Goal: Submit feedback/report problem

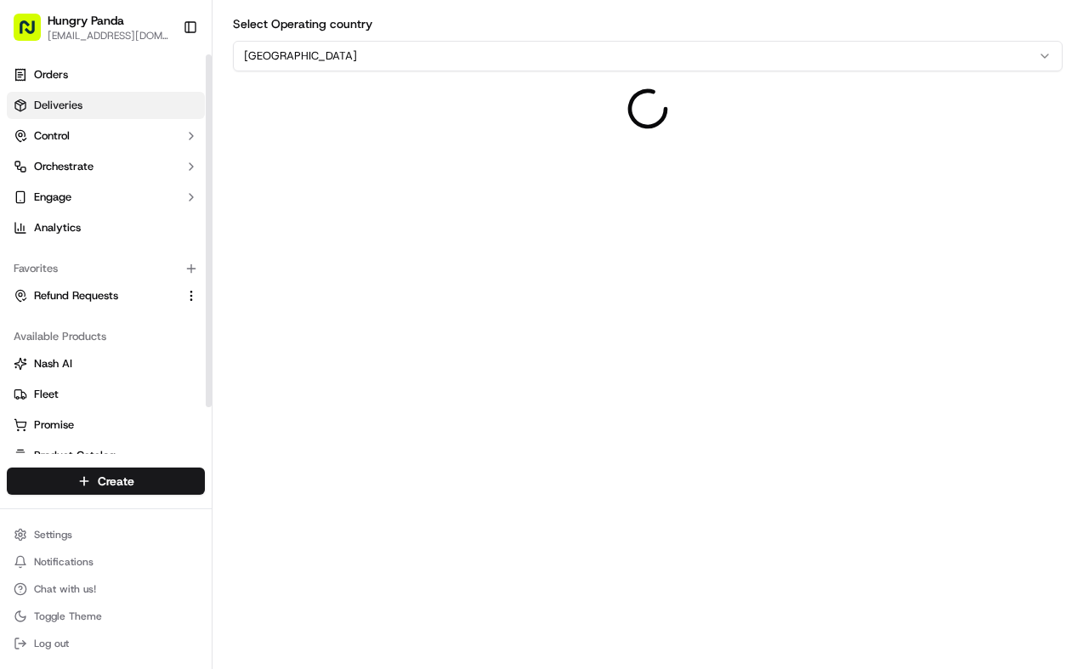
click at [153, 109] on link "Deliveries" at bounding box center [106, 105] width 198 height 27
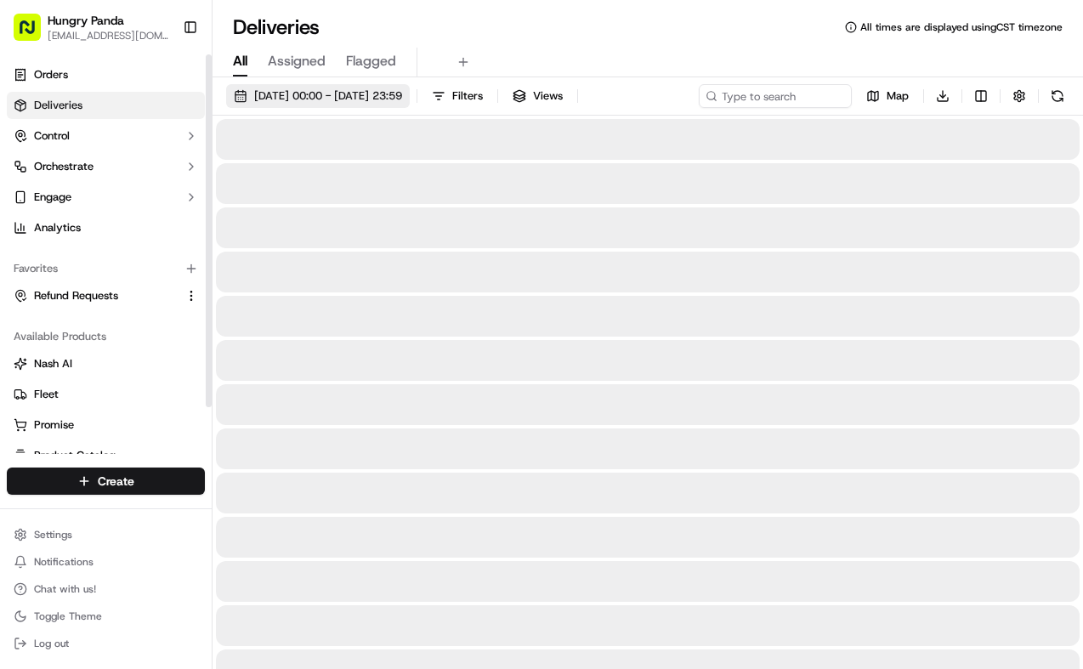
click at [402, 102] on span "[DATE] 00:00 - [DATE] 23:59" at bounding box center [328, 95] width 148 height 15
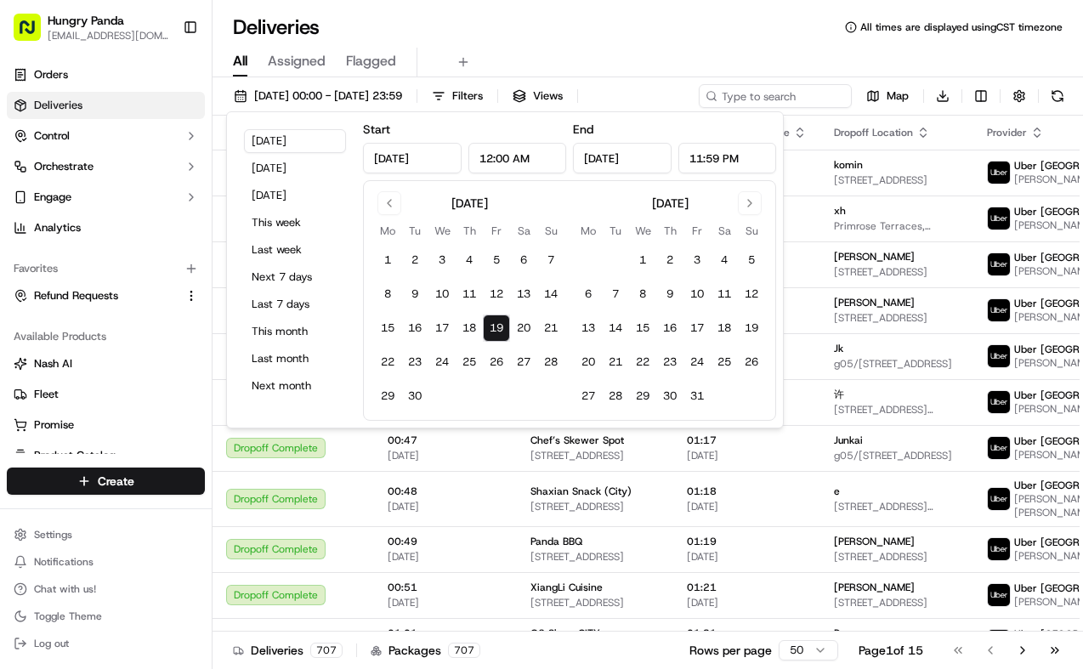
drag, startPoint x: 459, startPoint y: 324, endPoint x: 488, endPoint y: 324, distance: 28.9
click at [459, 324] on button "18" at bounding box center [469, 328] width 27 height 27
type input "[DATE]"
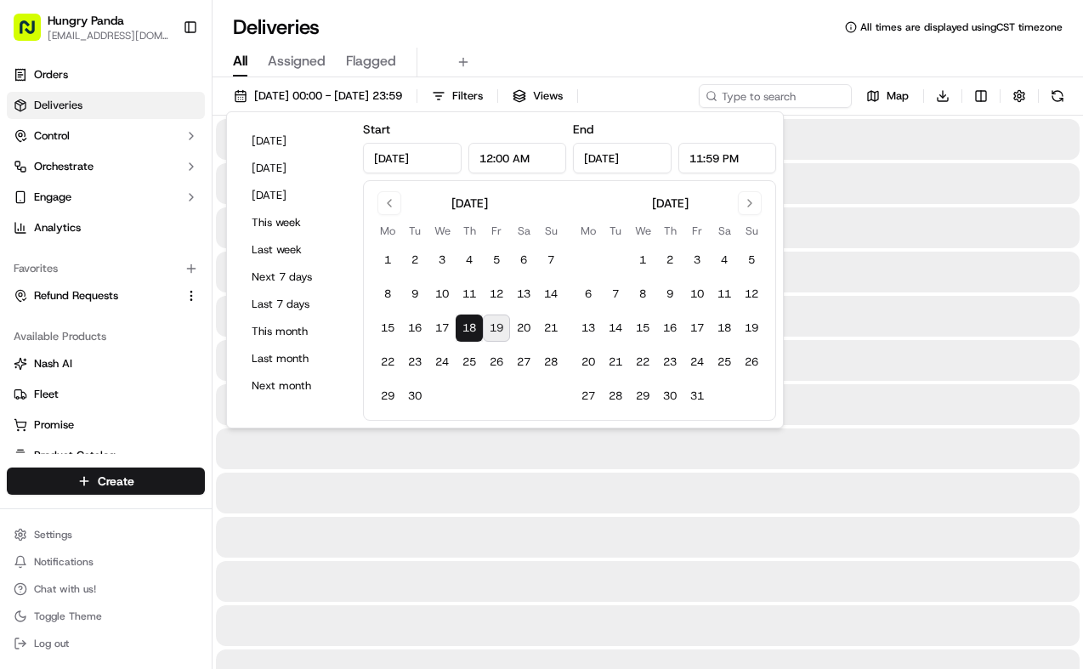
drag, startPoint x: 500, startPoint y: 322, endPoint x: 572, endPoint y: 269, distance: 89.4
click at [500, 322] on button "19" at bounding box center [496, 328] width 27 height 27
type input "[DATE]"
click at [679, 57] on div "All Assigned Flagged" at bounding box center [648, 63] width 870 height 30
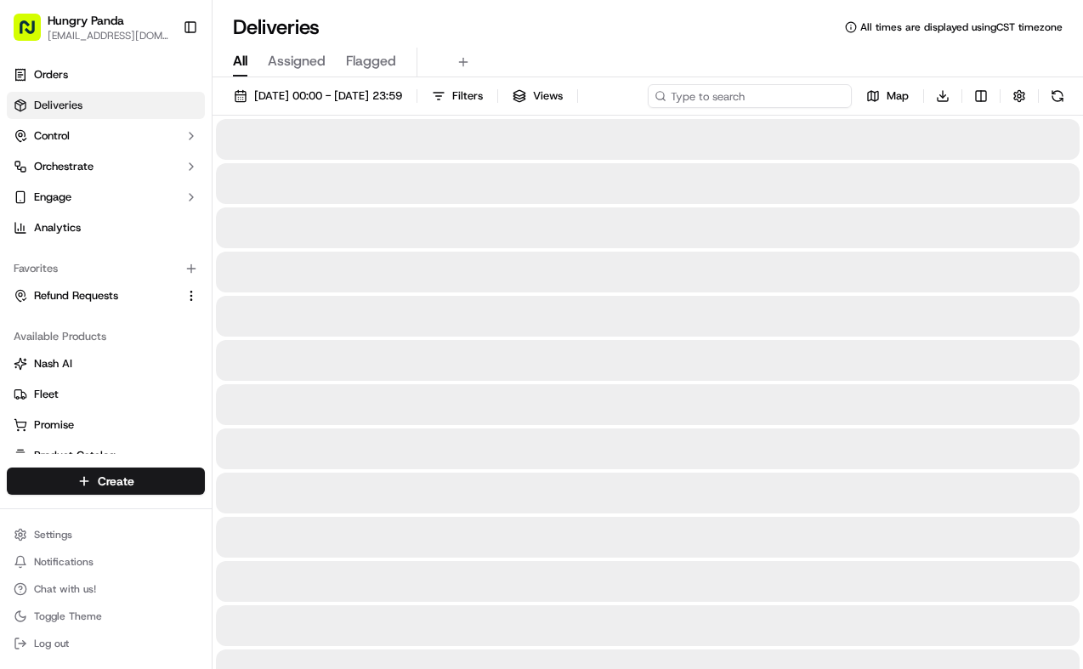
click at [763, 105] on div "[DATE] 00:00 - [DATE] 23:59 Filters Views Map Download" at bounding box center [648, 99] width 870 height 31
paste input "0986123068959727391069"
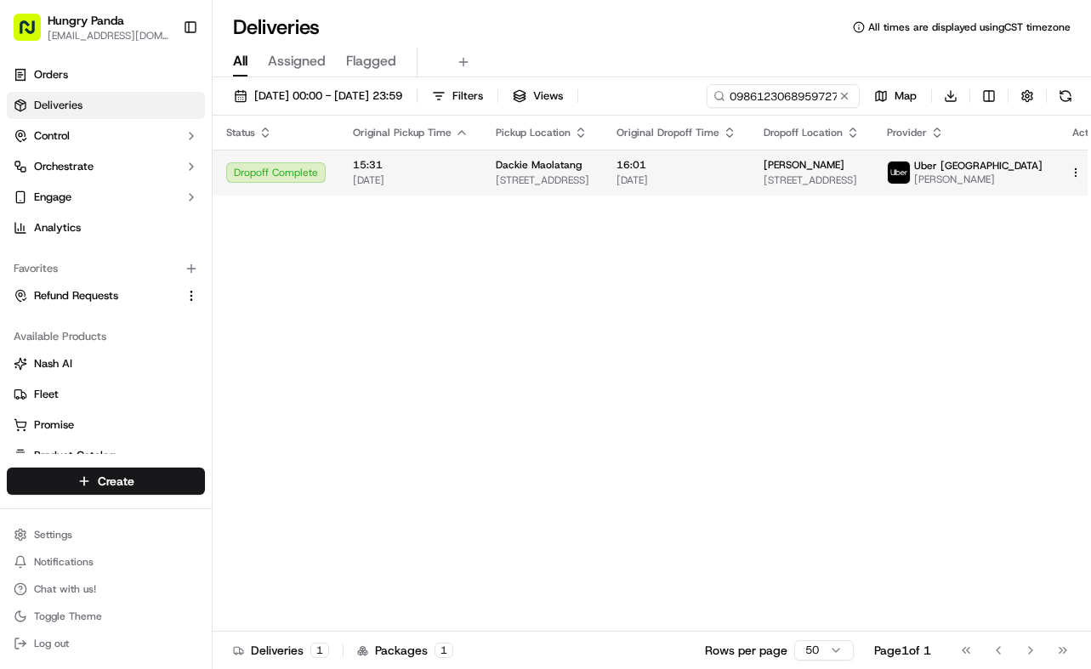
click at [750, 173] on td "16:01 [DATE]" at bounding box center [676, 173] width 147 height 46
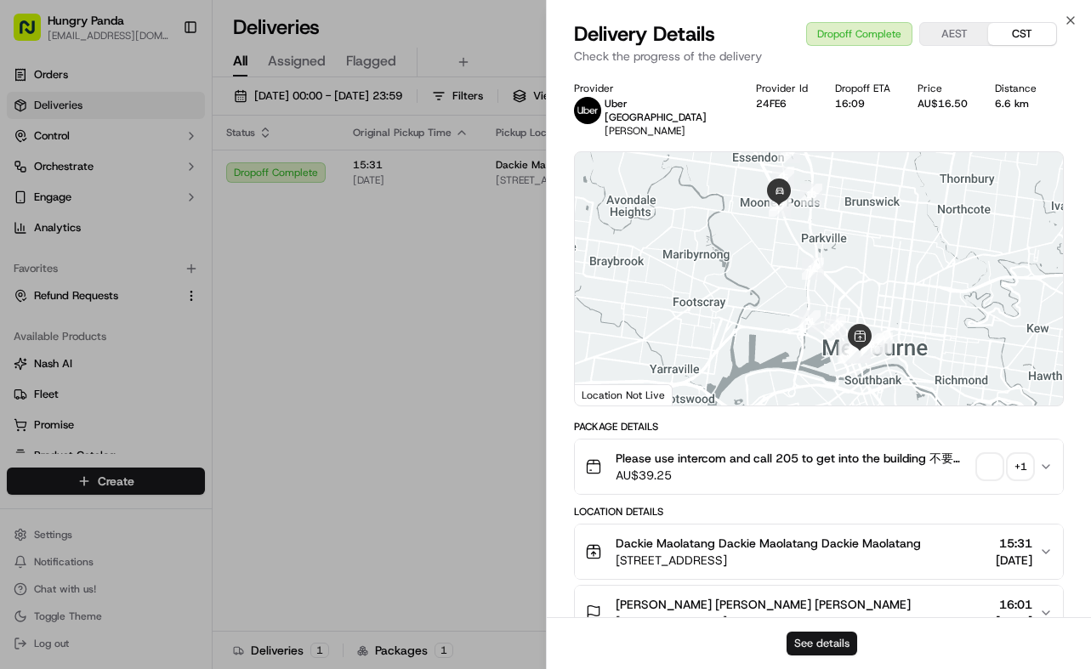
click at [835, 638] on button "See details" at bounding box center [821, 644] width 71 height 24
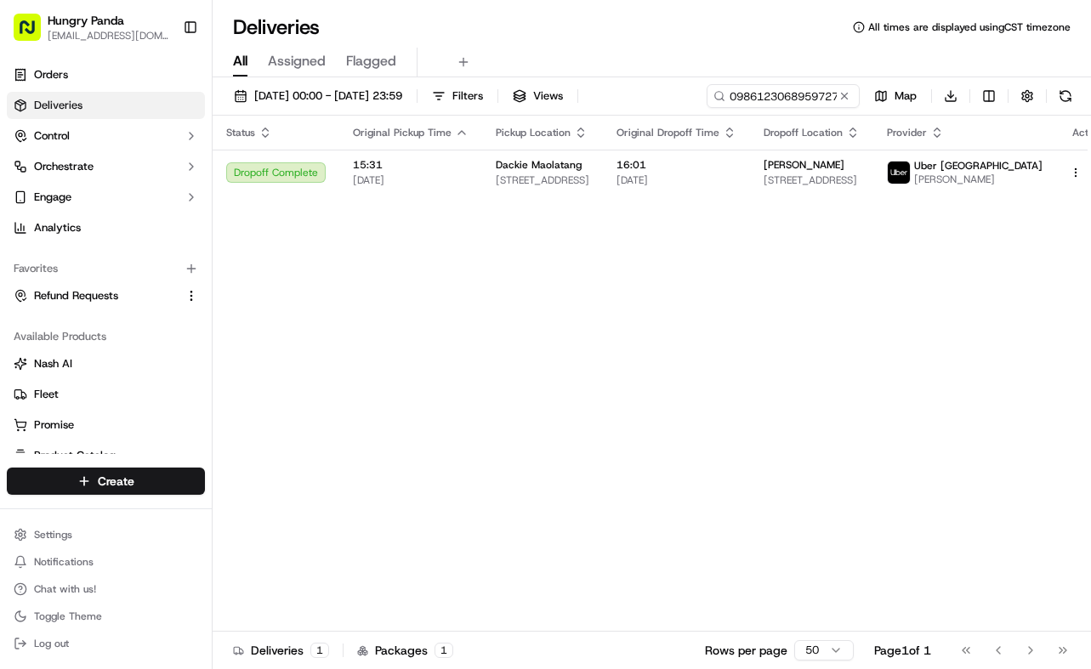
click at [473, 356] on div "Status Original Pickup Time Pickup Location Original Dropoff Time Dropoff Locat…" at bounding box center [666, 374] width 906 height 516
click at [764, 99] on input "0986123068959727391069" at bounding box center [757, 96] width 204 height 24
paste input "3283177548750738722371"
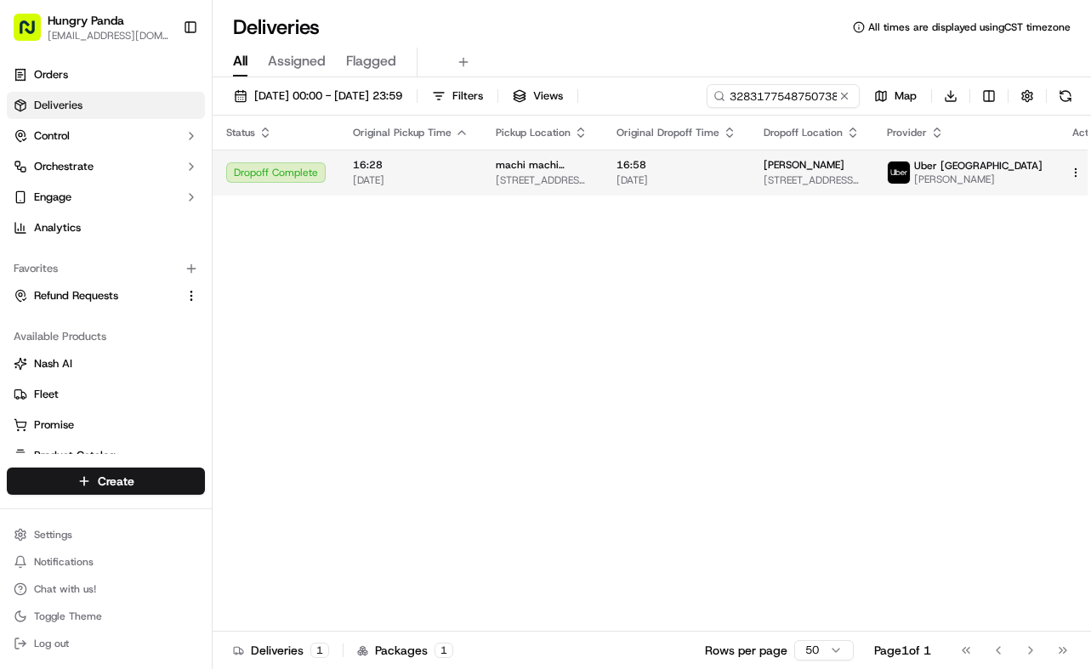
click at [750, 173] on td "16:58 [DATE]" at bounding box center [676, 173] width 147 height 46
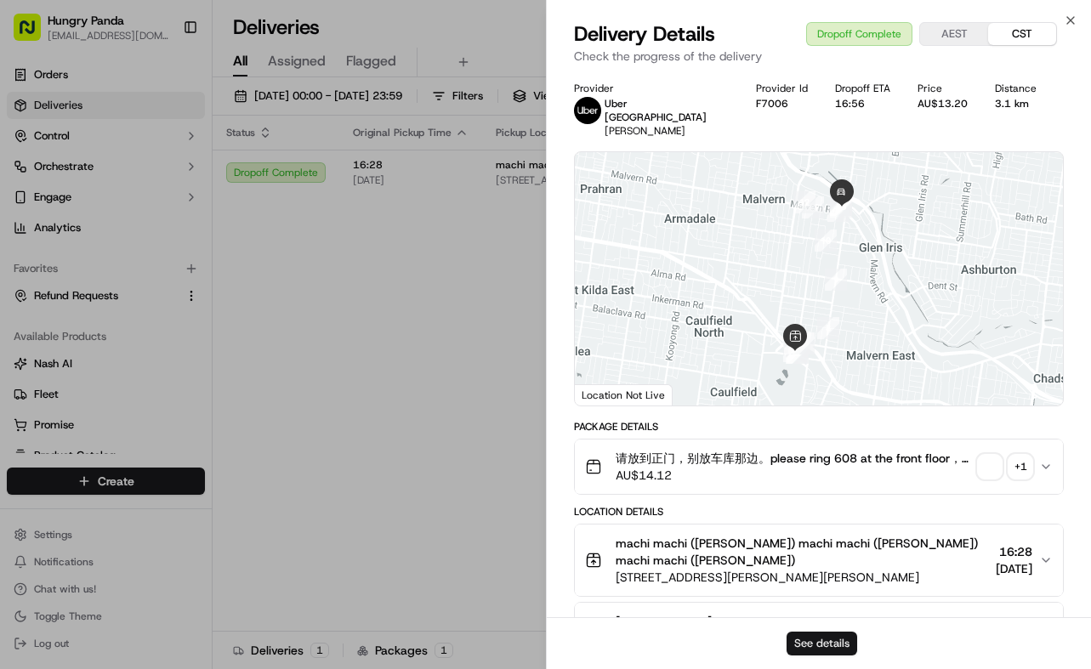
click at [837, 651] on button "See details" at bounding box center [821, 644] width 71 height 24
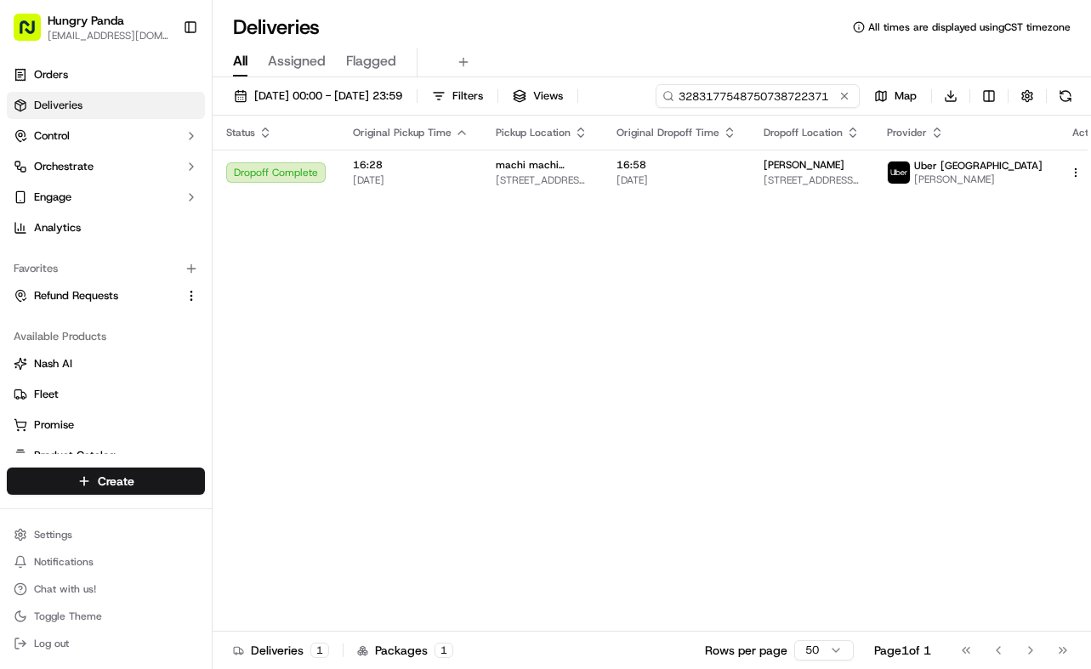
click at [771, 91] on input "3283177548750738722371" at bounding box center [757, 96] width 204 height 24
paste input "568211248815874663269"
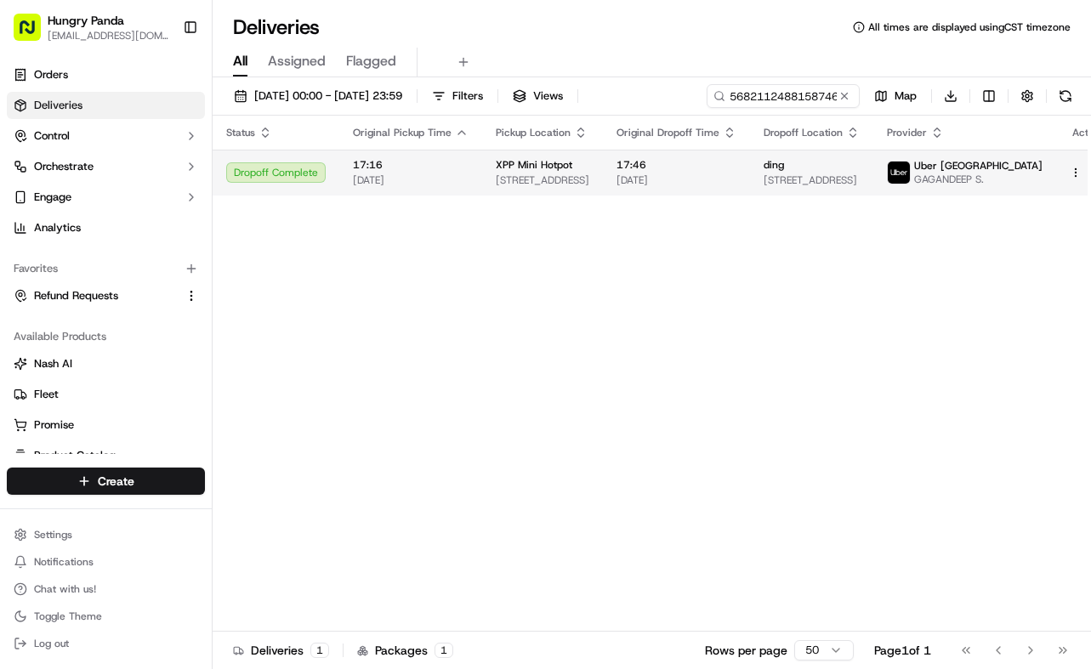
click at [770, 189] on td "ding 19 Saint Huberts Road, Carnegie VIC 3163, Australia" at bounding box center [811, 173] width 123 height 46
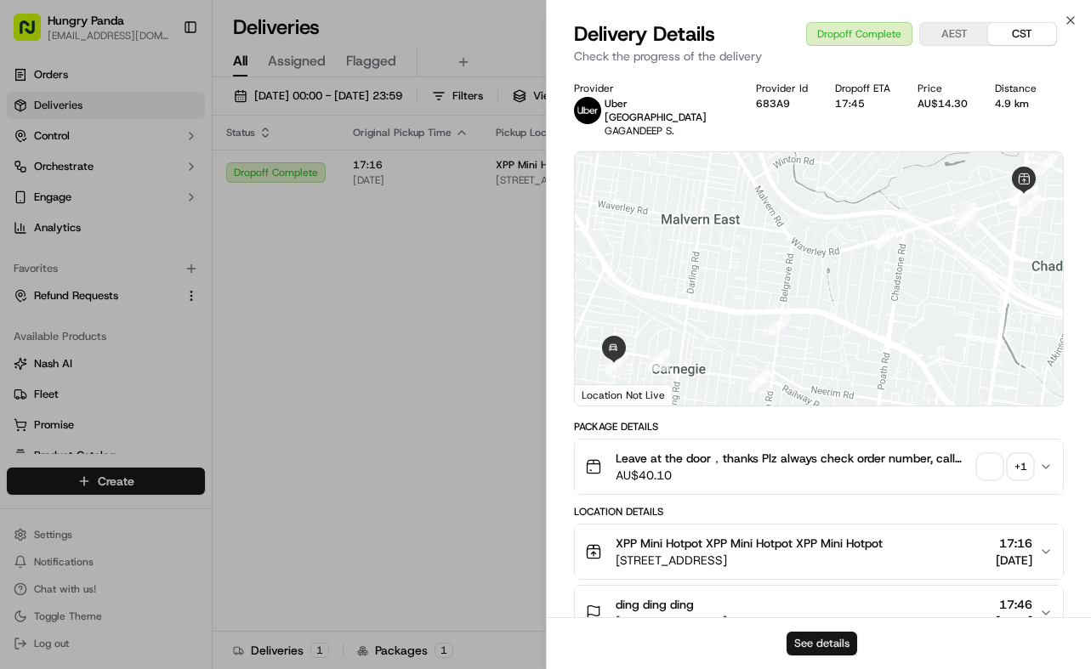
click at [842, 650] on button "See details" at bounding box center [821, 644] width 71 height 24
drag, startPoint x: 431, startPoint y: 268, endPoint x: 691, endPoint y: 133, distance: 293.1
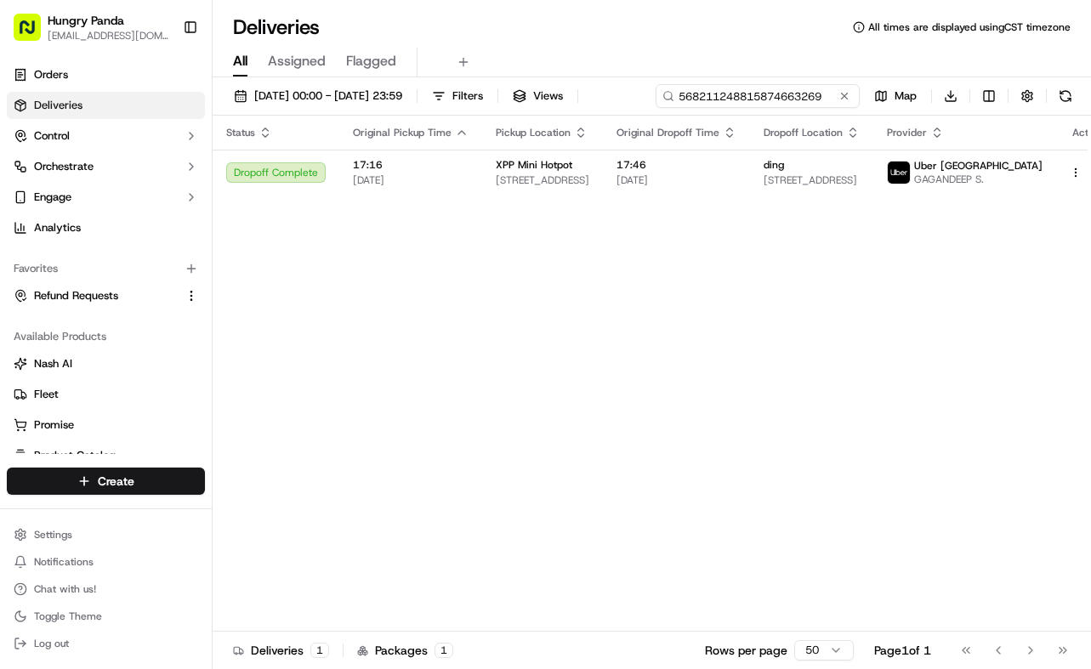
click at [768, 93] on input "568211248815874663269" at bounding box center [757, 96] width 204 height 24
paste input "9088138788354748921696"
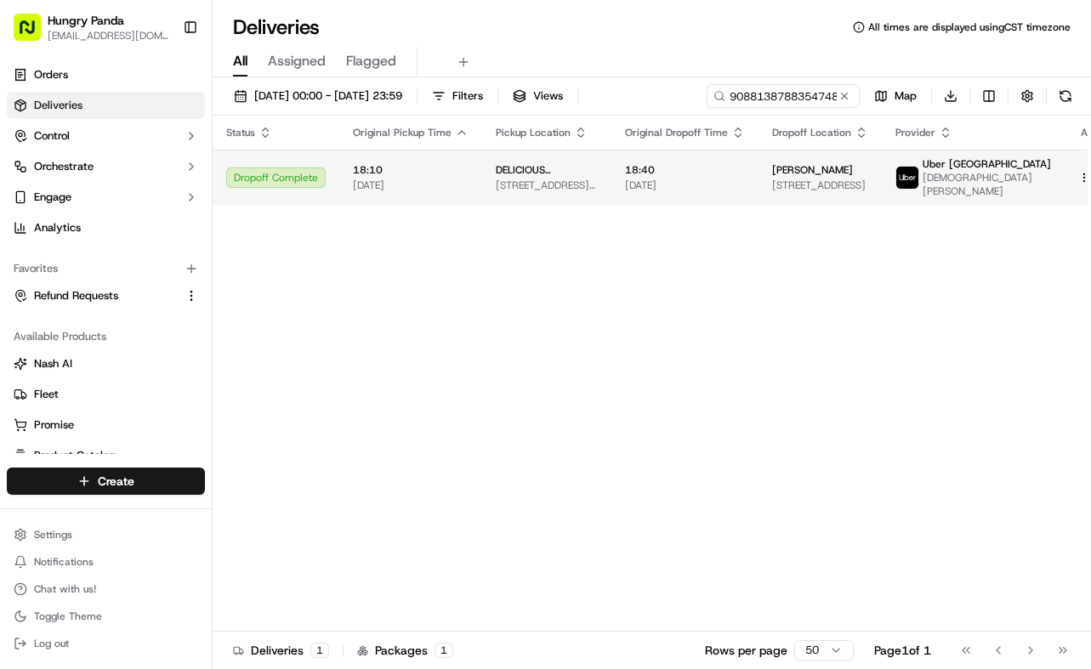
click at [748, 176] on td "18:40 18/09/2025" at bounding box center [684, 177] width 147 height 55
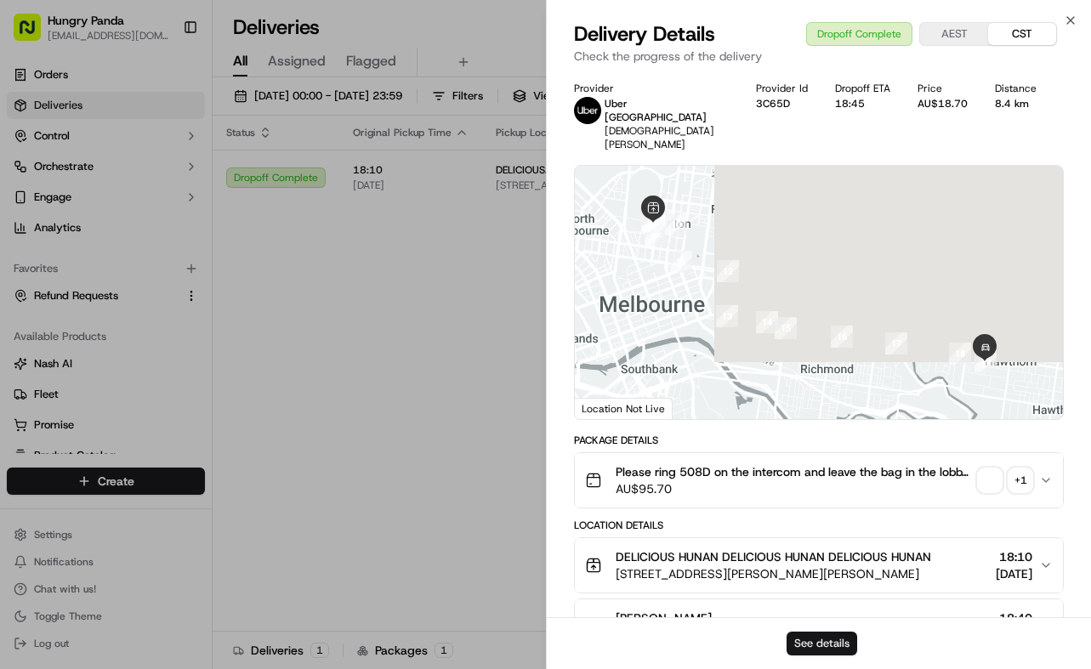
click at [833, 636] on button "See details" at bounding box center [821, 644] width 71 height 24
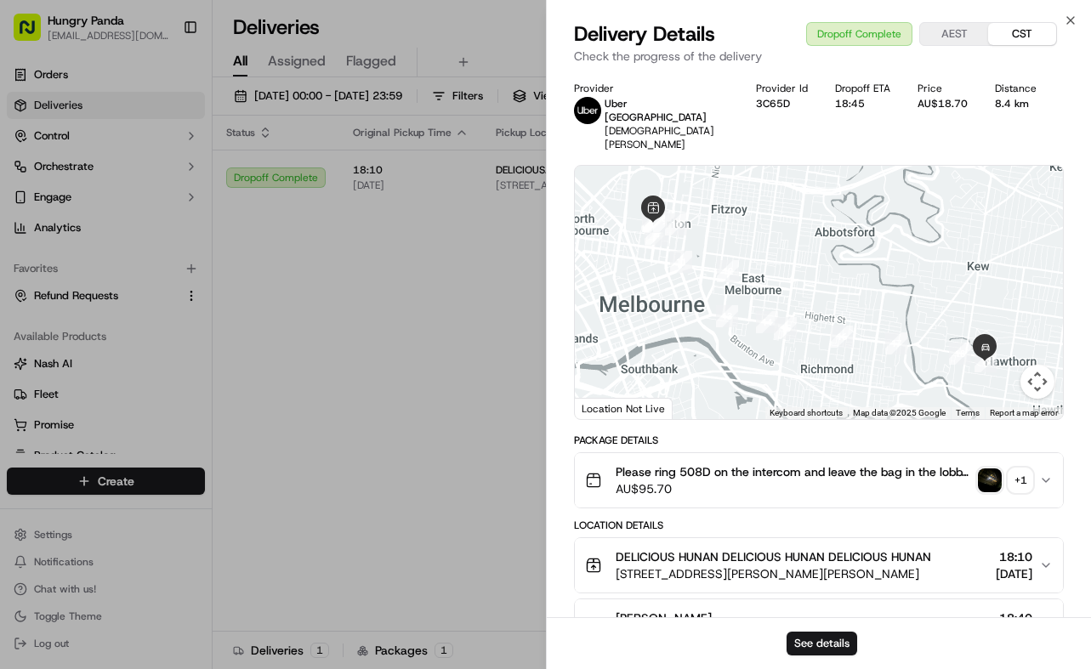
drag, startPoint x: 494, startPoint y: 284, endPoint x: 508, endPoint y: 271, distance: 18.6
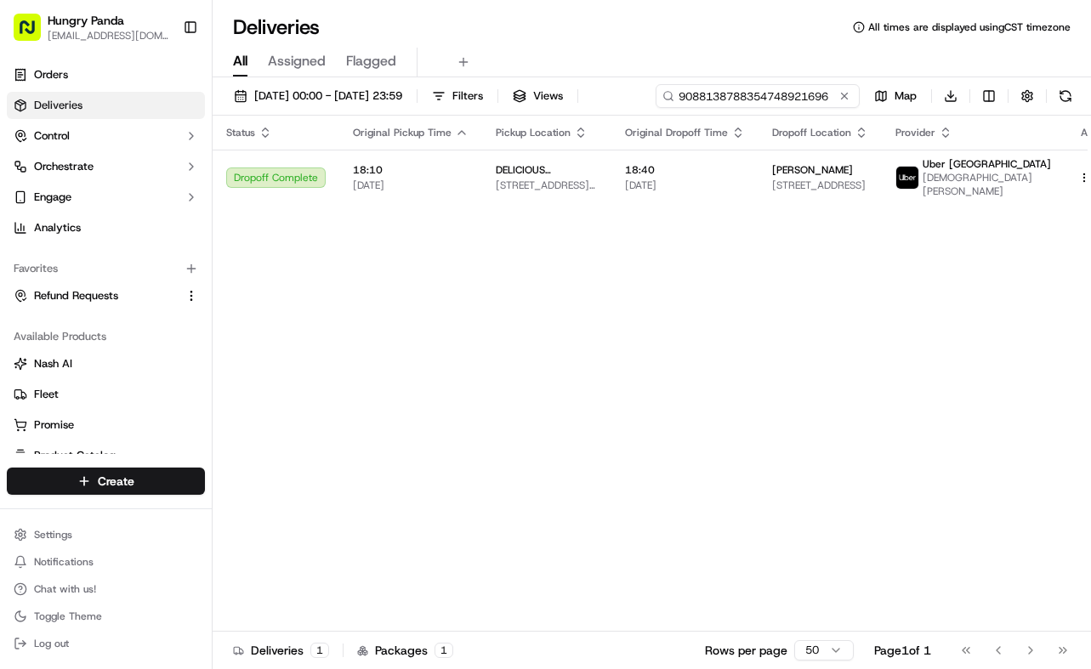
click at [779, 93] on input "9088138788354748921696" at bounding box center [757, 96] width 204 height 24
paste input "146818287825379267262"
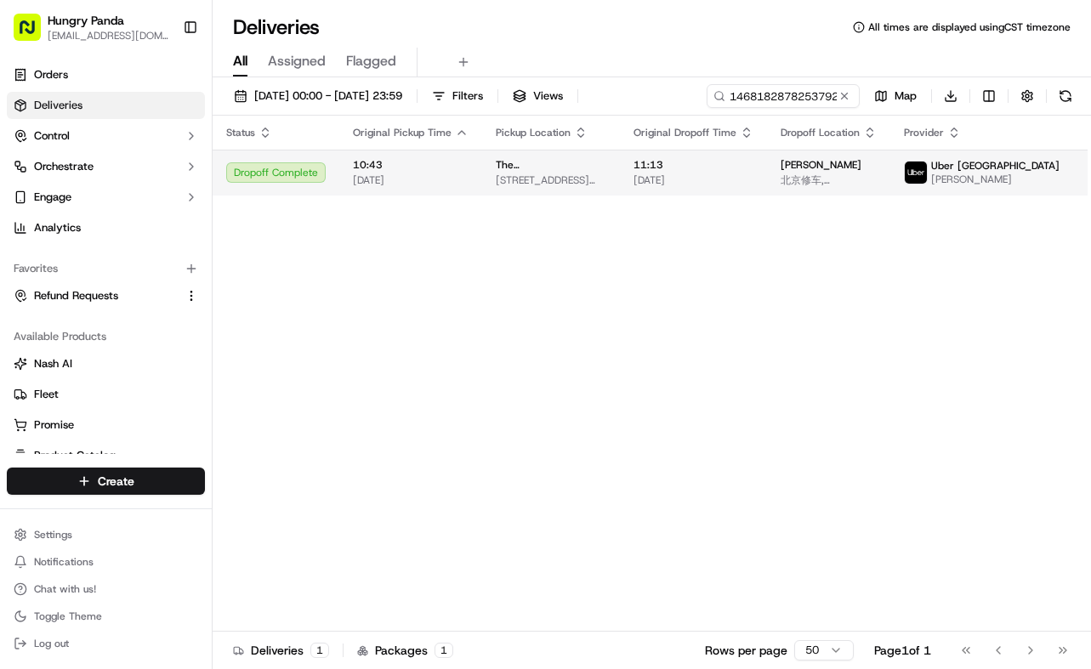
click at [729, 190] on td "11:13 18/09/2025" at bounding box center [693, 173] width 147 height 46
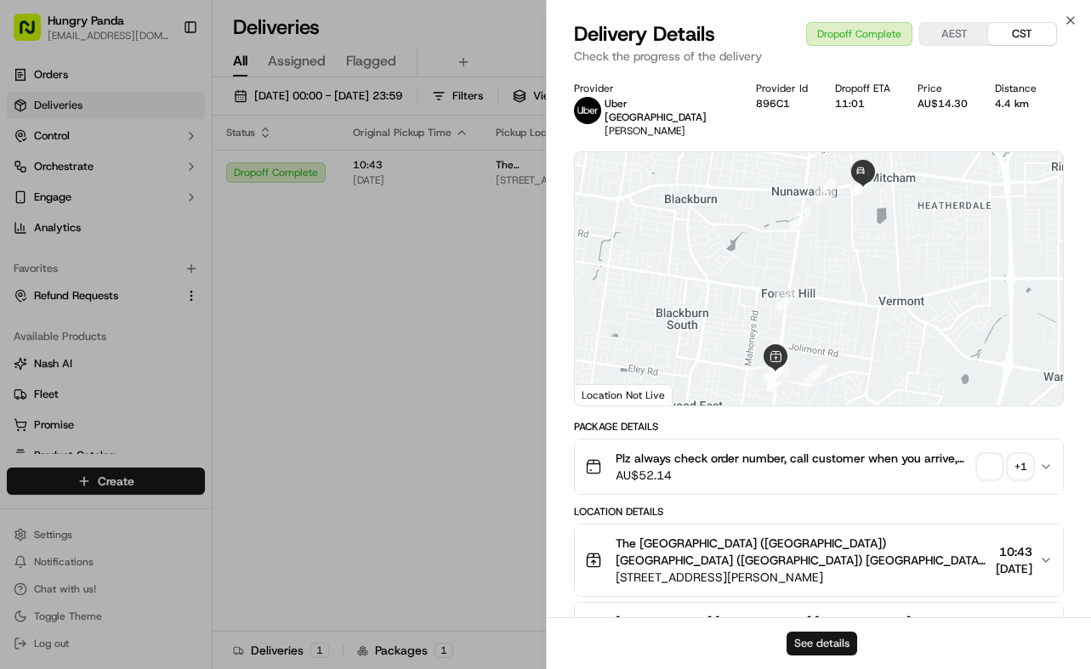
click at [805, 637] on button "See details" at bounding box center [821, 644] width 71 height 24
click at [410, 349] on div "Status Original Pickup Time Pickup Location Original Dropoff Time Dropoff Locat…" at bounding box center [674, 374] width 923 height 516
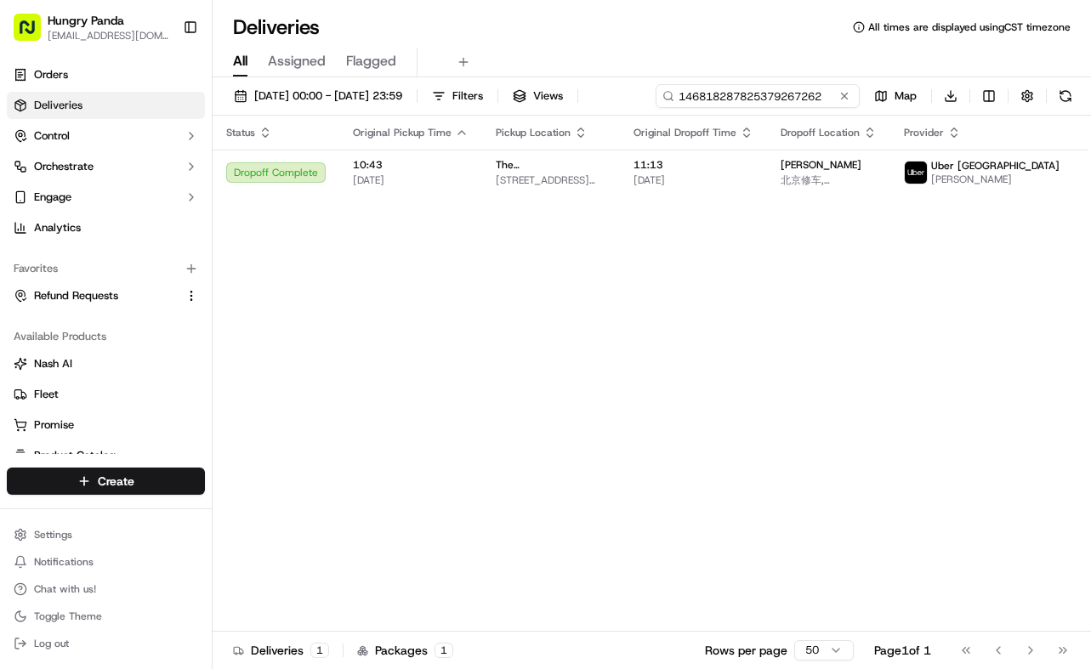
click at [783, 102] on input "146818287825379267262" at bounding box center [757, 96] width 204 height 24
paste input "441991536795777718601"
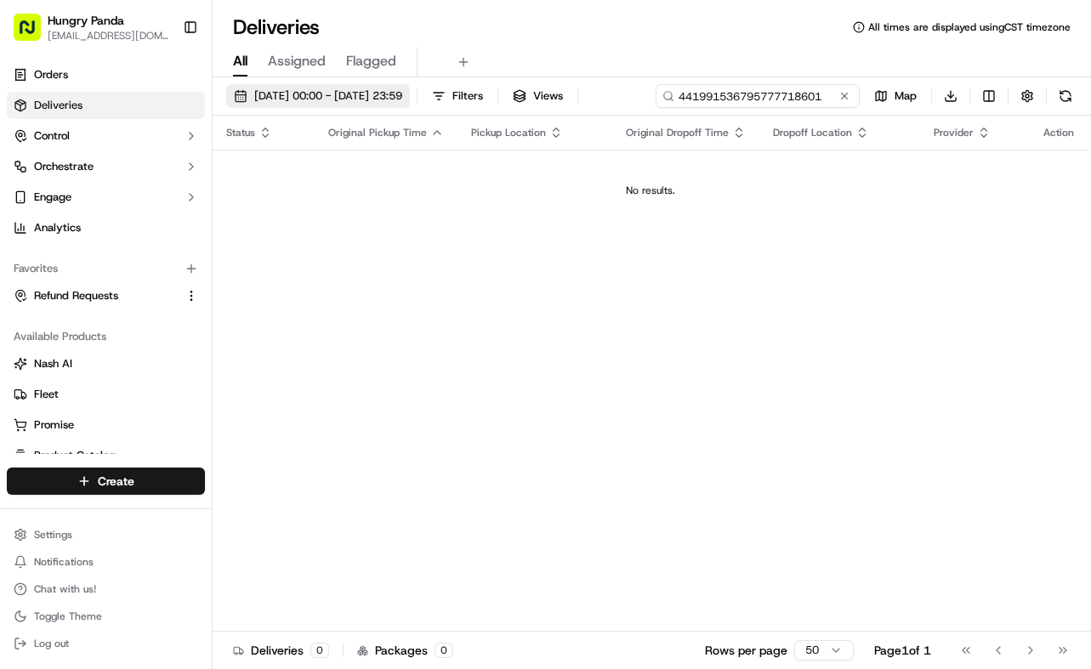
type input "441991536795777718601"
click at [410, 105] on button "18/09/2025 00:00 - 19/09/2025 23:59" at bounding box center [318, 96] width 184 height 24
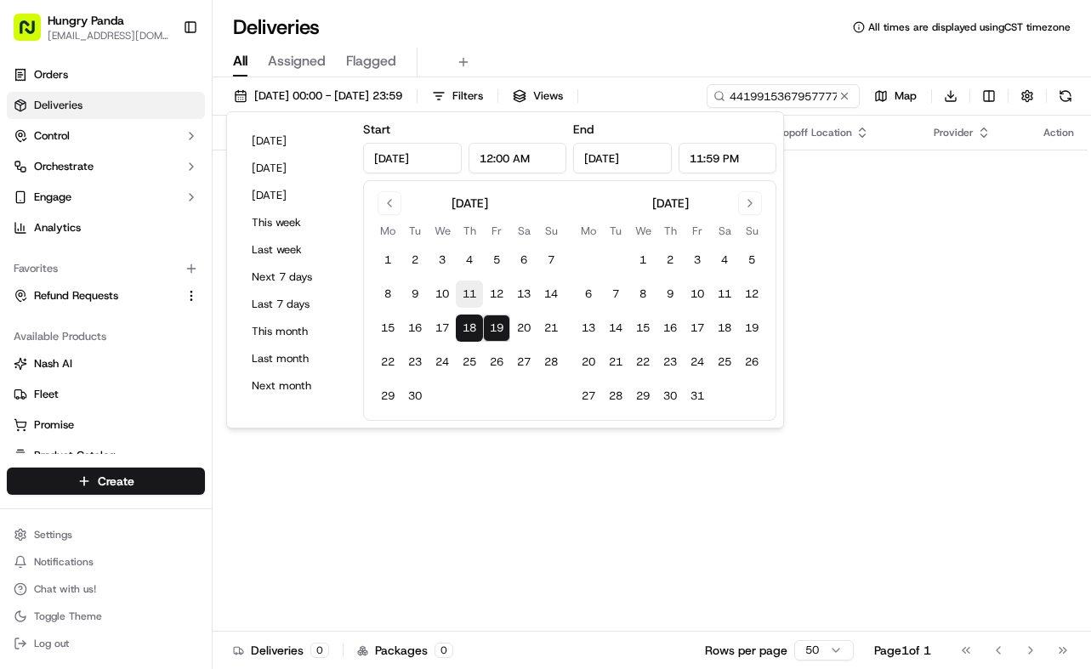
click at [479, 296] on button "11" at bounding box center [469, 294] width 27 height 27
type input "Sep 11, 2025"
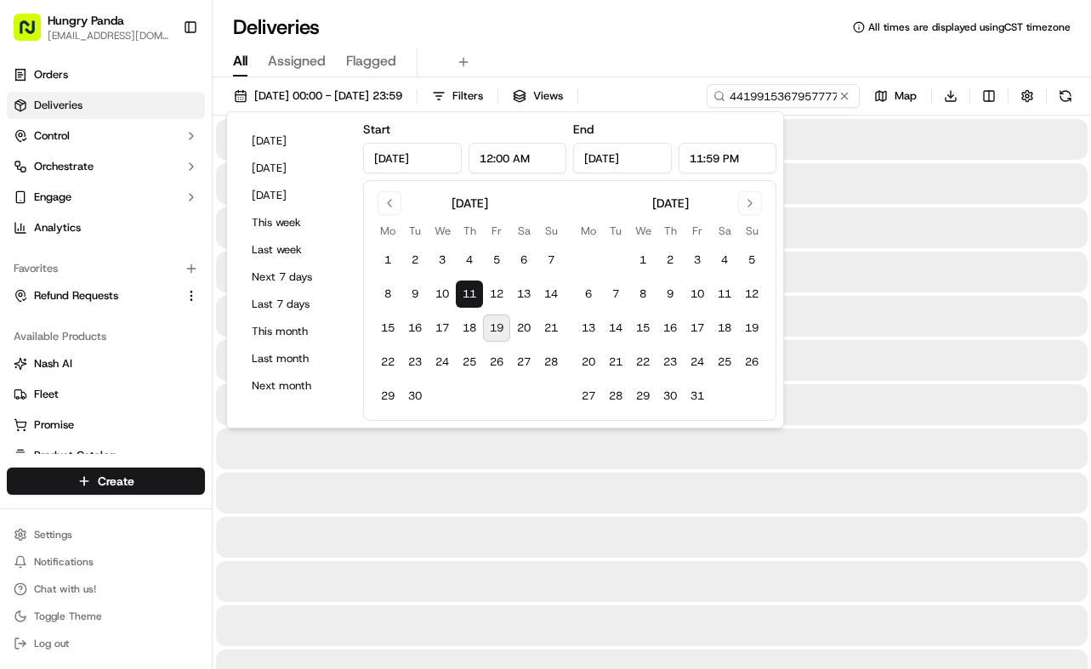
click at [498, 334] on button "19" at bounding box center [496, 328] width 27 height 27
type input "Sep 19, 2025"
click at [688, 67] on div "All Assigned Flagged" at bounding box center [652, 63] width 878 height 30
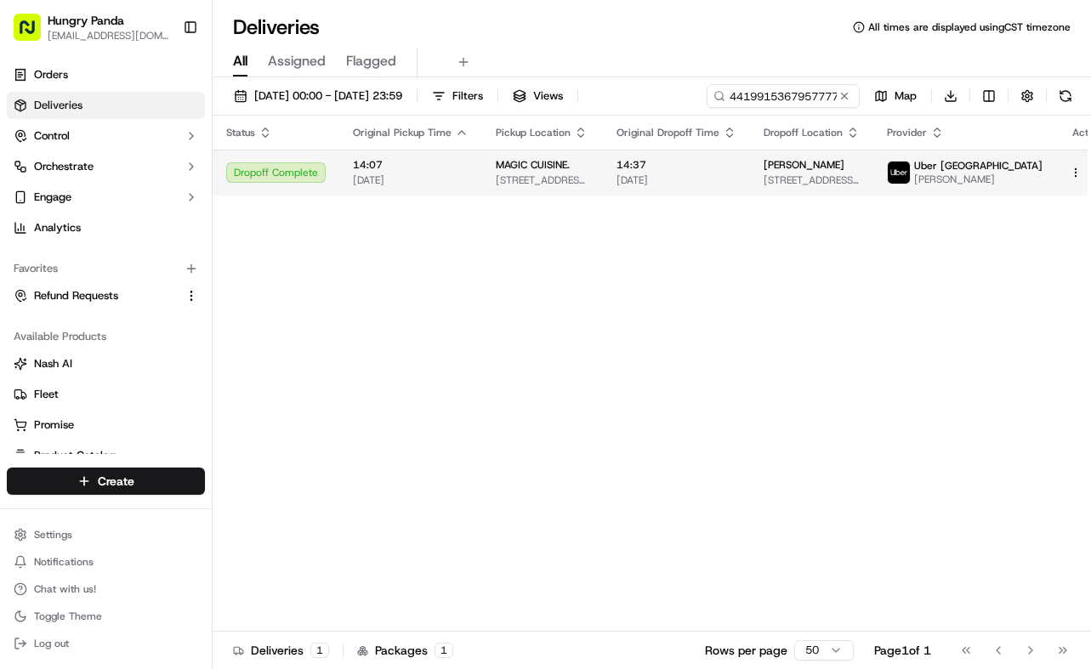
click at [702, 162] on span "14:37" at bounding box center [676, 165] width 120 height 14
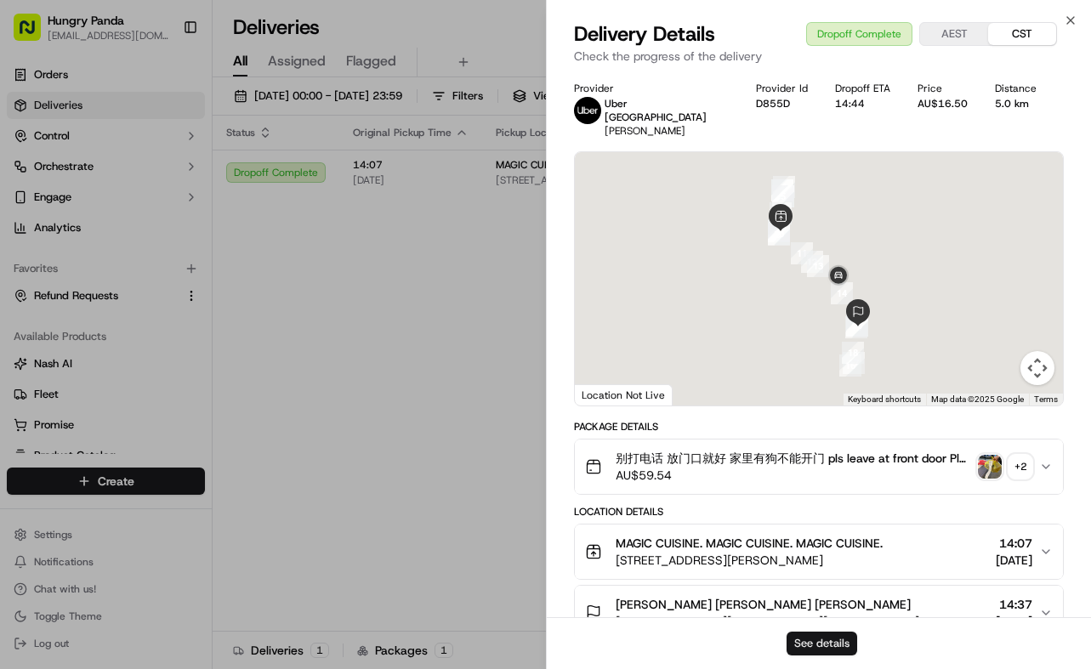
click at [842, 632] on button "See details" at bounding box center [821, 644] width 71 height 24
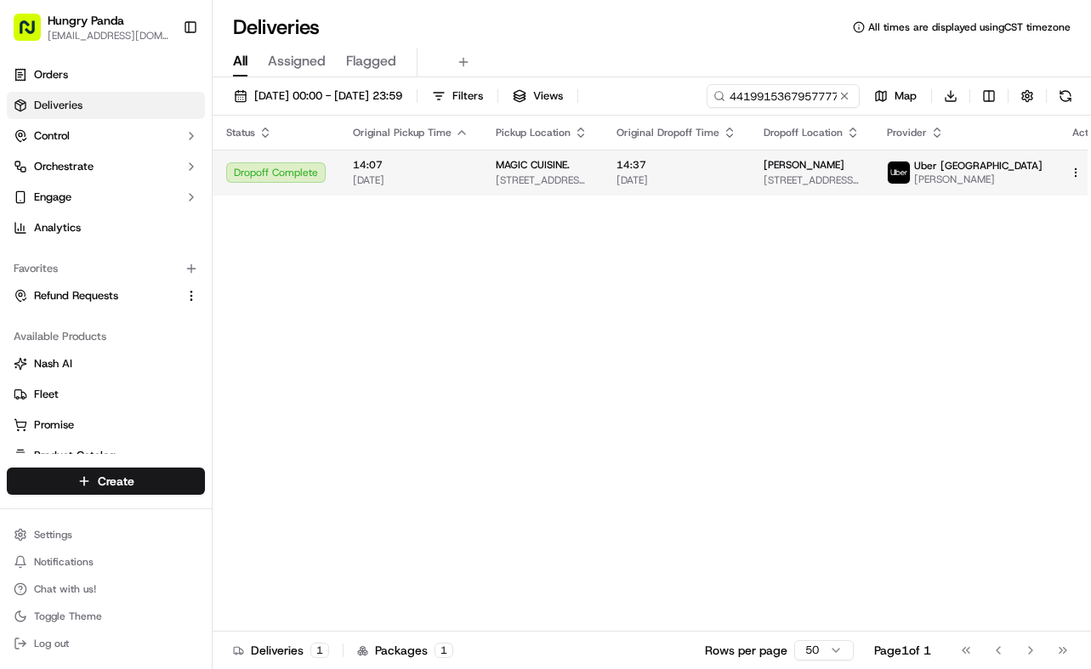
drag, startPoint x: 426, startPoint y: 285, endPoint x: 699, endPoint y: 162, distance: 299.1
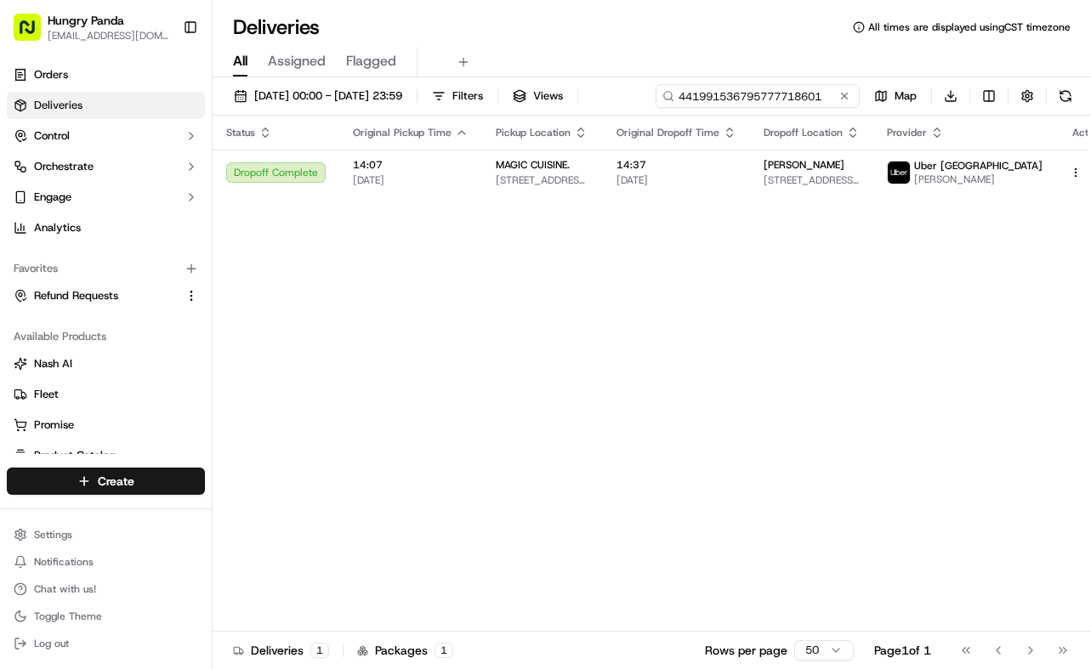
click at [810, 96] on input "441991536795777718601" at bounding box center [757, 96] width 204 height 24
paste input "8484112018959720551669"
click at [810, 96] on input "4419915367984841120189597205516695777718601" at bounding box center [757, 96] width 204 height 24
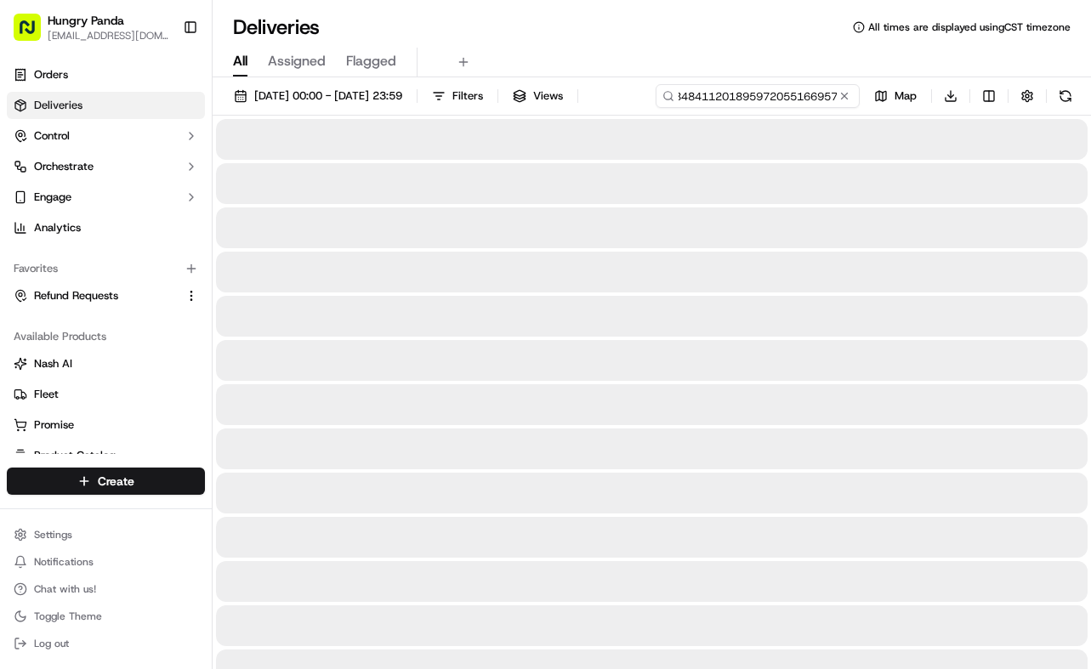
click at [810, 96] on input "4419915367984841120189597205516695777718601" at bounding box center [757, 96] width 204 height 24
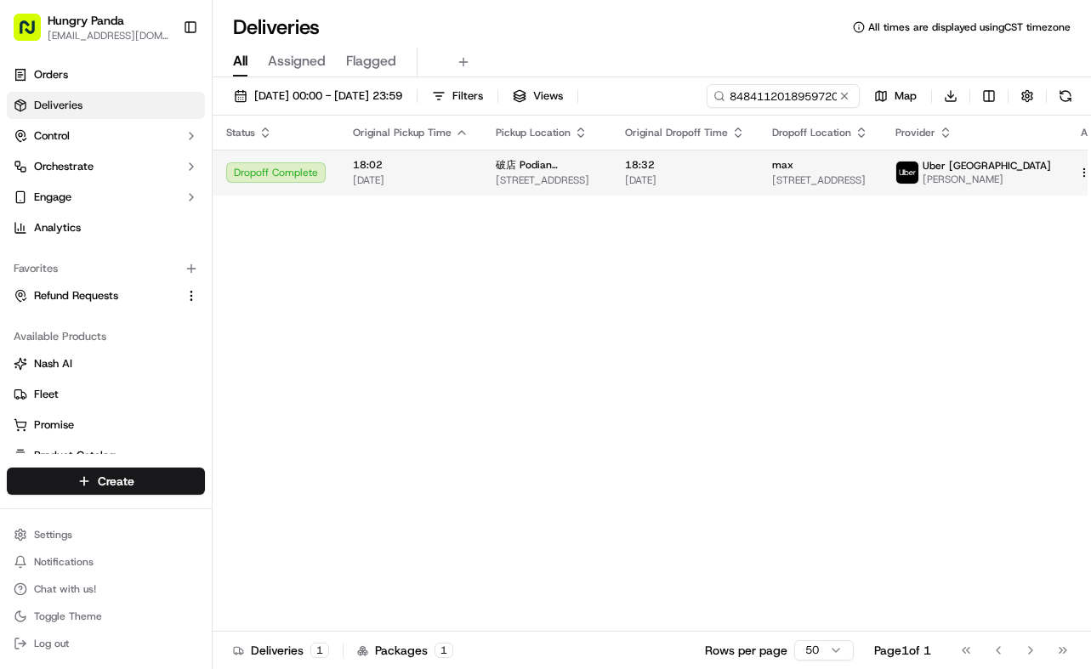
click at [755, 190] on td "18:32 18/09/2025" at bounding box center [684, 173] width 147 height 46
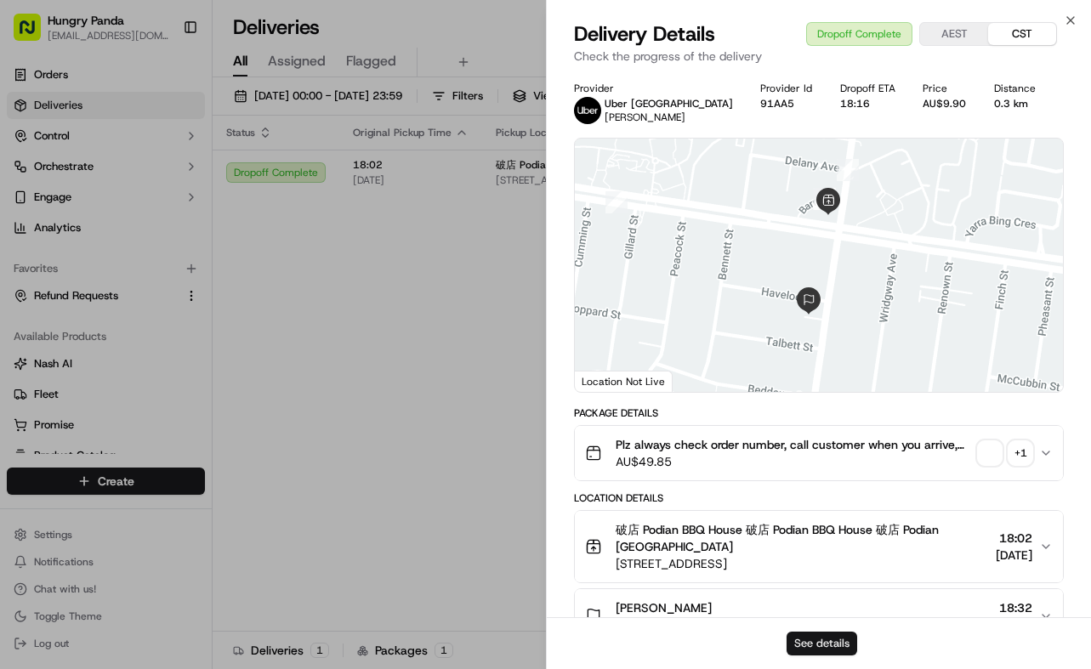
click at [838, 641] on button "See details" at bounding box center [821, 644] width 71 height 24
click at [458, 407] on div "Status Original Pickup Time Pickup Location Original Dropoff Time Dropoff Locat…" at bounding box center [670, 374] width 915 height 516
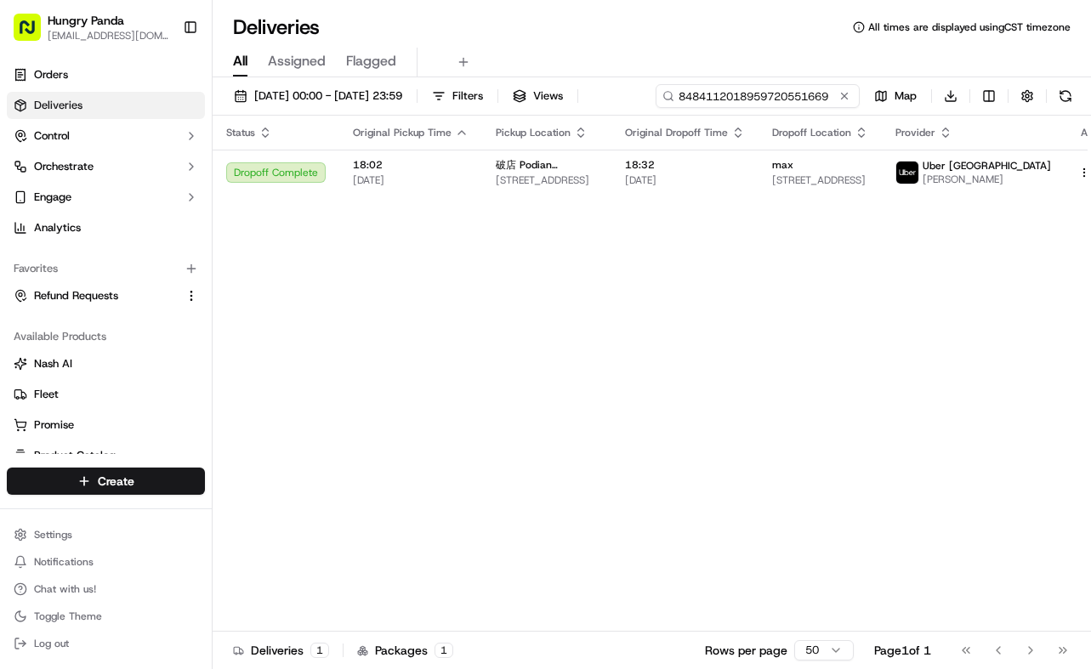
click at [798, 105] on input "8484112018959720551669" at bounding box center [757, 96] width 204 height 24
paste input "7790153298658729521998"
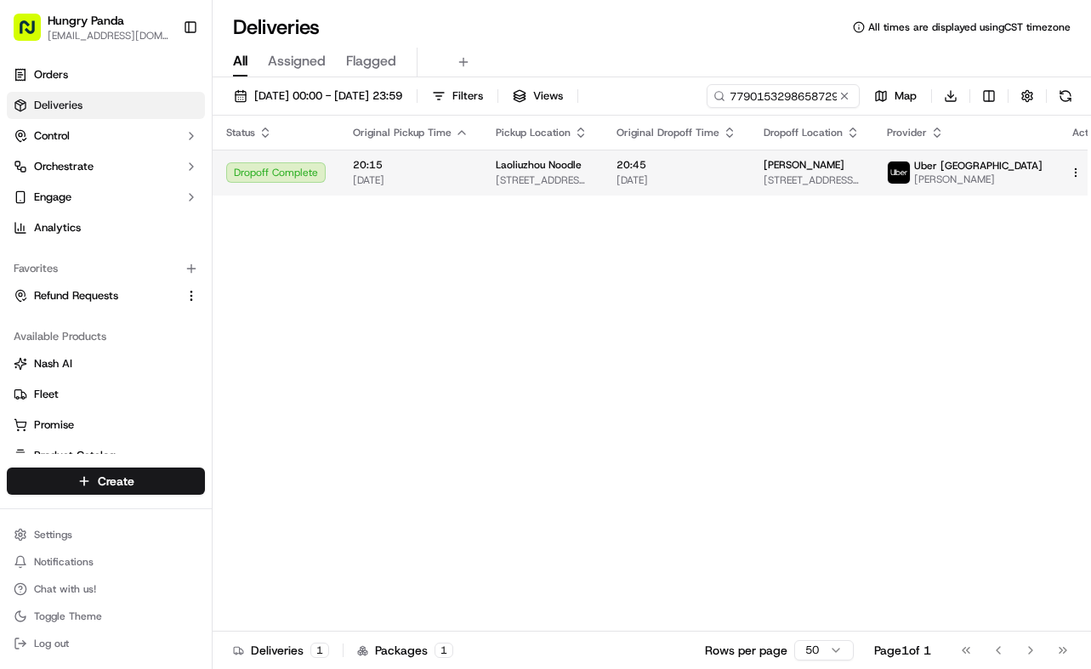
click at [717, 176] on span "[DATE]" at bounding box center [676, 180] width 120 height 14
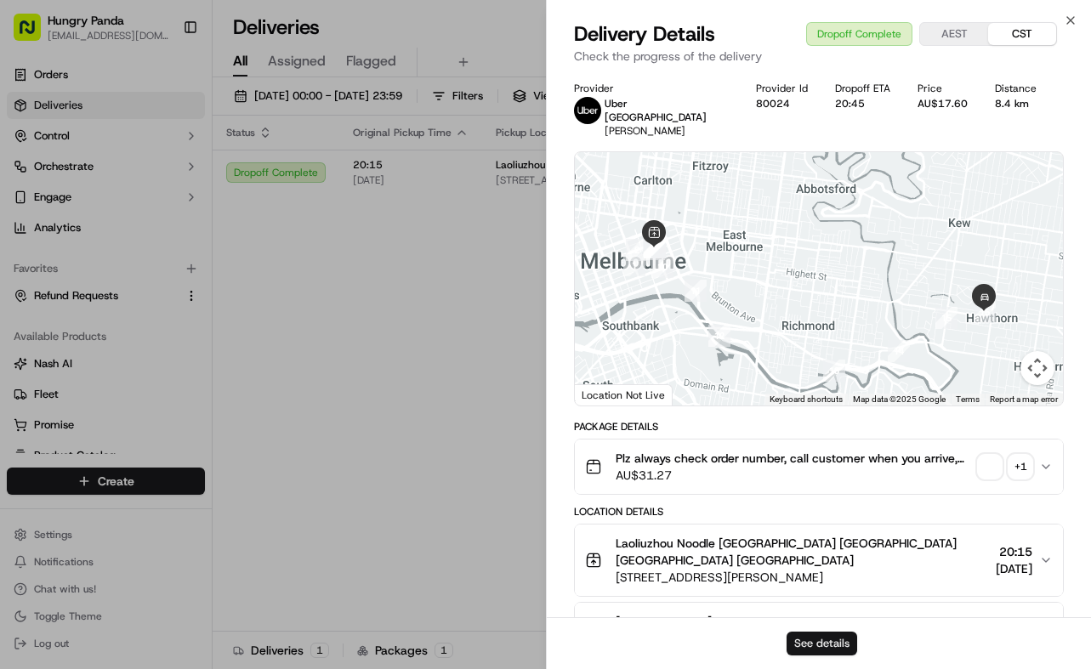
click at [840, 639] on button "See details" at bounding box center [821, 644] width 71 height 24
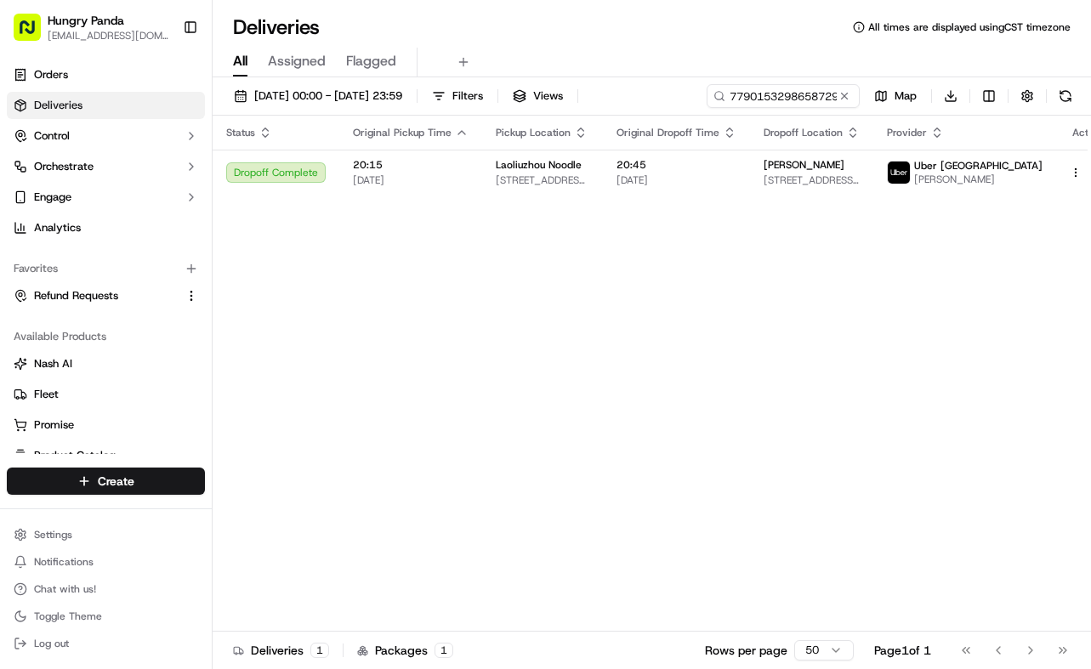
click at [445, 351] on div "Status Original Pickup Time Pickup Location Original Dropoff Time Dropoff Locat…" at bounding box center [666, 374] width 906 height 516
click at [773, 99] on input "7790153298658729521998" at bounding box center [757, 96] width 204 height 24
paste input "0323094885471549565"
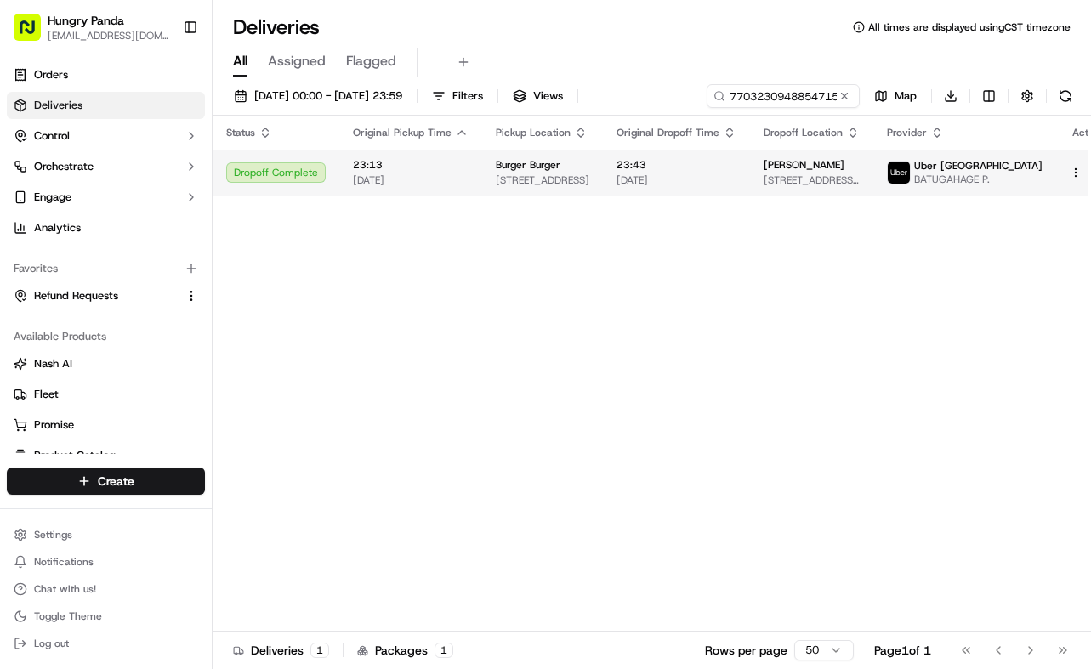
click at [736, 177] on span "[DATE]" at bounding box center [676, 180] width 120 height 14
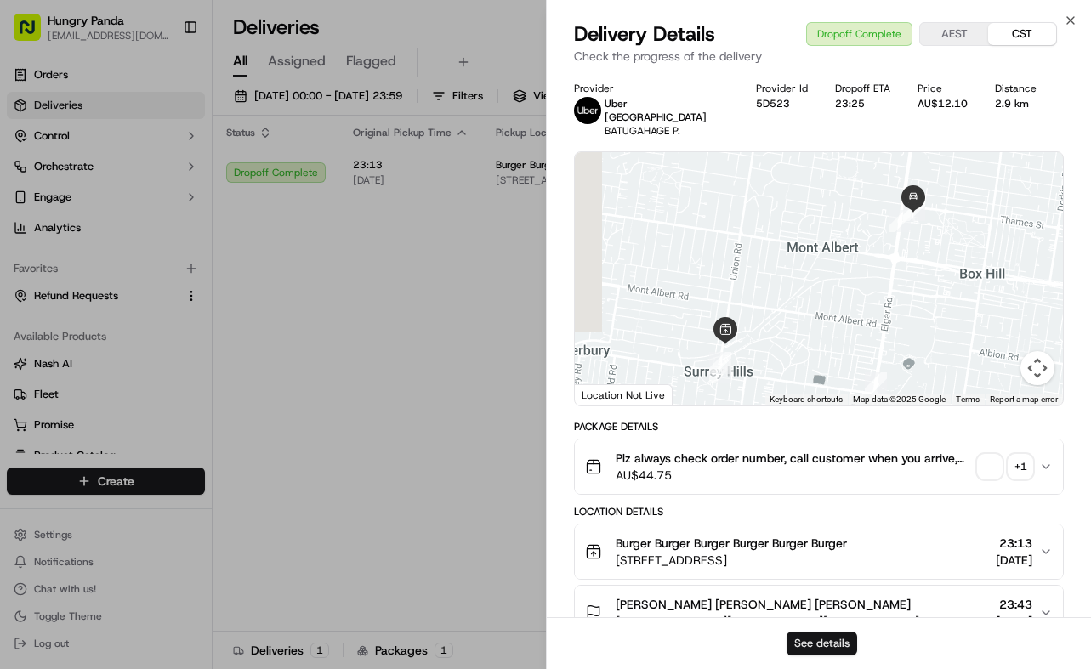
click at [833, 635] on button "See details" at bounding box center [821, 644] width 71 height 24
drag, startPoint x: 374, startPoint y: 388, endPoint x: 456, endPoint y: 325, distance: 103.0
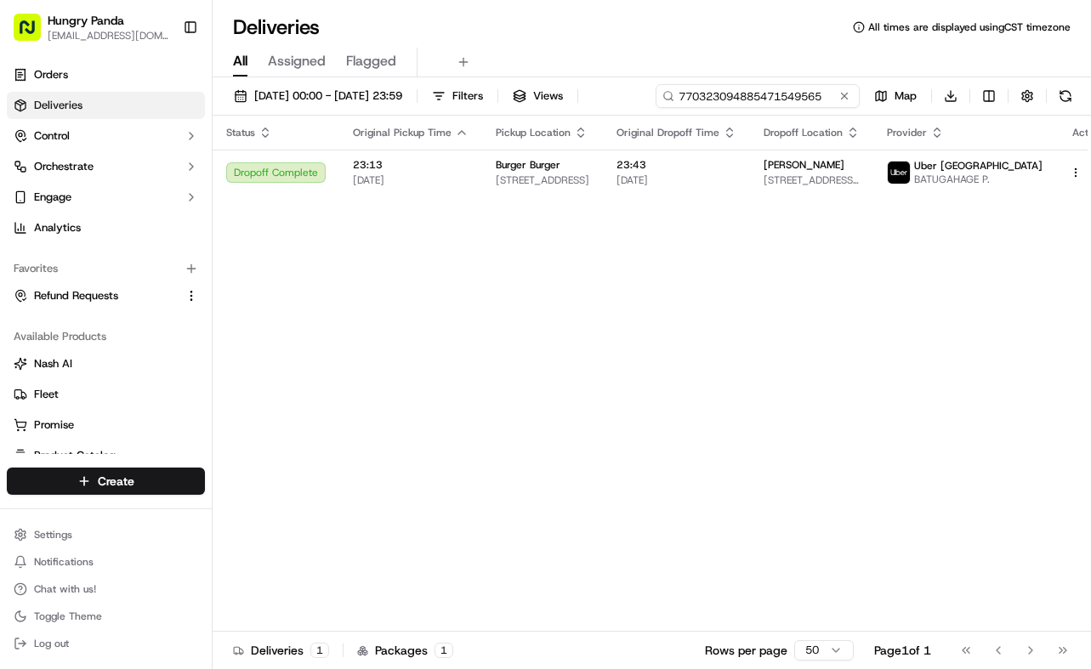
click at [759, 103] on input "770323094885471549565" at bounding box center [757, 96] width 204 height 24
paste input "5248201588155727711421"
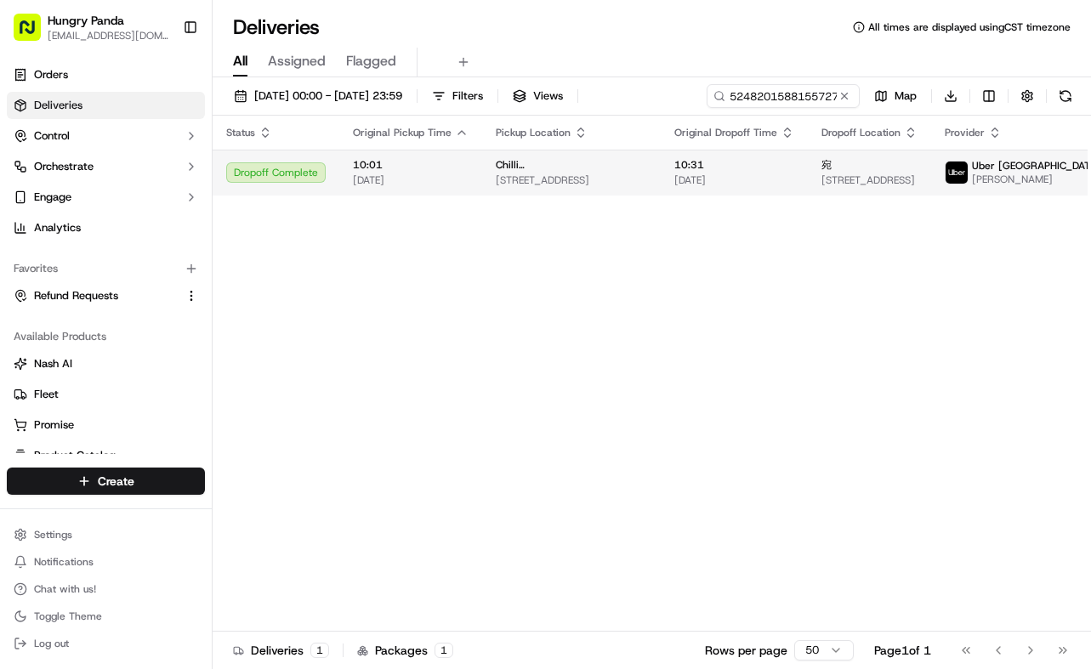
click at [703, 184] on span "19/09/2025" at bounding box center [734, 180] width 120 height 14
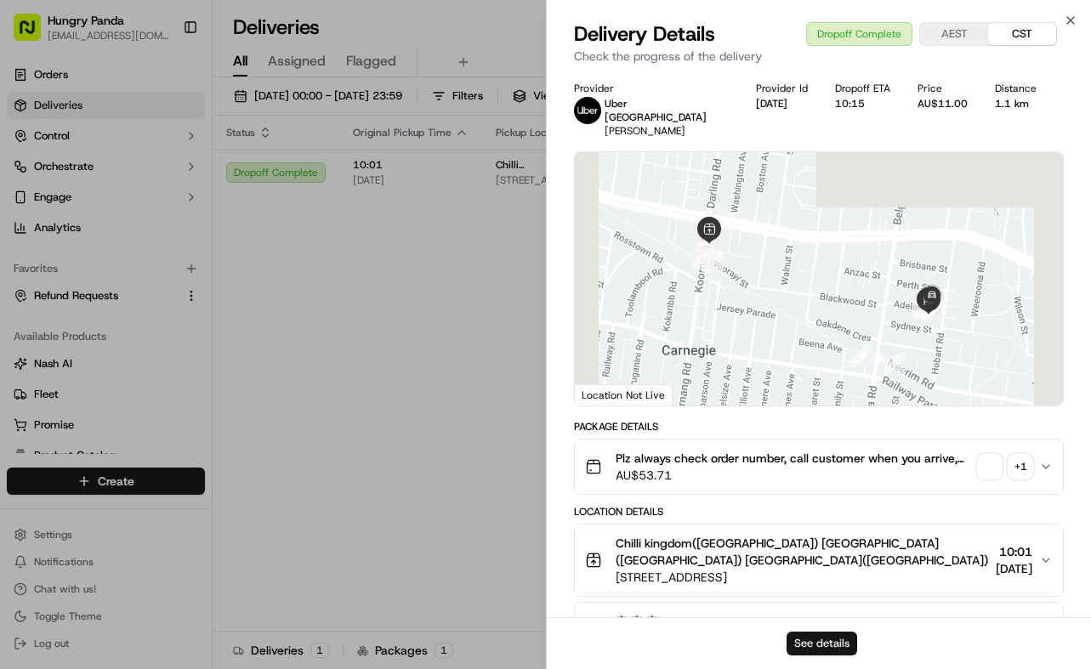
click at [812, 647] on button "See details" at bounding box center [821, 644] width 71 height 24
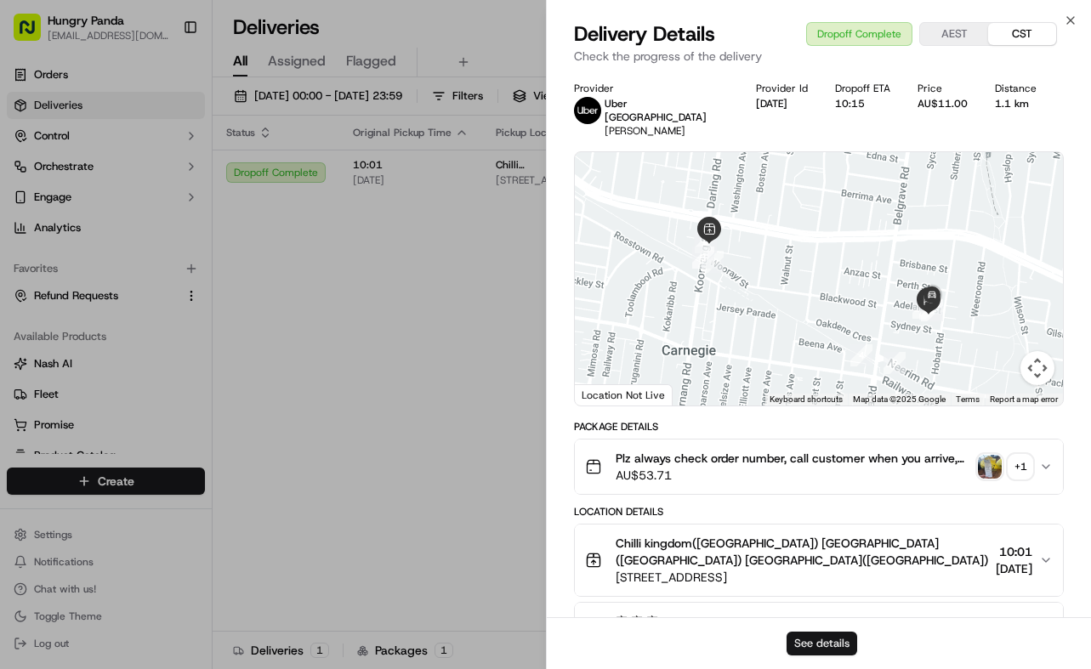
click at [813, 655] on div "See details" at bounding box center [819, 643] width 545 height 52
click at [818, 649] on button "See details" at bounding box center [821, 644] width 71 height 24
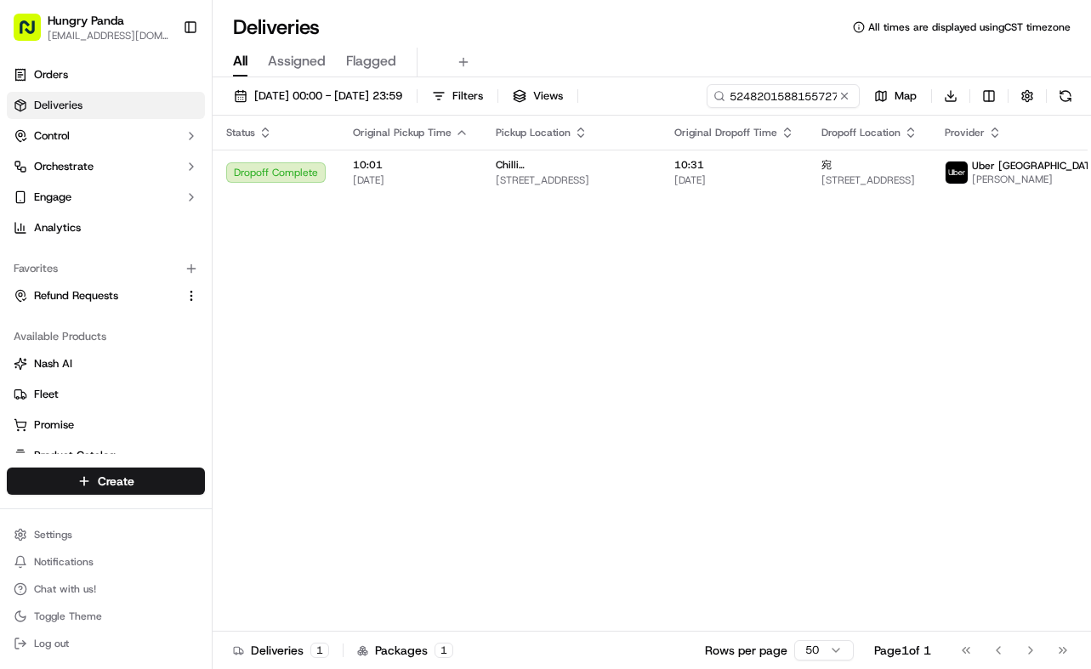
drag, startPoint x: 502, startPoint y: 217, endPoint x: 775, endPoint y: 77, distance: 307.6
click at [792, 99] on input "5248201588155727711421" at bounding box center [757, 96] width 204 height 24
paste input "155924104815976257618"
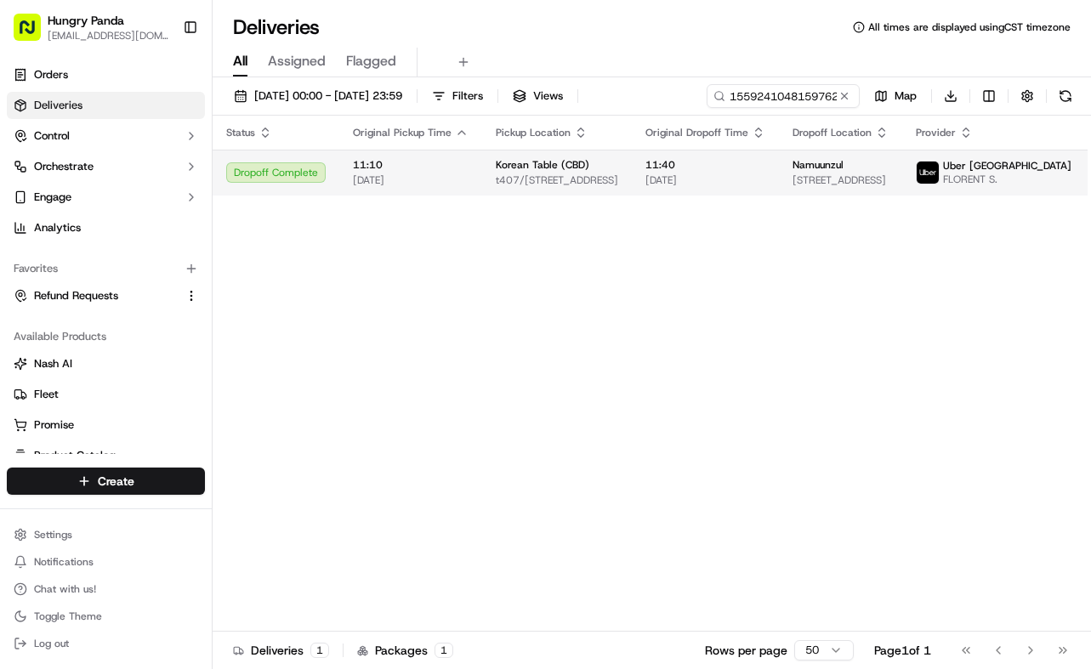
click at [684, 183] on span "19/09/2025" at bounding box center [705, 180] width 120 height 14
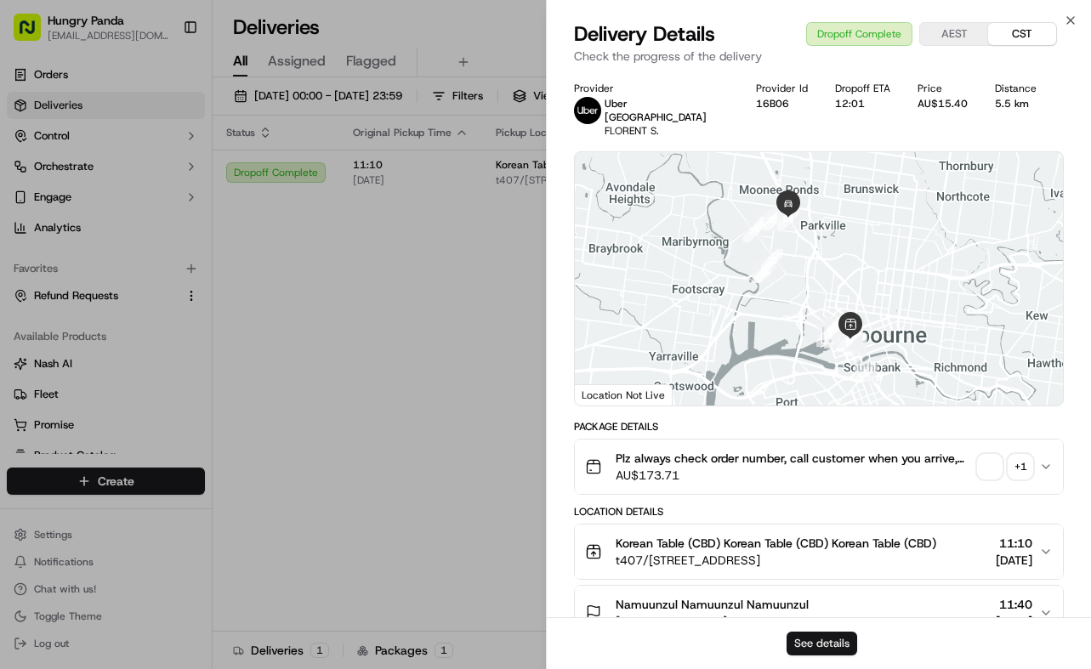
click at [843, 654] on button "See details" at bounding box center [821, 644] width 71 height 24
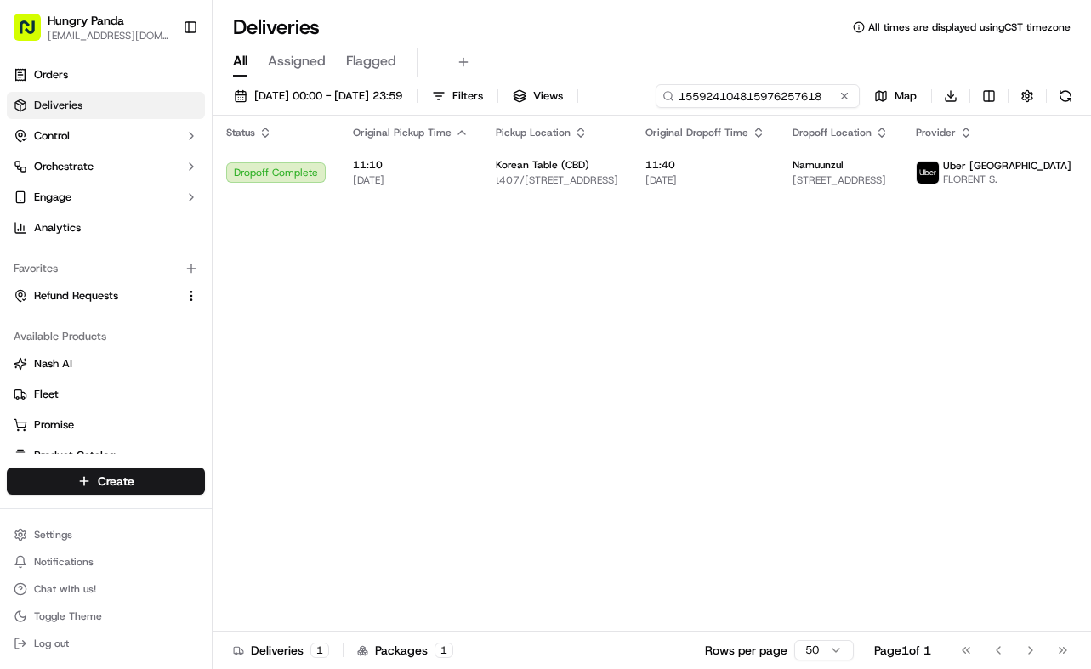
click at [793, 97] on input "155924104815976257618" at bounding box center [757, 96] width 204 height 24
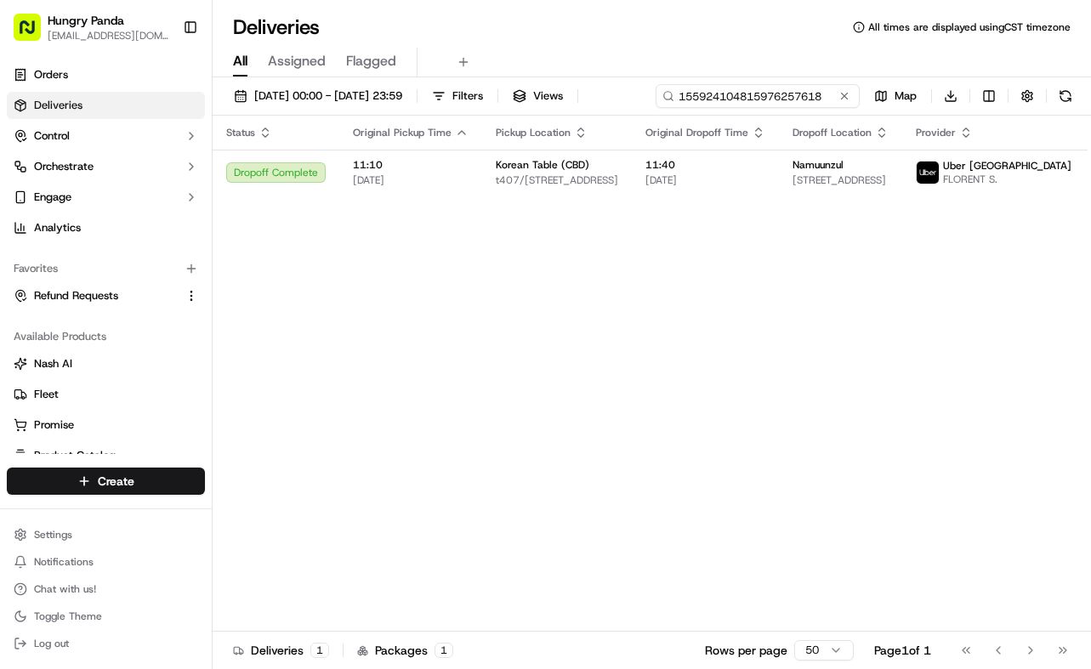
paste input "7947233768159778951553"
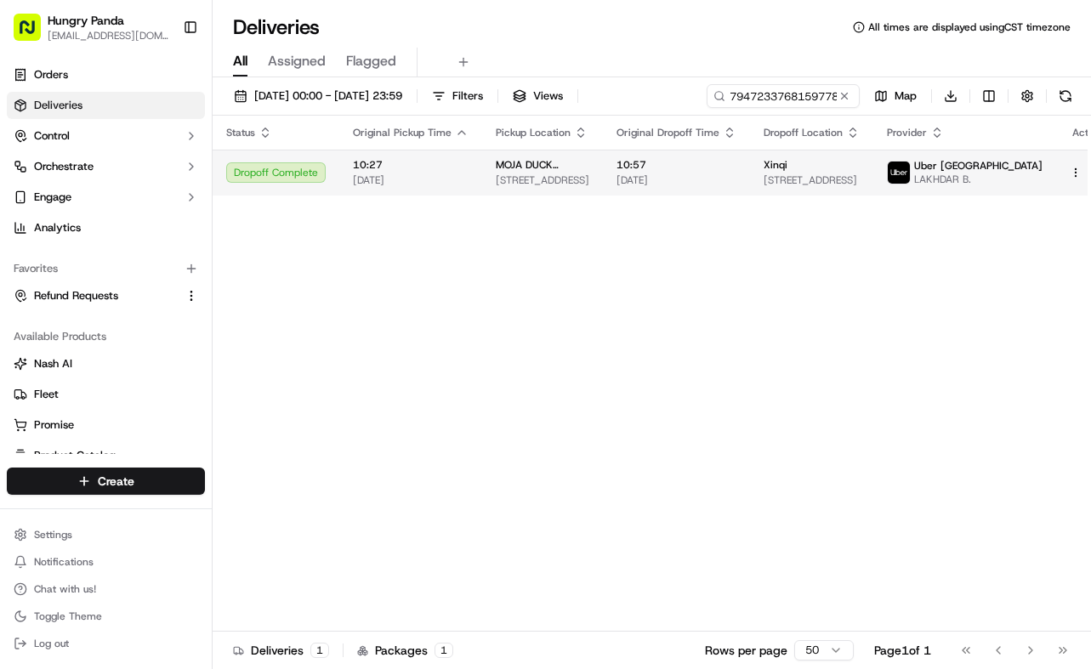
click at [684, 171] on span "10:57" at bounding box center [676, 165] width 120 height 14
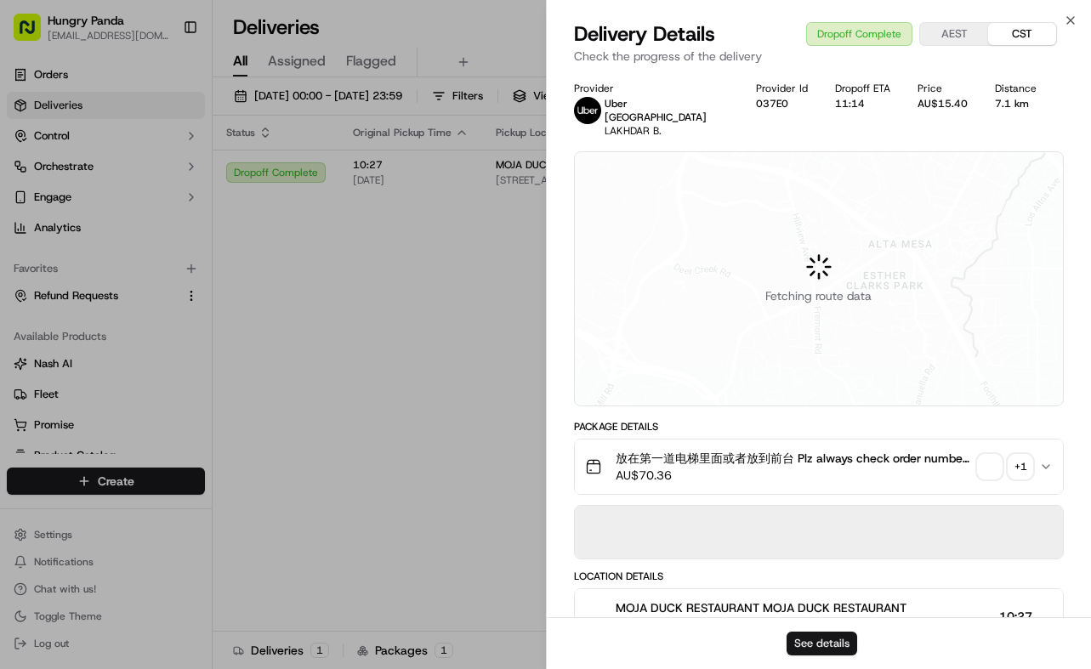
click at [847, 639] on button "See details" at bounding box center [821, 644] width 71 height 24
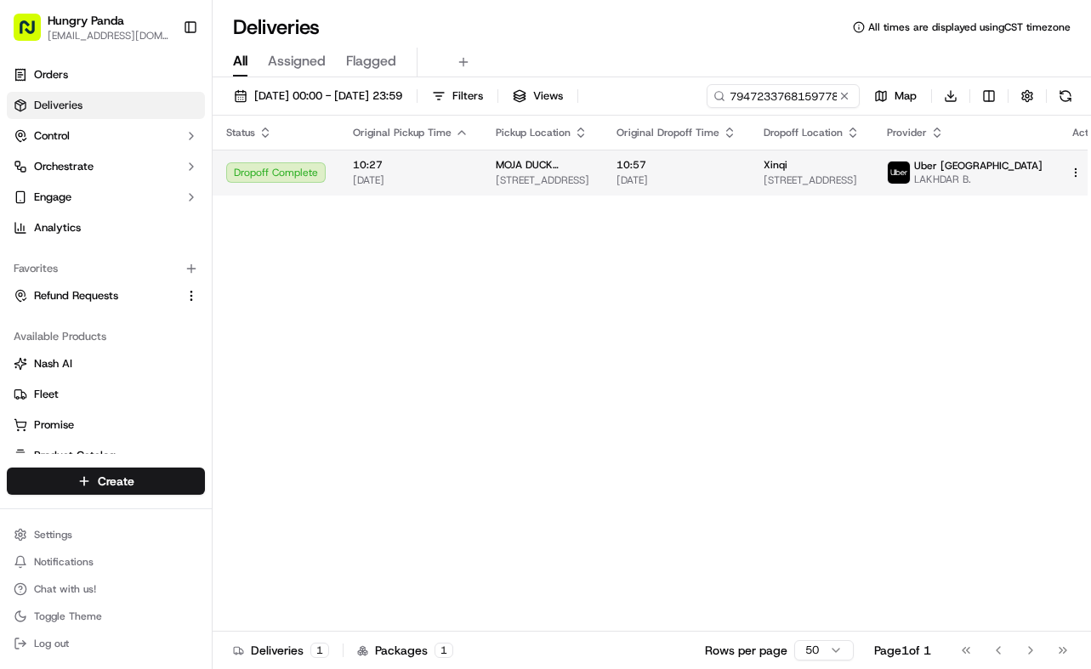
drag, startPoint x: 470, startPoint y: 255, endPoint x: 694, endPoint y: 158, distance: 243.7
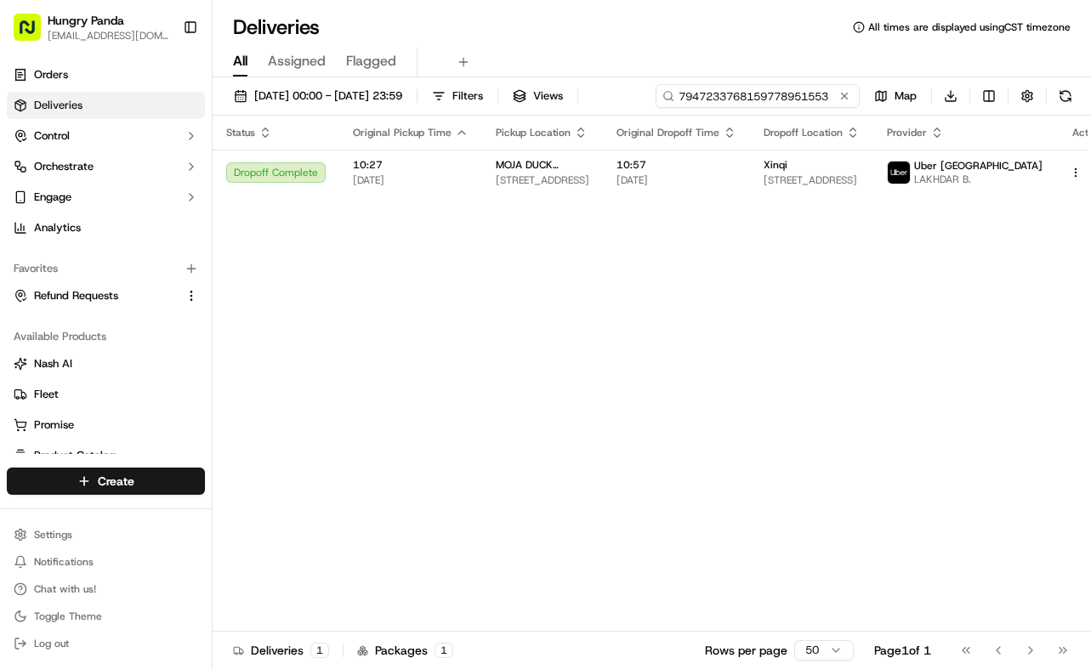
click at [767, 94] on input "7947233768159778951553" at bounding box center [757, 96] width 204 height 24
paste input "575628205845273824227"
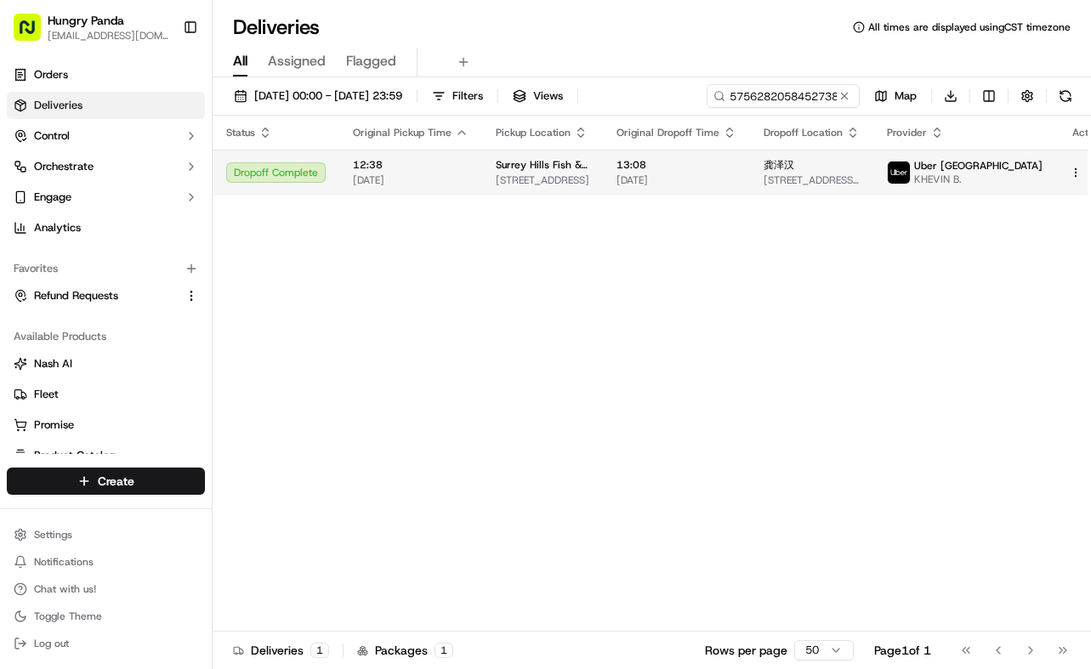
click at [621, 178] on td "13:08 19/09/2025" at bounding box center [676, 173] width 147 height 46
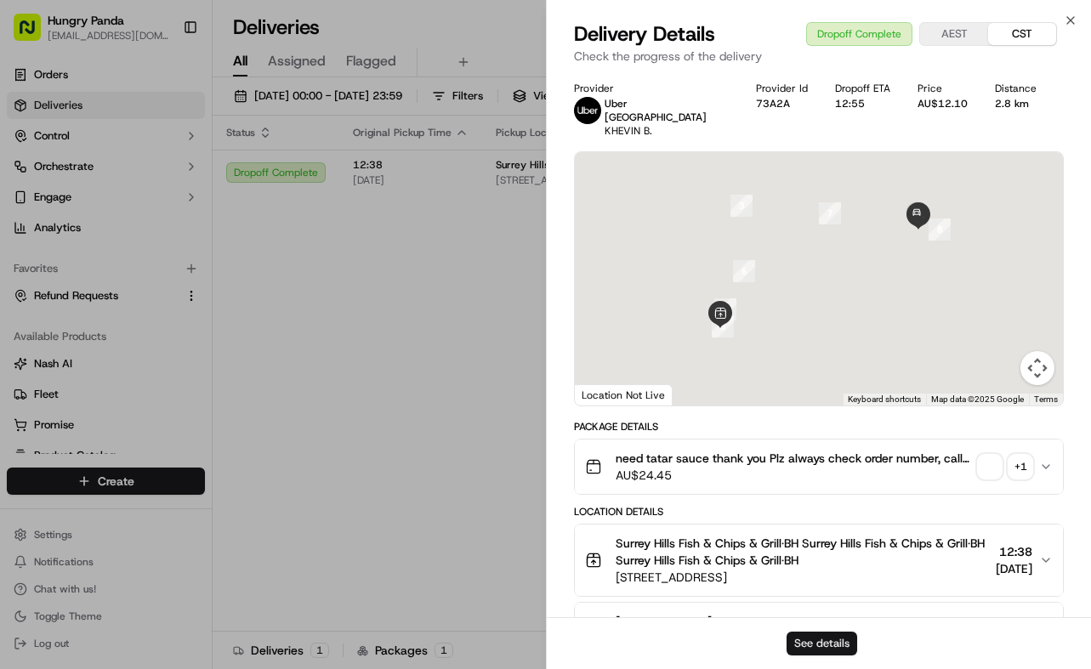
click at [812, 637] on button "See details" at bounding box center [821, 644] width 71 height 24
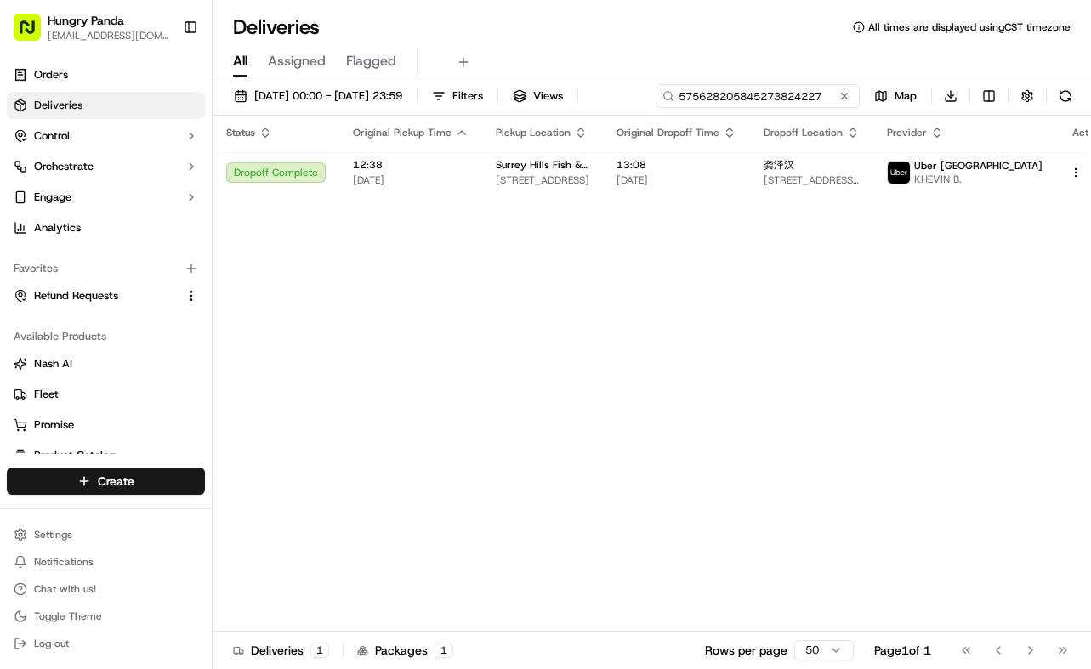
click at [819, 87] on input "575628205845273824227" at bounding box center [757, 96] width 204 height 24
paste input "325626938895372467533"
click at [678, 197] on div "Status Original Pickup Time Pickup Location Original Dropoff Time Dropoff Locat…" at bounding box center [666, 374] width 906 height 516
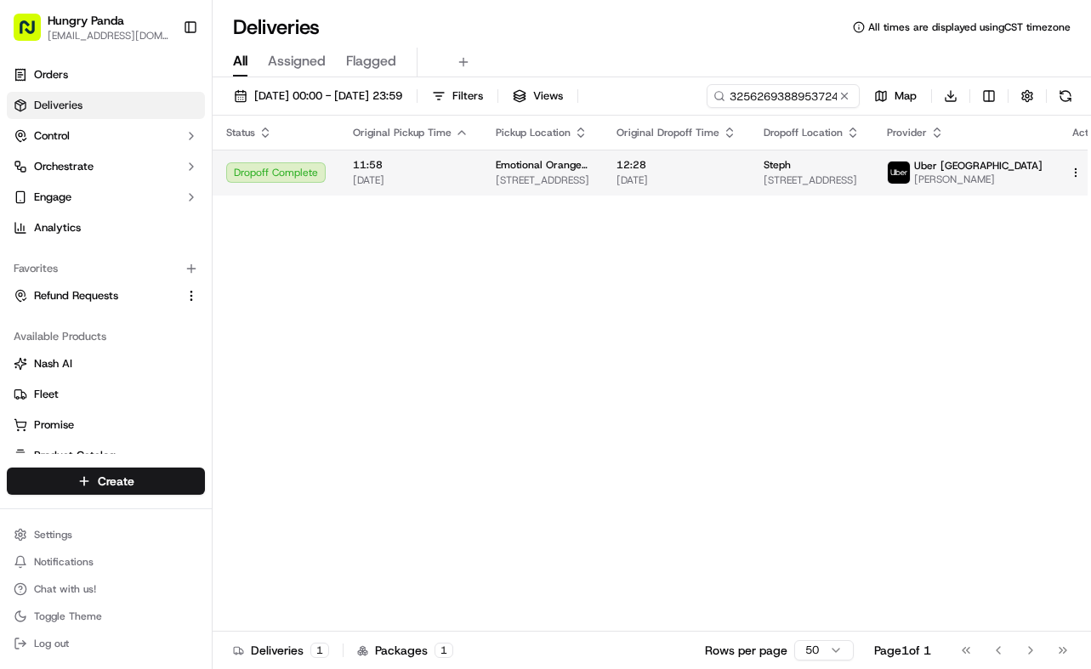
click at [711, 163] on span "12:28" at bounding box center [676, 165] width 120 height 14
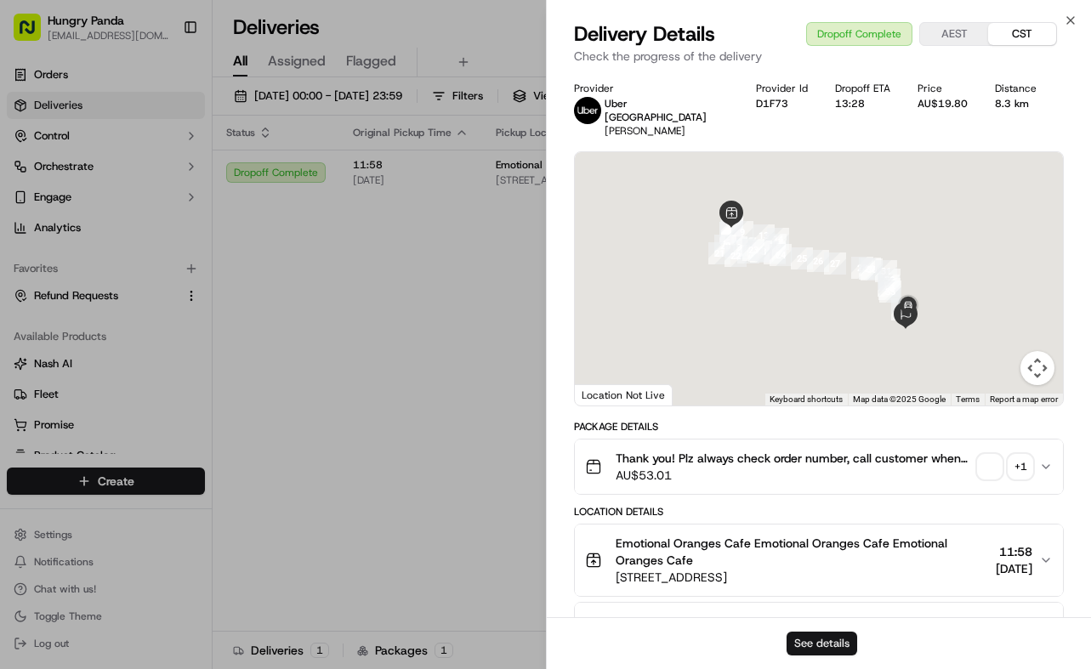
click at [817, 637] on button "See details" at bounding box center [821, 644] width 71 height 24
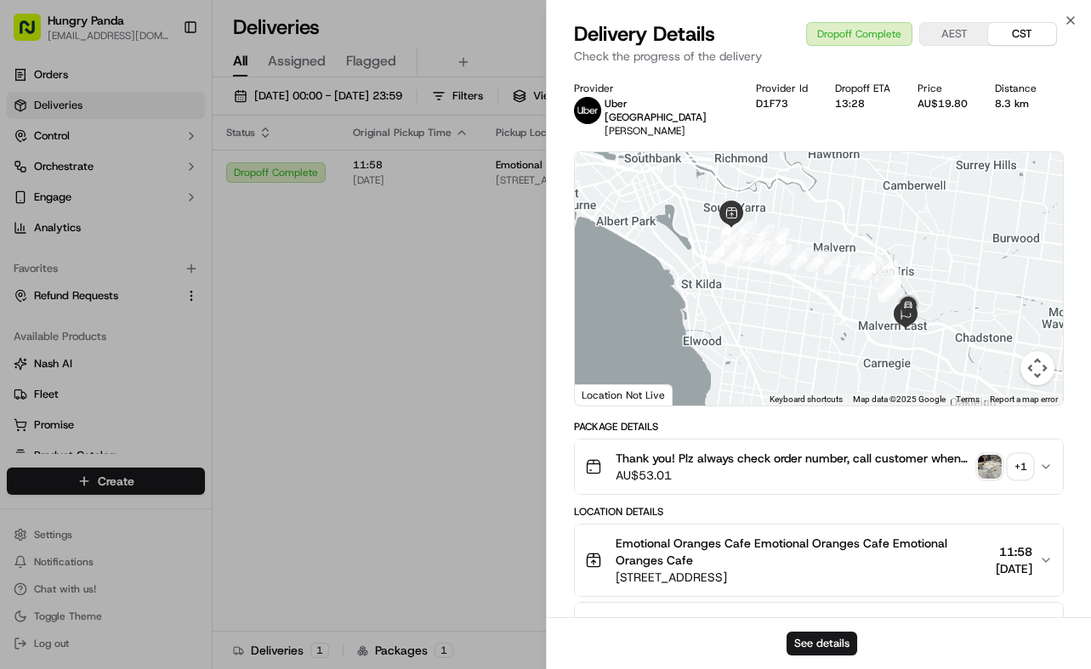
click at [449, 375] on div "Status Original Pickup Time Pickup Location Original Dropoff Time Dropoff Locat…" at bounding box center [666, 374] width 906 height 516
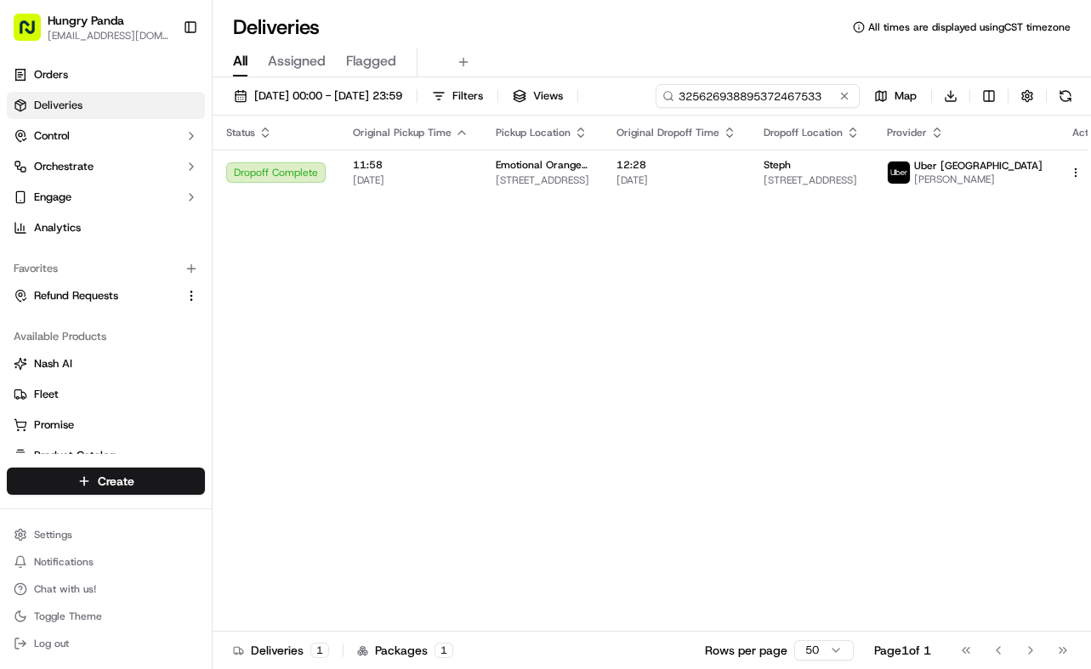
click at [801, 102] on input "325626938895372467533" at bounding box center [757, 96] width 204 height 24
paste input "664920105825979043806"
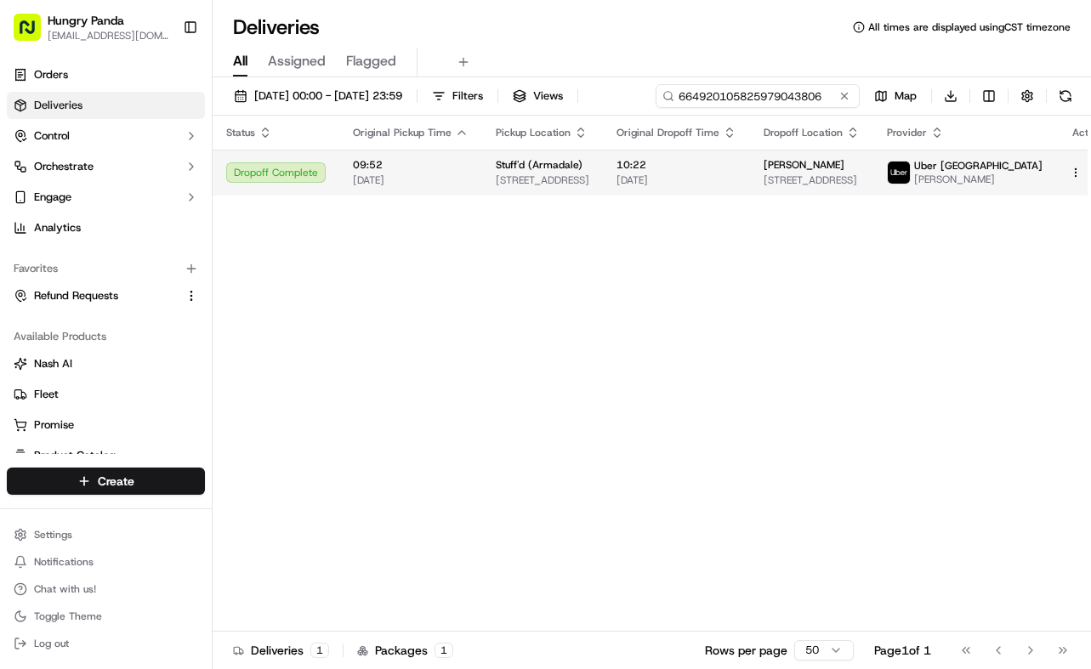
type input "664920105825979043806"
click at [695, 159] on td "10:22 19/09/2025" at bounding box center [676, 173] width 147 height 46
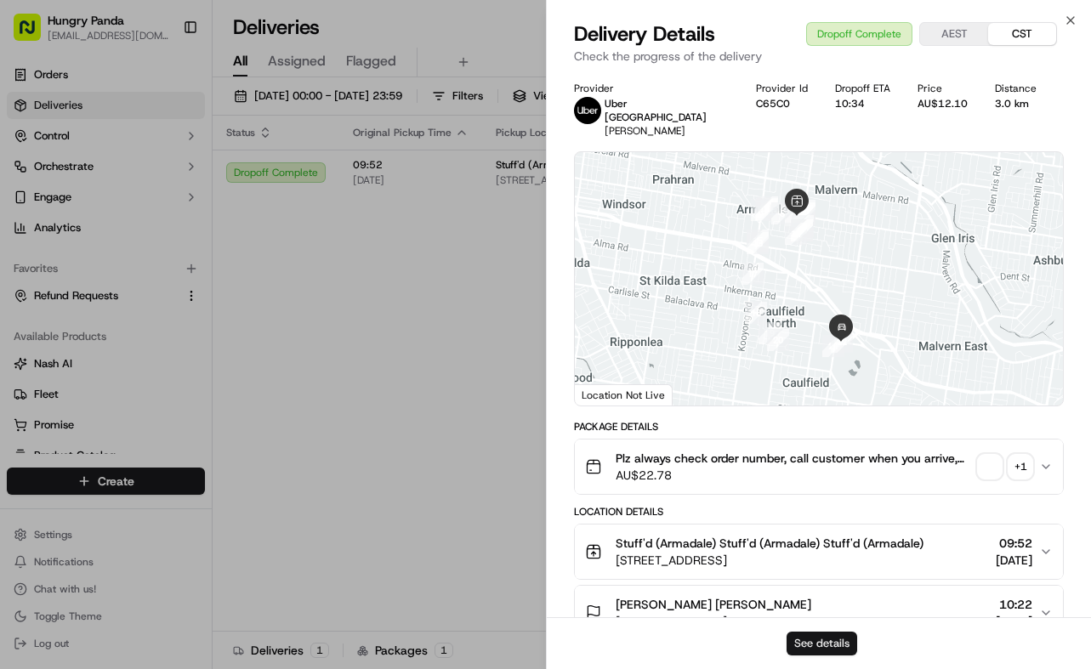
click at [830, 633] on button "See details" at bounding box center [821, 644] width 71 height 24
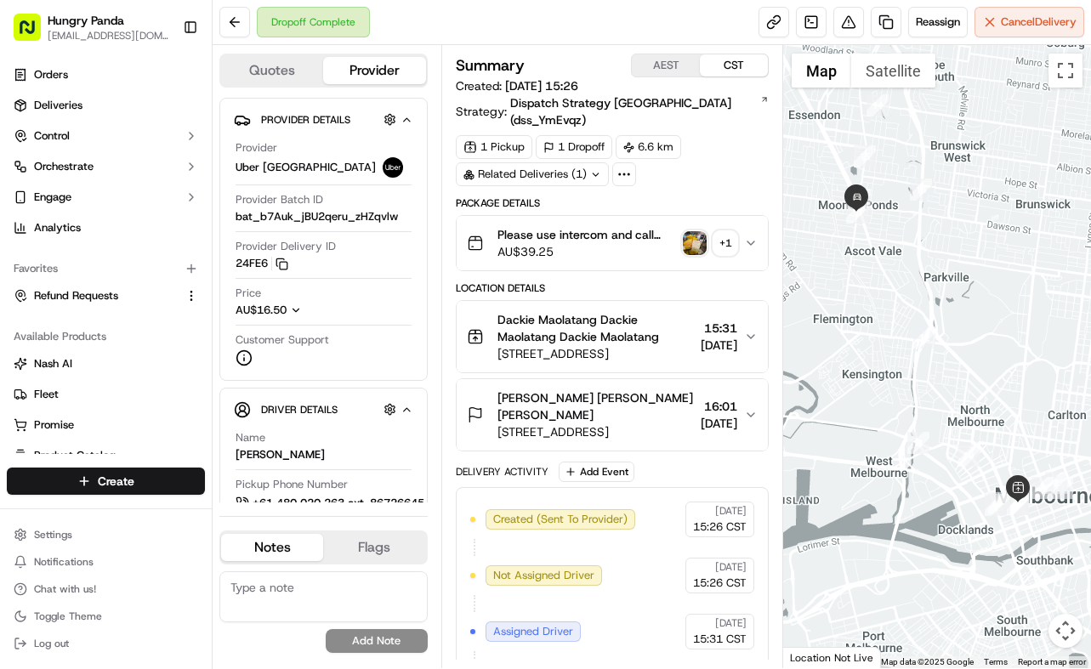
click at [755, 233] on button "Please use intercom and call 205 to get into the building 不要海带 Plz always check…" at bounding box center [612, 243] width 312 height 54
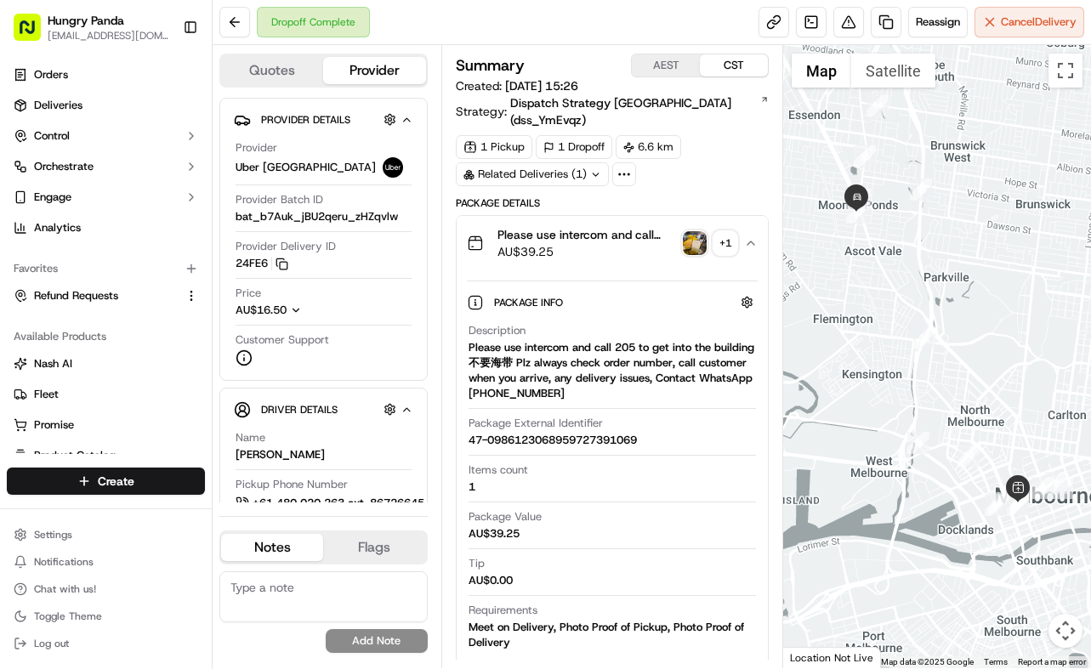
click at [695, 231] on img "button" at bounding box center [695, 243] width 24 height 24
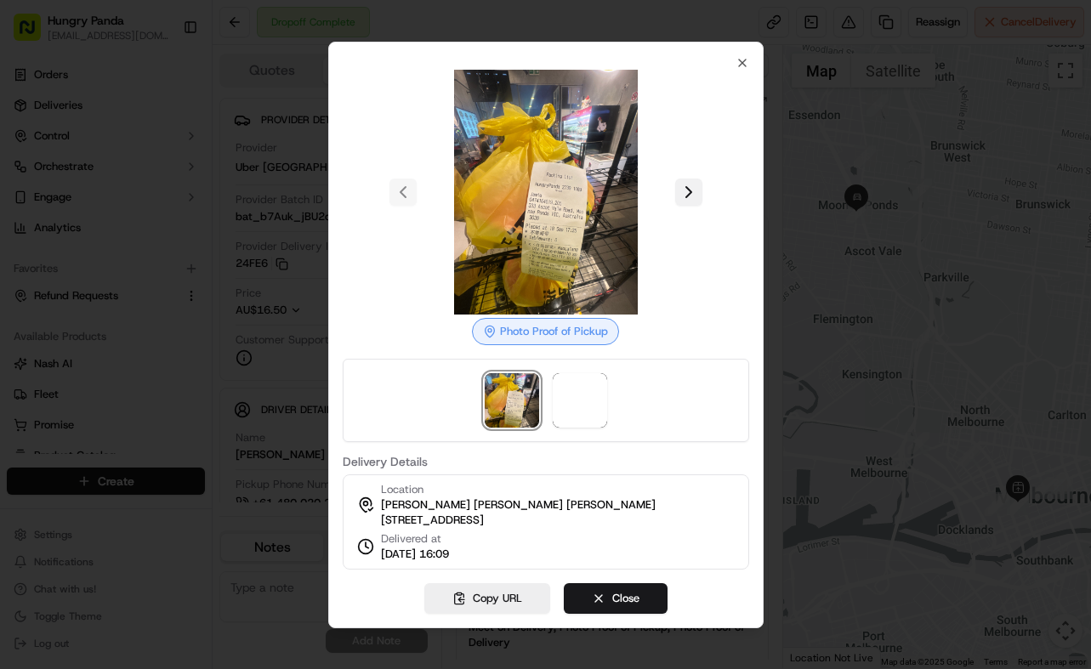
click at [695, 180] on button at bounding box center [688, 192] width 27 height 27
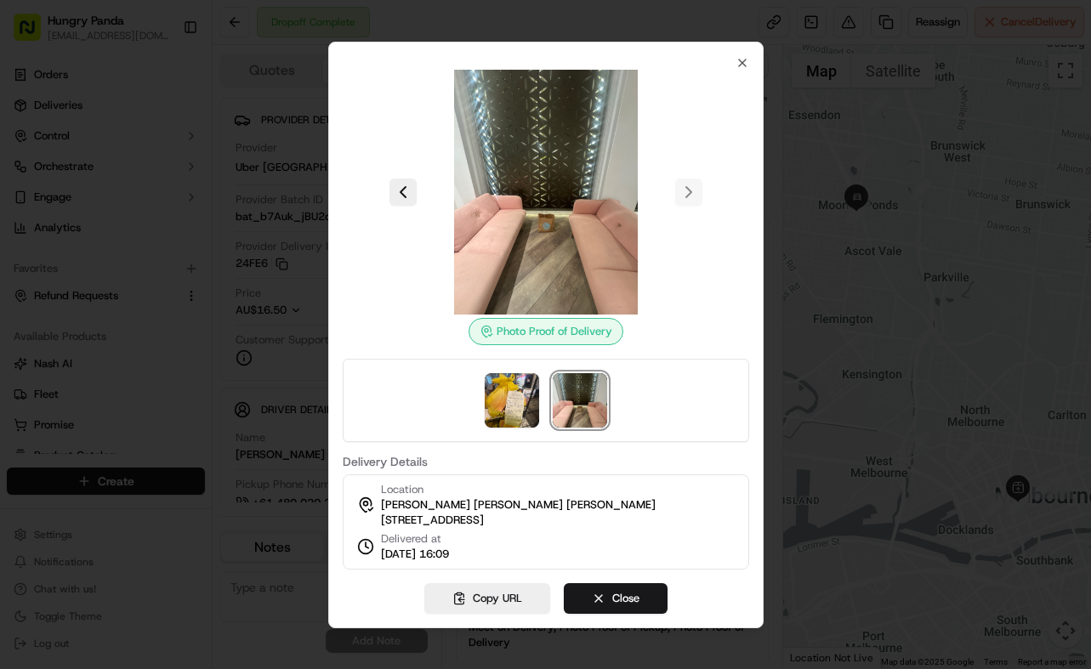
drag, startPoint x: 730, startPoint y: 56, endPoint x: 749, endPoint y: 54, distance: 18.9
click at [731, 56] on div "Photo Proof of Delivery Delivery Details Location Jamie Jamie Jamie 333 Ascot V…" at bounding box center [546, 312] width 406 height 513
click at [749, 54] on div "Photo Proof of Delivery Delivery Details Location Jamie Jamie Jamie 333 Ascot V…" at bounding box center [545, 335] width 435 height 587
drag, startPoint x: 740, startPoint y: 54, endPoint x: 786, endPoint y: 114, distance: 75.8
click at [740, 60] on icon "button" at bounding box center [742, 63] width 7 height 7
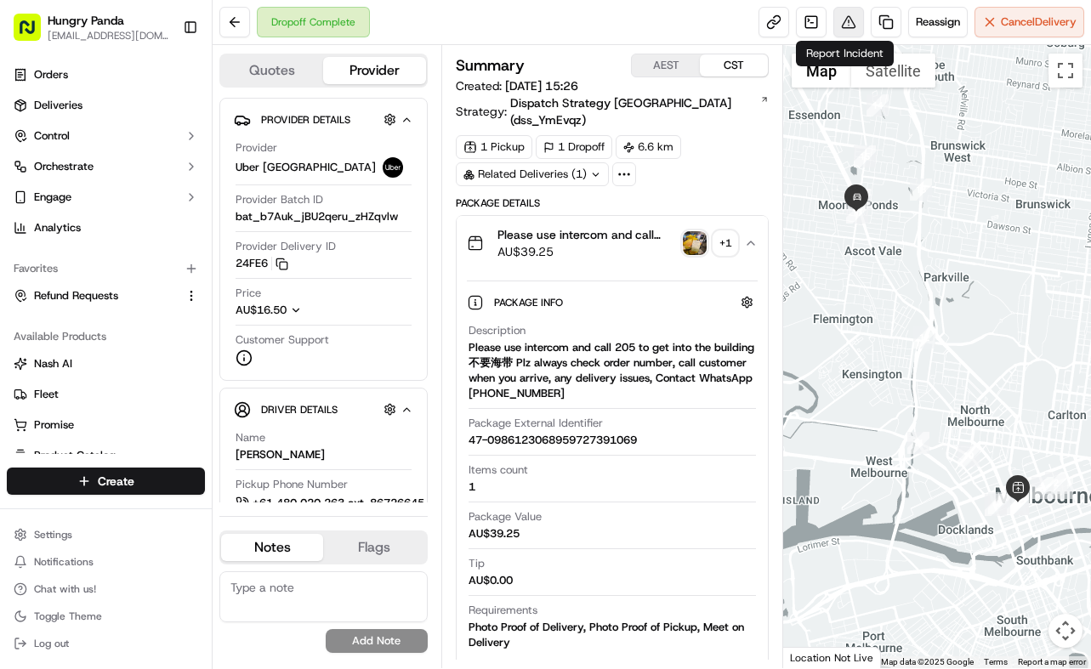
click at [853, 24] on button at bounding box center [848, 22] width 31 height 31
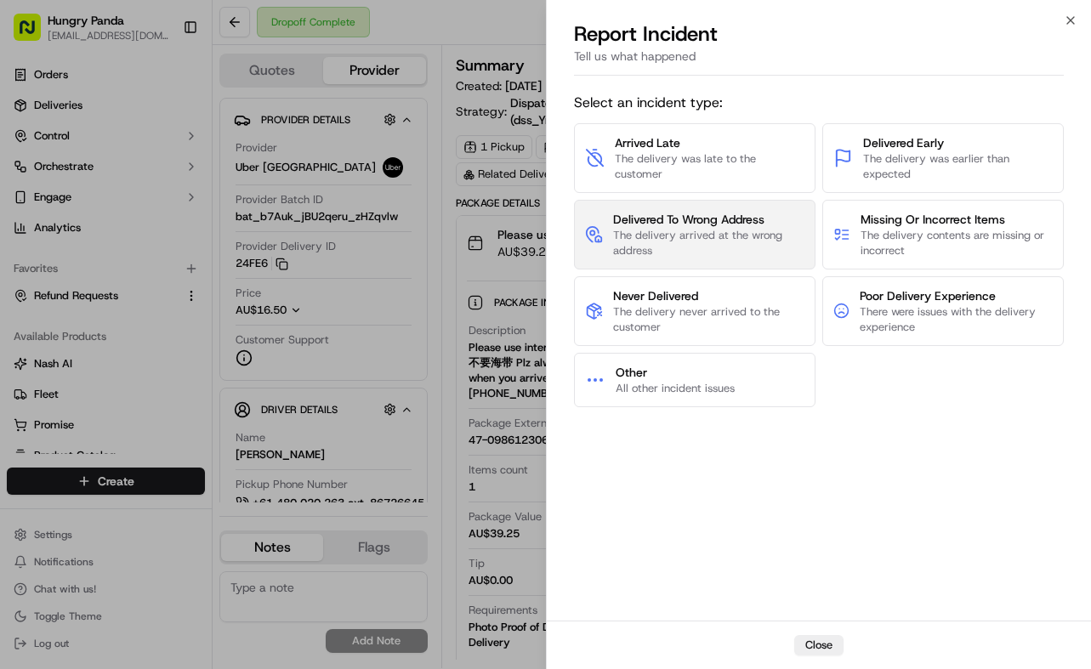
click at [732, 251] on span "The delivery arrived at the wrong address" at bounding box center [708, 243] width 191 height 31
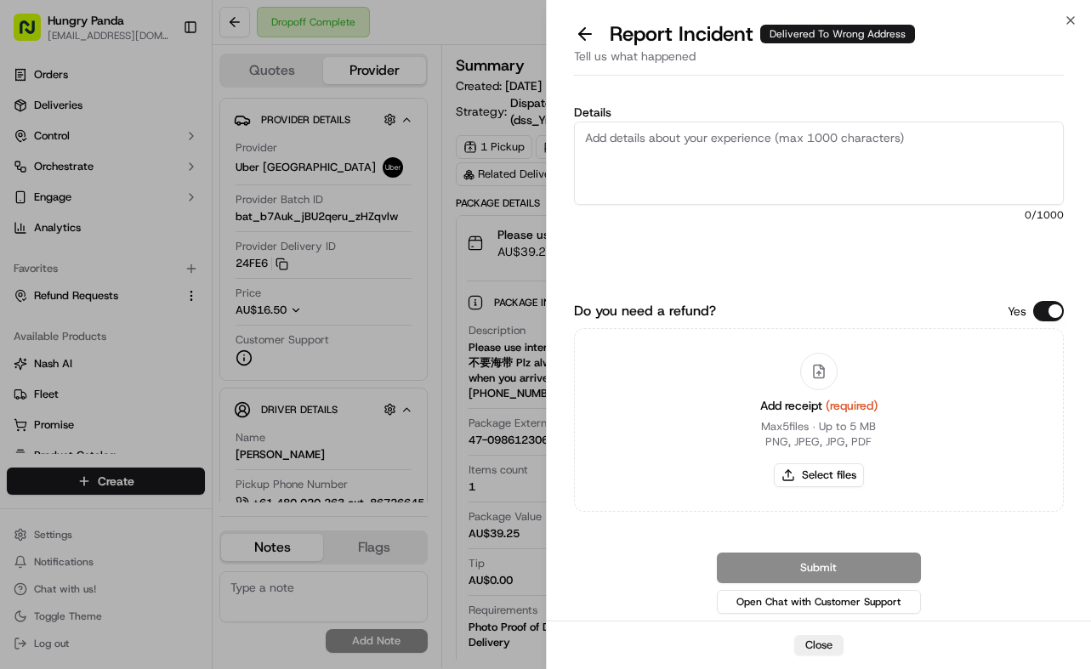
click at [836, 145] on textarea "Details" at bounding box center [819, 163] width 490 height 83
paste textarea "The customer reported that he did not receive the meal. The photos taken by the…"
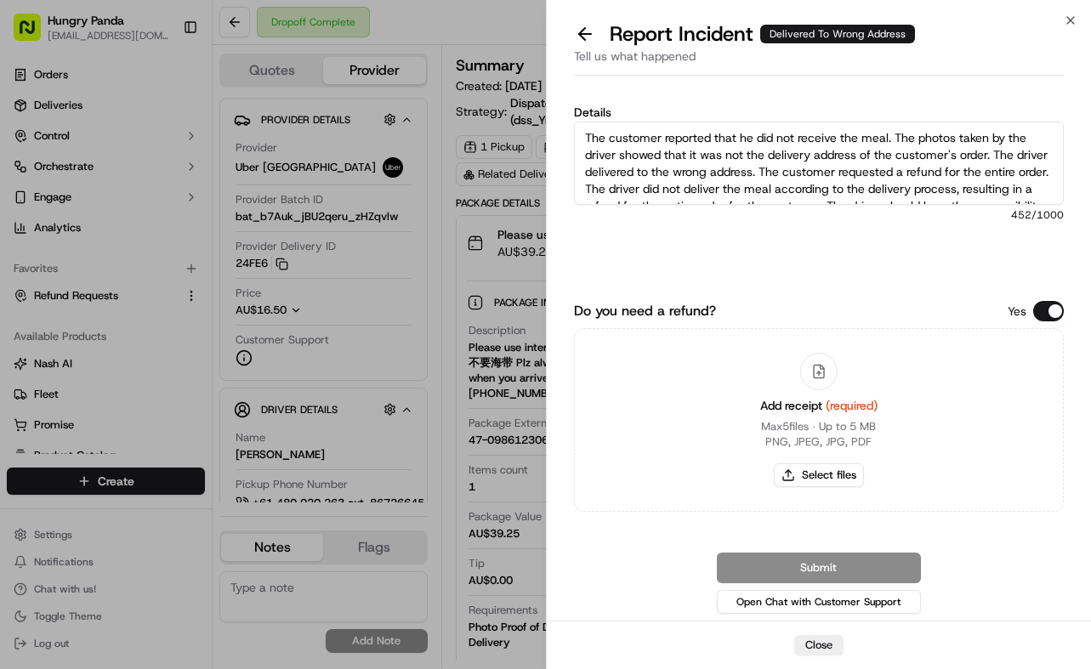
scroll to position [26, 0]
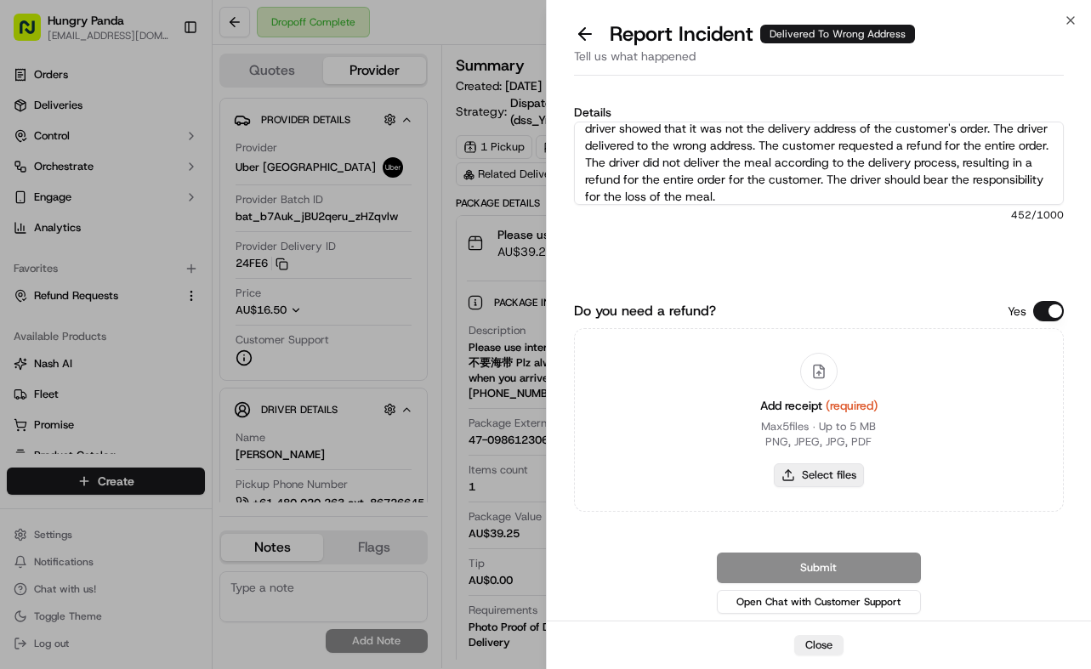
type textarea "The customer reported that he did not receive the meal. The photos taken by the…"
click at [842, 472] on button "Select files" at bounding box center [819, 475] width 90 height 24
type input "C:\fakepath\1.jpg"
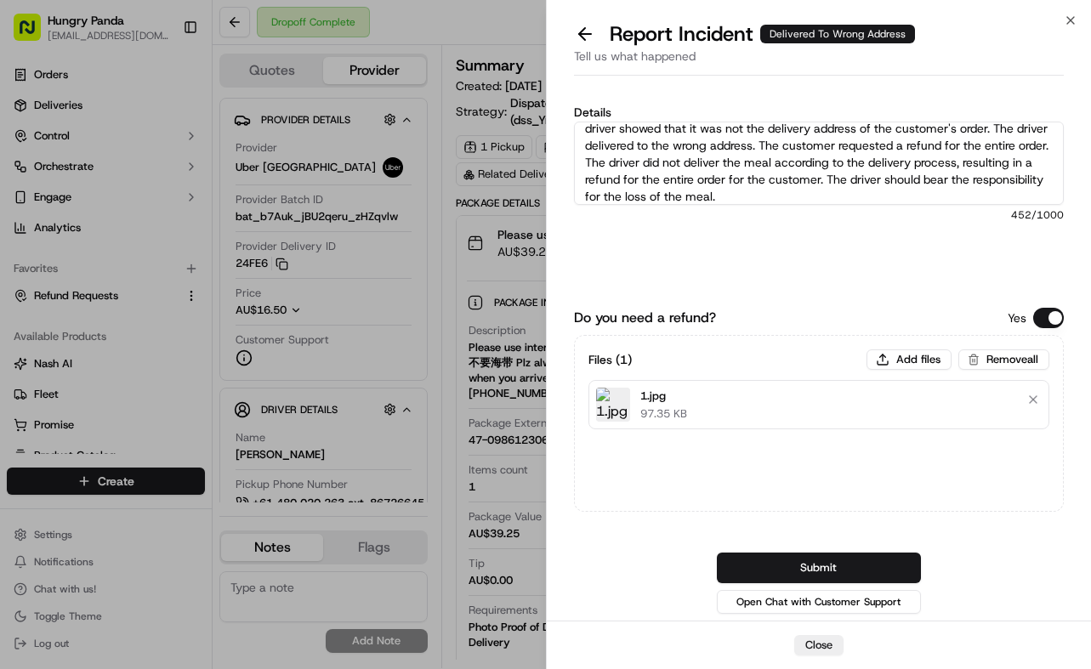
click at [859, 562] on button "Submit" at bounding box center [819, 568] width 204 height 31
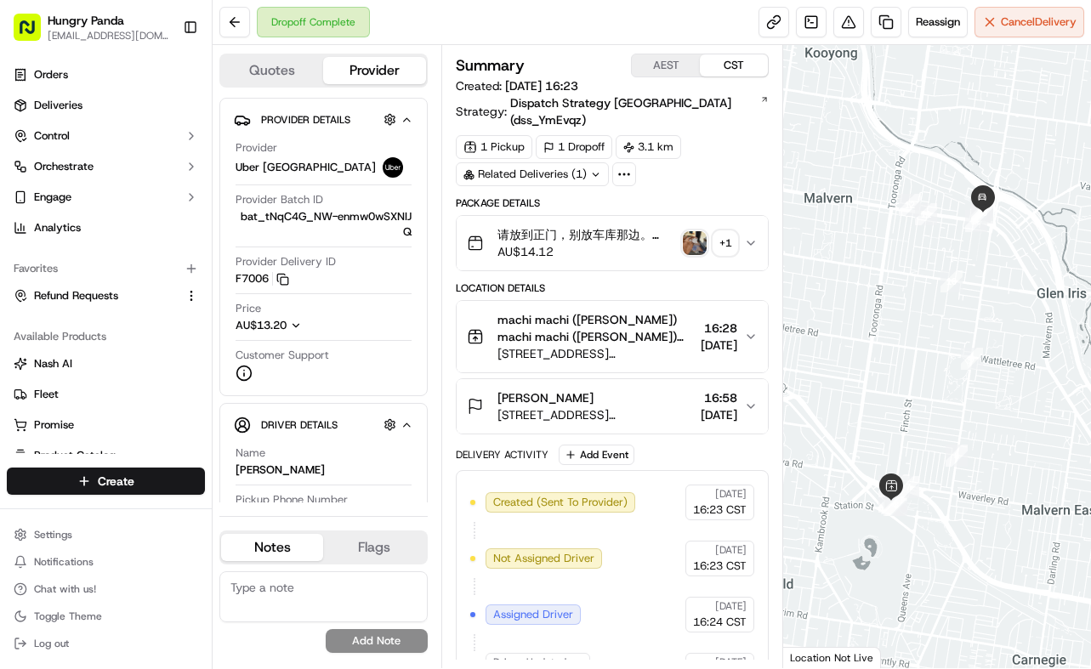
click at [757, 216] on button "请放到正门，别放车库那边。please ring 608 at the front floor，not the garage door. Plz always…" at bounding box center [612, 243] width 312 height 54
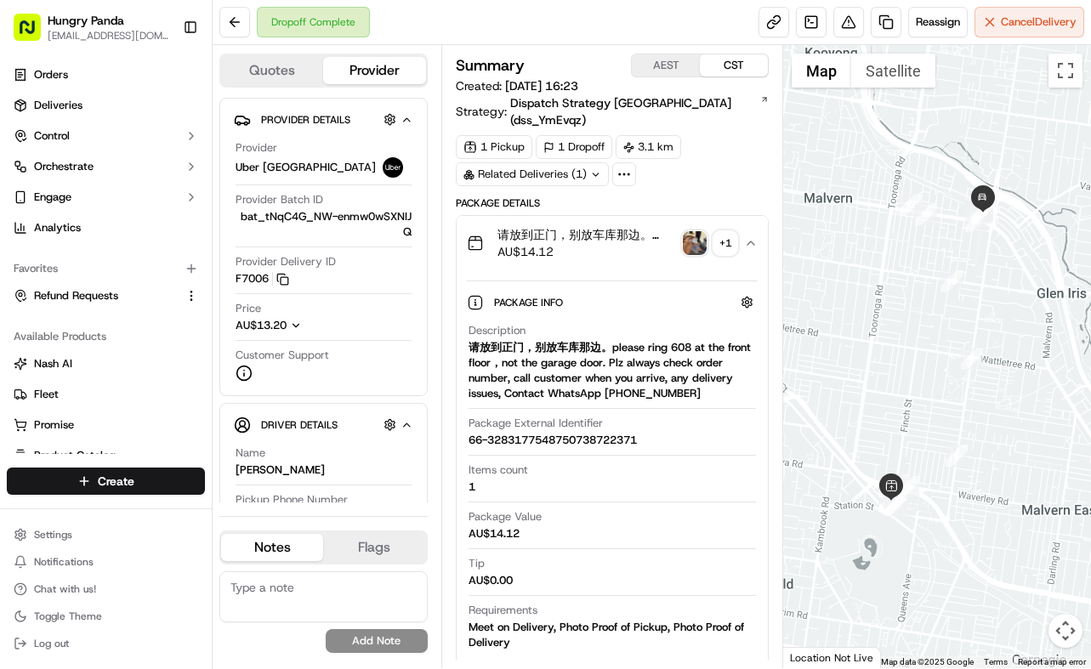
click at [699, 231] on img "button" at bounding box center [695, 243] width 24 height 24
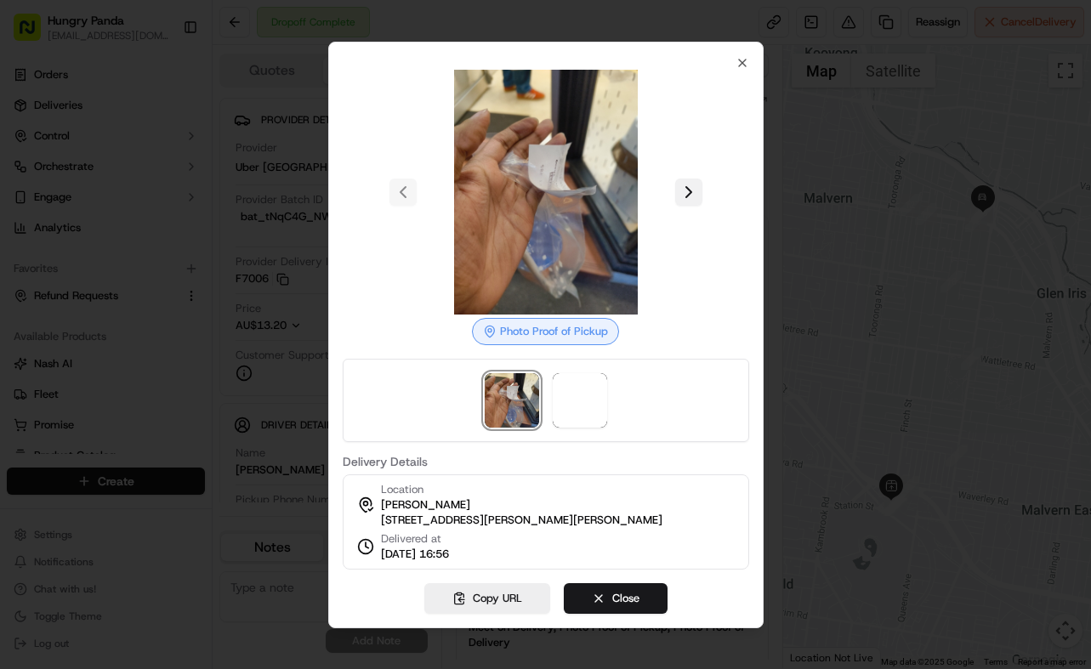
click at [686, 184] on button at bounding box center [688, 192] width 27 height 27
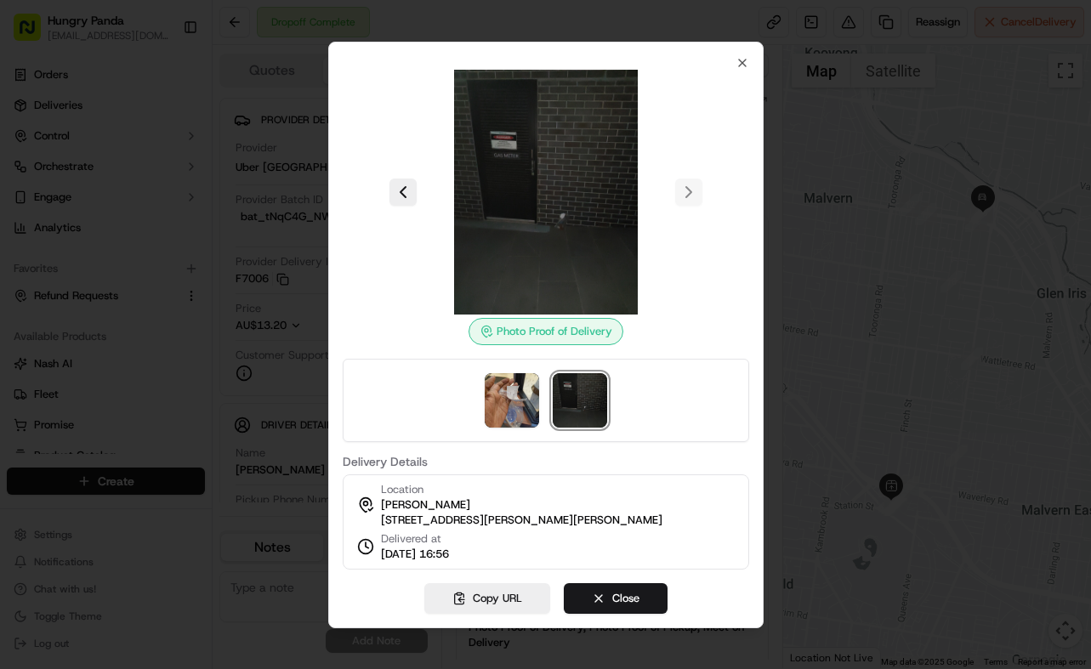
click at [591, 162] on img at bounding box center [545, 192] width 245 height 245
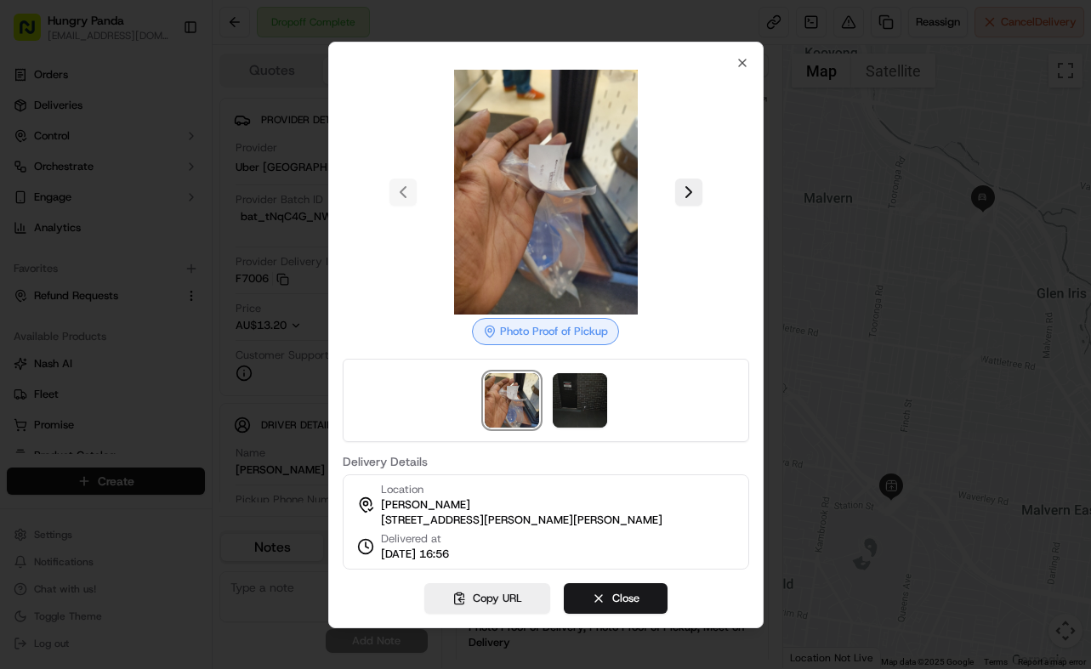
click at [902, 273] on div at bounding box center [545, 334] width 1091 height 669
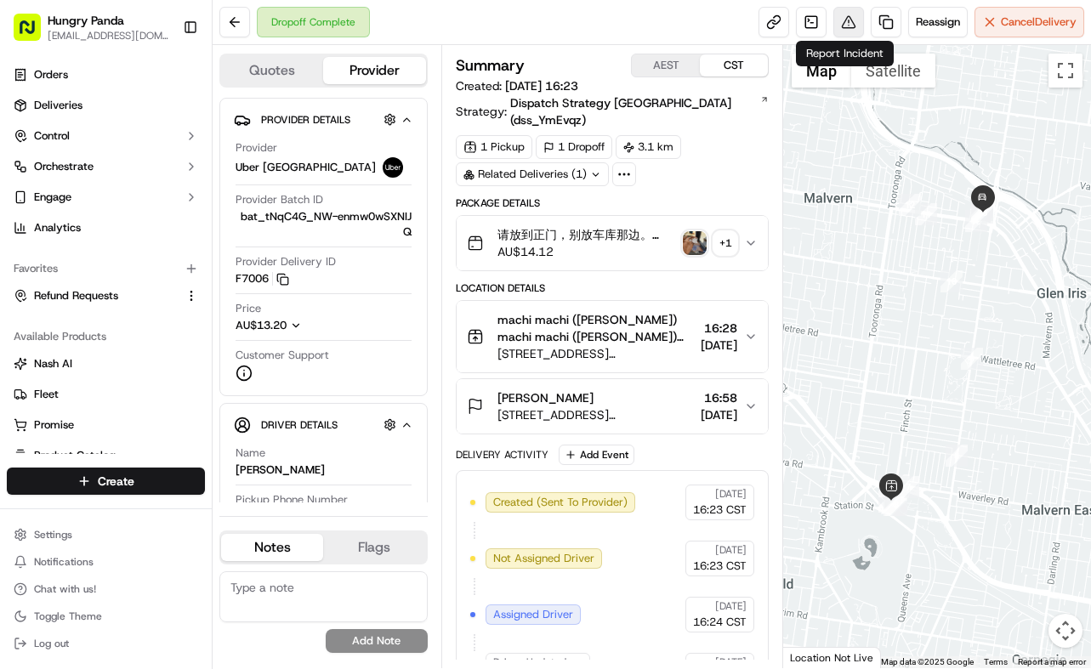
click at [850, 16] on button at bounding box center [848, 22] width 31 height 31
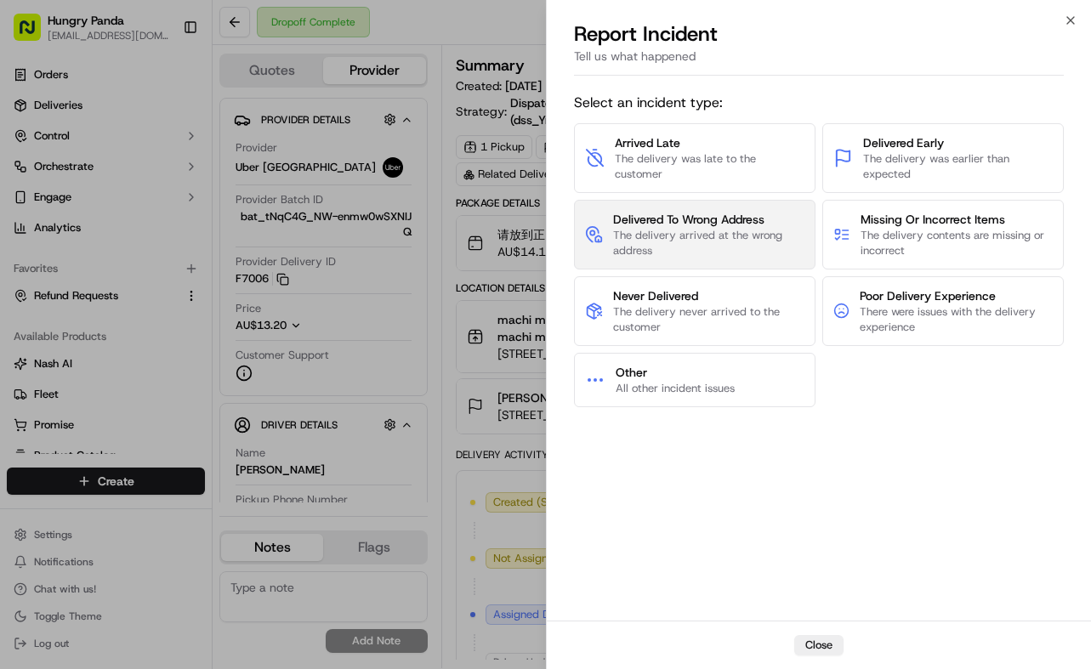
click at [738, 247] on span "The delivery arrived at the wrong address" at bounding box center [708, 243] width 191 height 31
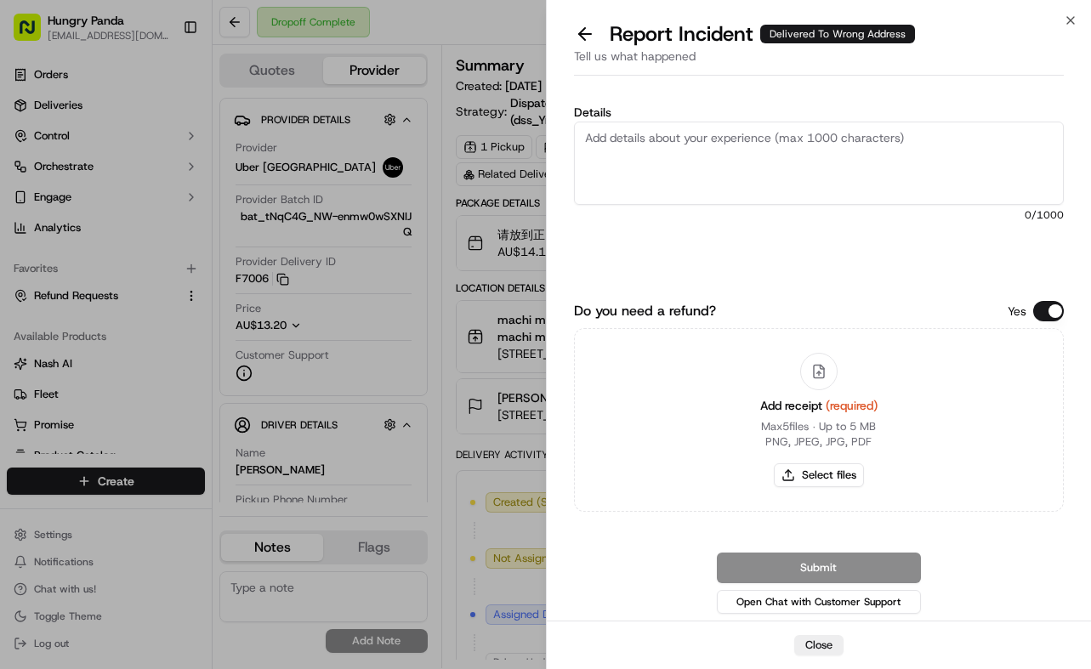
click at [797, 171] on textarea "Details" at bounding box center [819, 163] width 490 height 83
paste textarea "The customer reported that he did not receive the meal. The photos taken by the…"
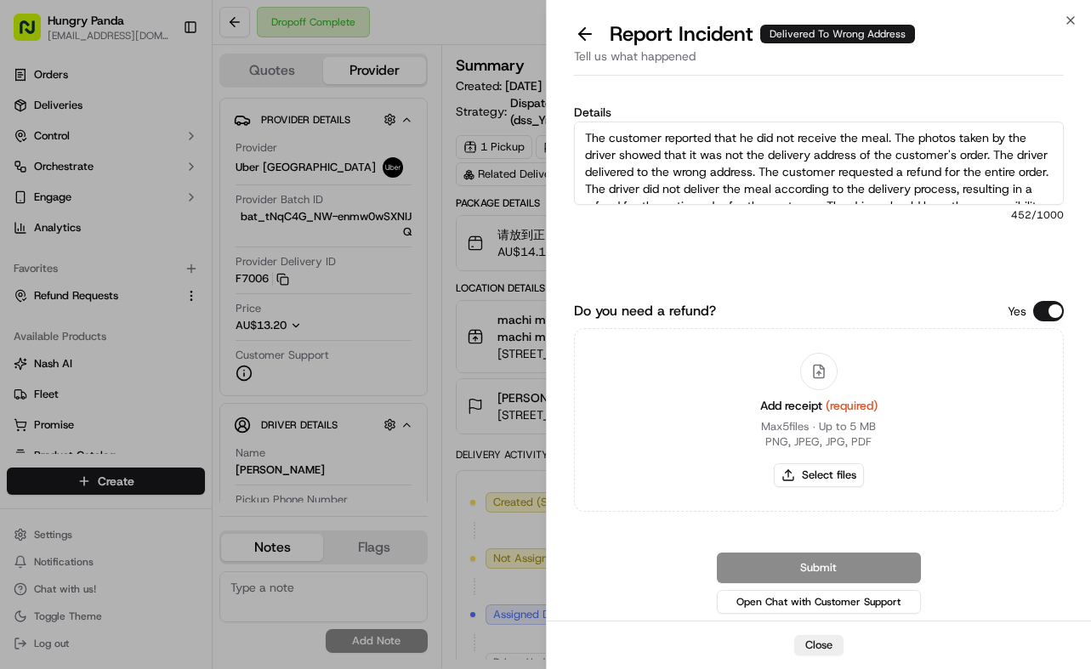
scroll to position [26, 0]
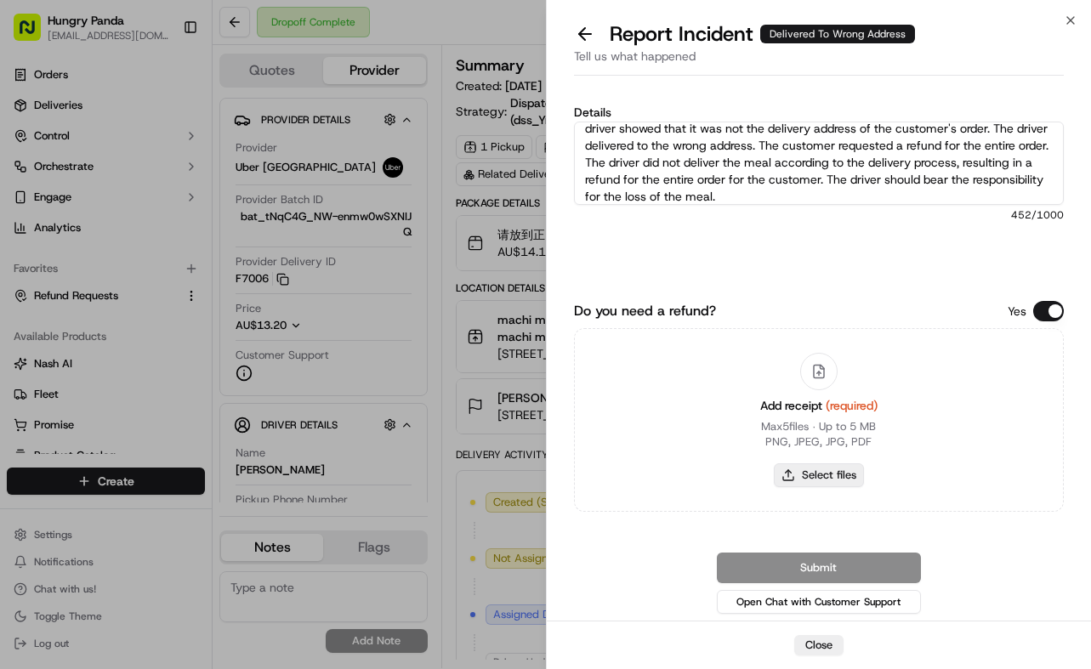
type textarea "The customer reported that he did not receive the meal. The photos taken by the…"
click at [846, 475] on button "Select files" at bounding box center [819, 475] width 90 height 24
type input "C:\fakepath\2.jpg"
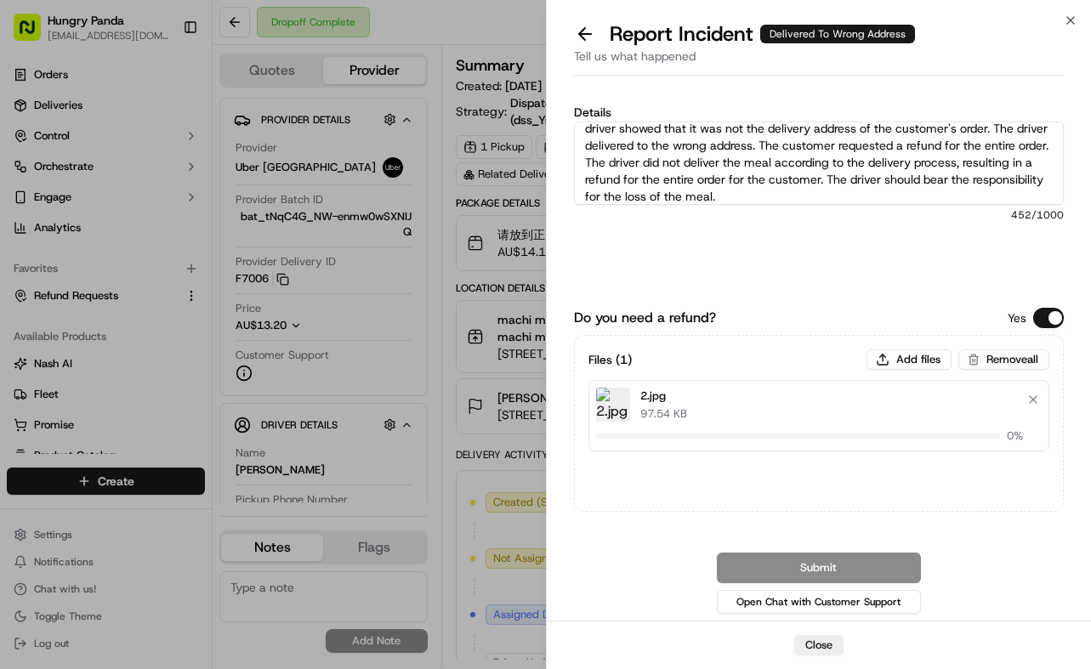
click at [899, 266] on div "Details The customer reported that he did not receive the meal. The photos take…" at bounding box center [819, 198] width 490 height 184
click at [888, 556] on button "Submit" at bounding box center [819, 568] width 204 height 31
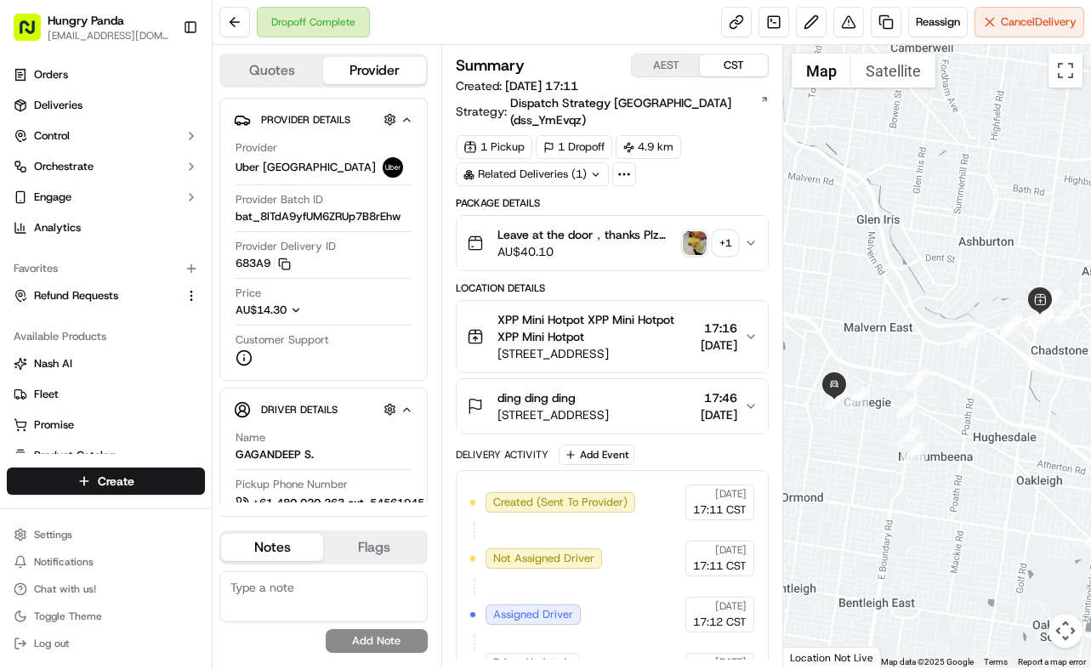
click at [746, 236] on icon "button" at bounding box center [751, 243] width 14 height 14
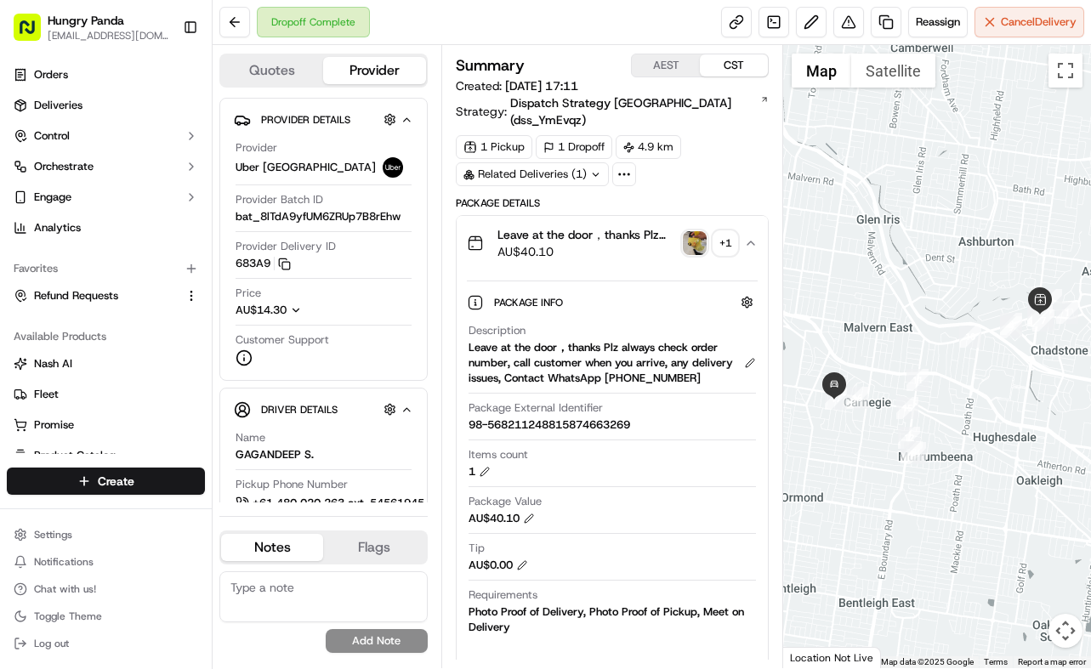
click at [691, 231] on img "button" at bounding box center [695, 243] width 24 height 24
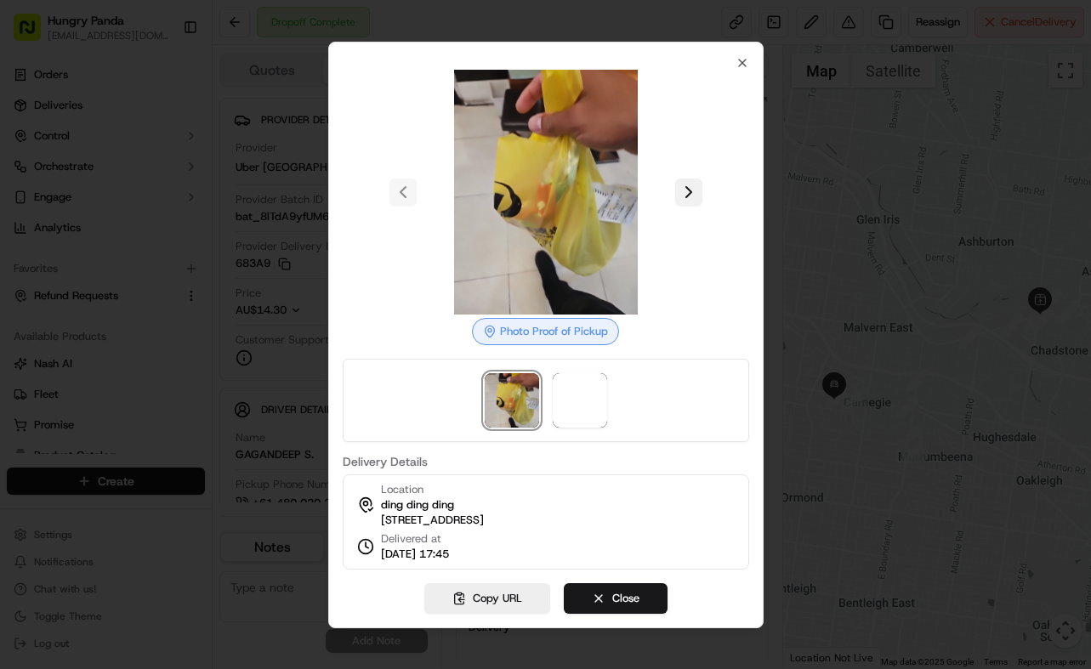
click at [692, 181] on button at bounding box center [688, 192] width 27 height 27
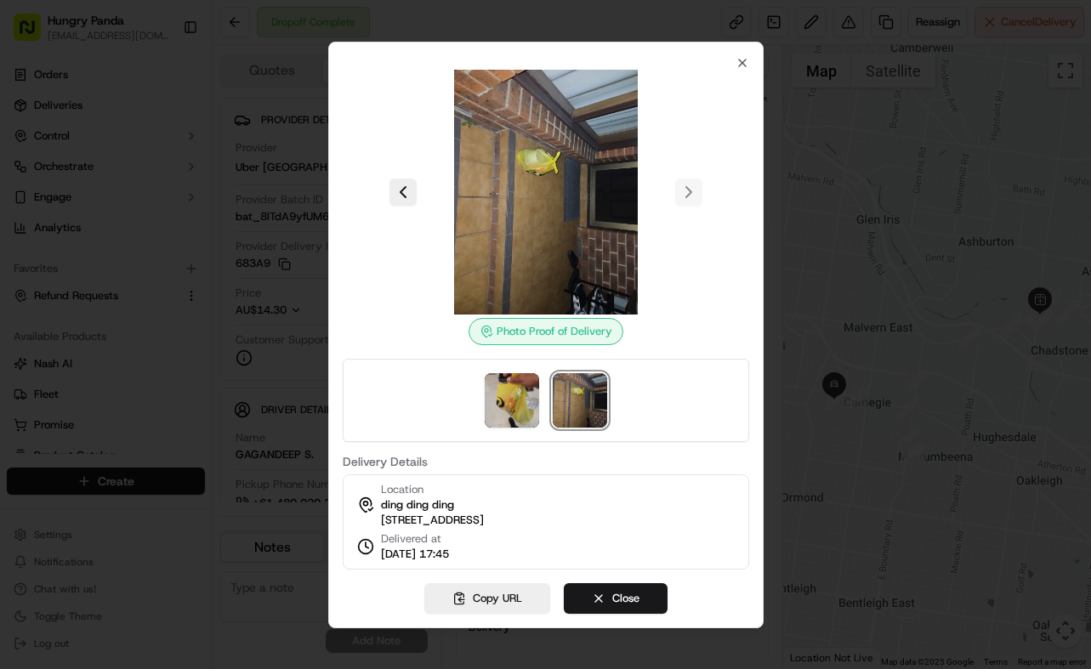
click at [779, 218] on div at bounding box center [545, 334] width 1091 height 669
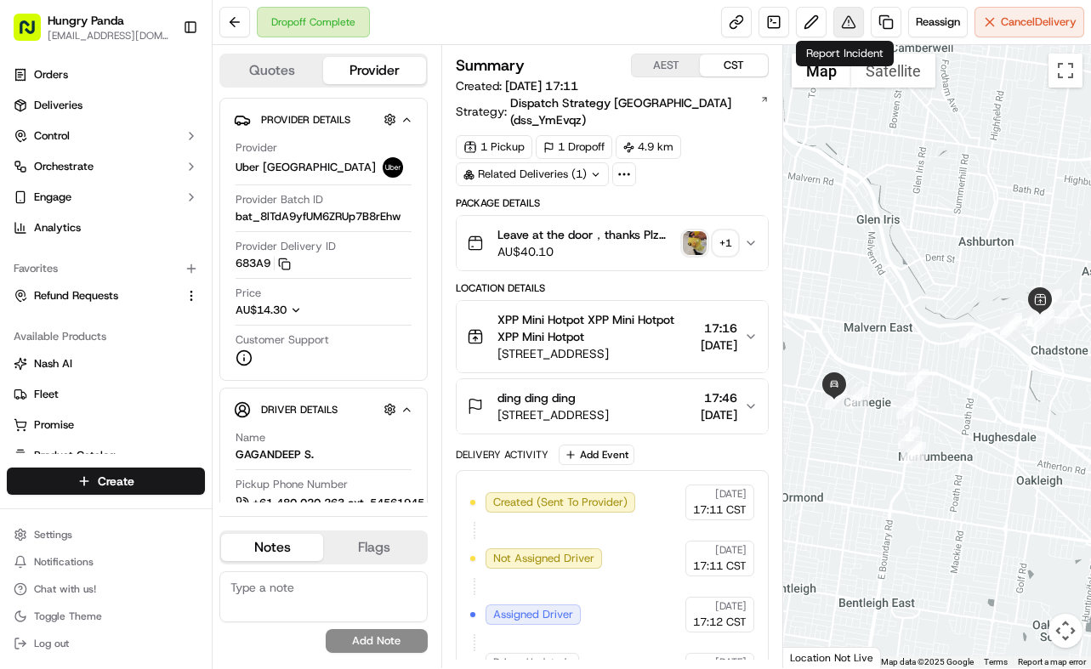
click at [851, 26] on button at bounding box center [848, 22] width 31 height 31
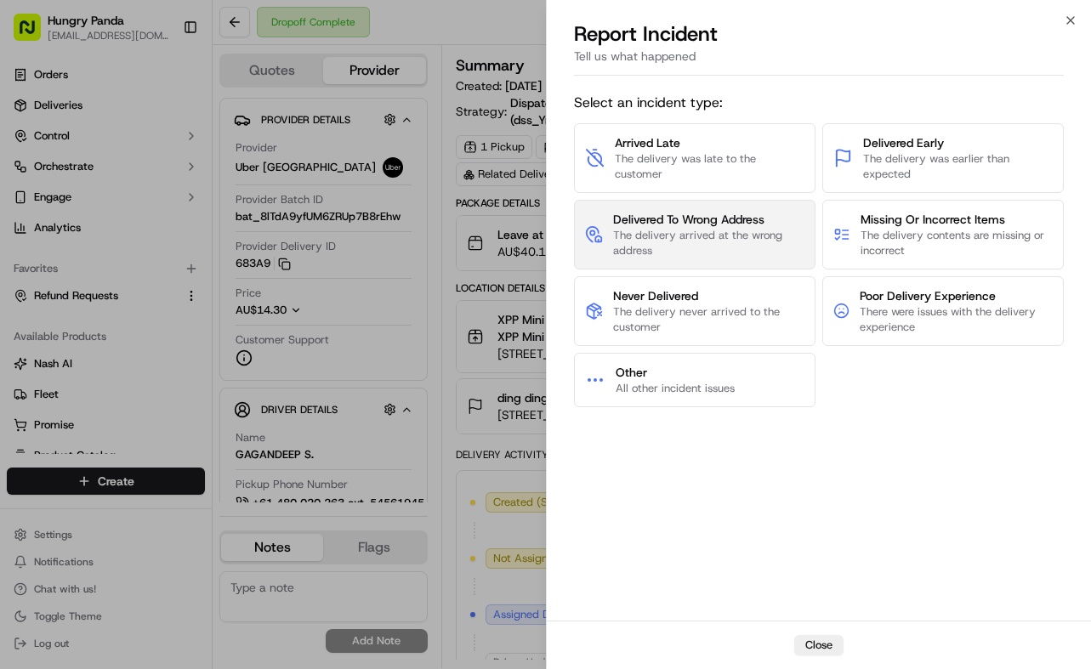
click at [657, 231] on span "The delivery arrived at the wrong address" at bounding box center [708, 243] width 191 height 31
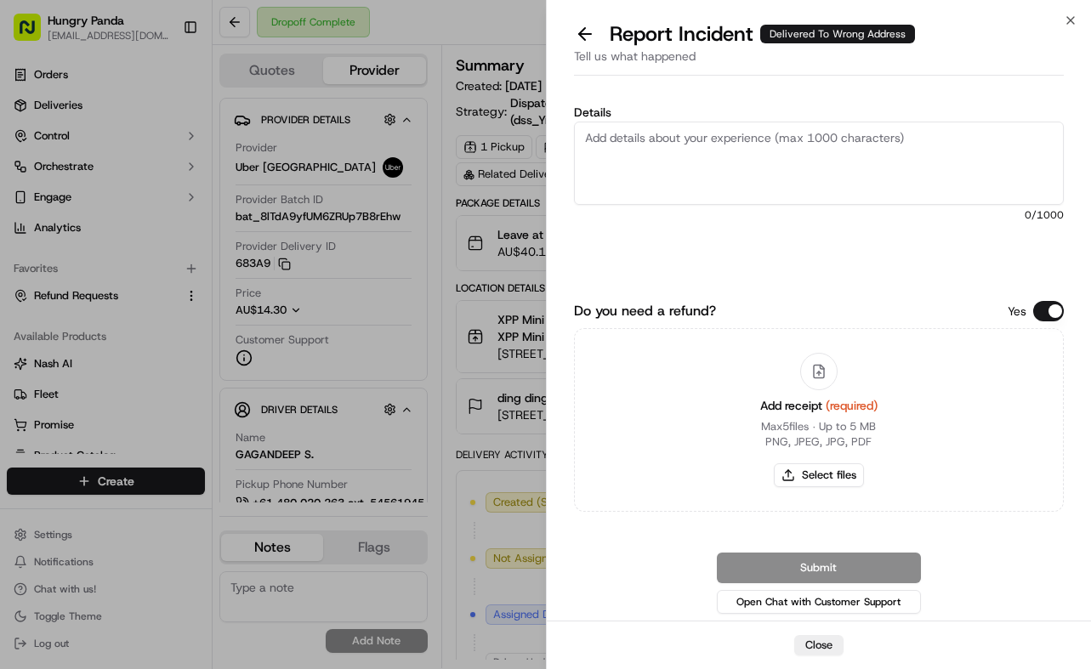
click at [838, 191] on textarea "Details" at bounding box center [819, 163] width 490 height 83
paste textarea "The customer reported that they did not receive the food, the driver lost conta…"
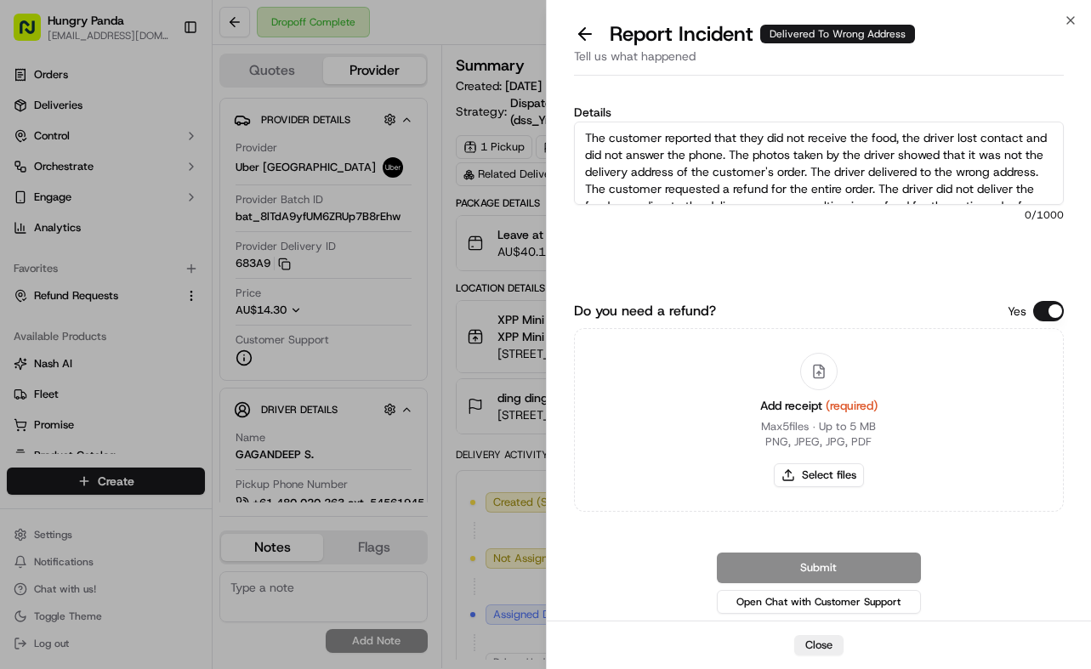
scroll to position [43, 0]
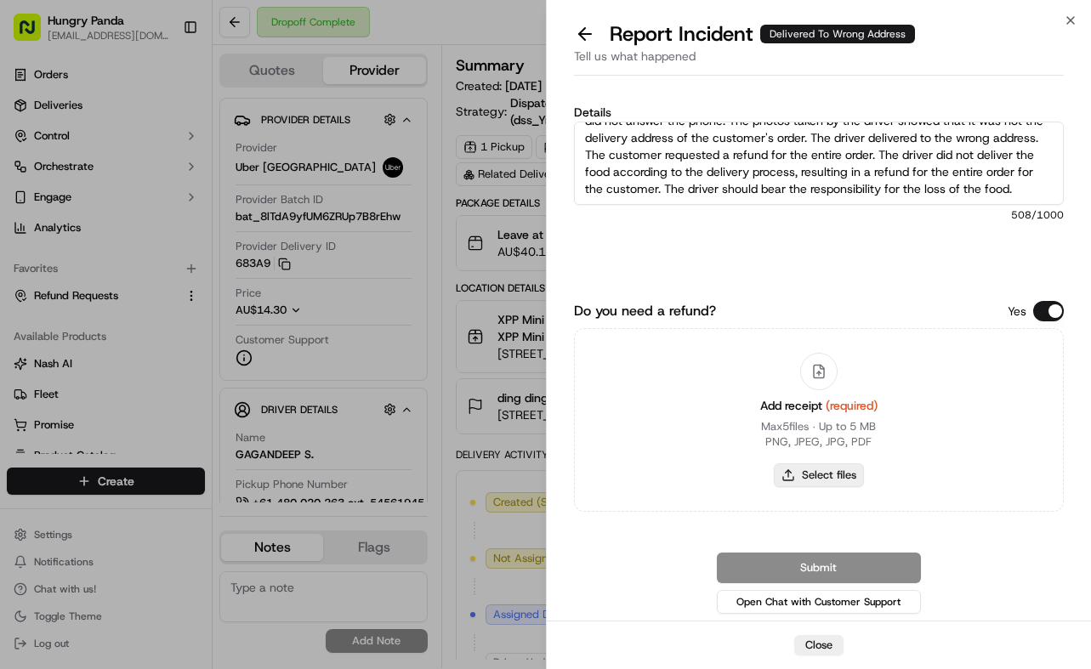
type textarea "The customer reported that they did not receive the food, the driver lost conta…"
click at [837, 479] on button "Select files" at bounding box center [819, 475] width 90 height 24
type input "C:\fakepath\3.jpg"
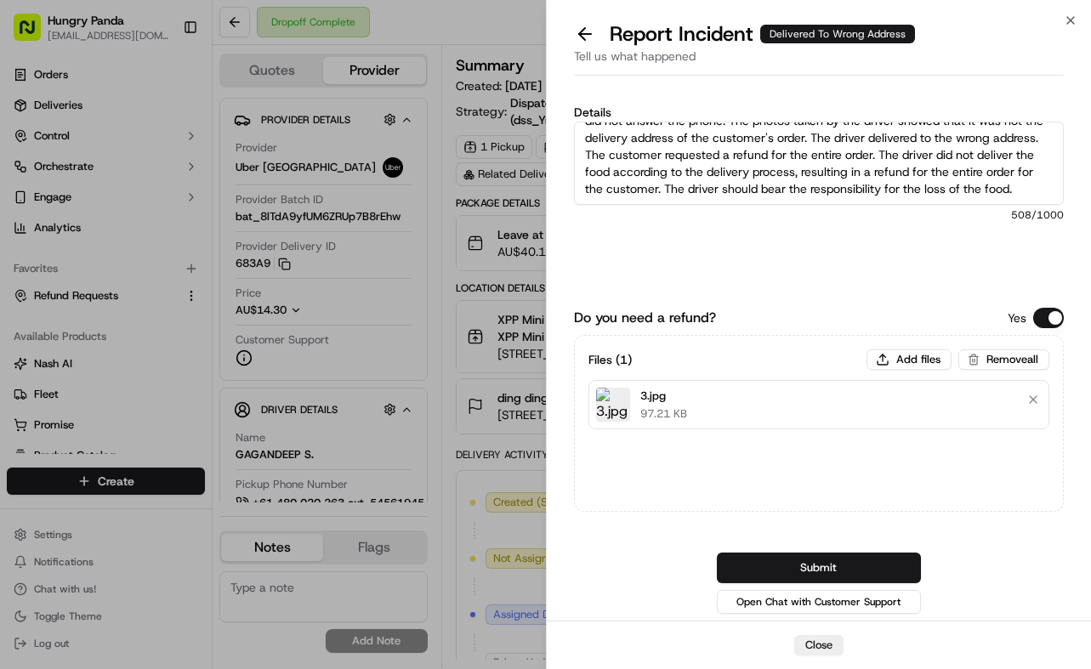
drag, startPoint x: 819, startPoint y: 560, endPoint x: 1072, endPoint y: 494, distance: 261.9
click at [819, 559] on button "Submit" at bounding box center [819, 568] width 204 height 31
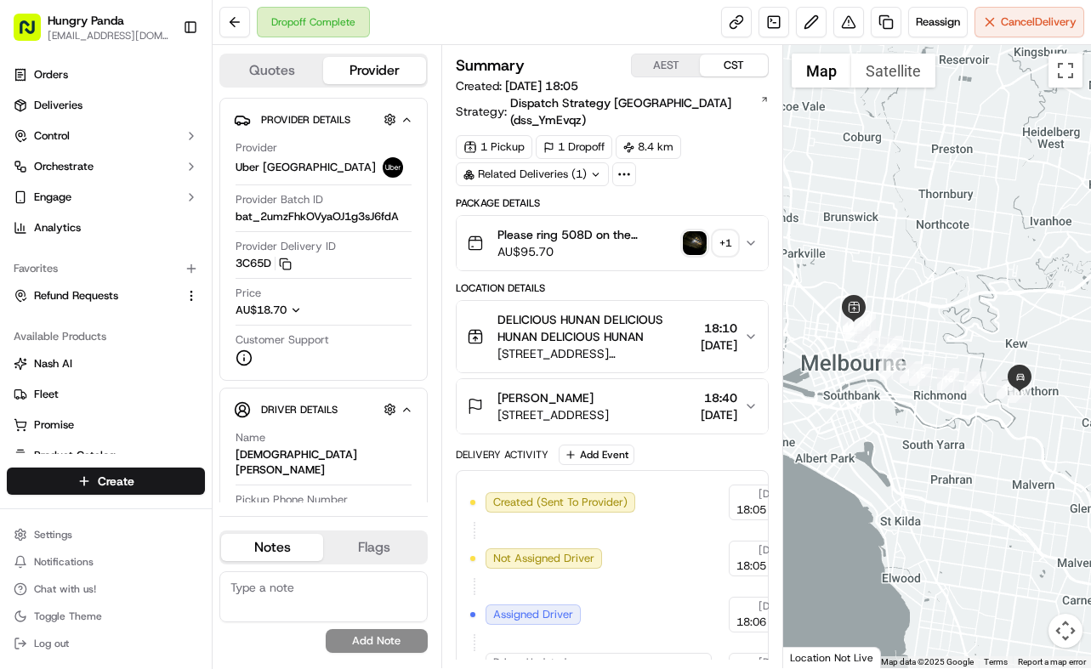
click at [750, 236] on icon "button" at bounding box center [751, 243] width 14 height 14
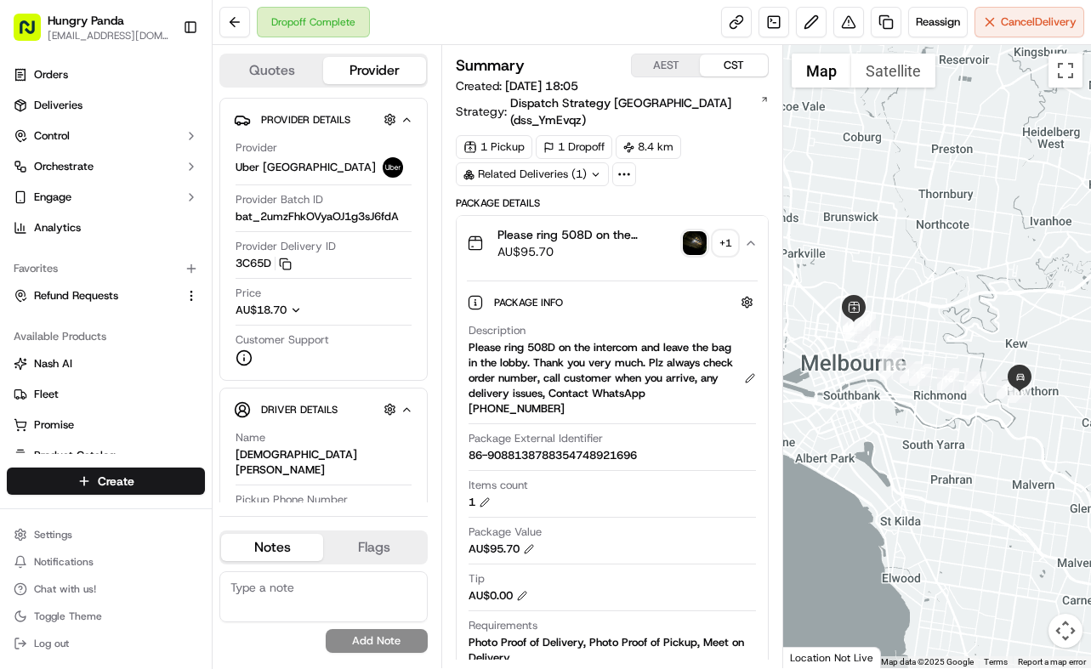
click at [694, 231] on img "button" at bounding box center [695, 243] width 24 height 24
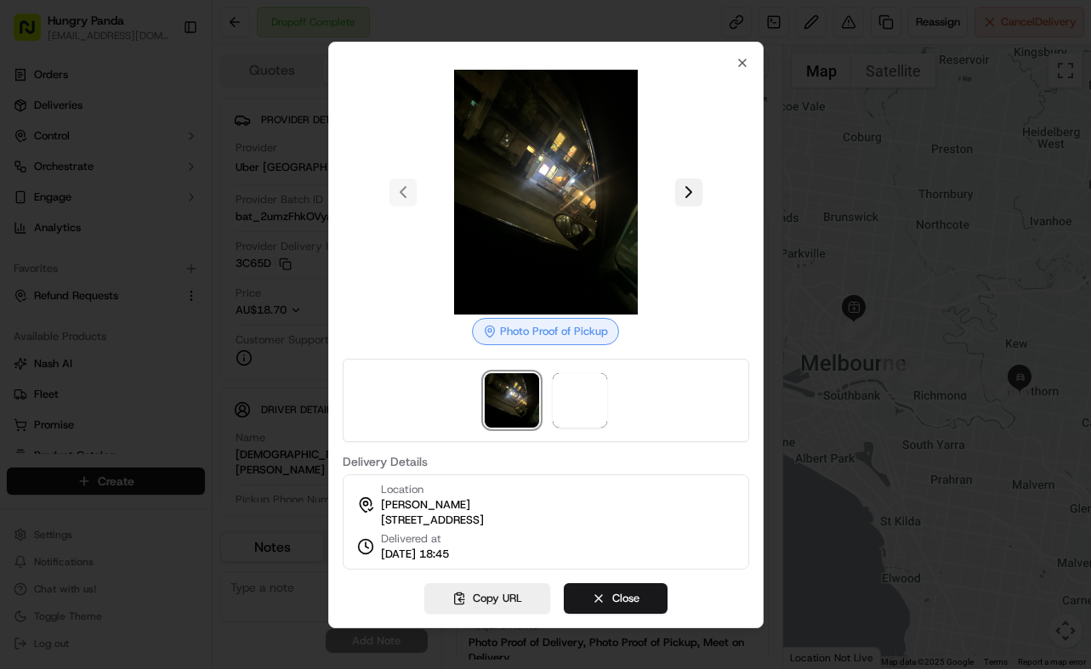
click at [693, 183] on button at bounding box center [688, 192] width 27 height 27
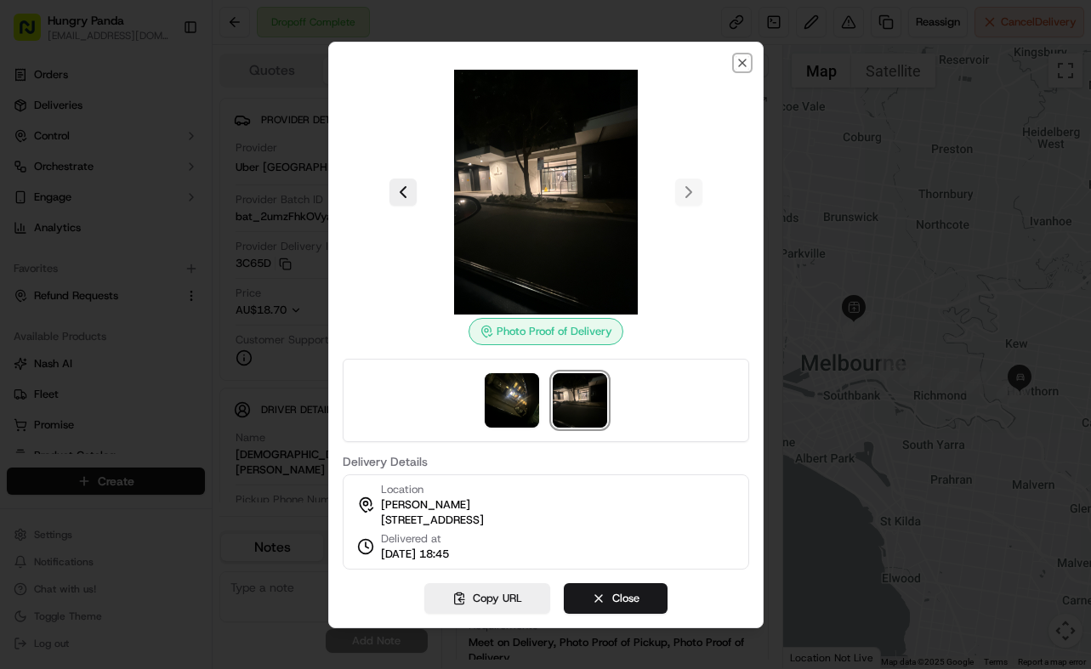
drag, startPoint x: 737, startPoint y: 51, endPoint x: 663, endPoint y: 7, distance: 86.2
click at [737, 56] on icon "button" at bounding box center [742, 63] width 14 height 14
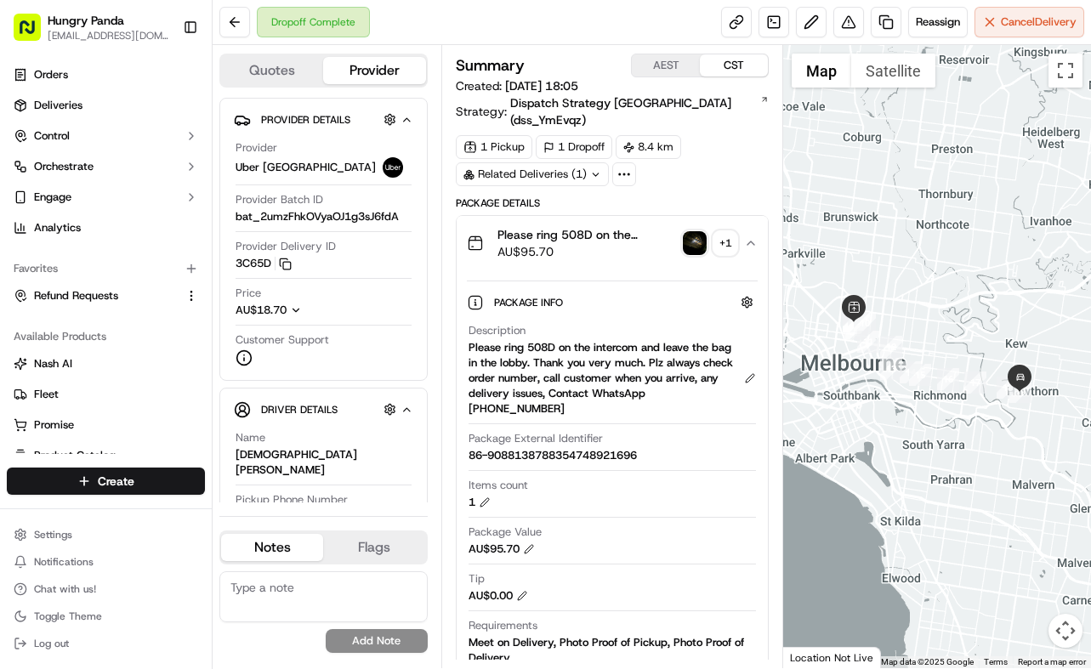
click at [691, 231] on img "button" at bounding box center [695, 243] width 24 height 24
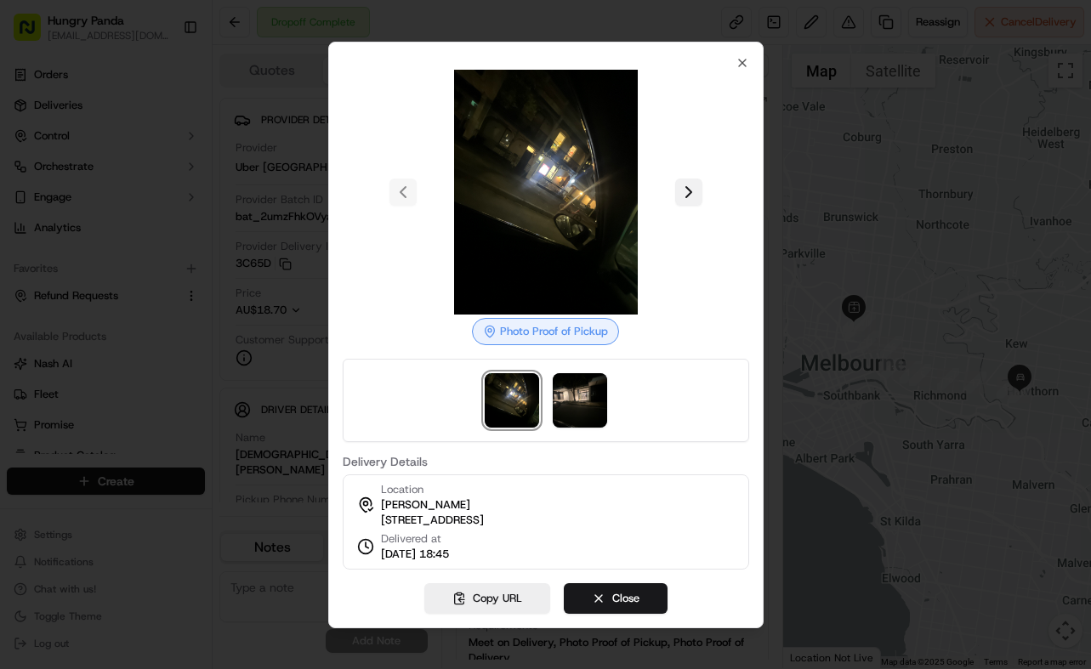
click at [700, 184] on button at bounding box center [688, 192] width 27 height 27
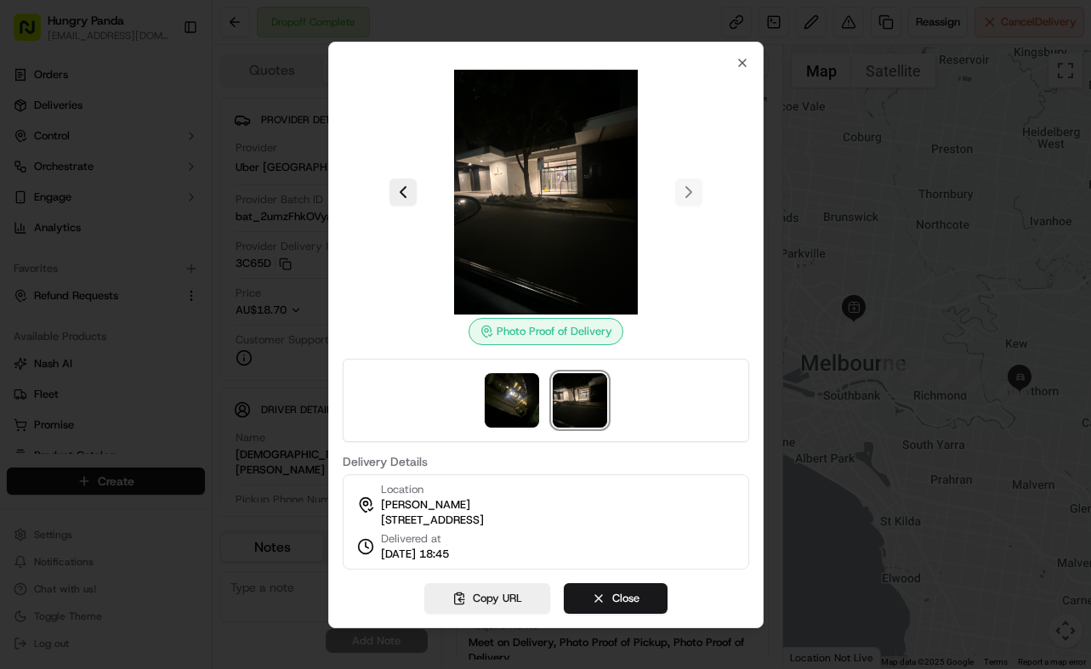
click at [764, 174] on div at bounding box center [545, 334] width 1091 height 669
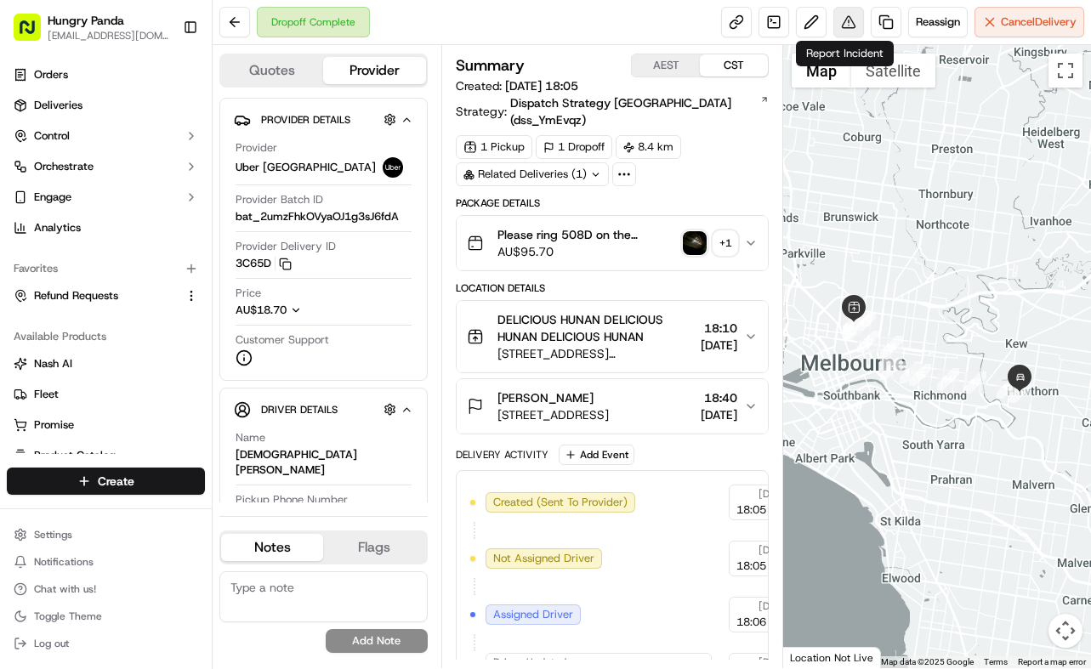
click at [843, 16] on button at bounding box center [848, 22] width 31 height 31
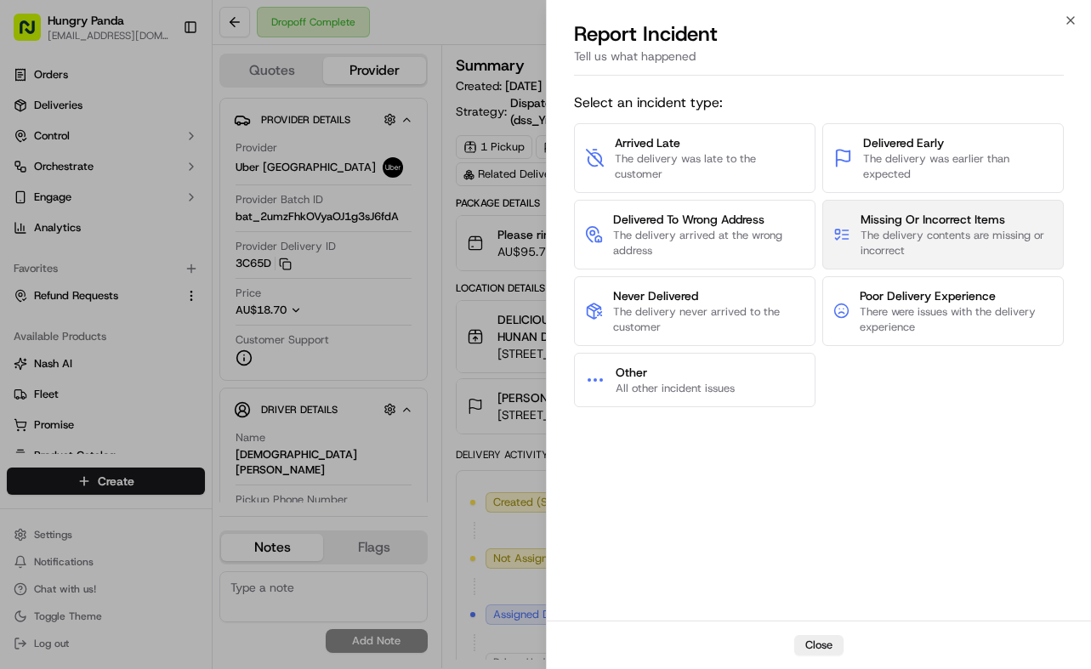
click at [984, 238] on span "The delivery contents are missing or incorrect" at bounding box center [956, 243] width 192 height 31
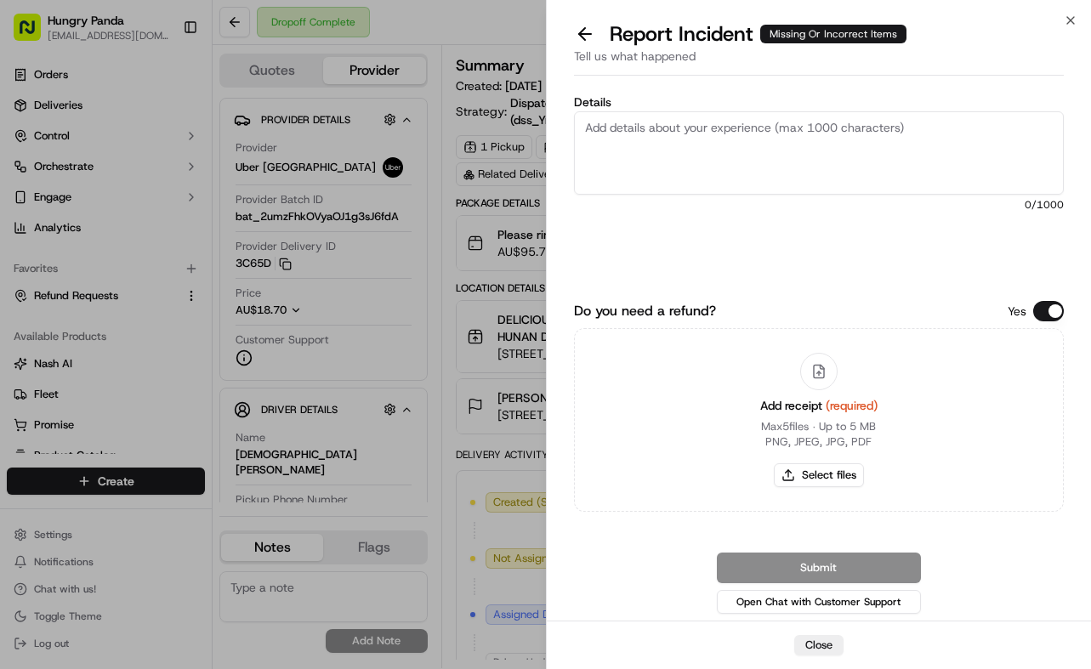
click at [954, 179] on textarea "Details" at bounding box center [819, 152] width 490 height 83
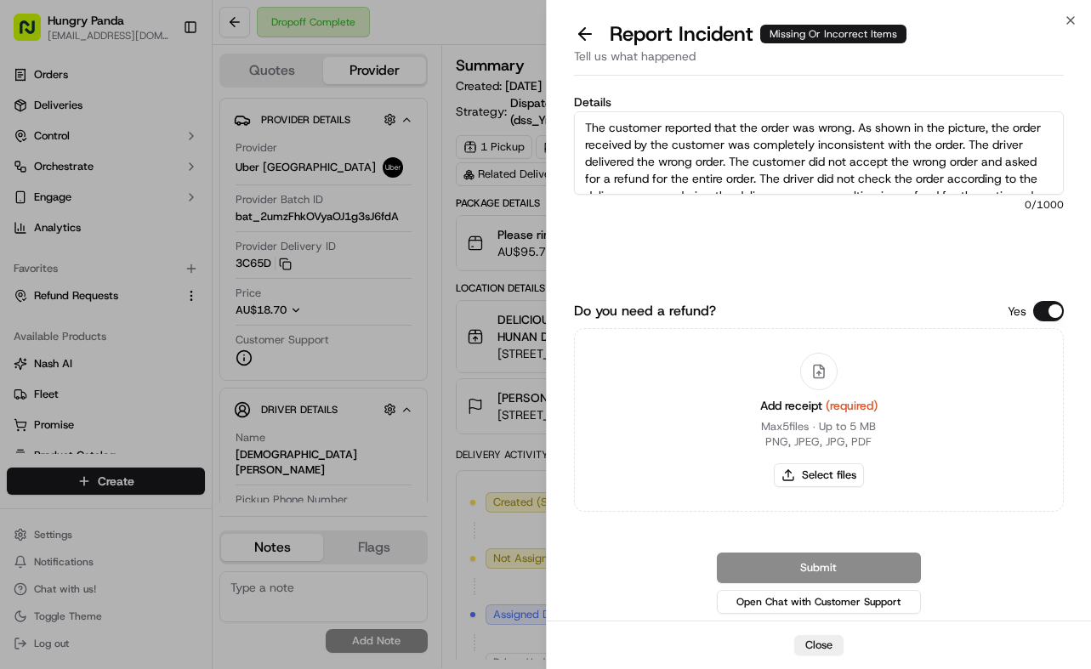
scroll to position [26, 0]
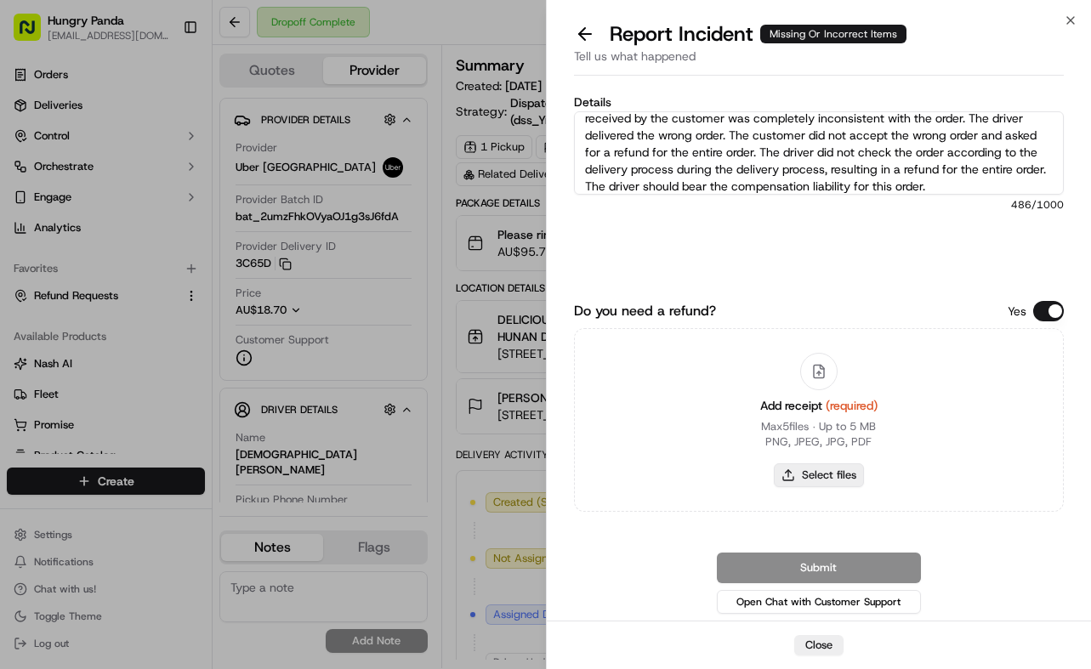
type textarea "The customer reported that the order was wrong. As shown in the picture, the or…"
click at [853, 481] on button "Select files" at bounding box center [819, 475] width 90 height 24
type input "C:\fakepath\错餐.jpg"
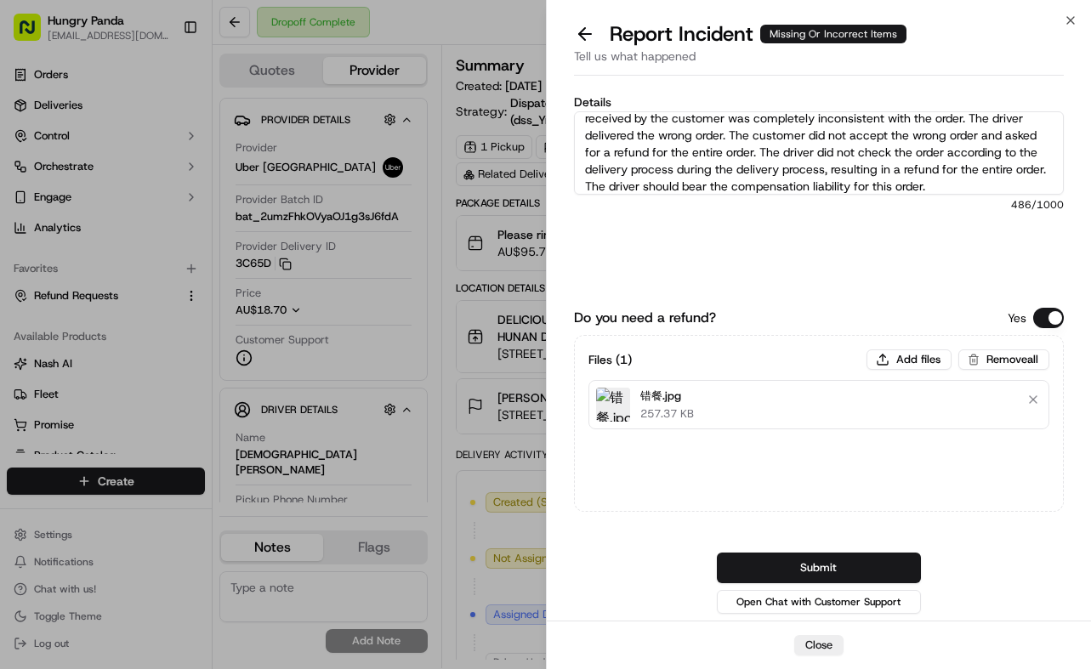
click at [806, 582] on button "Submit" at bounding box center [819, 568] width 204 height 31
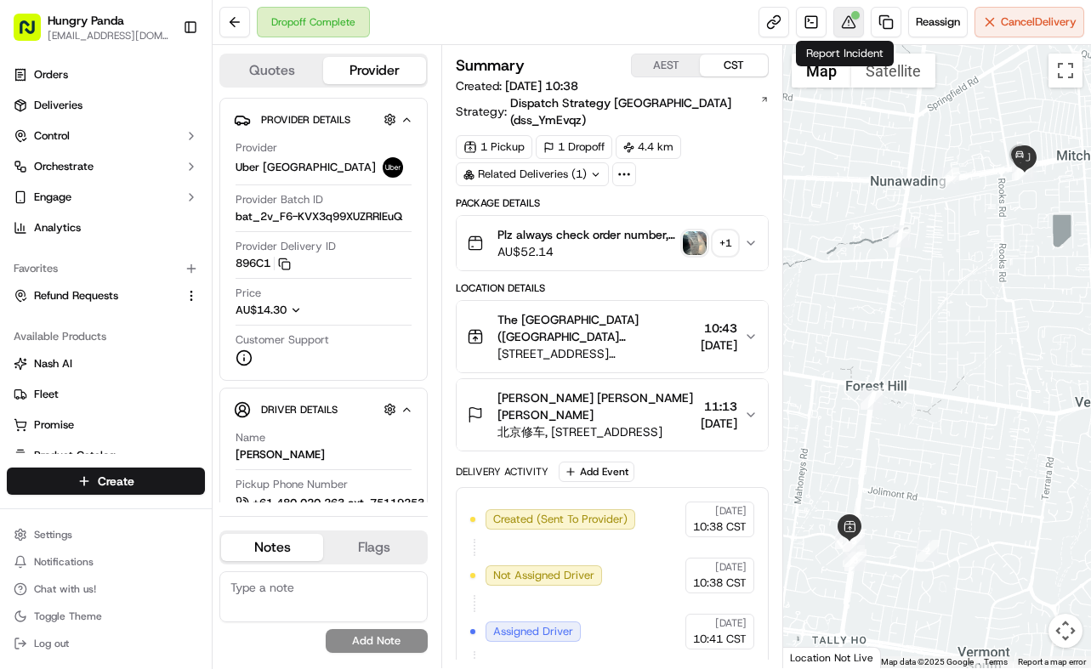
click at [851, 19] on div at bounding box center [855, 15] width 9 height 9
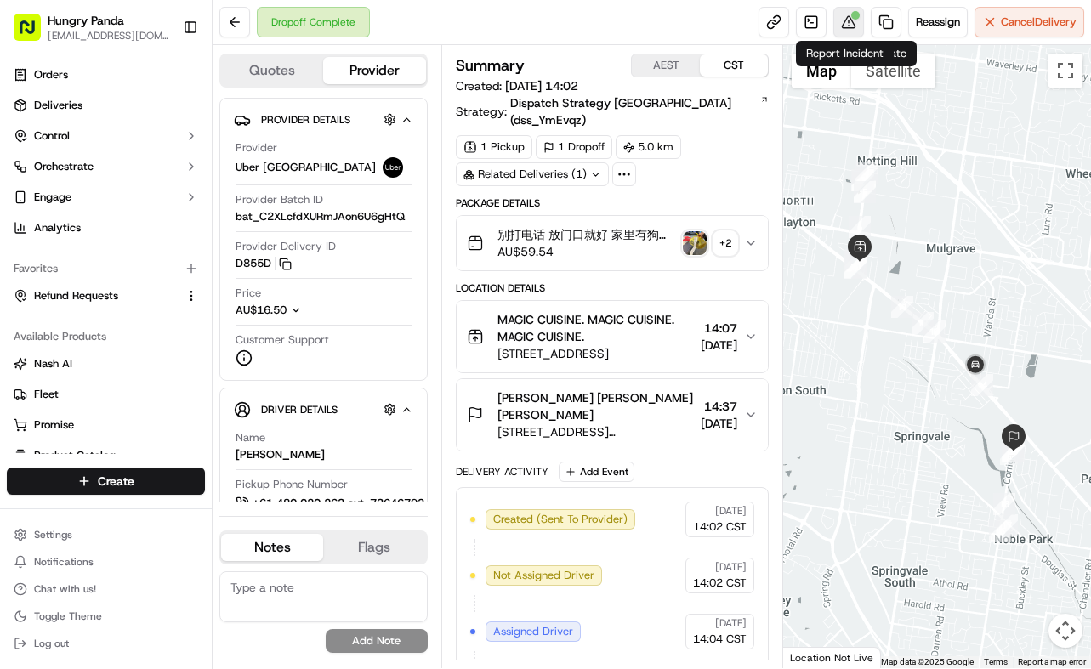
click at [853, 16] on div at bounding box center [855, 15] width 9 height 9
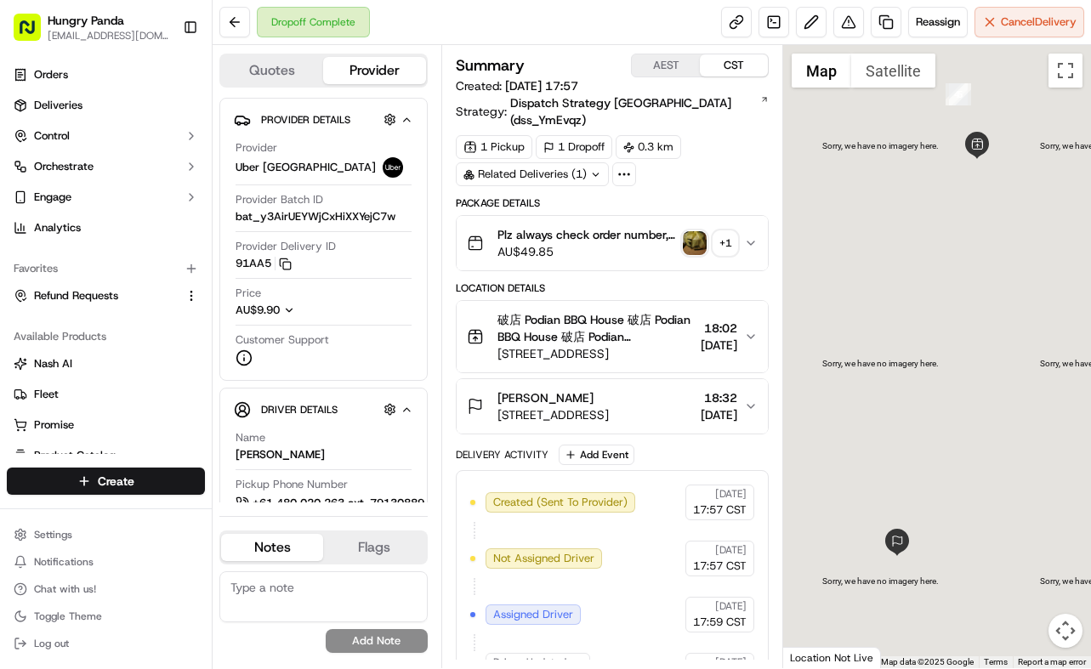
drag, startPoint x: 756, startPoint y: 218, endPoint x: 850, endPoint y: 201, distance: 96.0
click at [757, 236] on icon "button" at bounding box center [751, 243] width 14 height 14
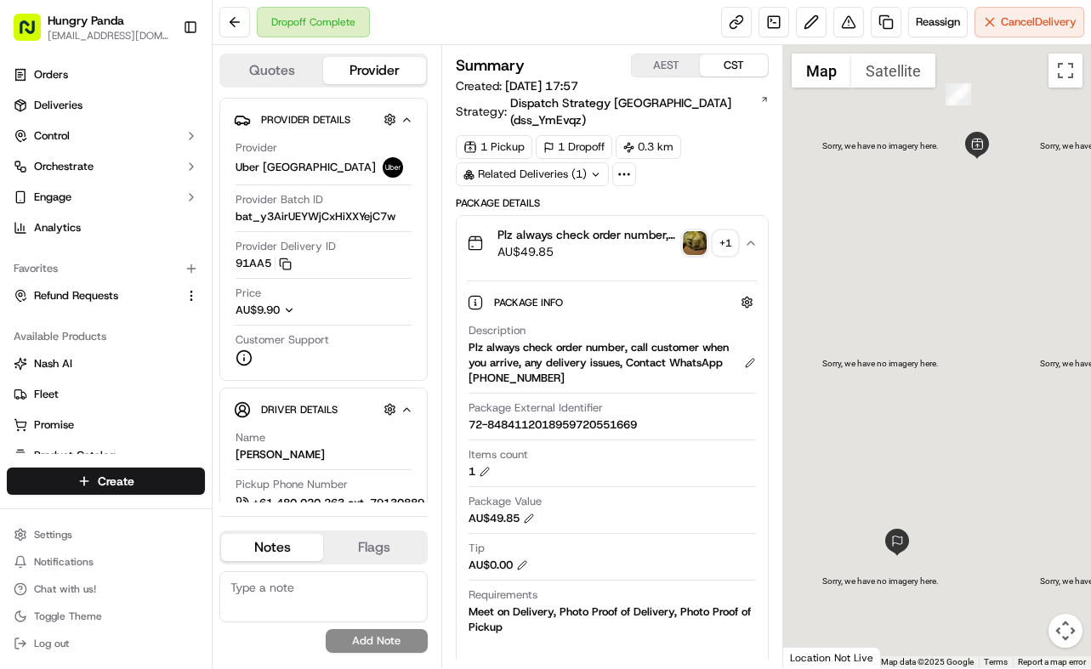
click at [689, 231] on img "button" at bounding box center [695, 243] width 24 height 24
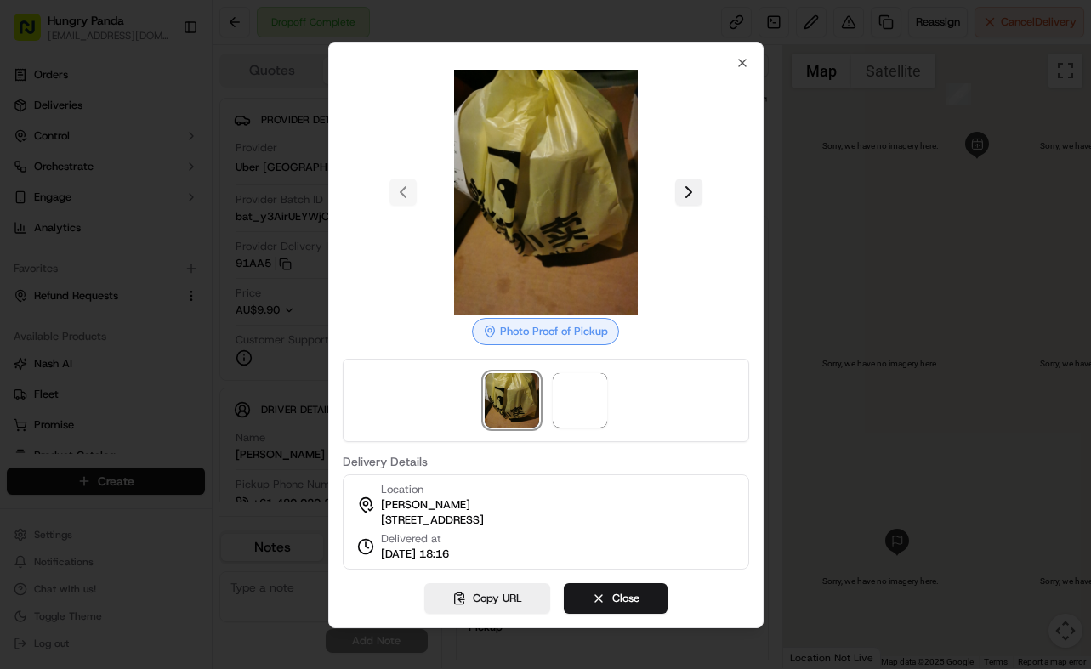
click at [680, 179] on button at bounding box center [688, 192] width 27 height 27
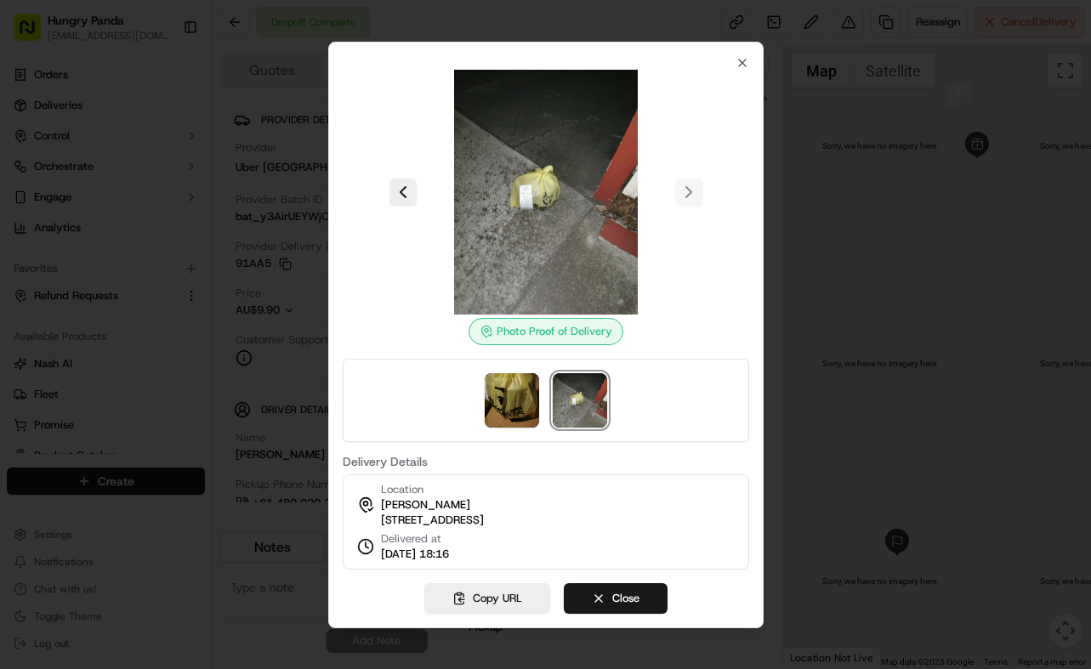
click at [802, 201] on div at bounding box center [545, 334] width 1091 height 669
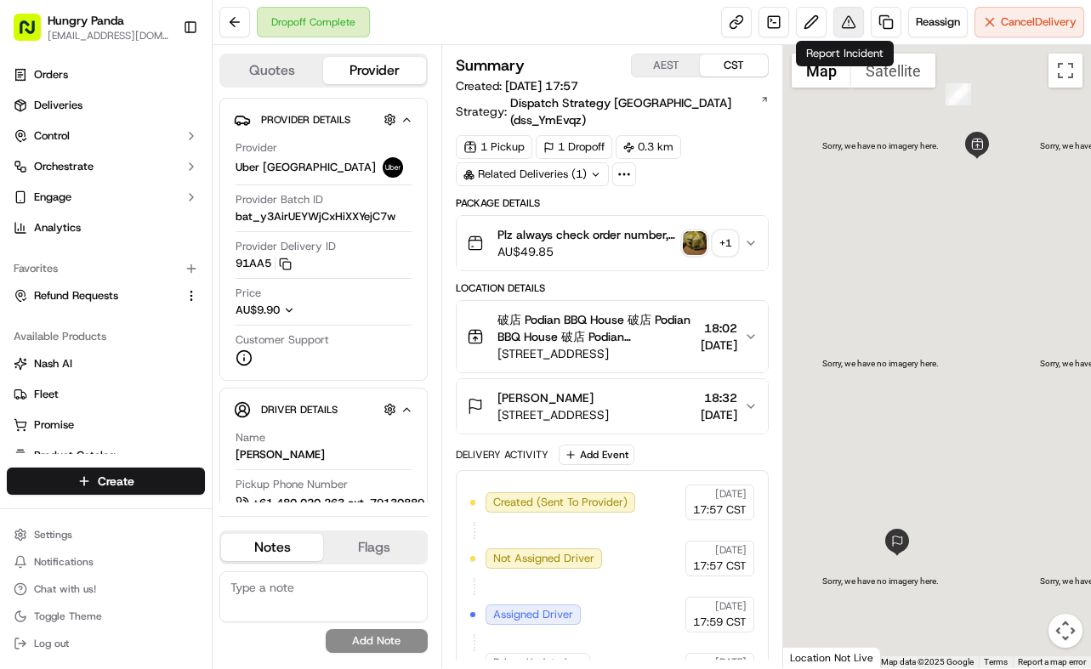
click at [846, 24] on button at bounding box center [848, 22] width 31 height 31
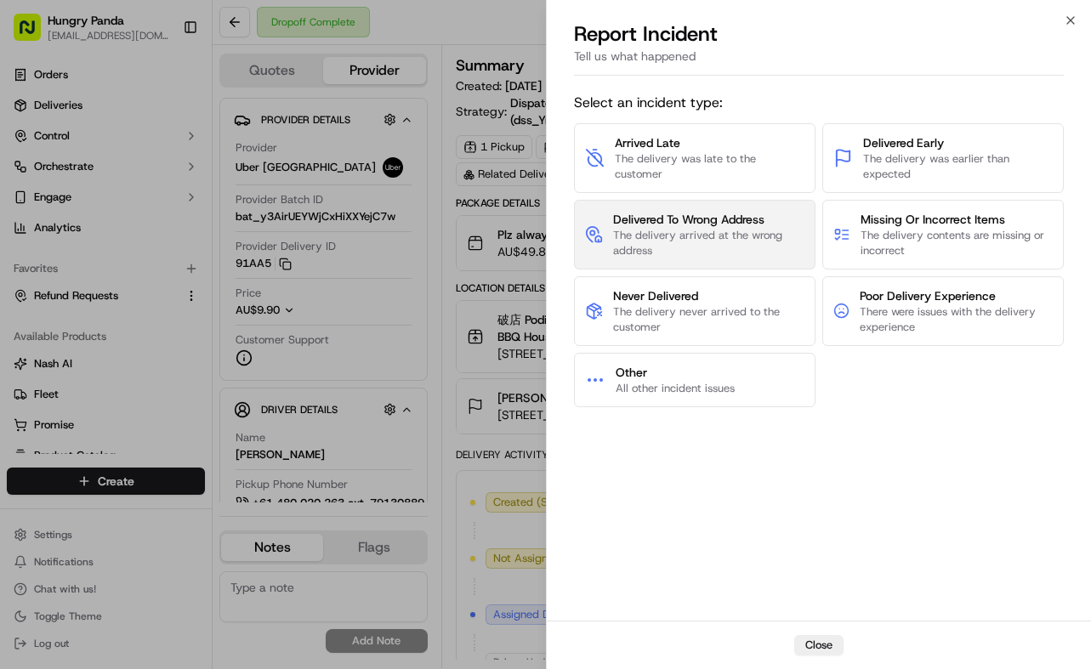
click at [750, 228] on span "The delivery arrived at the wrong address" at bounding box center [708, 243] width 191 height 31
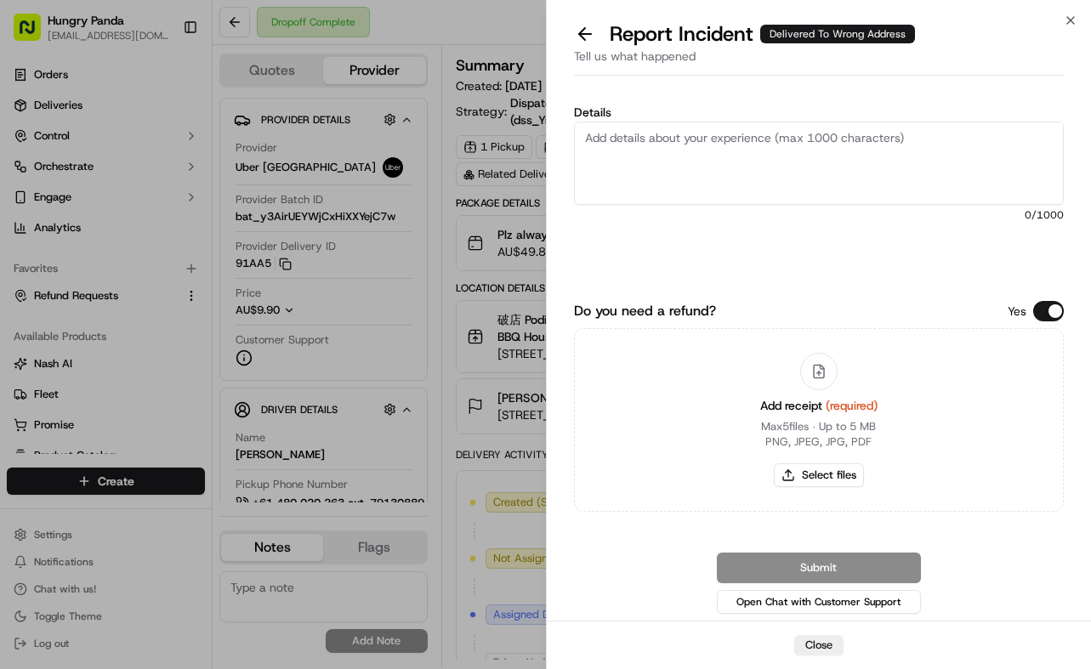
click at [780, 167] on textarea "Details" at bounding box center [819, 163] width 490 height 83
paste textarea "The customer reported that he did not receive the meal. The photos taken by the…"
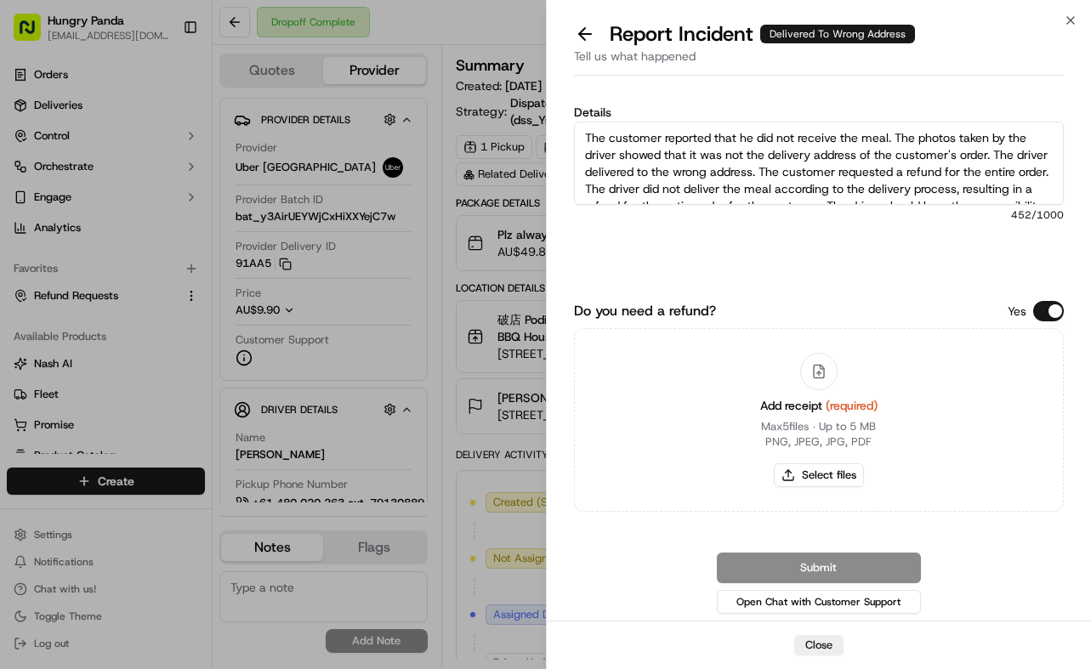
scroll to position [26, 0]
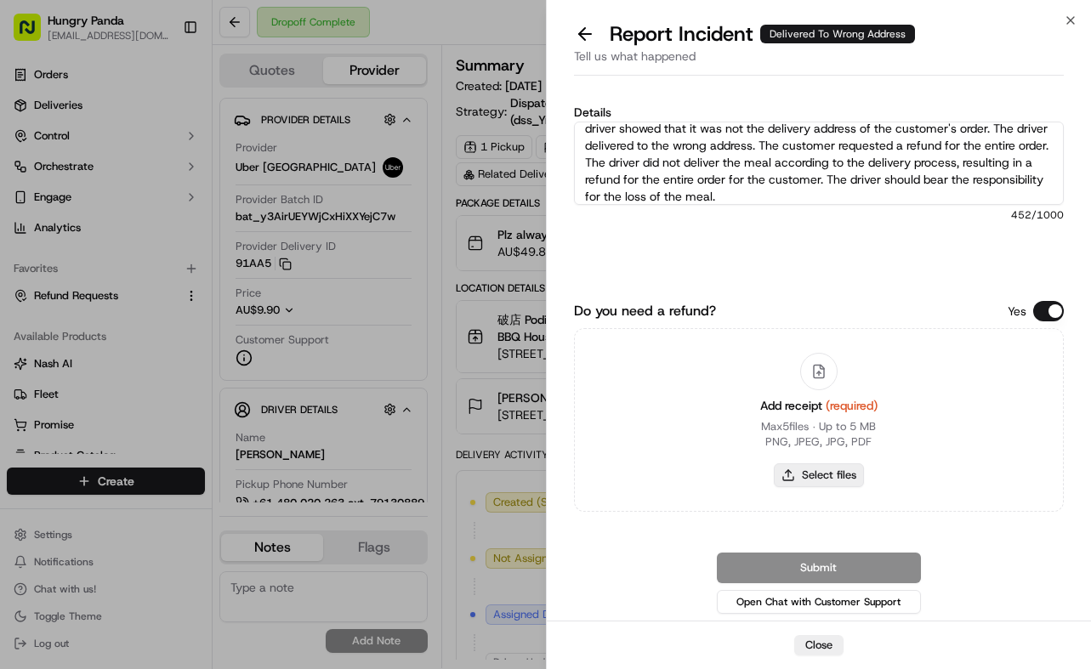
type textarea "The customer reported that he did not receive the meal. The photos taken by the…"
click at [847, 471] on button "Select files" at bounding box center [819, 475] width 90 height 24
type input "C:\fakepath\5.jpg"
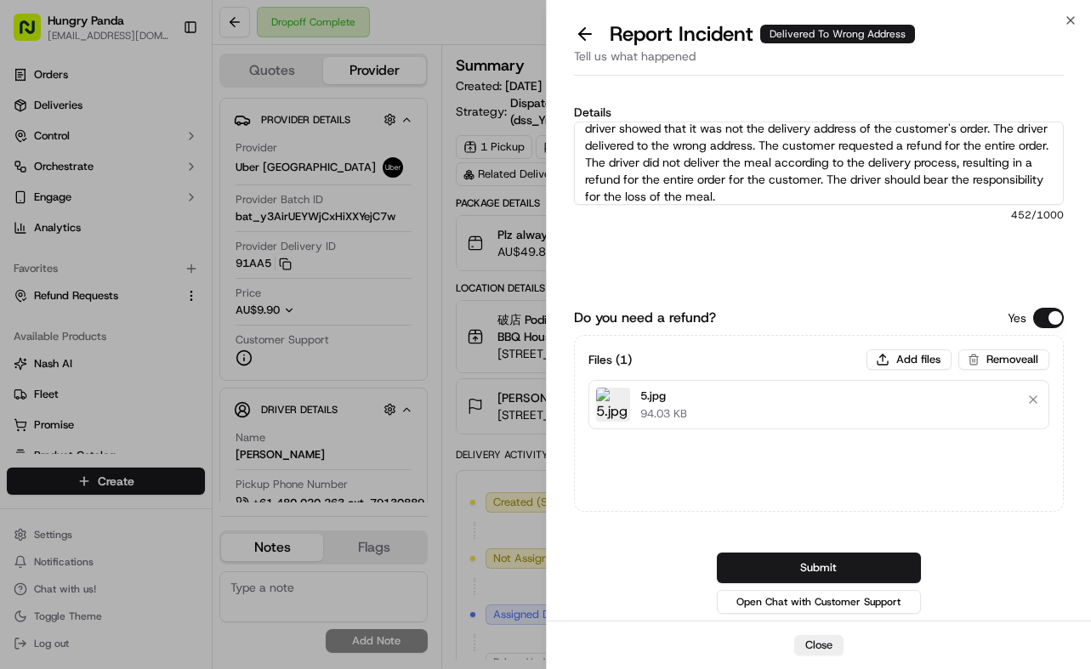
click at [756, 226] on div "Details The customer reported that he did not receive the meal. The photos take…" at bounding box center [819, 198] width 490 height 184
drag, startPoint x: 884, startPoint y: 563, endPoint x: 1034, endPoint y: 450, distance: 187.5
click at [884, 562] on button "Submit" at bounding box center [819, 568] width 204 height 31
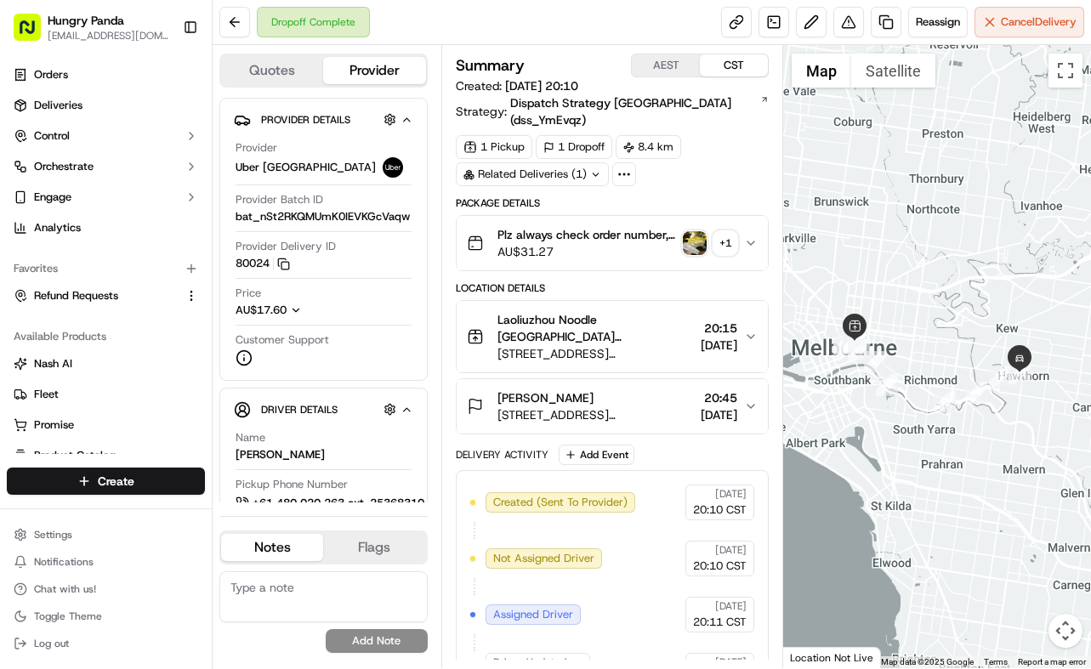
click at [740, 226] on div "Plz always check order number, call customer when you arrive, any delivery issu…" at bounding box center [606, 243] width 278 height 34
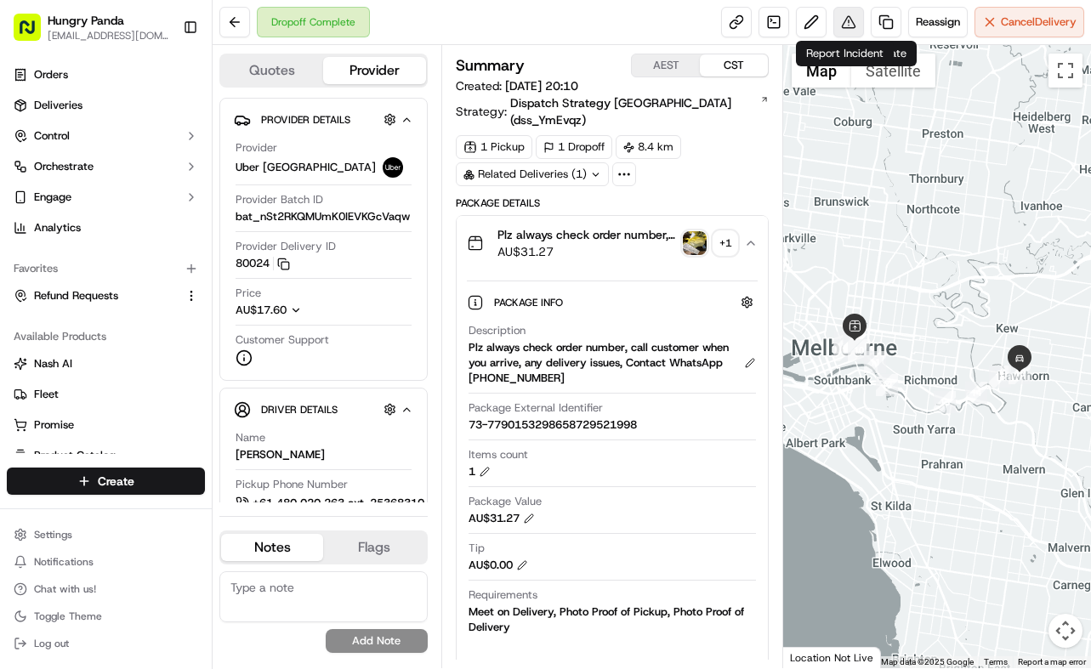
click at [849, 26] on button at bounding box center [848, 22] width 31 height 31
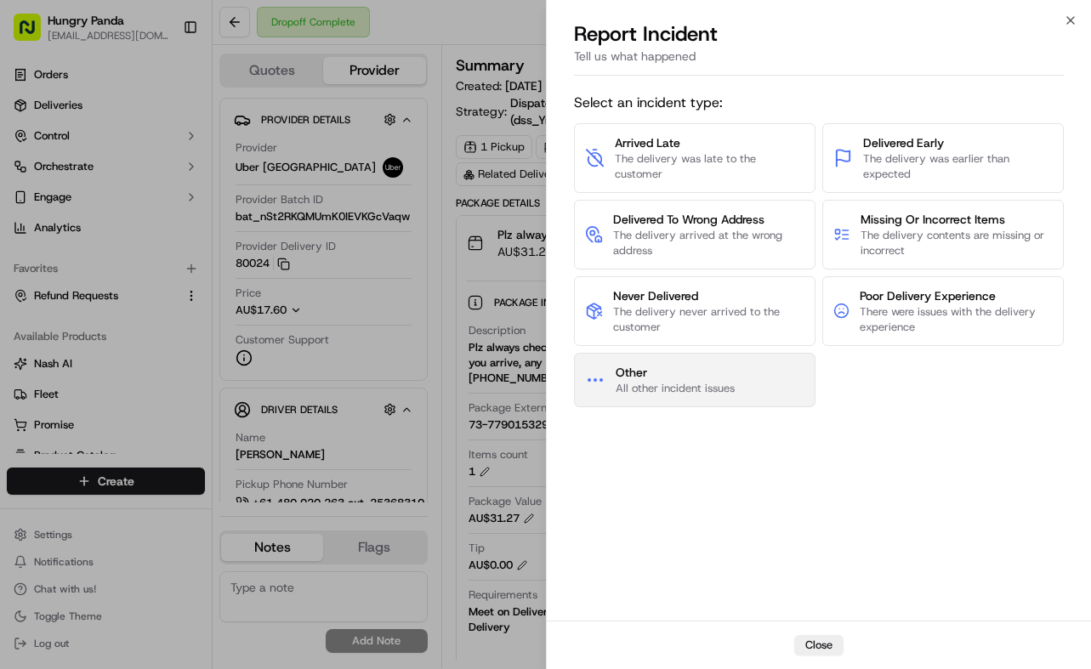
click at [740, 386] on button "Other All other incident issues" at bounding box center [694, 380] width 241 height 54
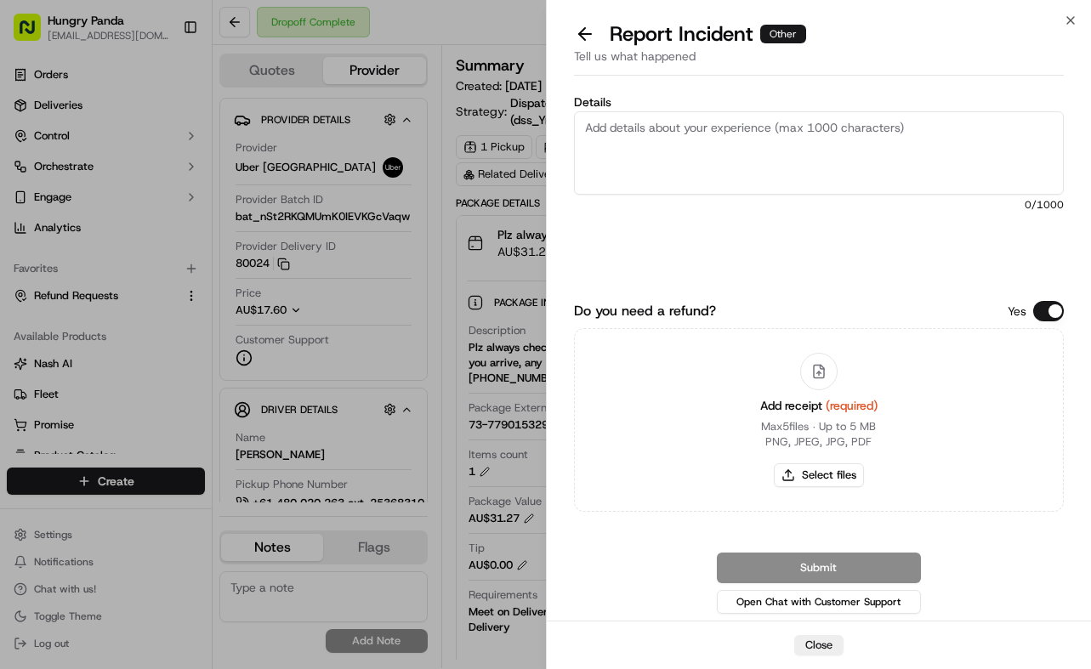
drag, startPoint x: 740, startPoint y: 386, endPoint x: 805, endPoint y: 185, distance: 210.8
click at [803, 182] on textarea "Details" at bounding box center [819, 152] width 490 height 83
paste textarea "The customer reported that the food in the order was spilled, all of it, and th…"
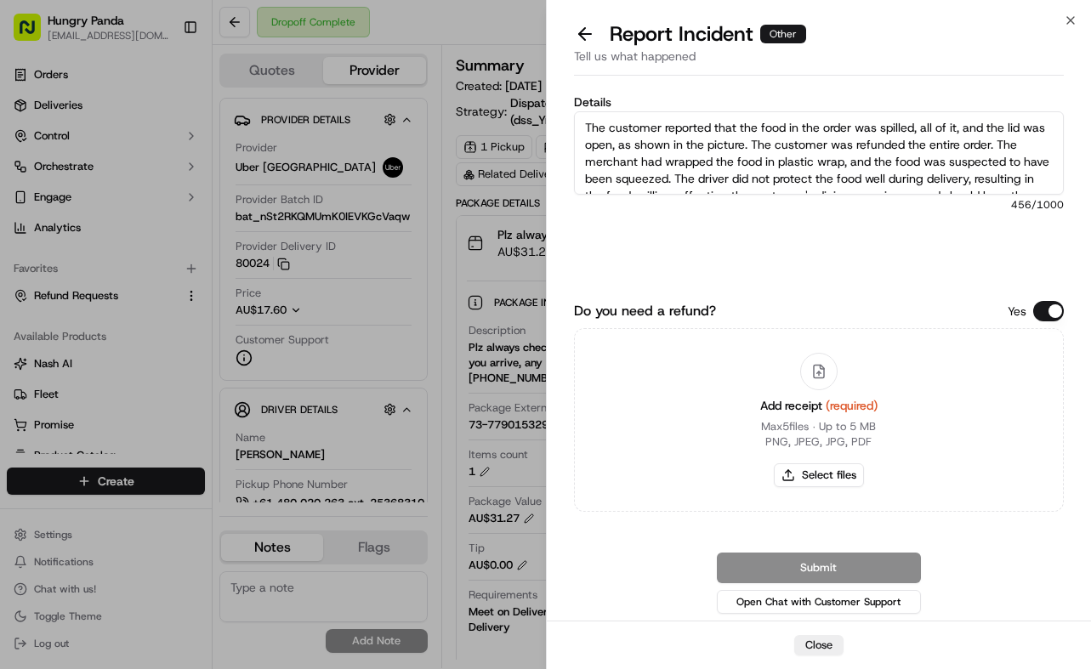
scroll to position [26, 0]
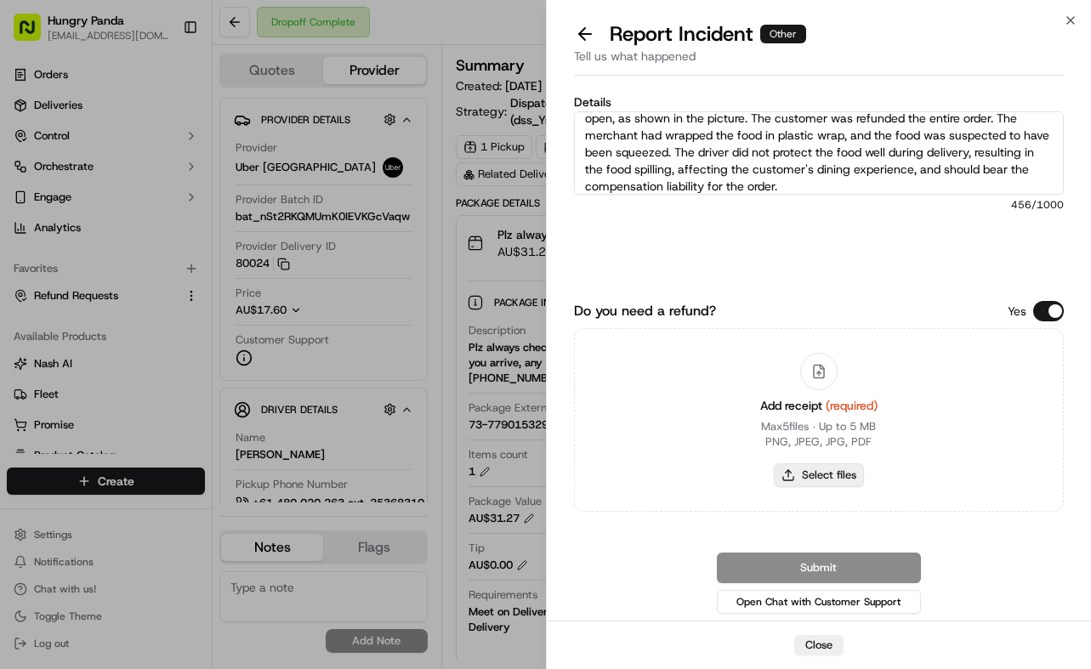
type textarea "The customer reported that the food in the order was spilled, all of it, and th…"
click at [848, 473] on button "Select files" at bounding box center [819, 475] width 90 height 24
type input "C:\fakepath\6.jpg"
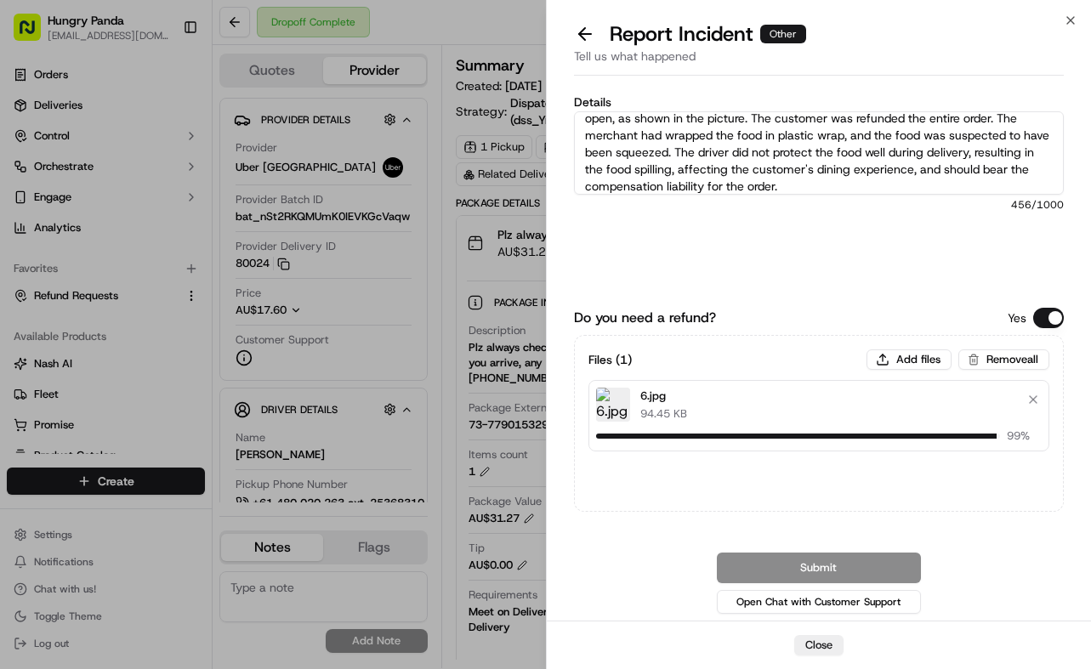
click at [887, 285] on div "Details The customer reported that the food in the order was spilled, all of it…" at bounding box center [819, 193] width 490 height 195
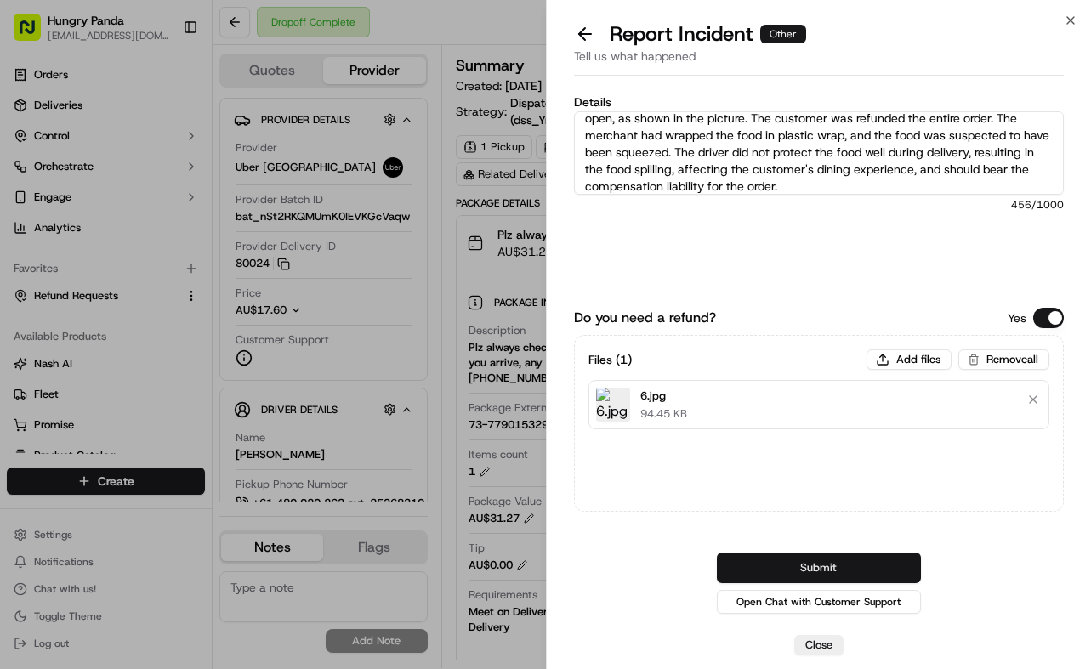
click at [874, 570] on button "Submit" at bounding box center [819, 568] width 204 height 31
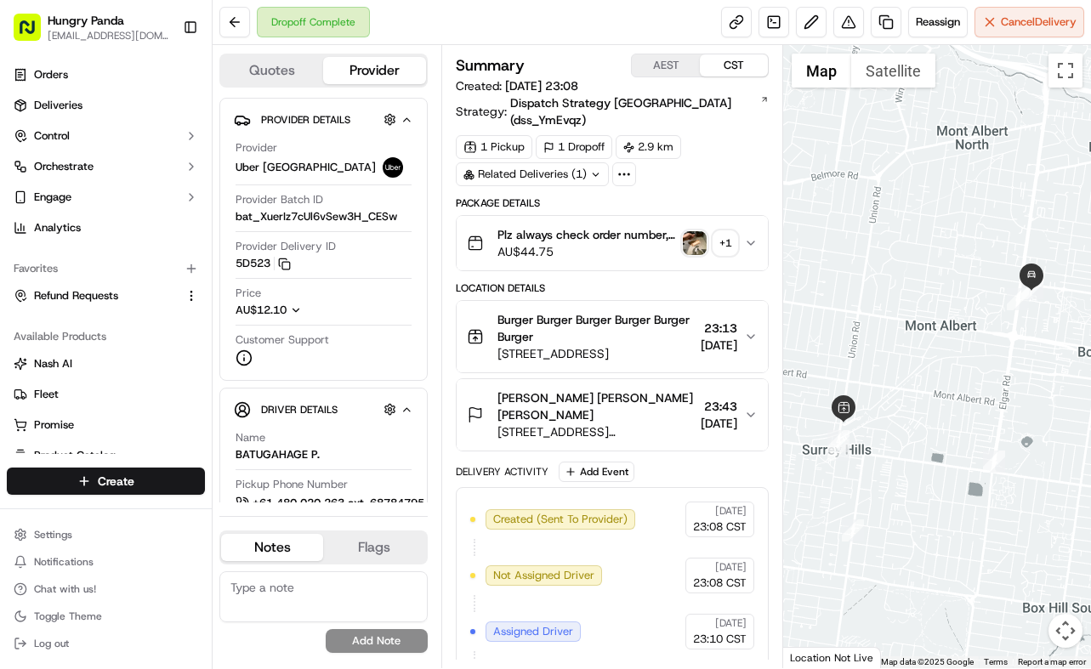
drag, startPoint x: 746, startPoint y: 241, endPoint x: 722, endPoint y: 220, distance: 32.5
click at [748, 240] on button "Plz always check order number, call customer when you arrive, any delivery issu…" at bounding box center [612, 243] width 312 height 54
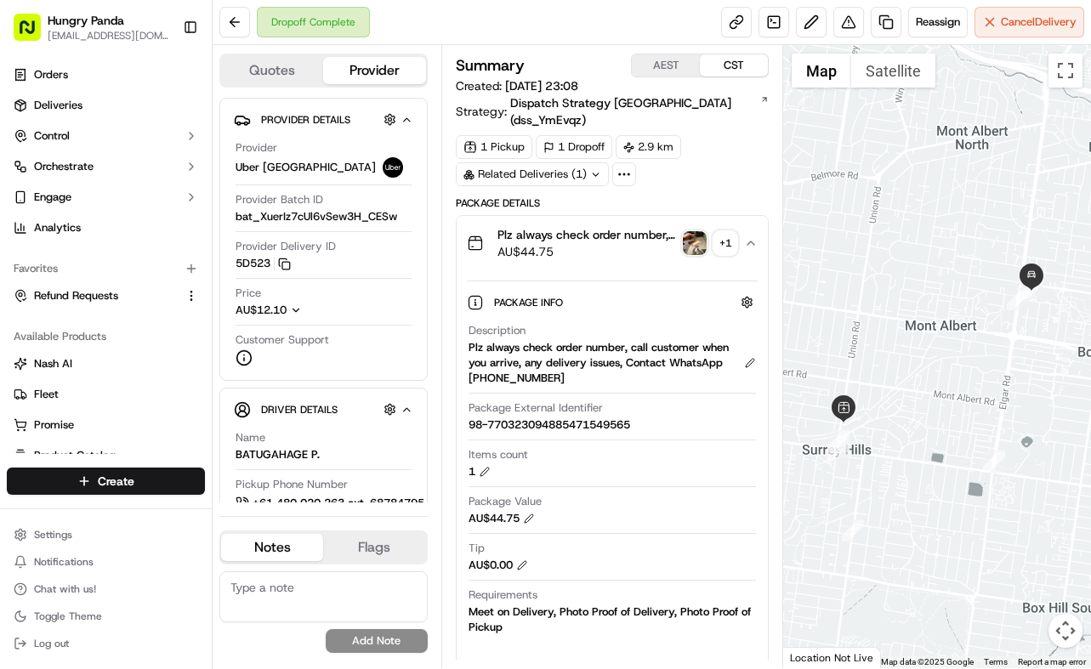
click at [689, 231] on img "button" at bounding box center [695, 243] width 24 height 24
click at [689, 230] on body "Hungry Panda liurui0731@hungrypandagroup.com Toggle Sidebar Orders Deliveries C…" at bounding box center [545, 334] width 1091 height 669
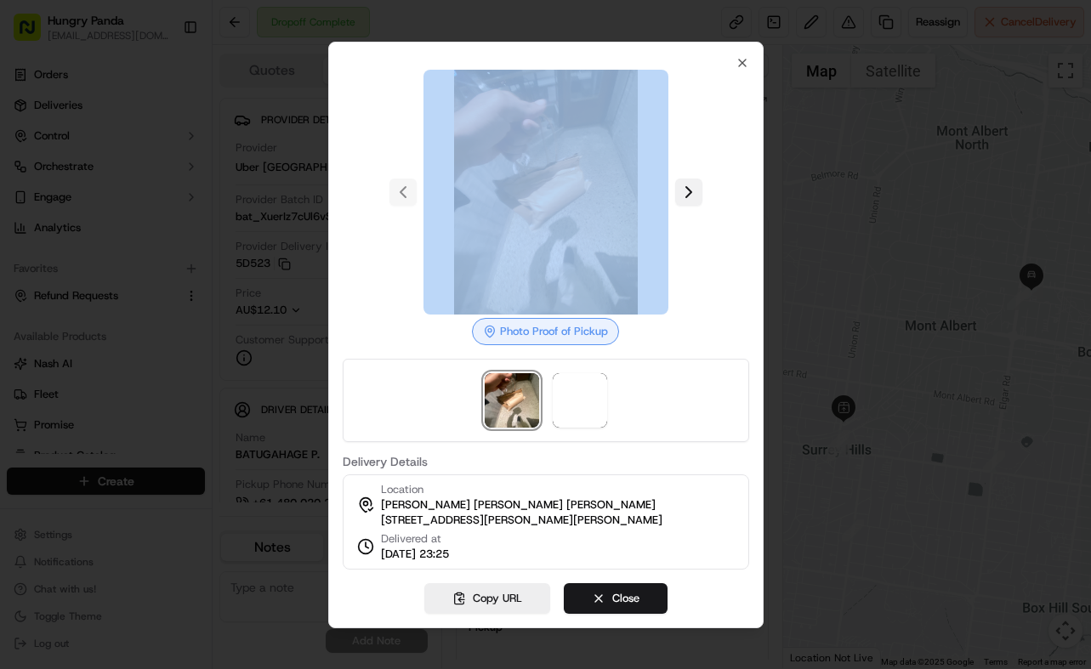
click at [690, 191] on button at bounding box center [688, 192] width 27 height 27
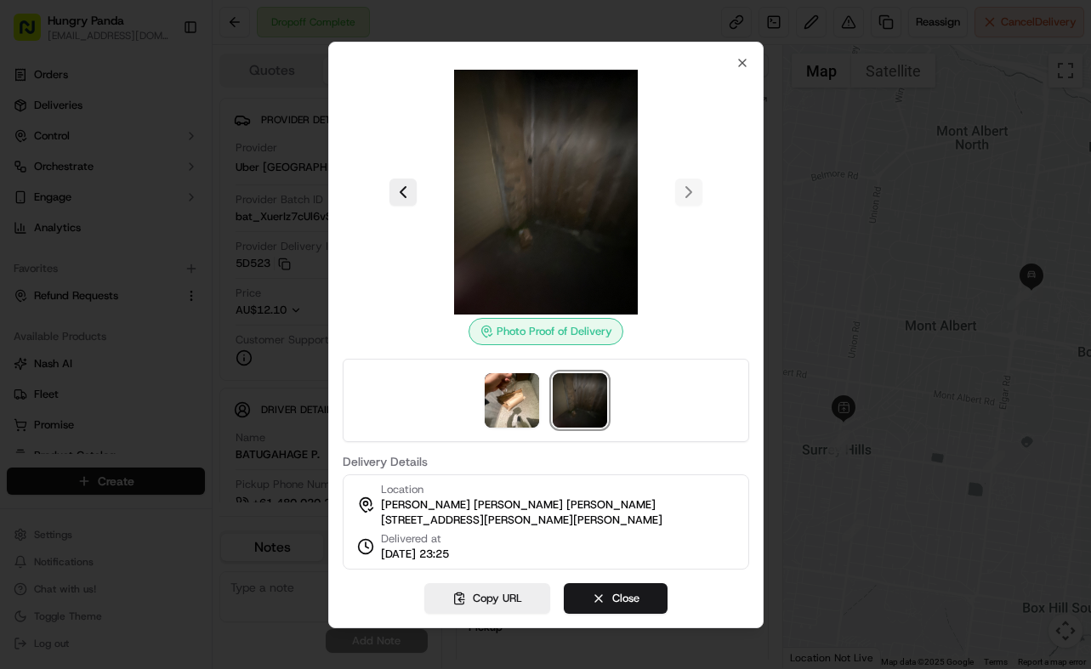
click at [806, 220] on div at bounding box center [545, 334] width 1091 height 669
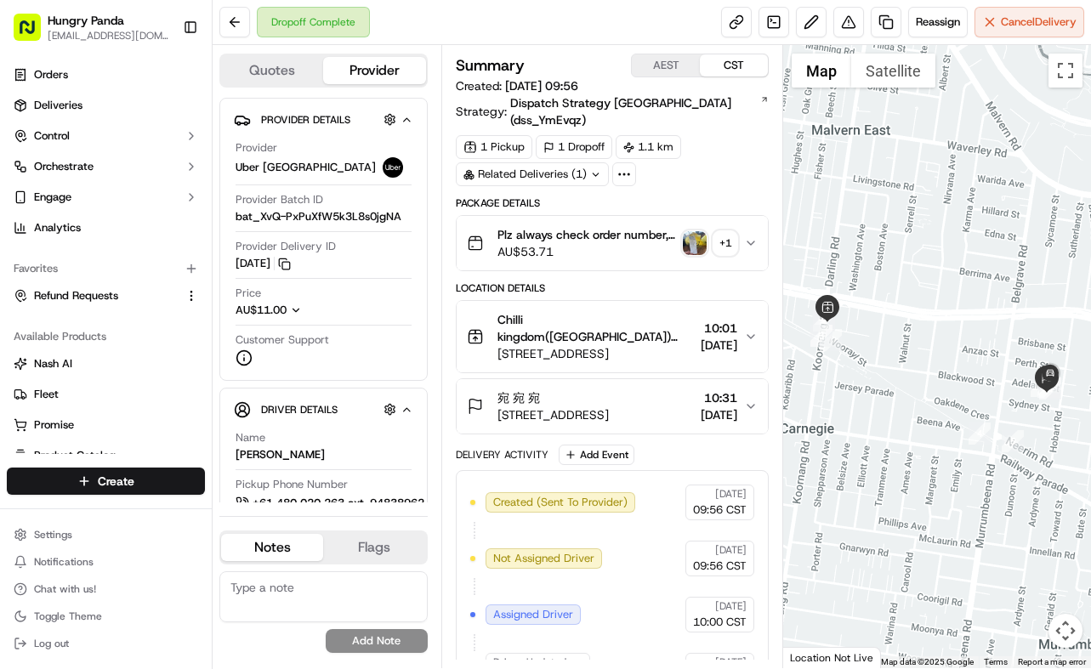
click at [751, 216] on button "Plz always check order number, call customer when you arrive, any delivery issu…" at bounding box center [612, 243] width 312 height 54
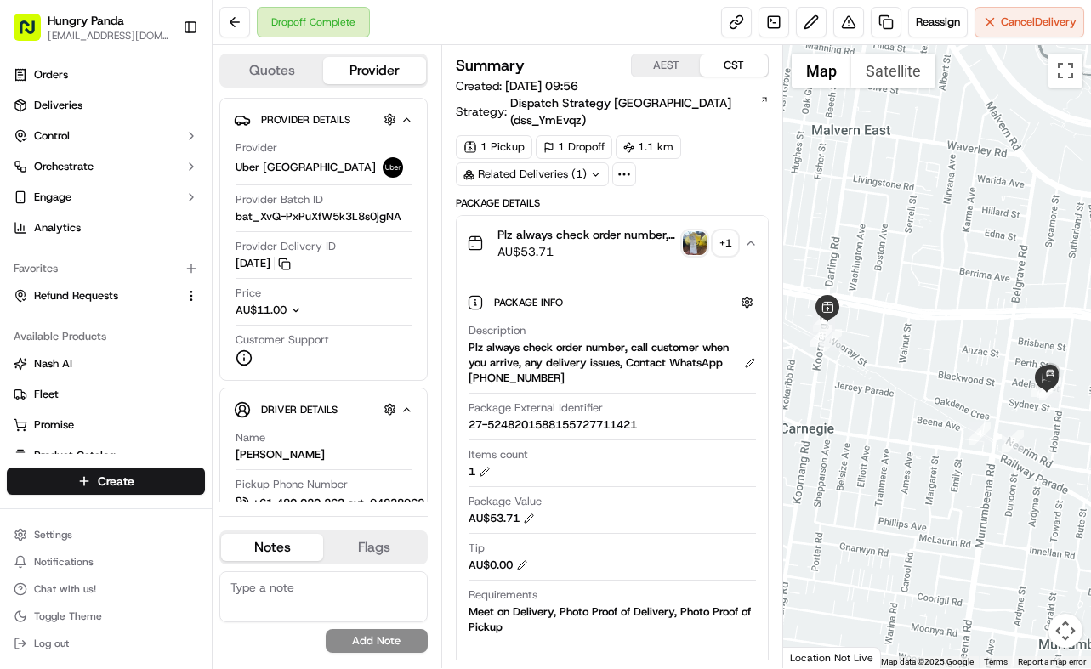
click at [706, 231] on img "button" at bounding box center [695, 243] width 24 height 24
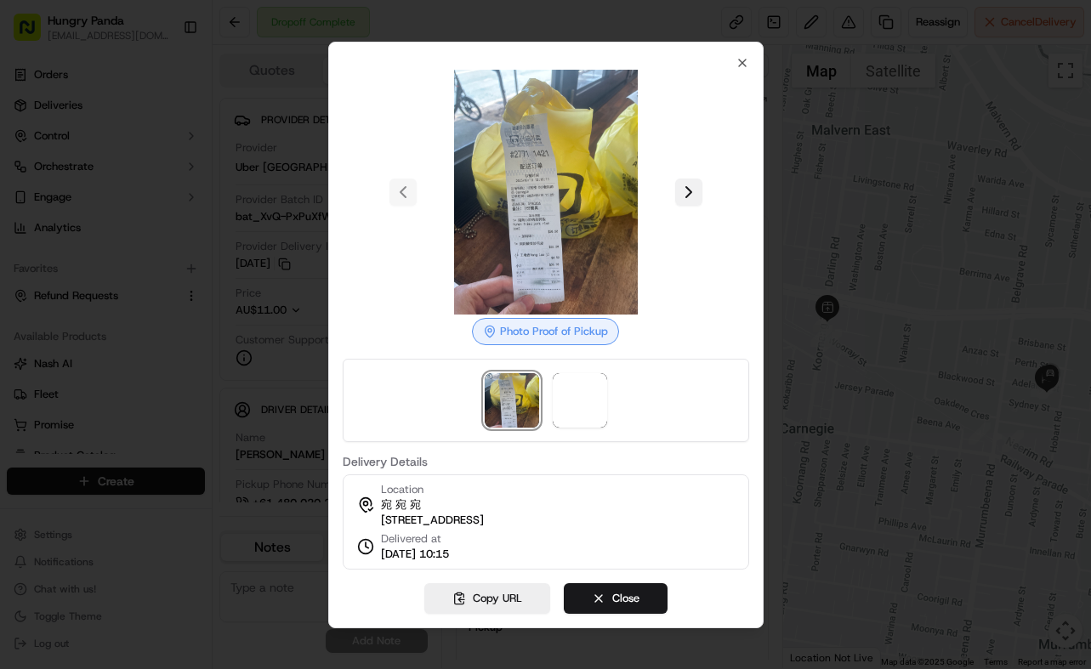
click at [698, 189] on button at bounding box center [688, 192] width 27 height 27
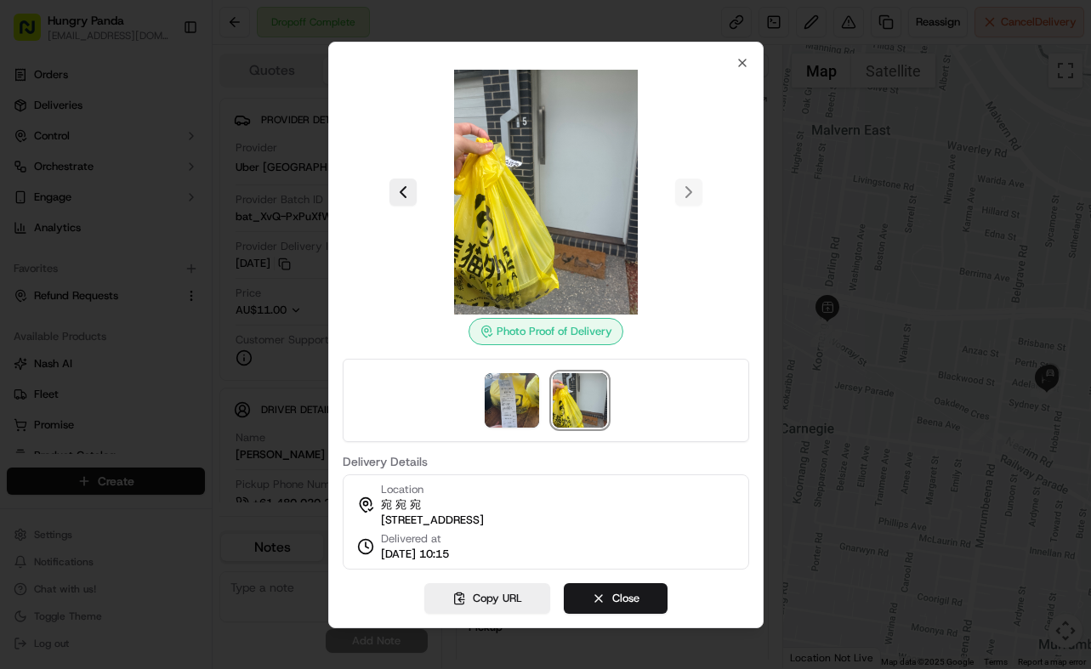
click at [820, 247] on div at bounding box center [545, 334] width 1091 height 669
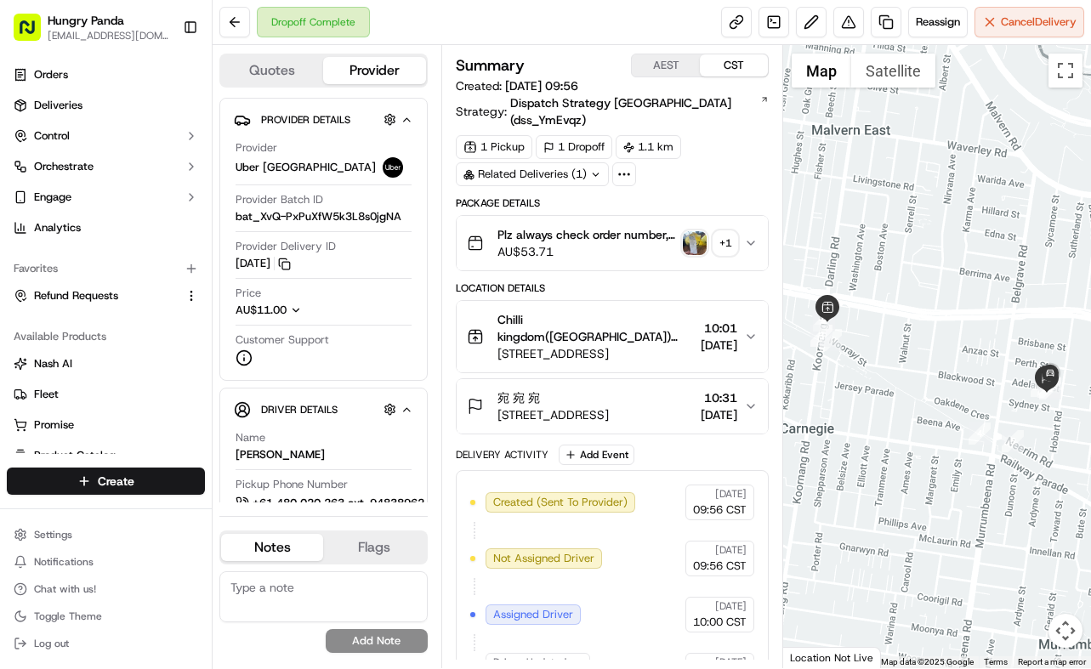
click at [752, 400] on icon "button" at bounding box center [751, 407] width 14 height 14
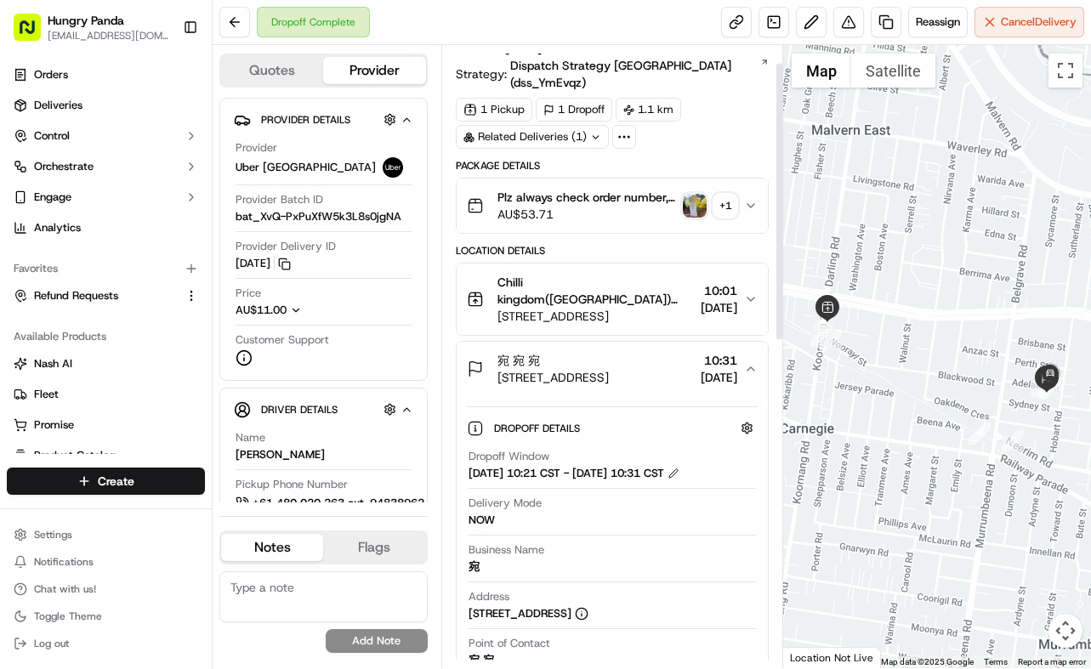
scroll to position [40, 0]
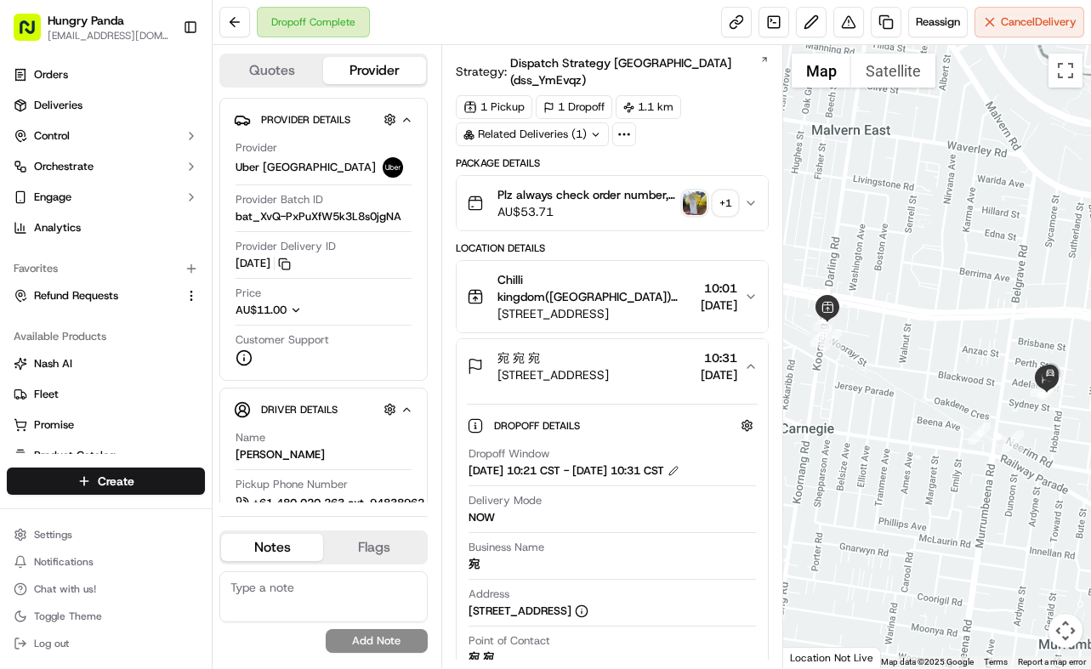
click at [739, 271] on div "Chilli kingdom(Carnegie) Chilli kingdom(Carnegie) Chilli kingdom(Carnegie) 32 K…" at bounding box center [606, 296] width 278 height 51
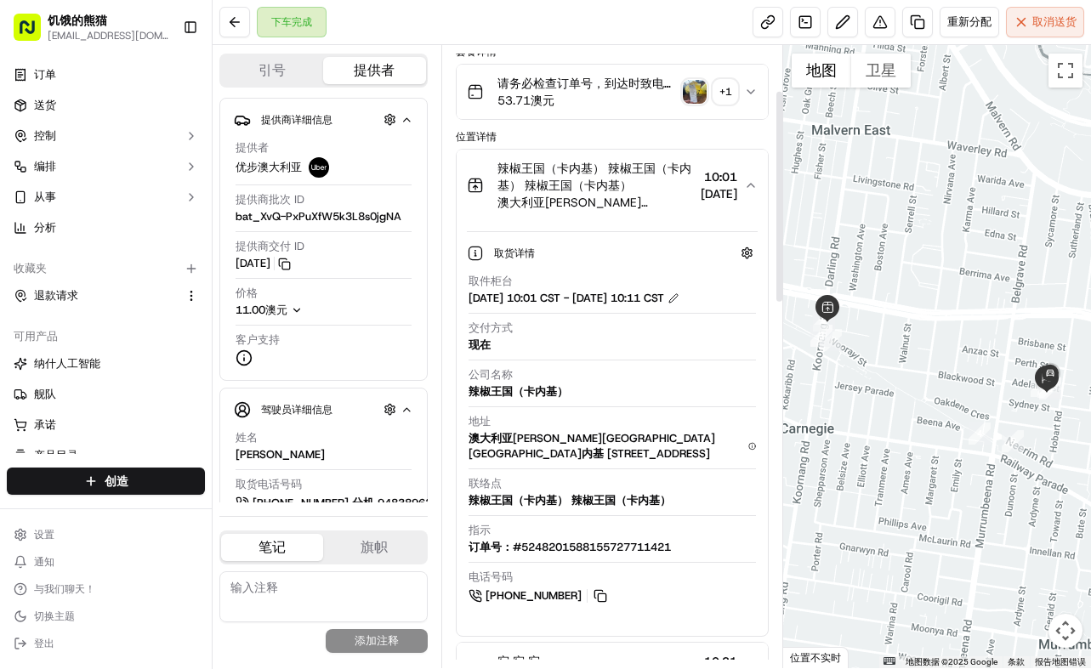
scroll to position [0, 0]
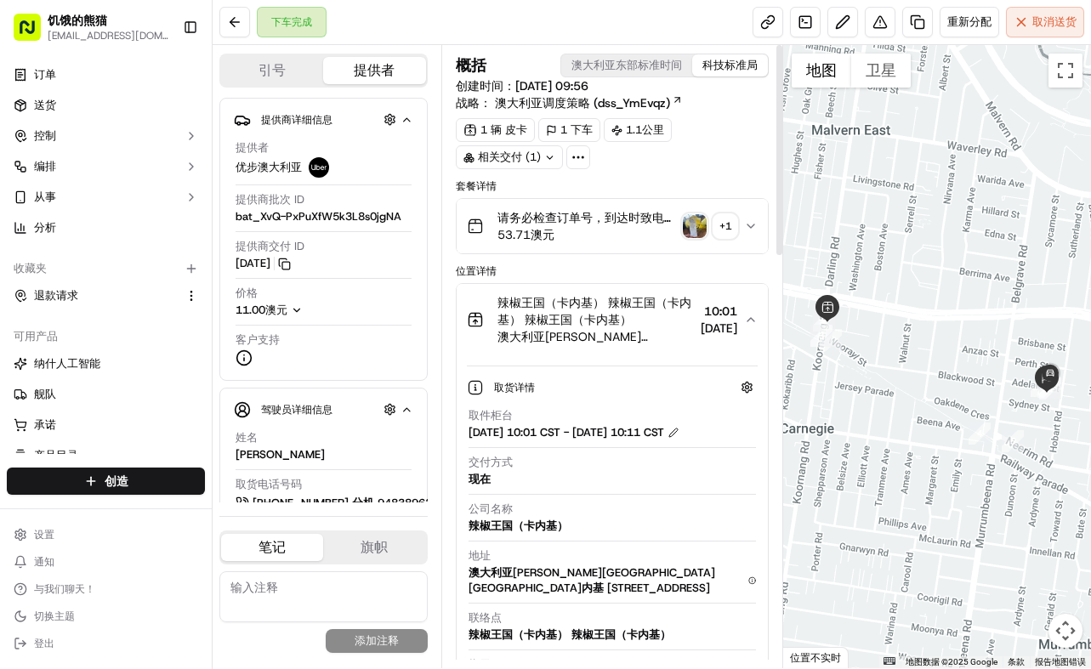
click at [690, 224] on img "button" at bounding box center [695, 226] width 24 height 24
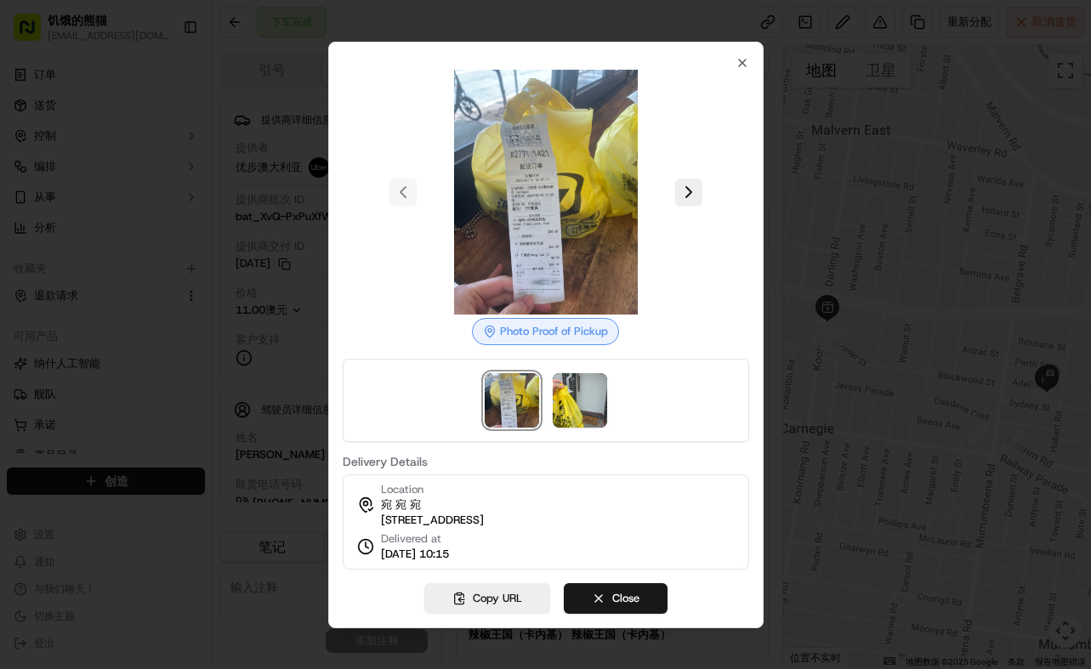
click at [690, 224] on div at bounding box center [546, 192] width 406 height 245
click at [690, 191] on button at bounding box center [688, 192] width 27 height 27
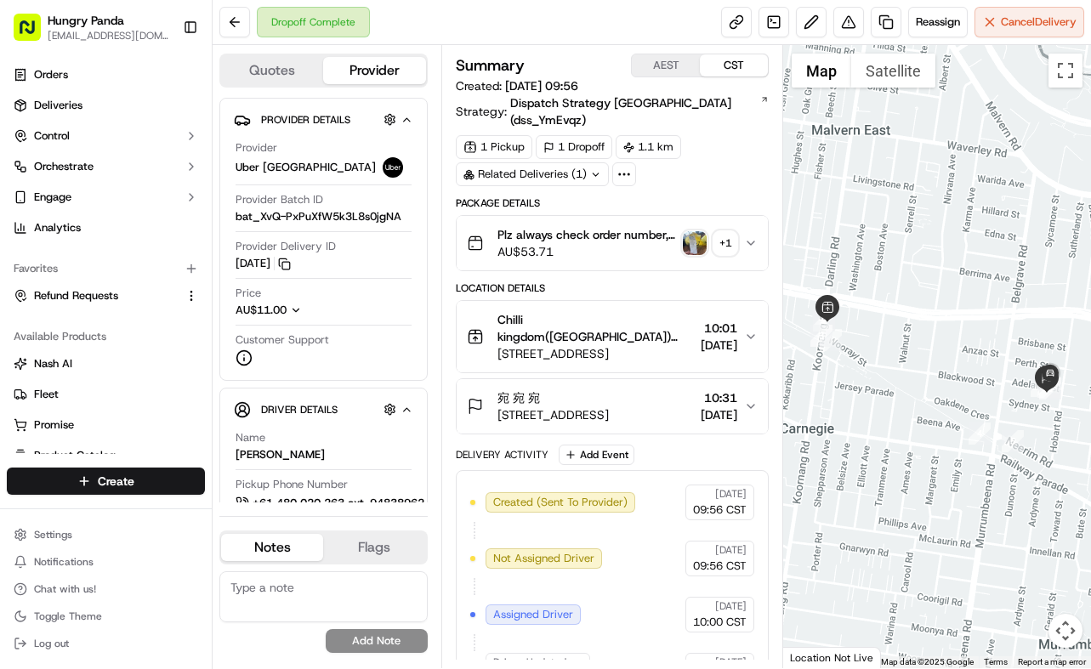
click at [703, 231] on img "button" at bounding box center [695, 243] width 24 height 24
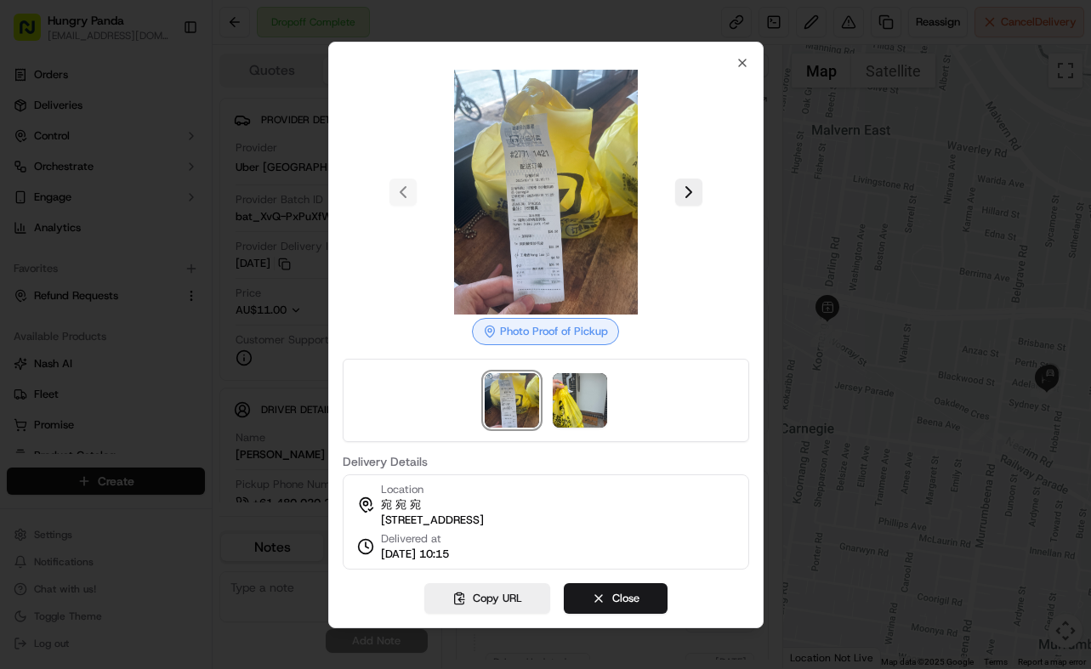
click at [701, 190] on div at bounding box center [546, 192] width 406 height 245
click at [700, 189] on button at bounding box center [688, 192] width 27 height 27
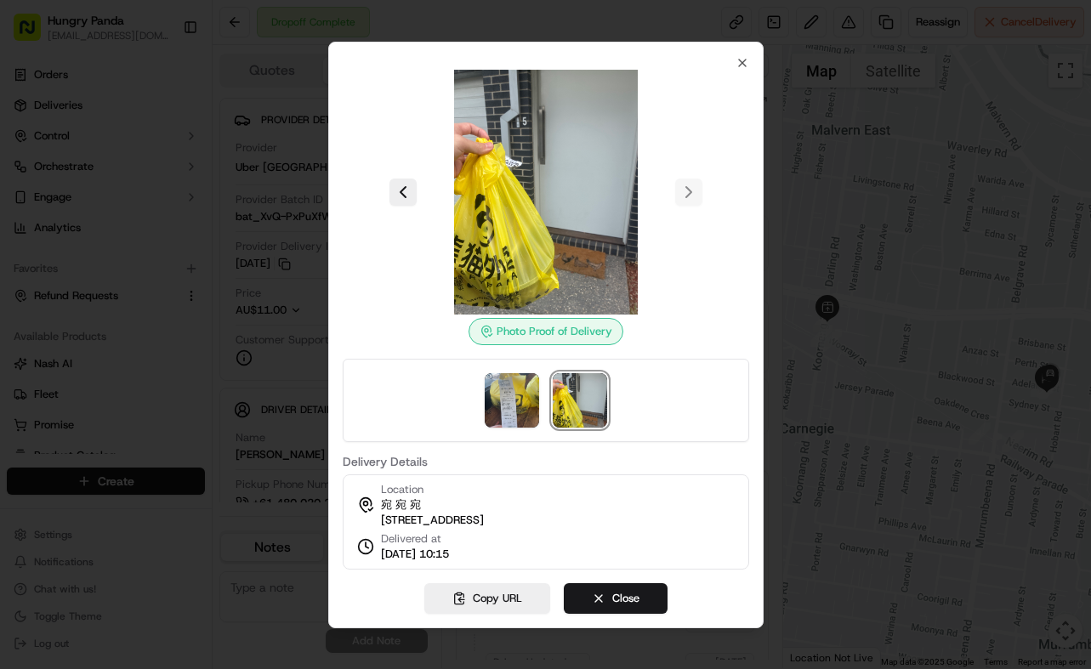
click at [681, 182] on div at bounding box center [546, 192] width 406 height 245
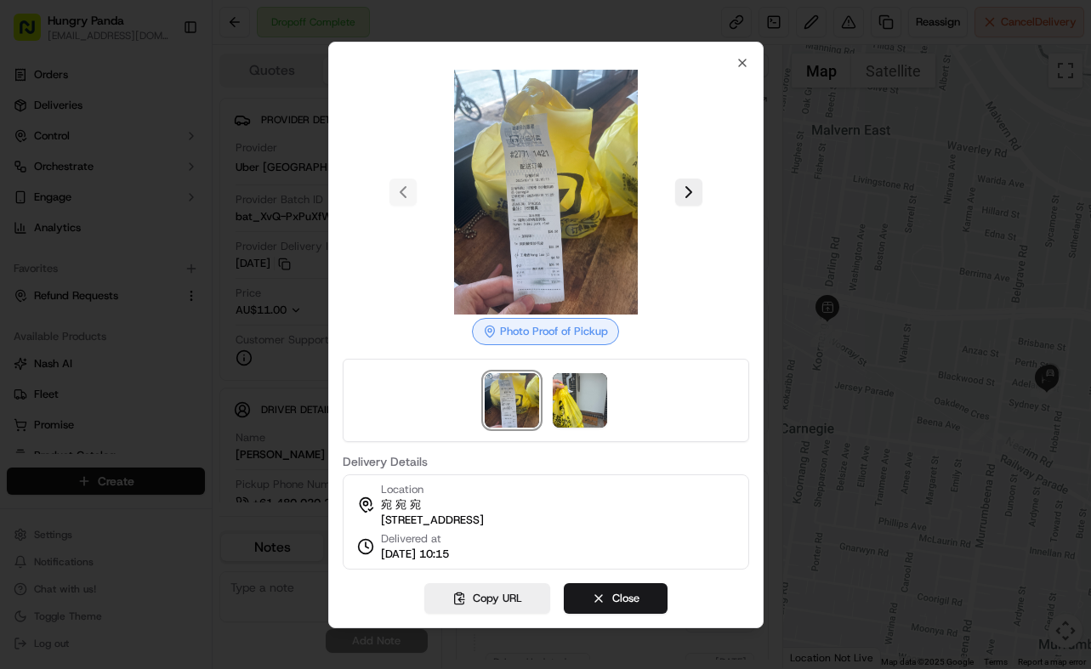
click at [804, 175] on div at bounding box center [545, 334] width 1091 height 669
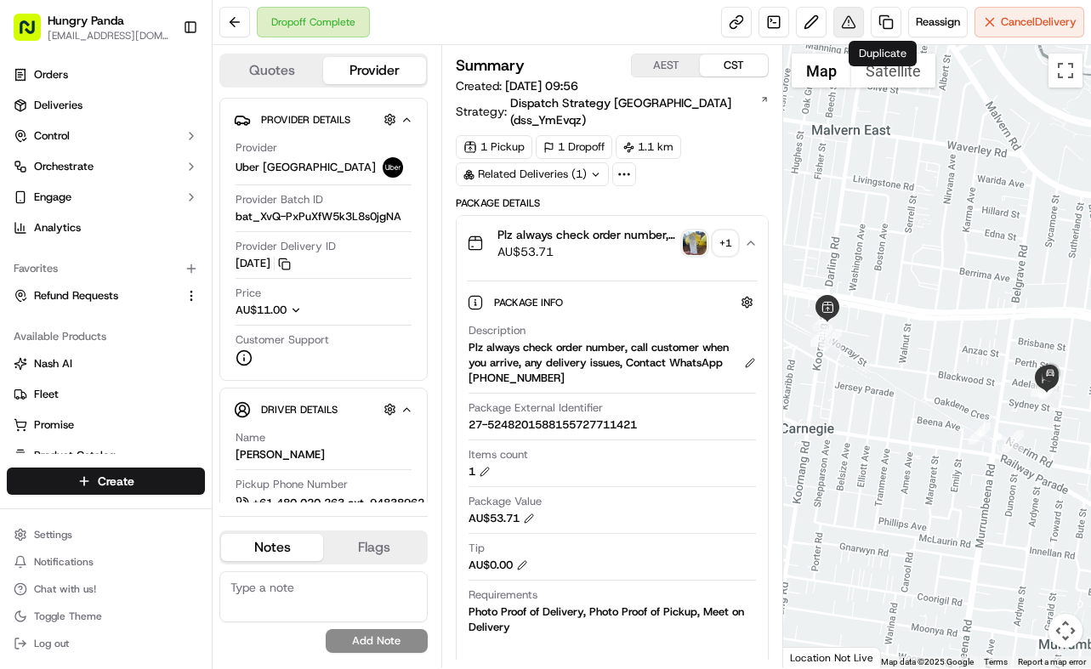
click at [849, 10] on button at bounding box center [848, 22] width 31 height 31
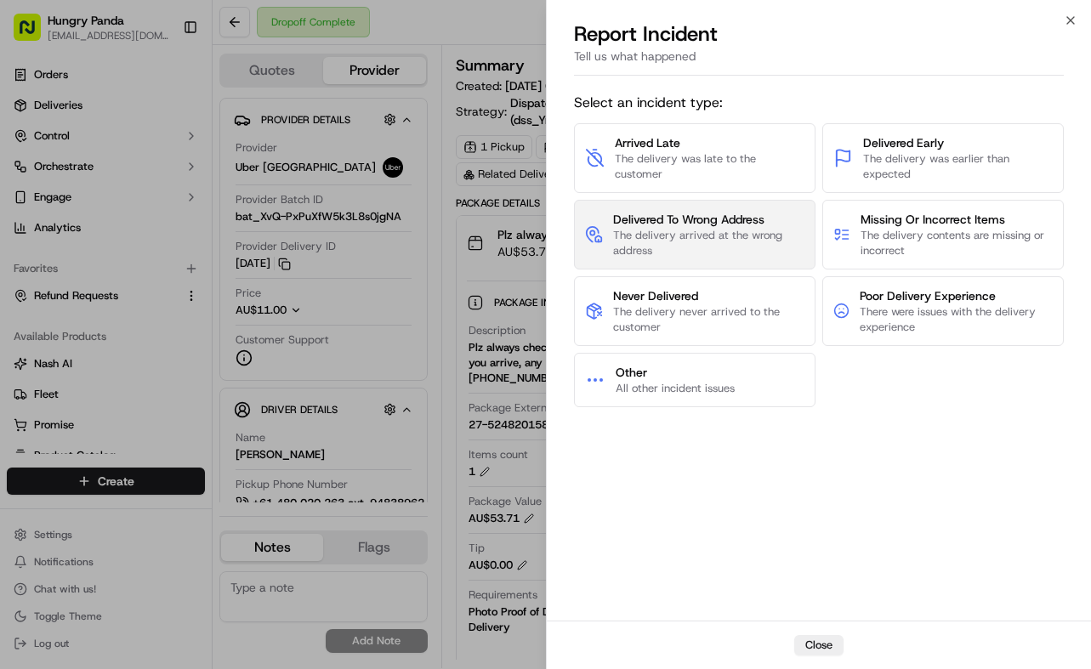
click at [729, 213] on span "Delivered To Wrong Address" at bounding box center [708, 219] width 191 height 17
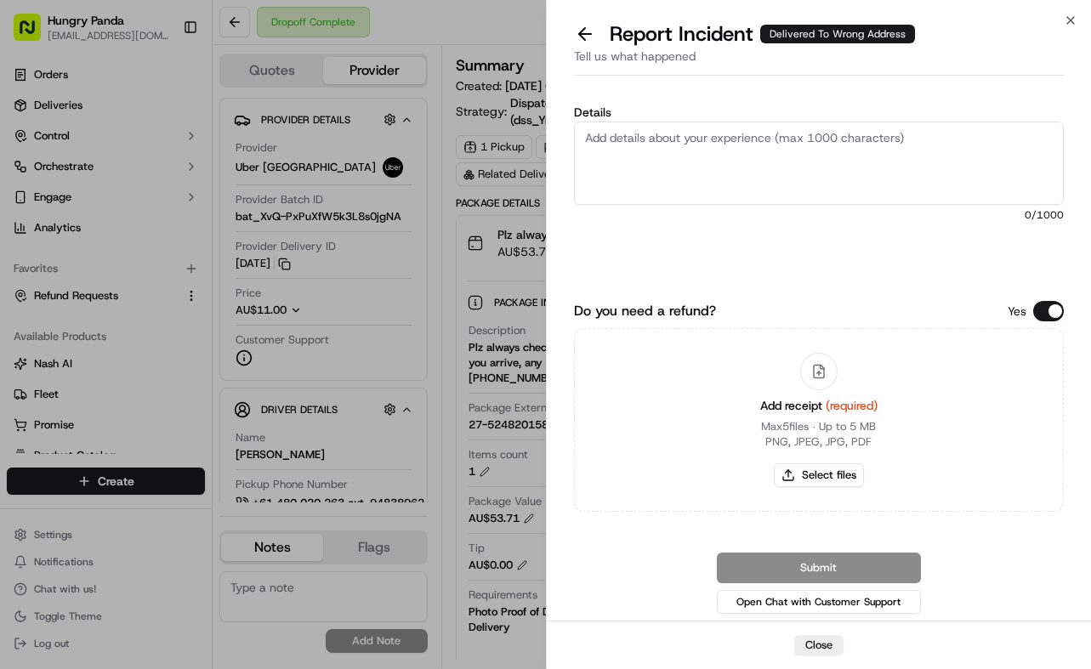
click at [808, 165] on textarea "Details" at bounding box center [819, 163] width 490 height 83
paste textarea "The customer reported that he did not receive the meal. The photos taken by the…"
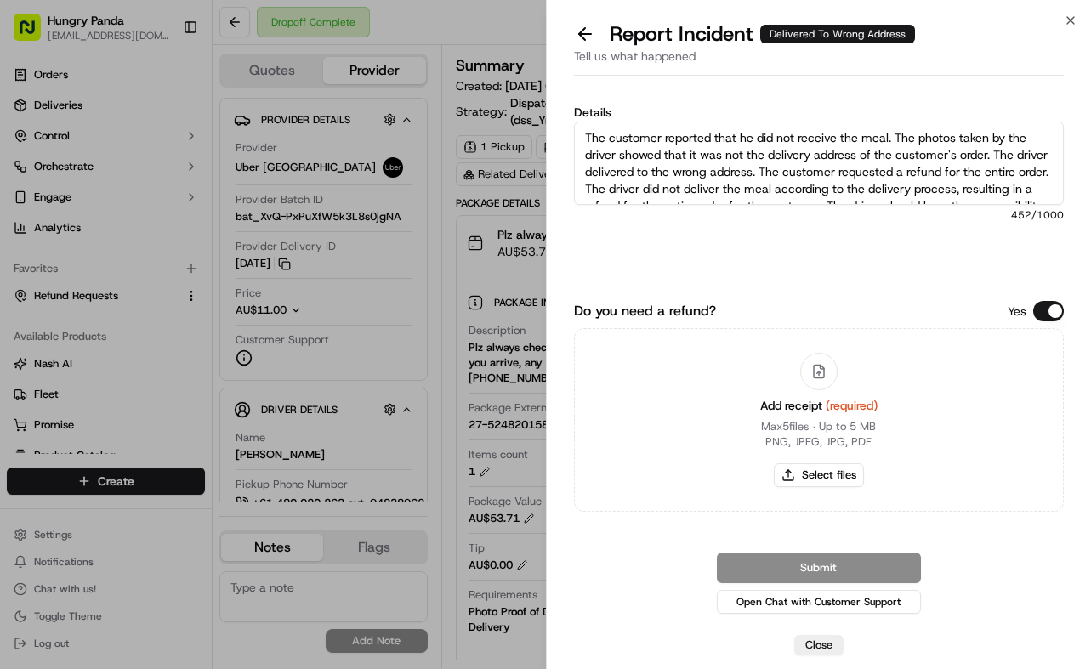
scroll to position [26, 0]
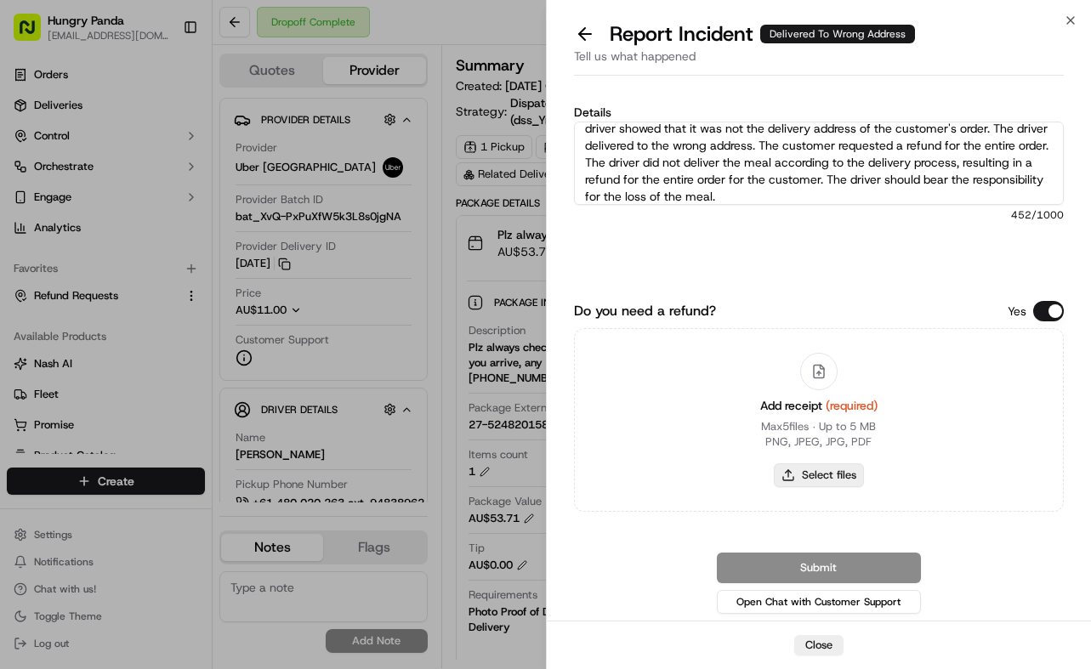
type textarea "The customer reported that he did not receive the meal. The photos taken by the…"
click at [844, 479] on button "Select files" at bounding box center [819, 475] width 90 height 24
type input "C:\fakepath\8.jpg"
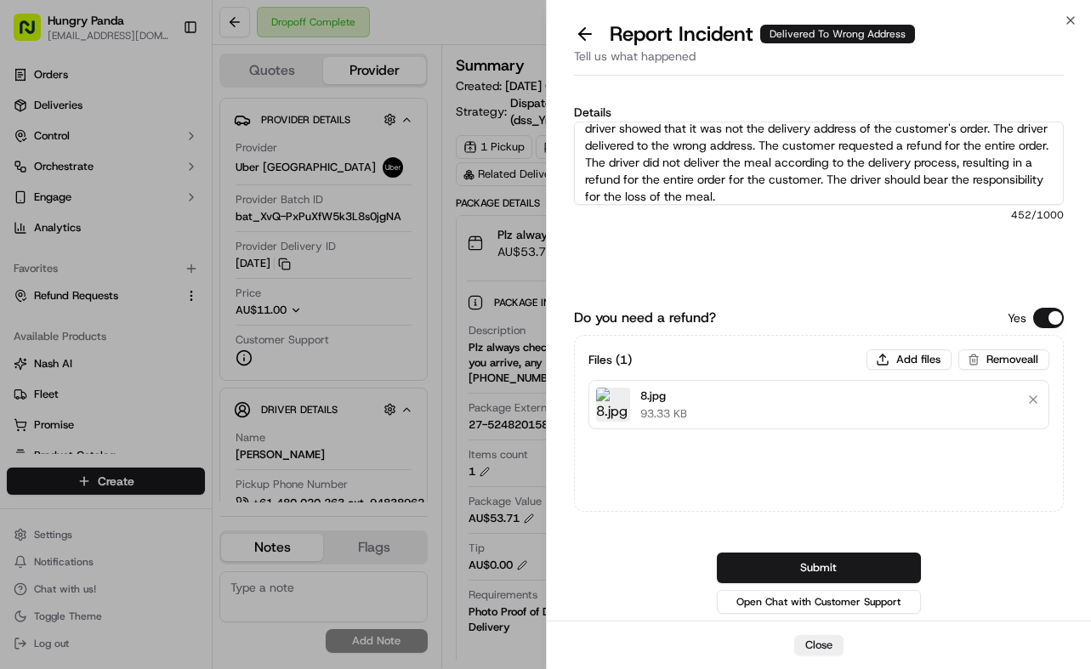
drag, startPoint x: 903, startPoint y: 573, endPoint x: 922, endPoint y: 567, distance: 20.4
click at [904, 573] on button "Submit" at bounding box center [819, 568] width 204 height 31
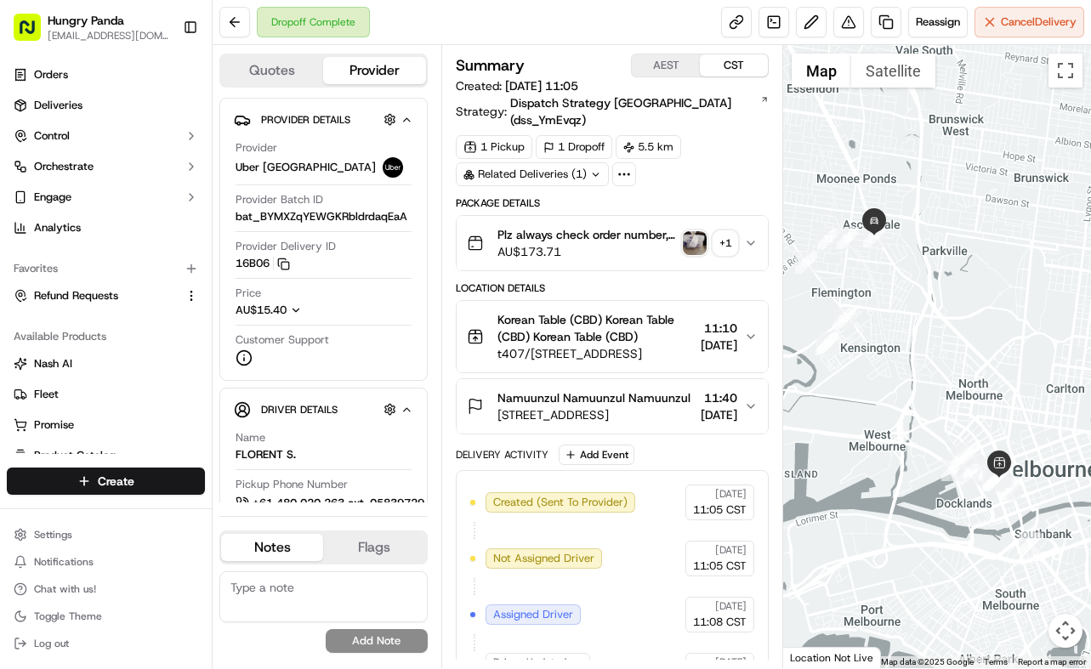
click at [741, 247] on button "Plz always check order number, call customer when you arrive, any delivery issu…" at bounding box center [612, 243] width 312 height 54
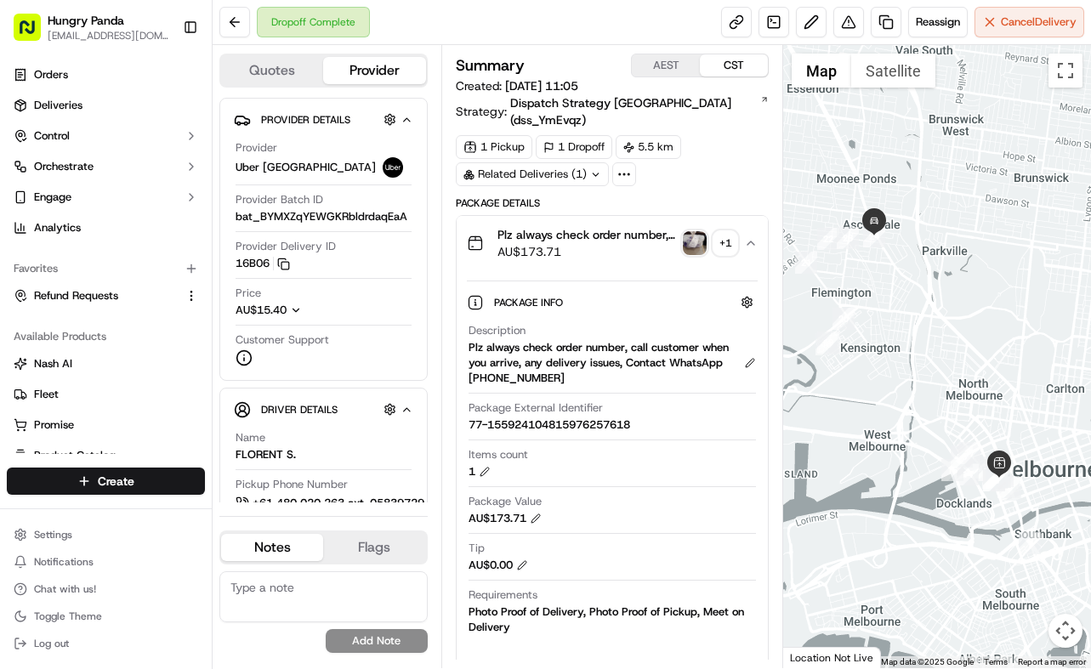
click at [697, 231] on img "button" at bounding box center [695, 243] width 24 height 24
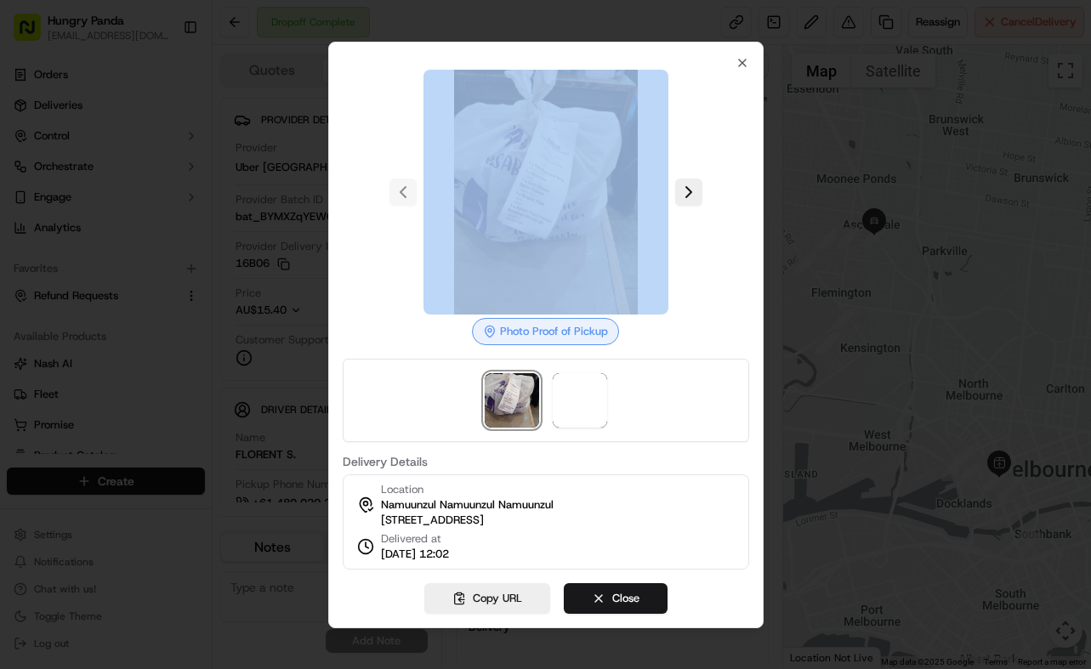
click at [697, 225] on body "Hungry Panda liurui0731@hungrypandagroup.com Toggle Sidebar Orders Deliveries C…" at bounding box center [545, 334] width 1091 height 669
click at [680, 181] on button at bounding box center [688, 192] width 27 height 27
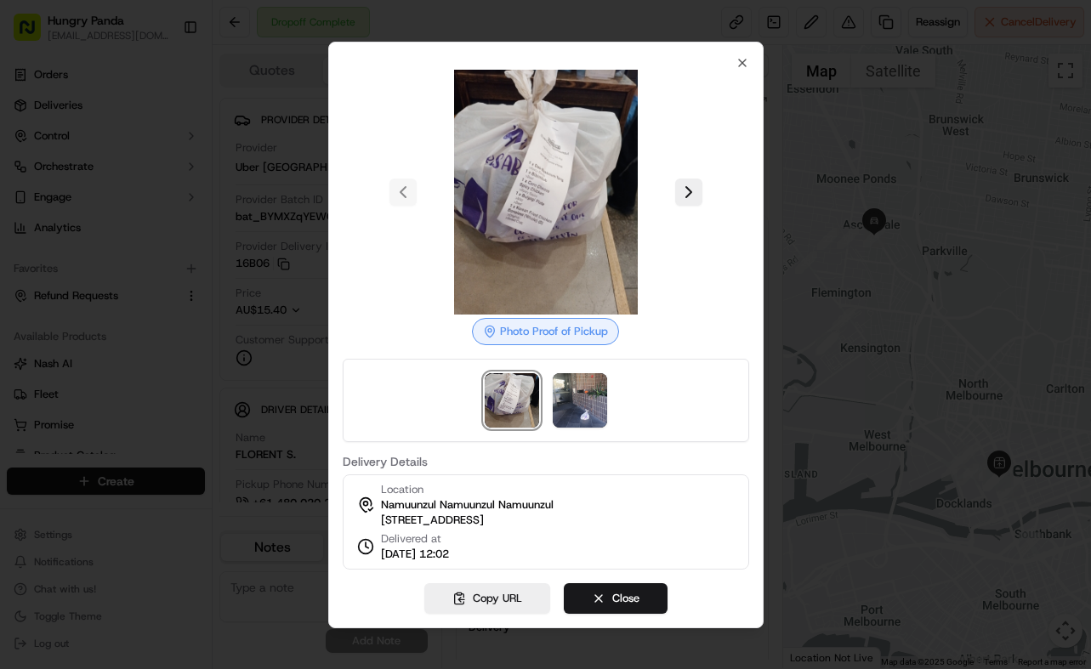
drag, startPoint x: 831, startPoint y: 221, endPoint x: 762, endPoint y: 261, distance: 79.6
click at [831, 221] on div at bounding box center [545, 334] width 1091 height 669
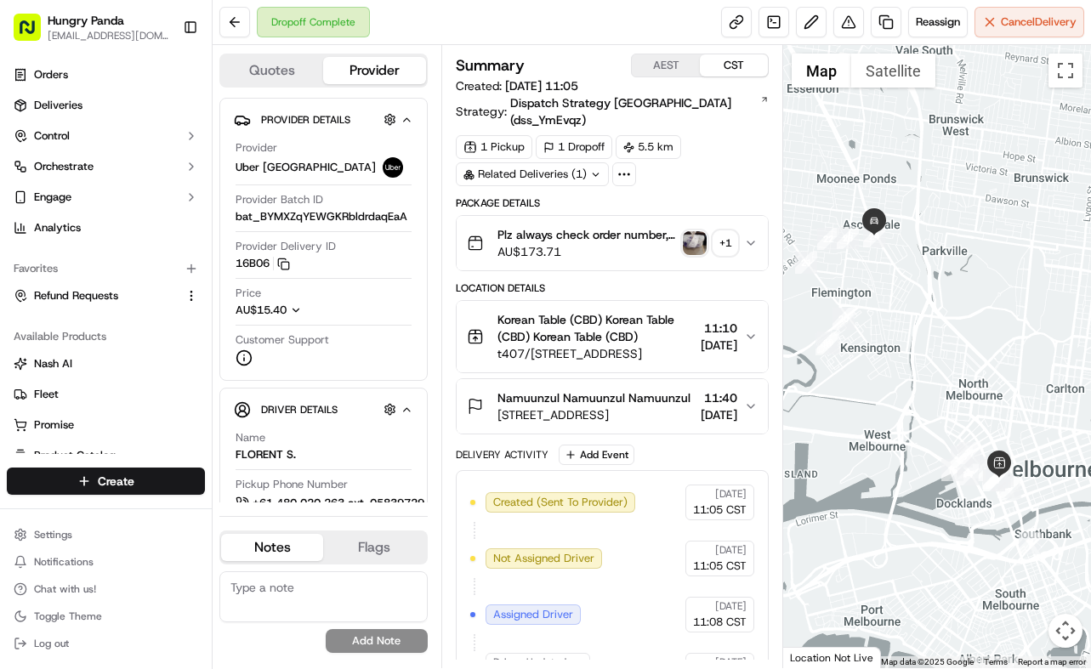
click at [748, 236] on icon "button" at bounding box center [751, 243] width 14 height 14
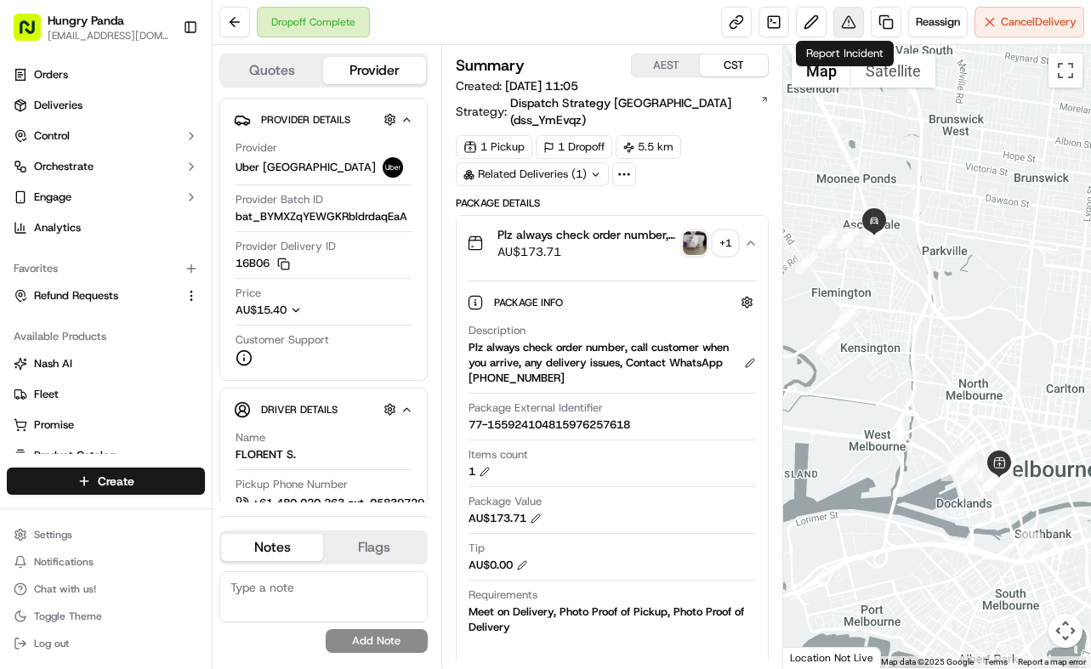
click at [852, 19] on button at bounding box center [848, 22] width 31 height 31
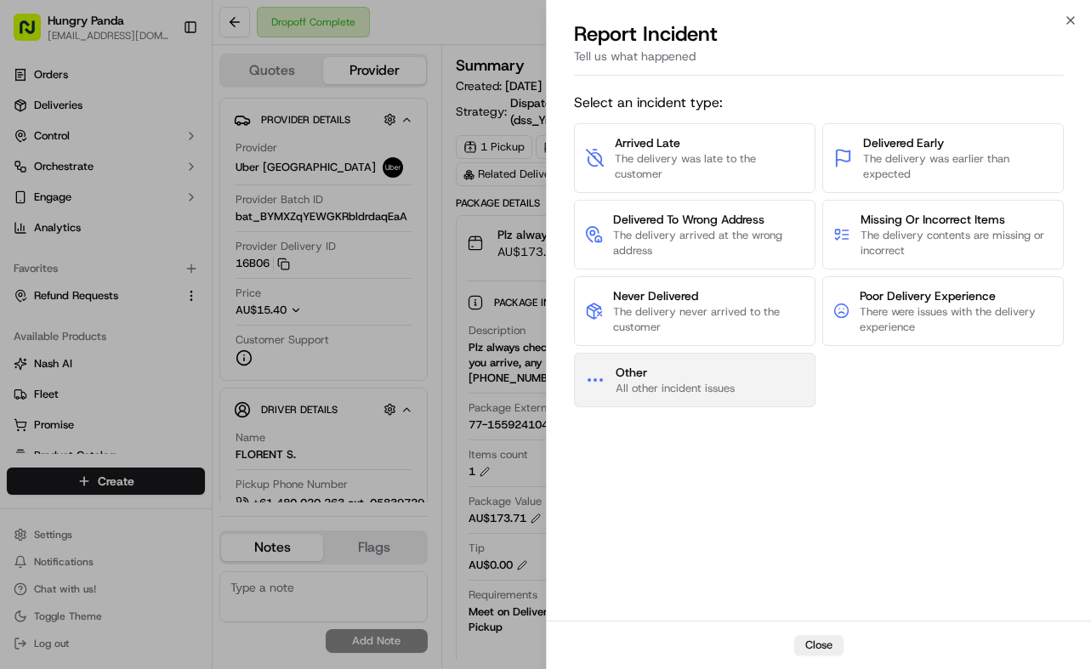
click at [712, 357] on button "Other All other incident issues" at bounding box center [694, 380] width 241 height 54
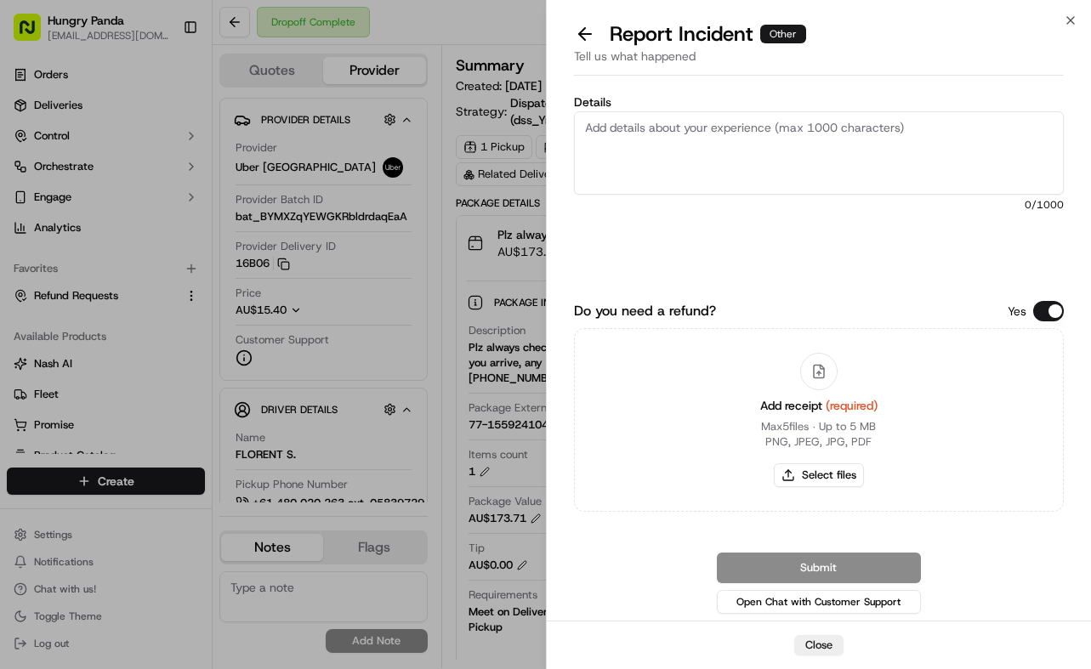
click at [787, 150] on textarea "Details" at bounding box center [819, 152] width 490 height 83
paste textarea "For this order, the customer reported that they did not receive the food. The t…"
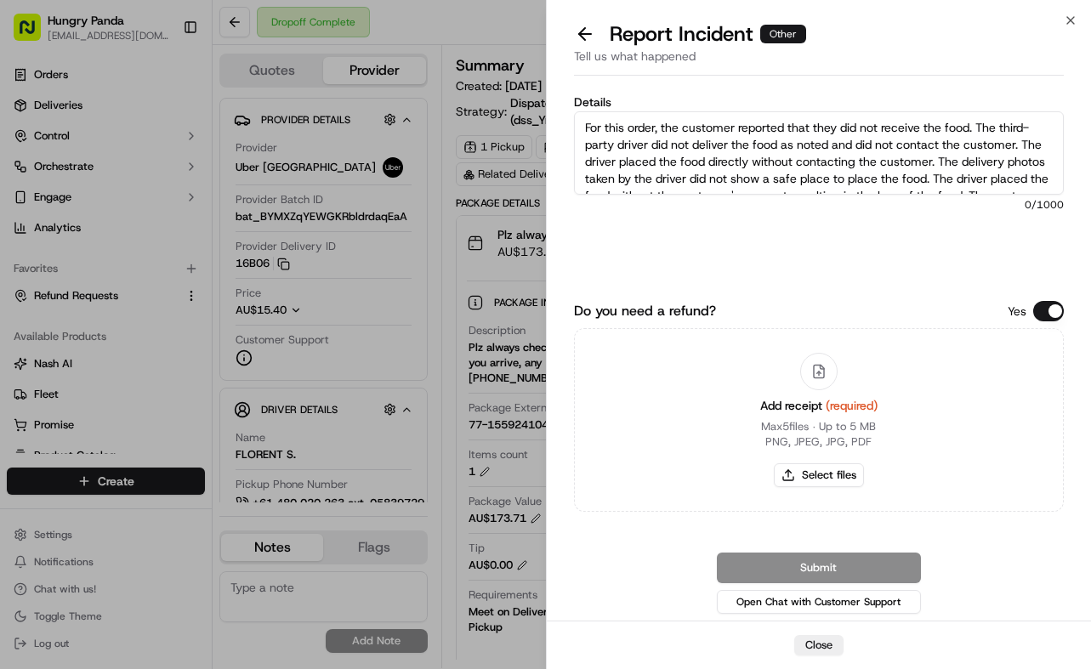
scroll to position [60, 0]
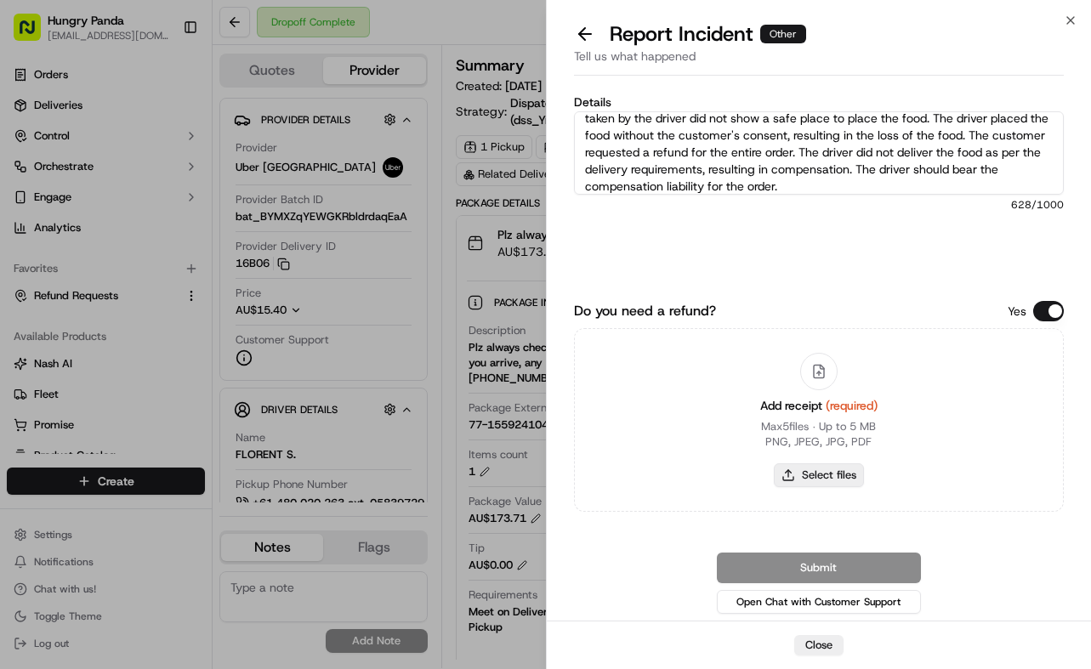
type textarea "For this order, the customer reported that they did not receive the food. The t…"
click at [845, 475] on button "Select files" at bounding box center [819, 475] width 90 height 24
type input "C:\fakepath\9.jpg"
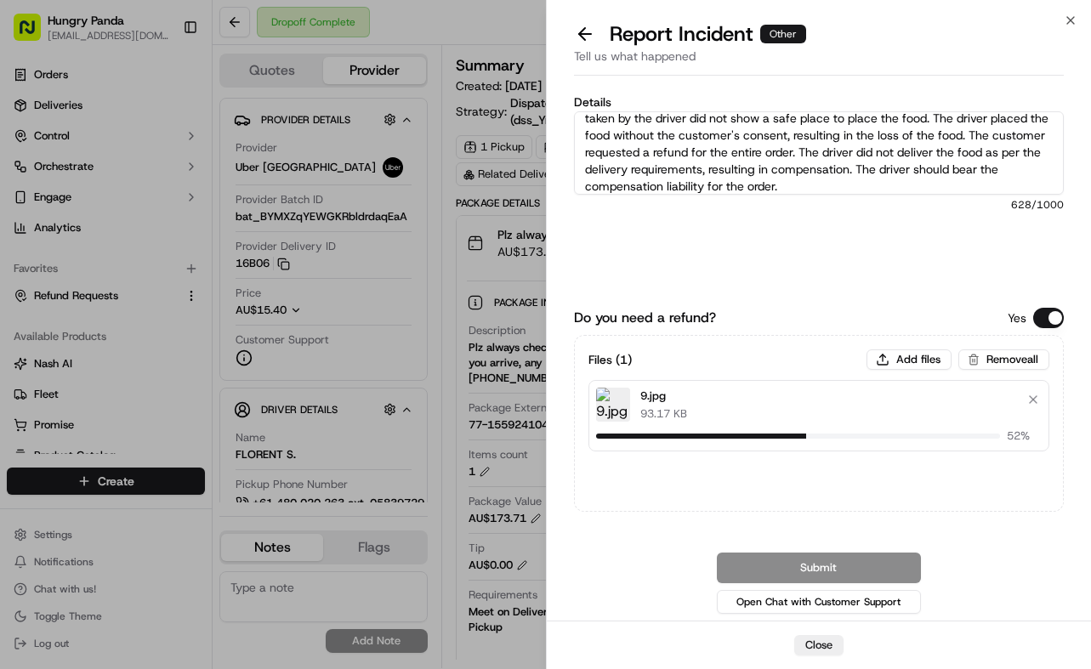
click at [904, 292] on div "Details For this order, the customer reported that they did not receive the foo…" at bounding box center [819, 351] width 490 height 531
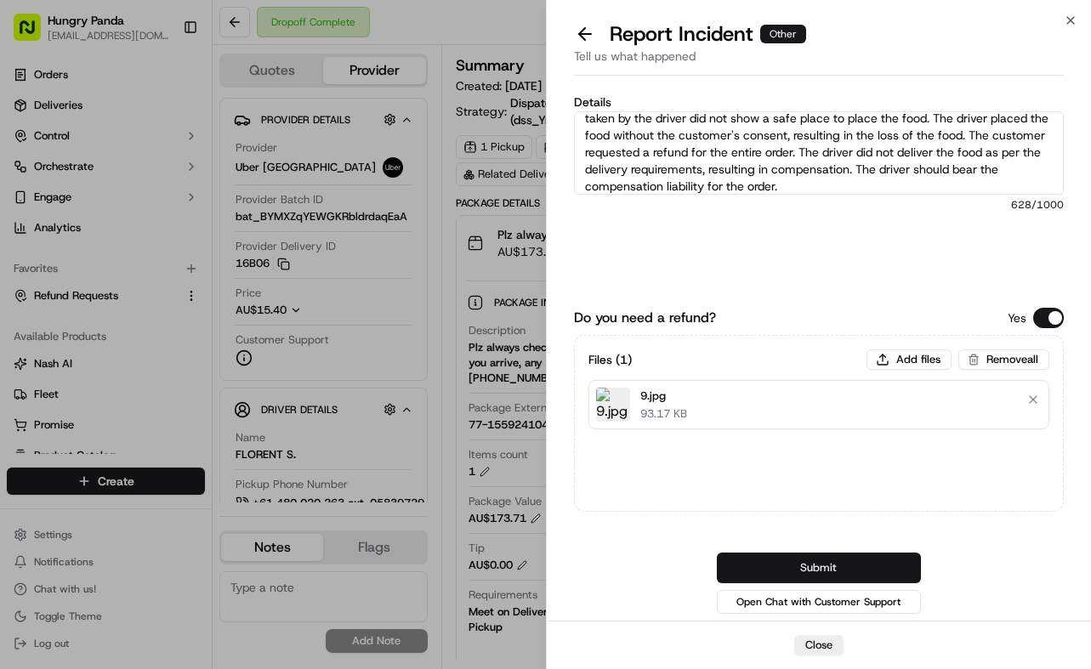
click at [897, 560] on button "Submit" at bounding box center [819, 568] width 204 height 31
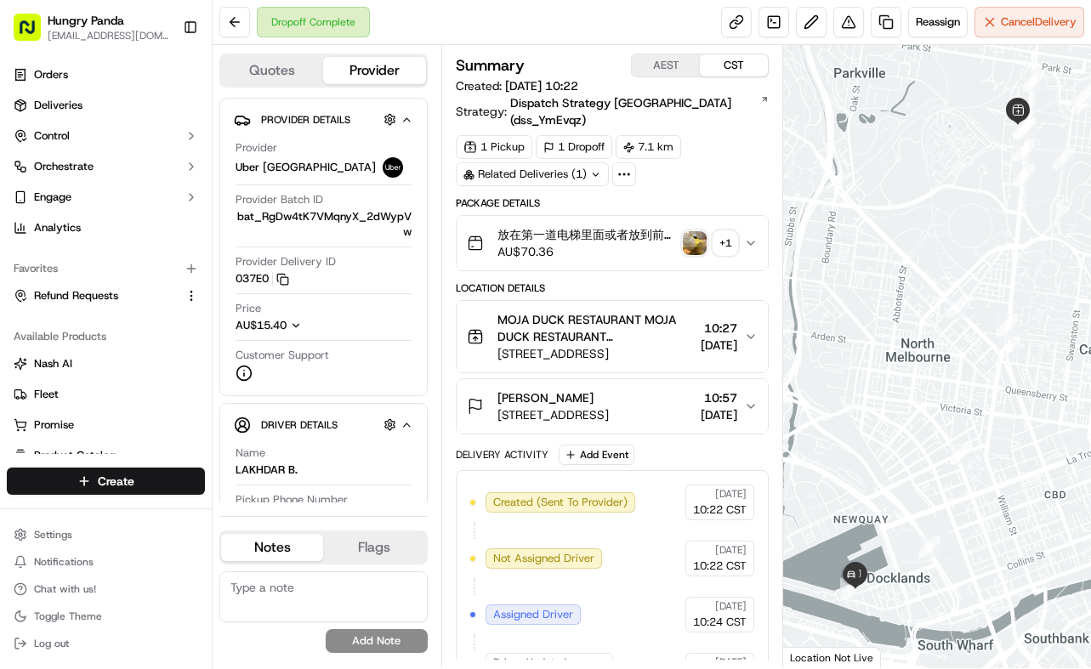
click at [756, 236] on icon "button" at bounding box center [751, 243] width 14 height 14
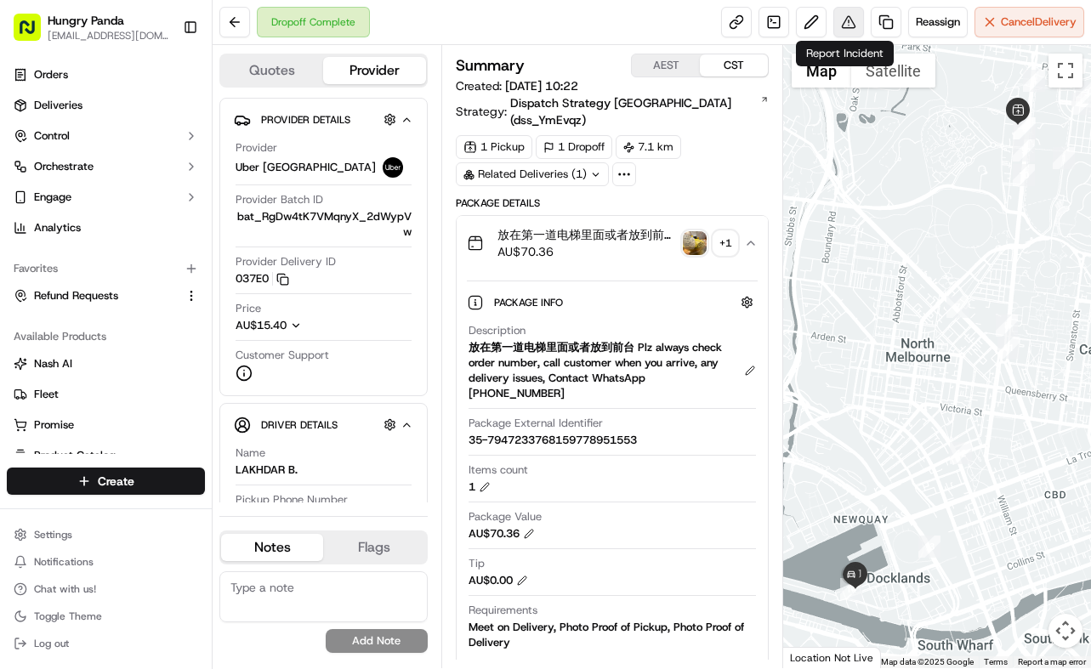
click at [842, 18] on button at bounding box center [848, 22] width 31 height 31
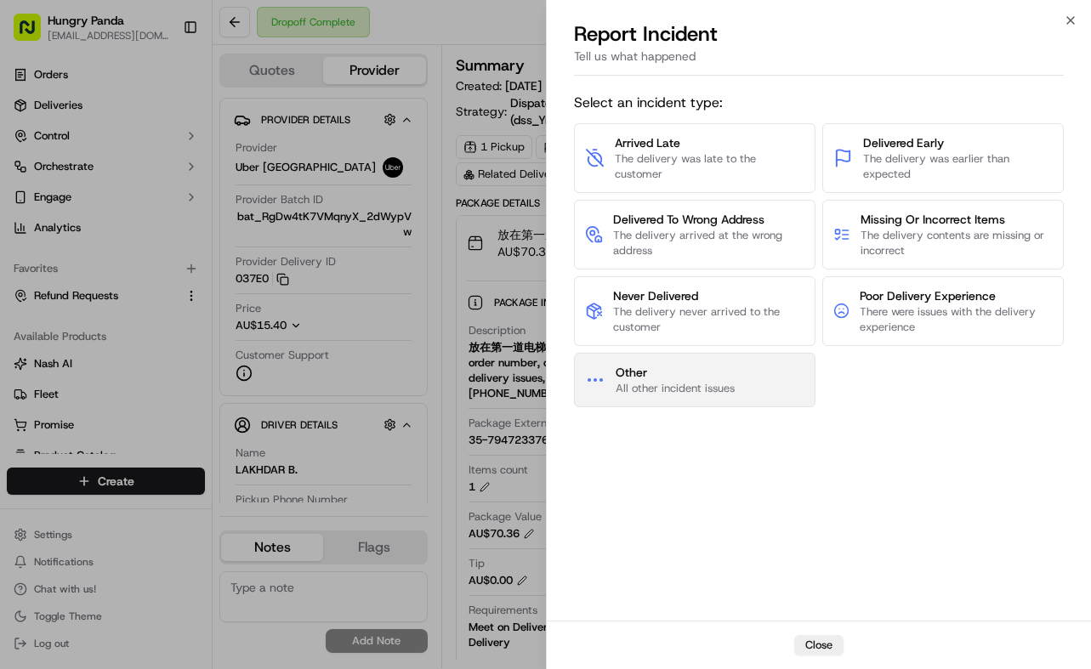
click at [695, 365] on span "Other" at bounding box center [674, 372] width 119 height 17
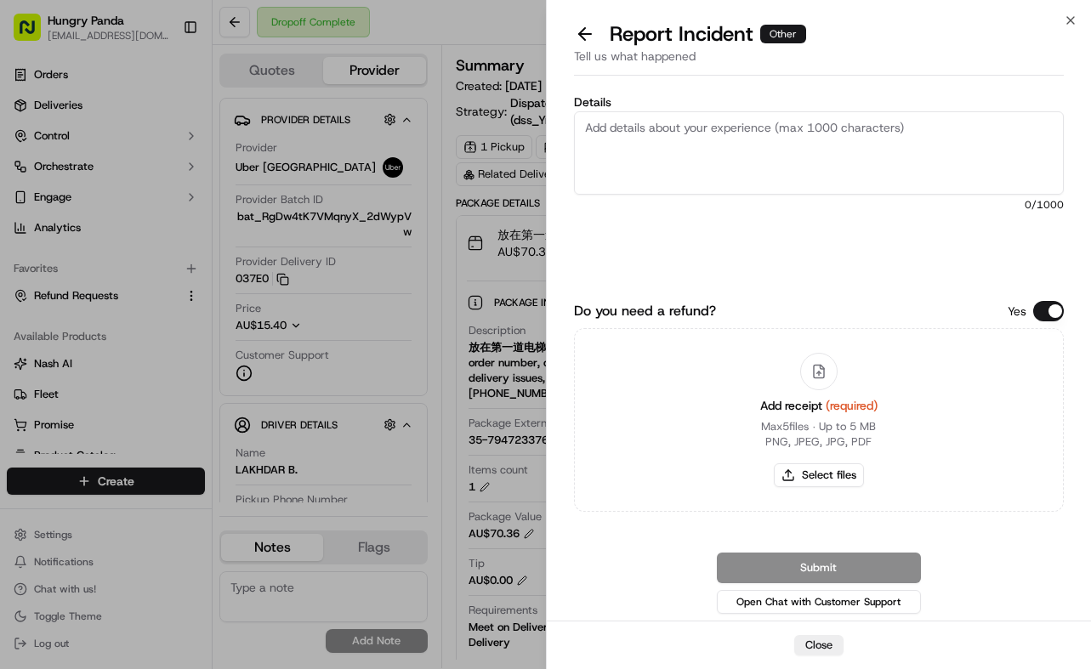
click at [796, 148] on textarea "Details" at bounding box center [819, 152] width 490 height 83
paste textarea "A customer reported that the food in their order was spilled. As shown in the p…"
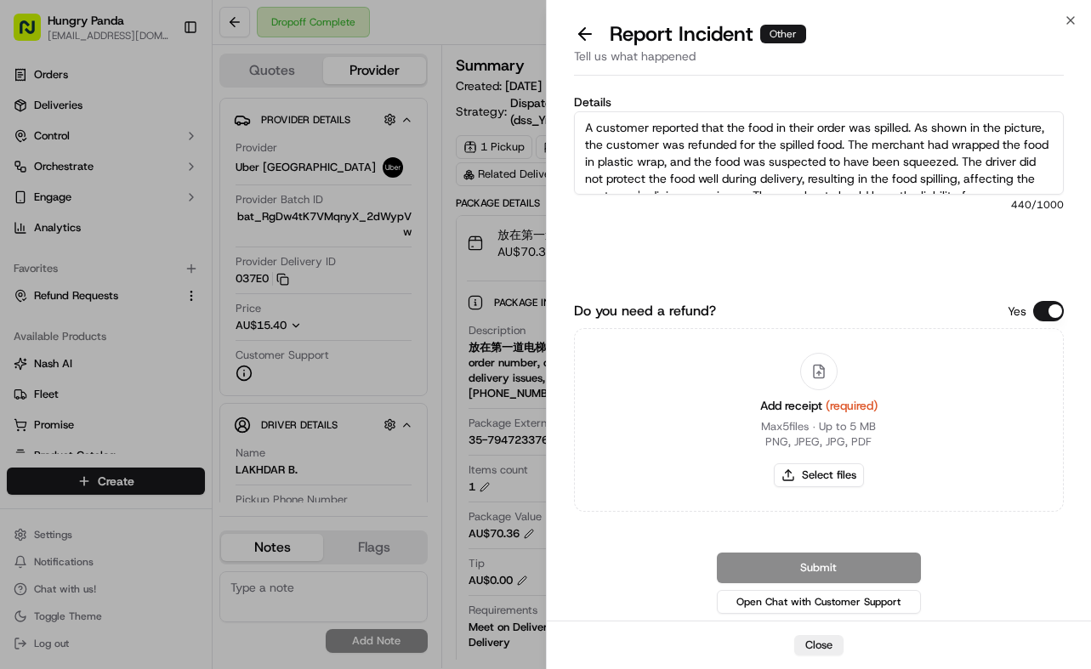
scroll to position [26, 0]
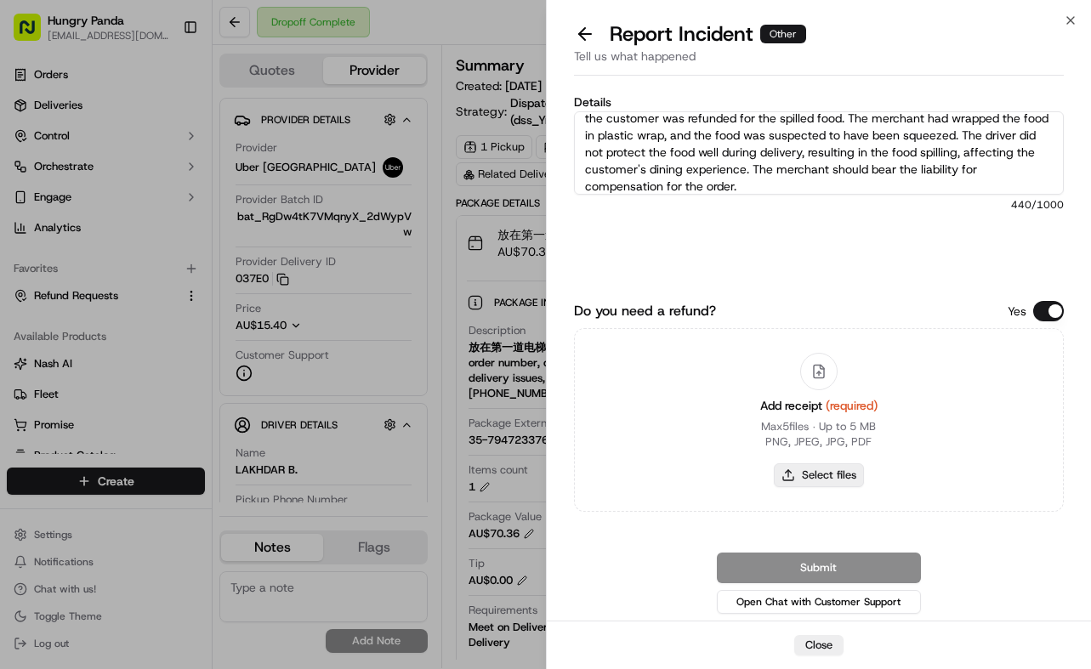
type textarea "A customer reported that the food in their order was spilled. As shown in the p…"
click at [851, 478] on button "Select files" at bounding box center [819, 475] width 90 height 24
type input "C:\fakepath\10.jpg"
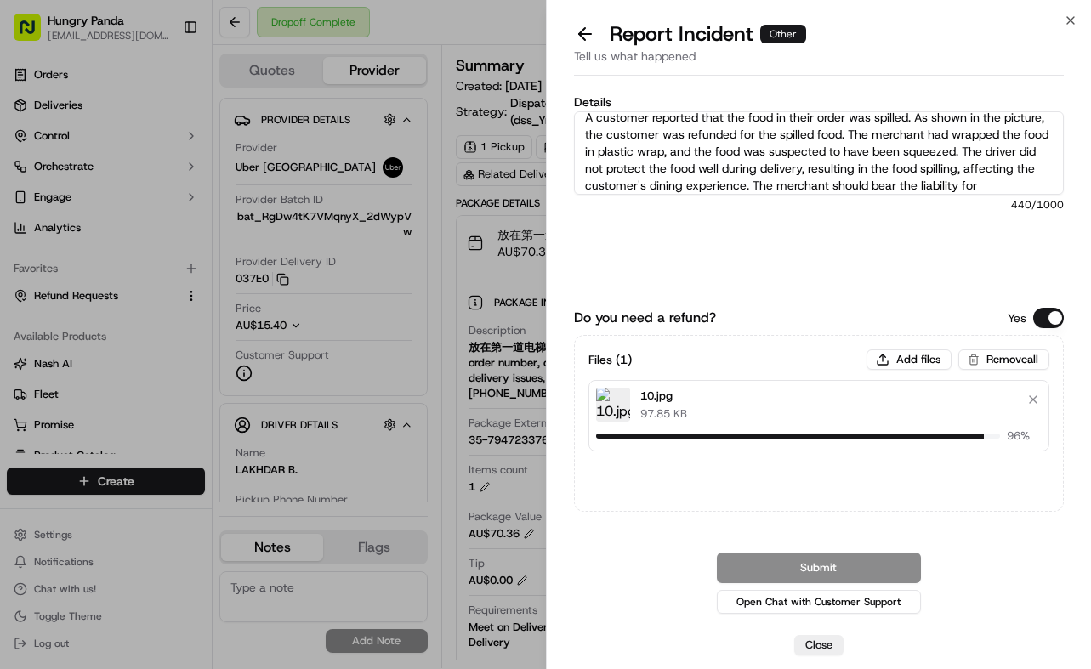
scroll to position [0, 0]
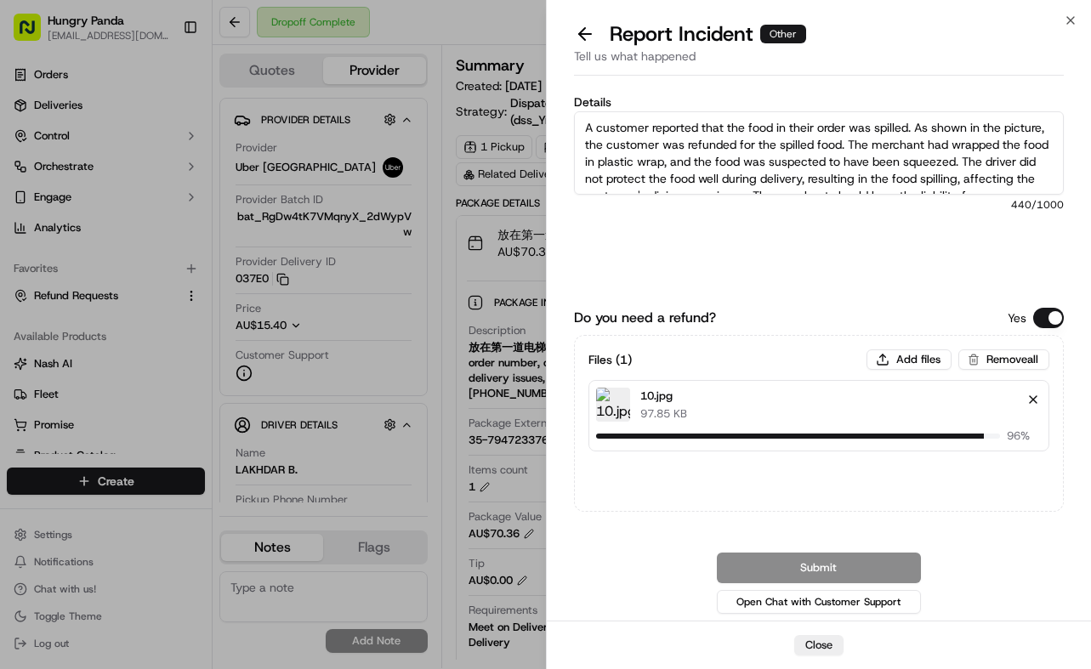
click at [1033, 389] on button "Remove file" at bounding box center [1033, 400] width 24 height 24
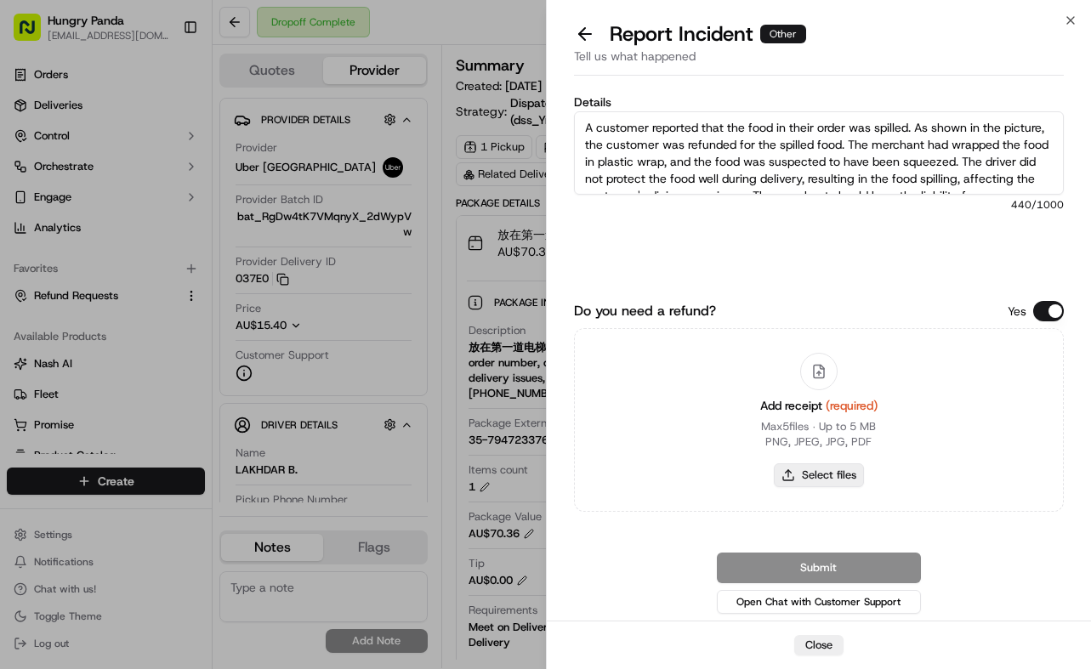
click at [803, 473] on button "Select files" at bounding box center [819, 475] width 90 height 24
type input "C:\fakepath\撒餐1.jpg"
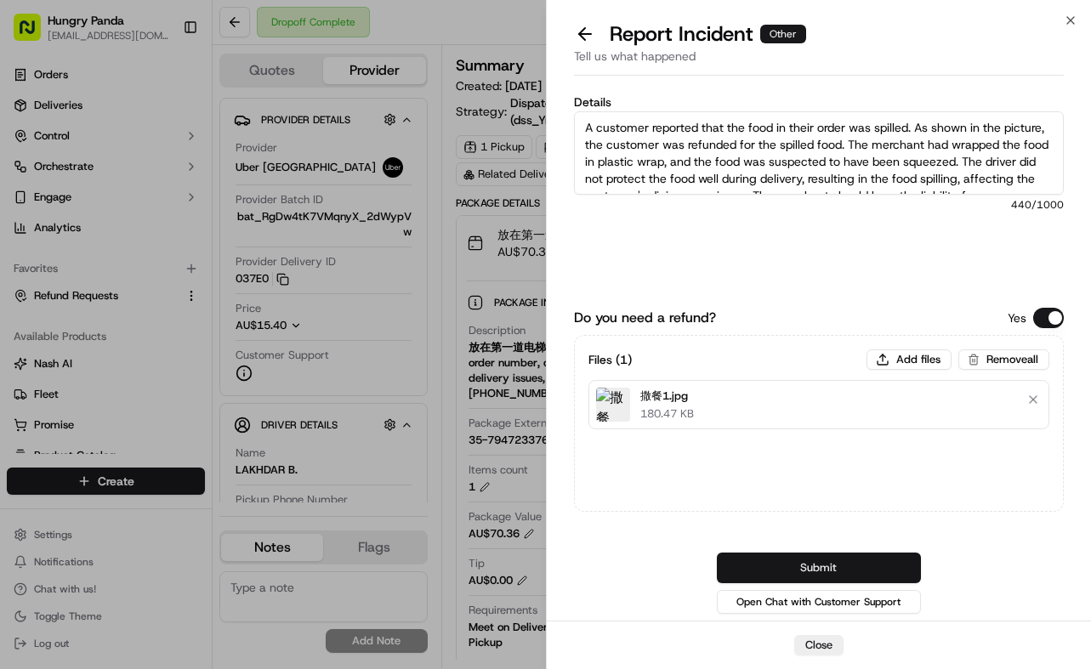
click at [867, 554] on button "Submit" at bounding box center [819, 568] width 204 height 31
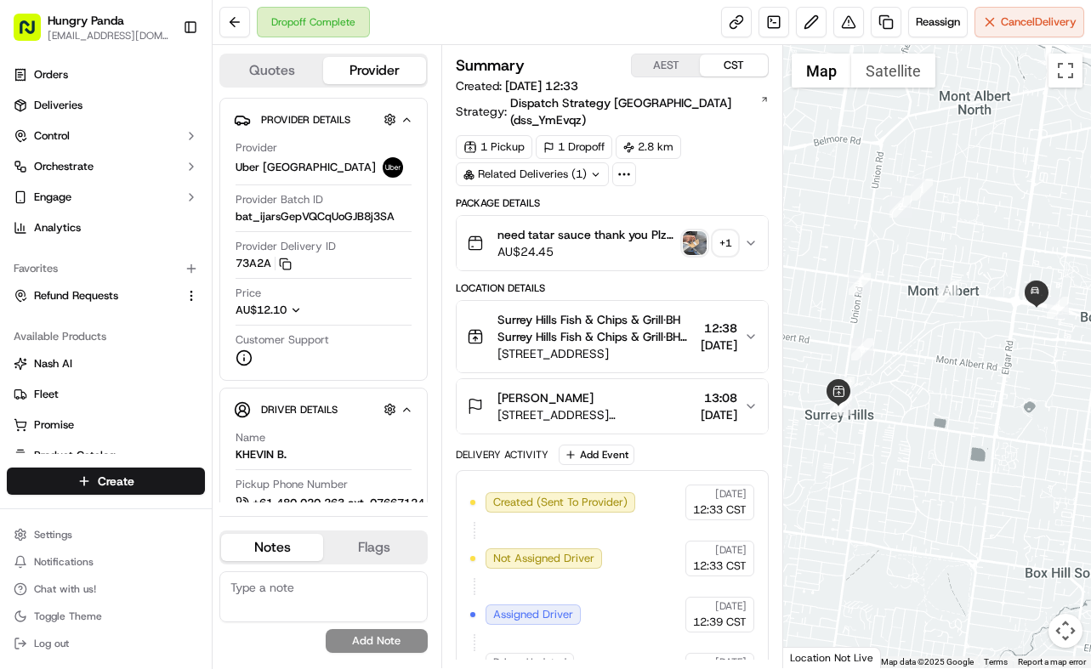
click at [770, 216] on div "Summary AEST CST Created: [DATE] 12:33 Strategy: Dispatch Strategy [GEOGRAPHIC_…" at bounding box center [612, 356] width 343 height 623
click at [758, 218] on button "need tatar sauce thank you Plz always check order number, call customer when yo…" at bounding box center [612, 243] width 312 height 54
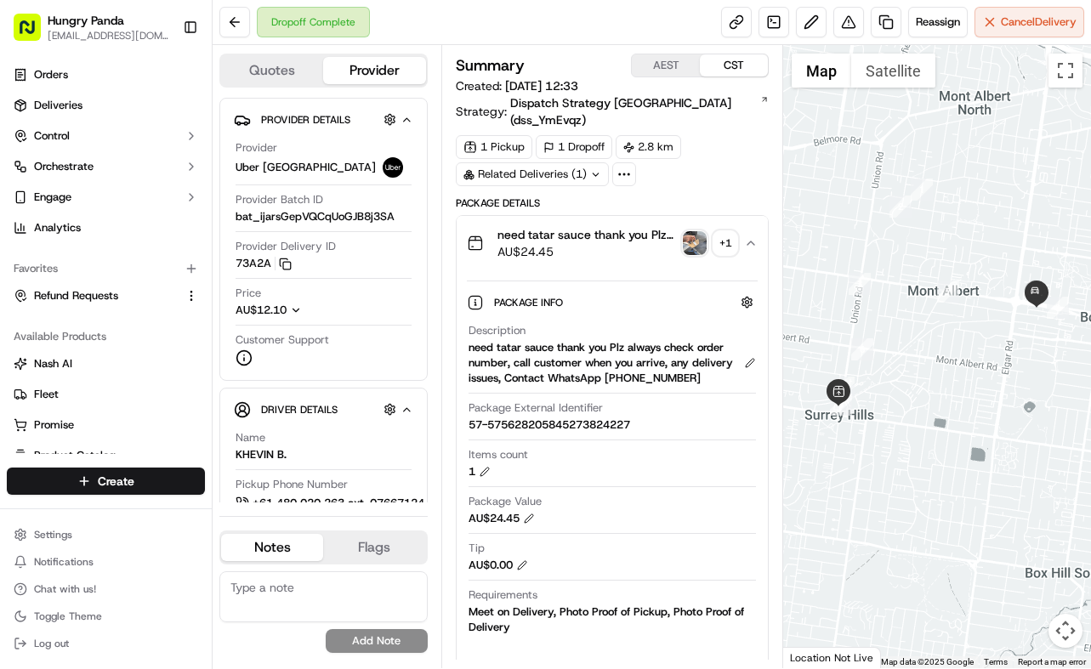
click at [693, 231] on img "button" at bounding box center [695, 243] width 24 height 24
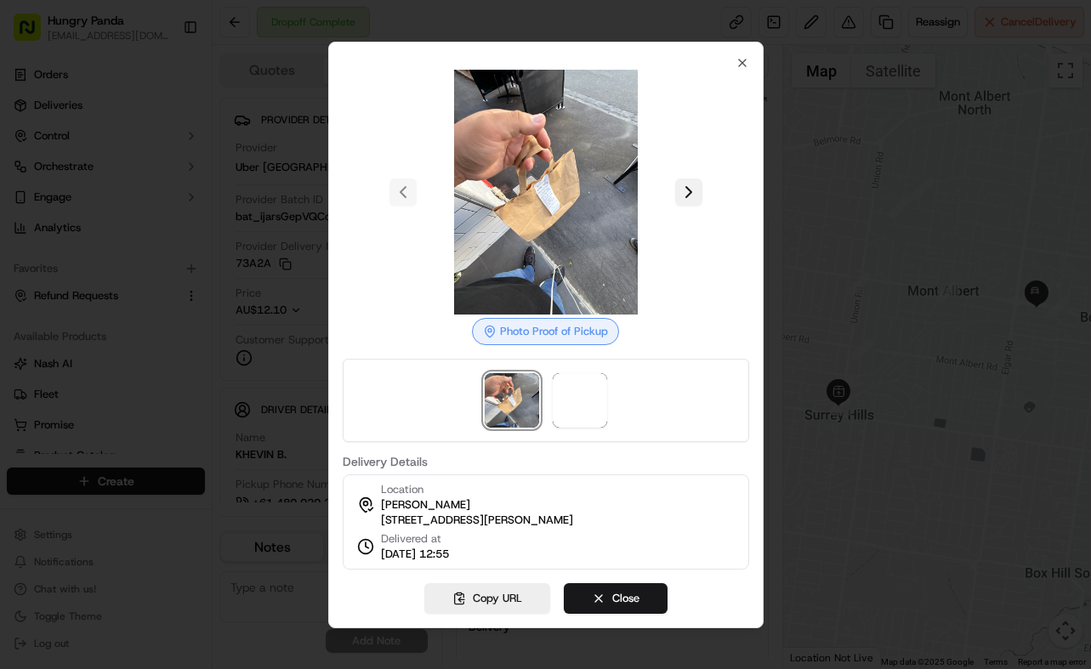
click at [693, 191] on button at bounding box center [688, 192] width 27 height 27
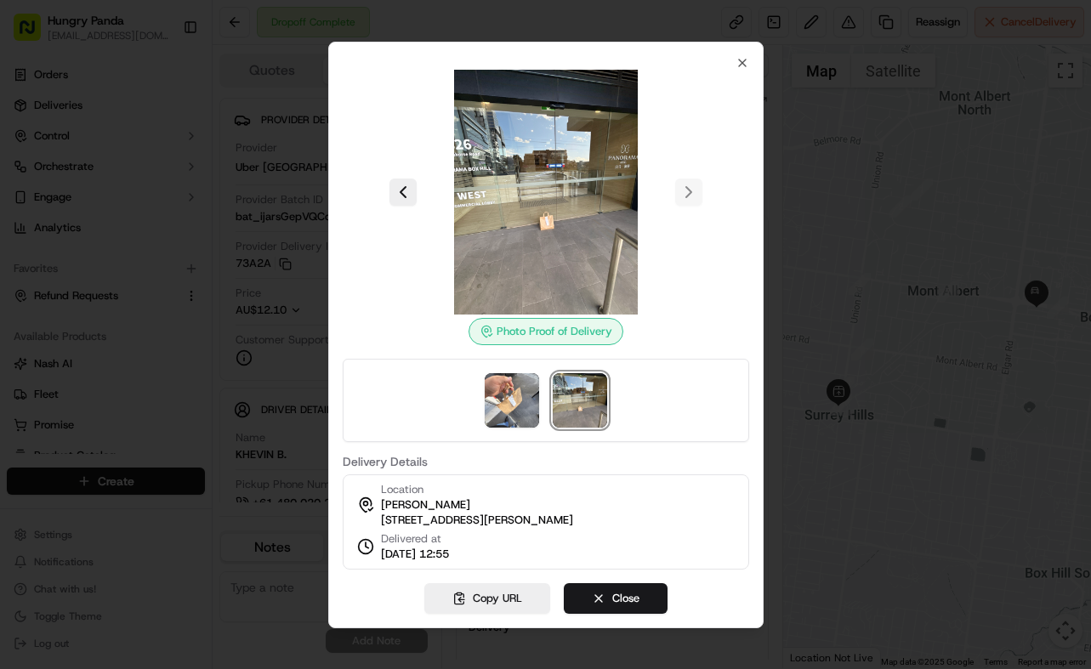
click at [926, 332] on div at bounding box center [545, 334] width 1091 height 669
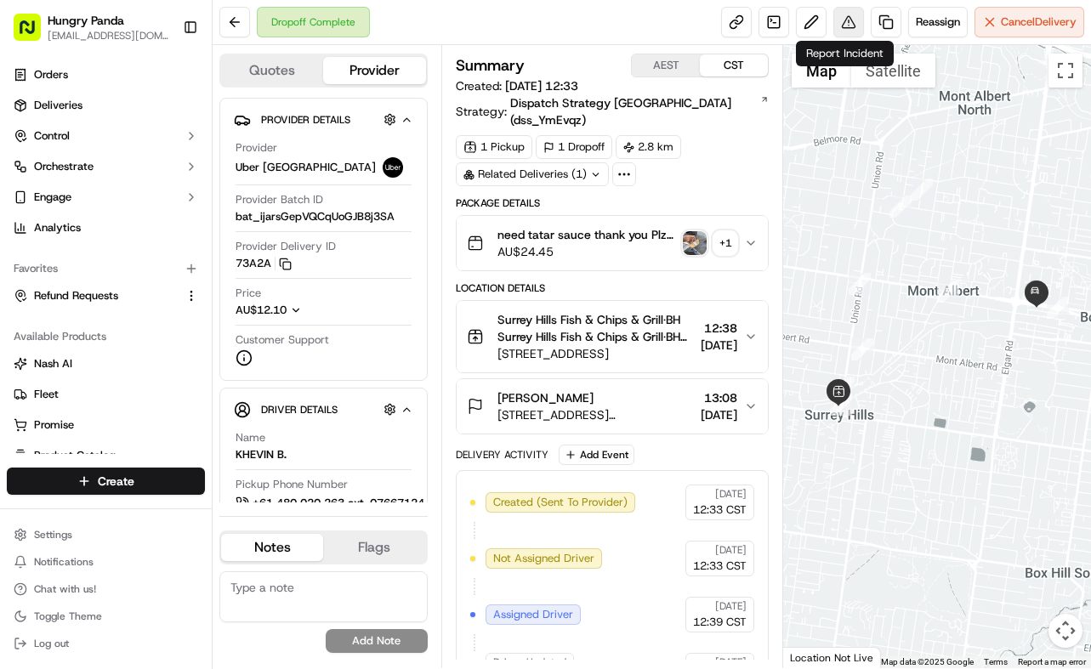
click at [836, 16] on button at bounding box center [848, 22] width 31 height 31
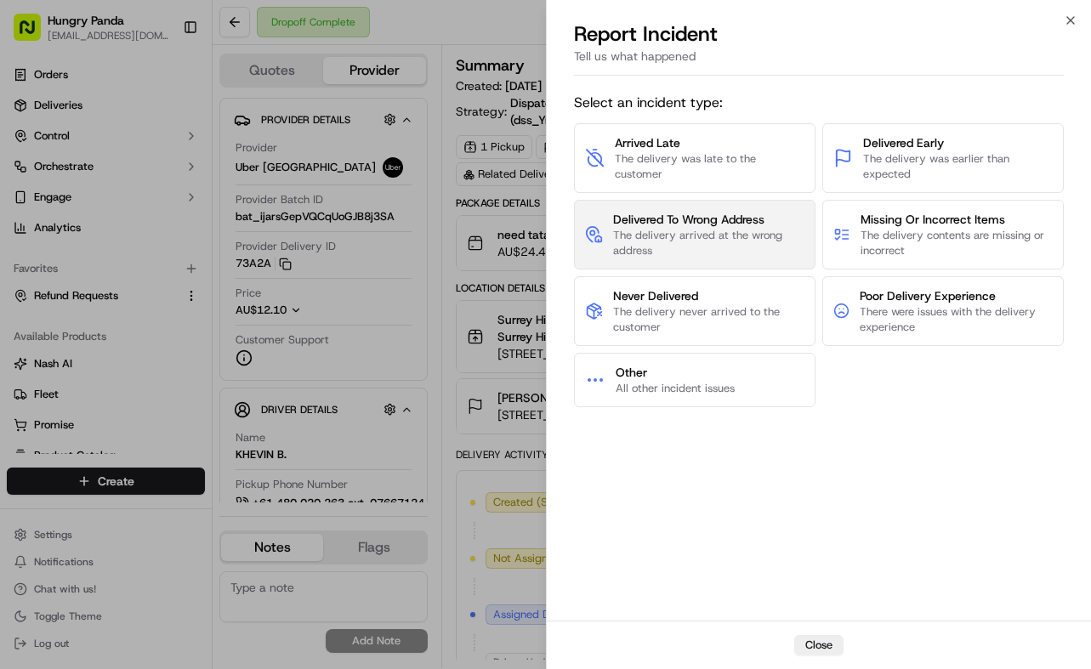
click at [703, 245] on span "The delivery arrived at the wrong address" at bounding box center [708, 243] width 191 height 31
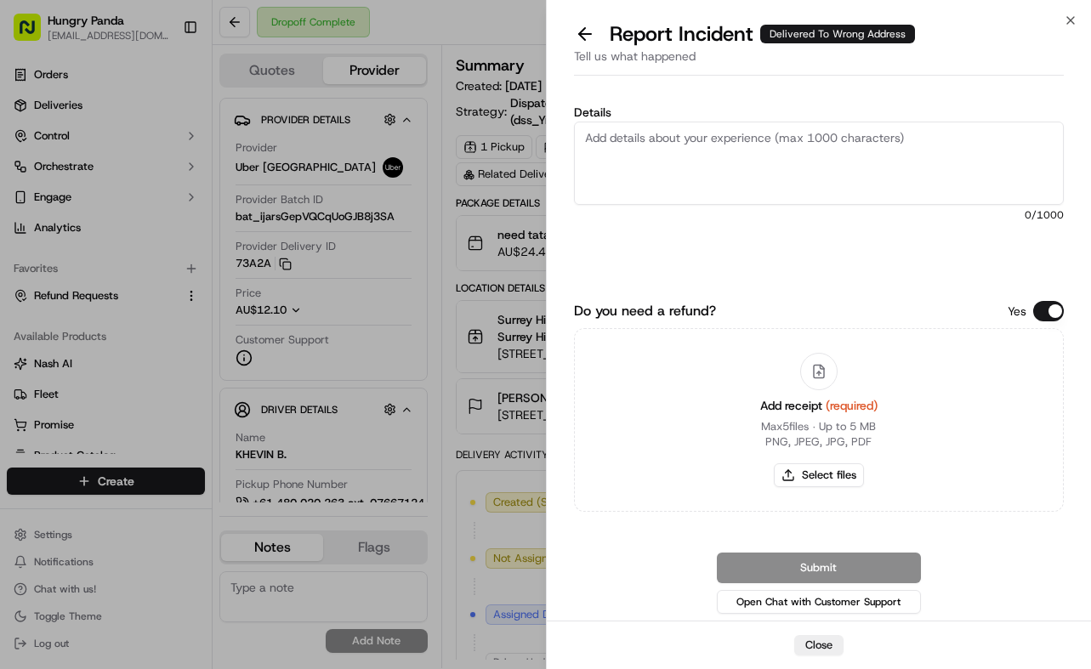
click at [828, 155] on textarea "Details" at bounding box center [819, 163] width 490 height 83
paste textarea "The customer reported that he did not receive the meal. The photos taken by the…"
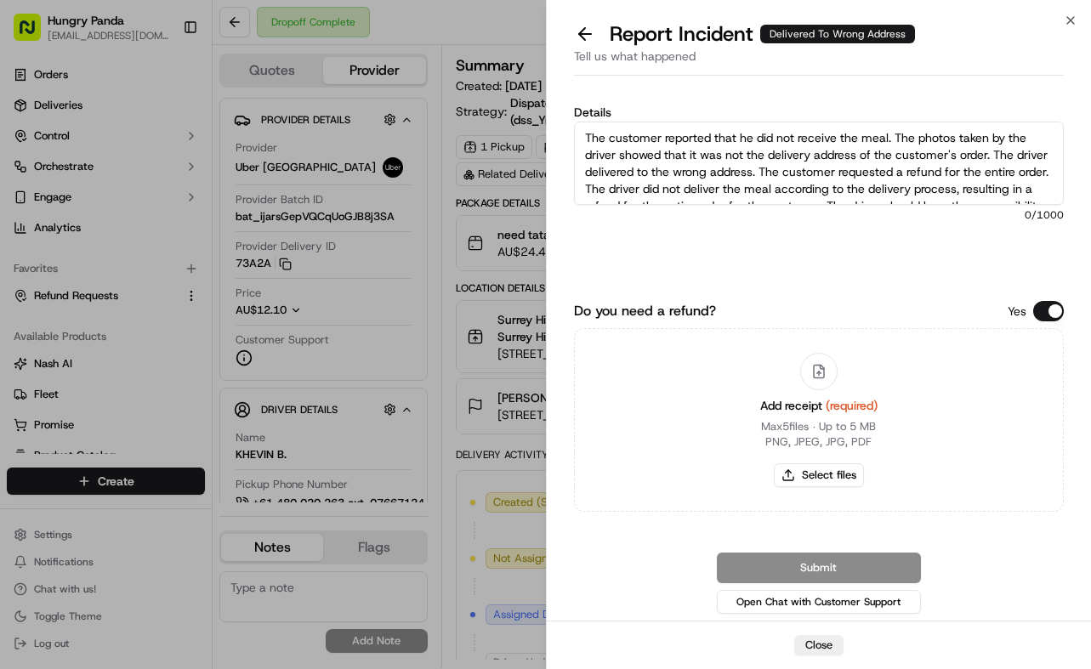
scroll to position [26, 0]
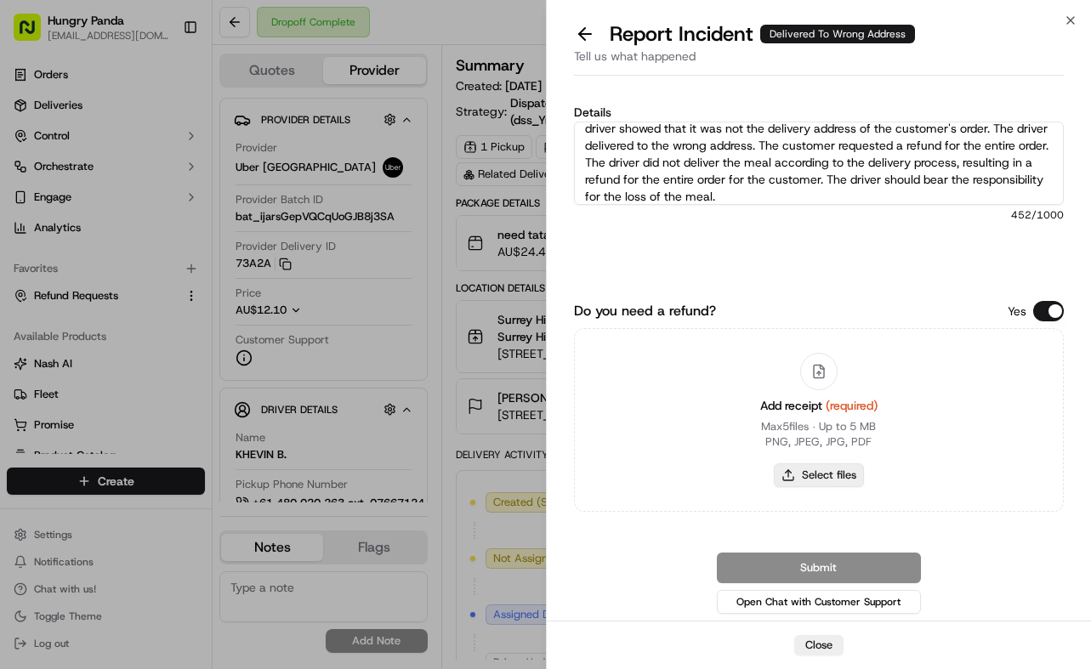
type textarea "The customer reported that he did not receive the meal. The photos taken by the…"
click at [837, 482] on button "Select files" at bounding box center [819, 475] width 90 height 24
type input "C:\fakepath\11.jpg"
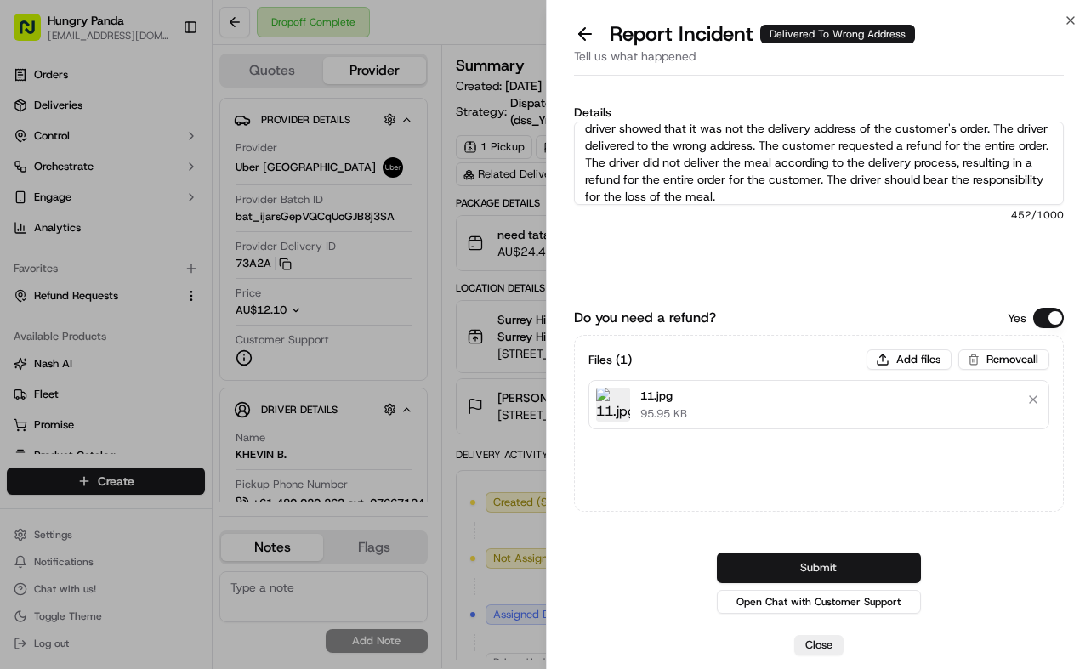
click at [882, 560] on button "Submit" at bounding box center [819, 568] width 204 height 31
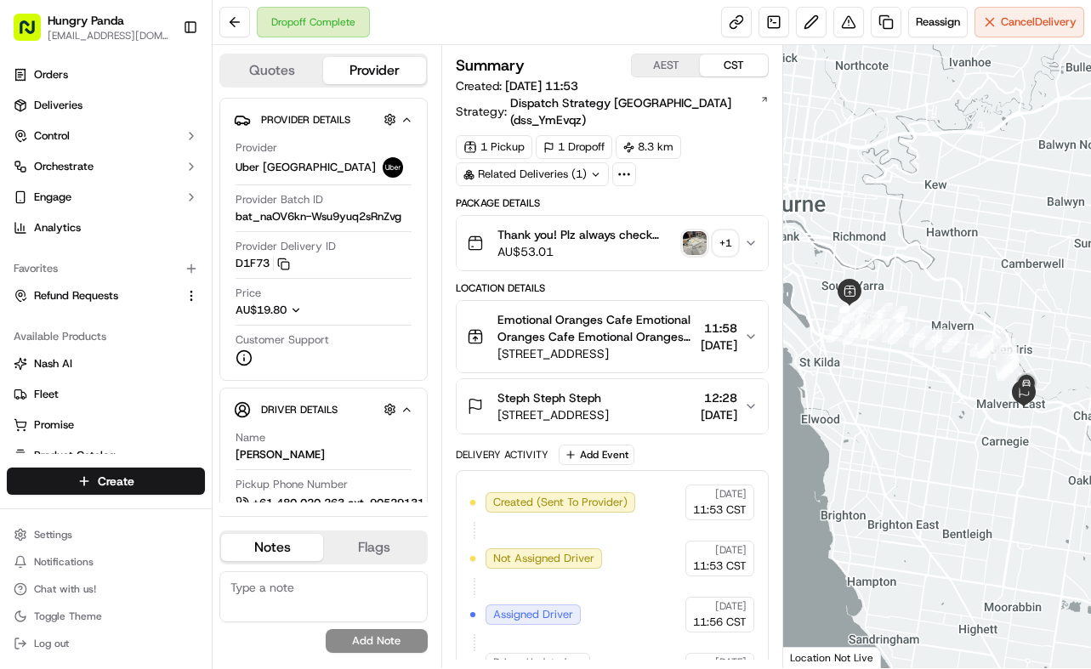
click at [746, 216] on button "Thank you! Plz always check order number, call customer when you arrive, any de…" at bounding box center [612, 243] width 312 height 54
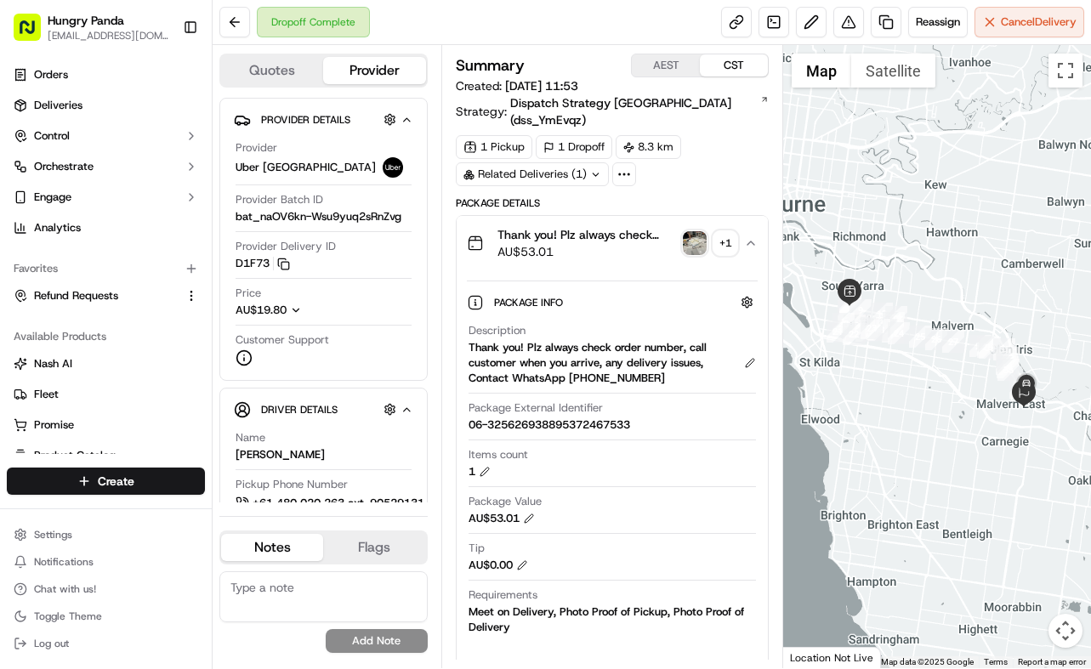
click at [695, 231] on img "button" at bounding box center [695, 243] width 24 height 24
click at [695, 219] on body "Hungry Panda [EMAIL_ADDRESS][DOMAIN_NAME] Toggle Sidebar Orders Deliveries Cont…" at bounding box center [545, 334] width 1091 height 669
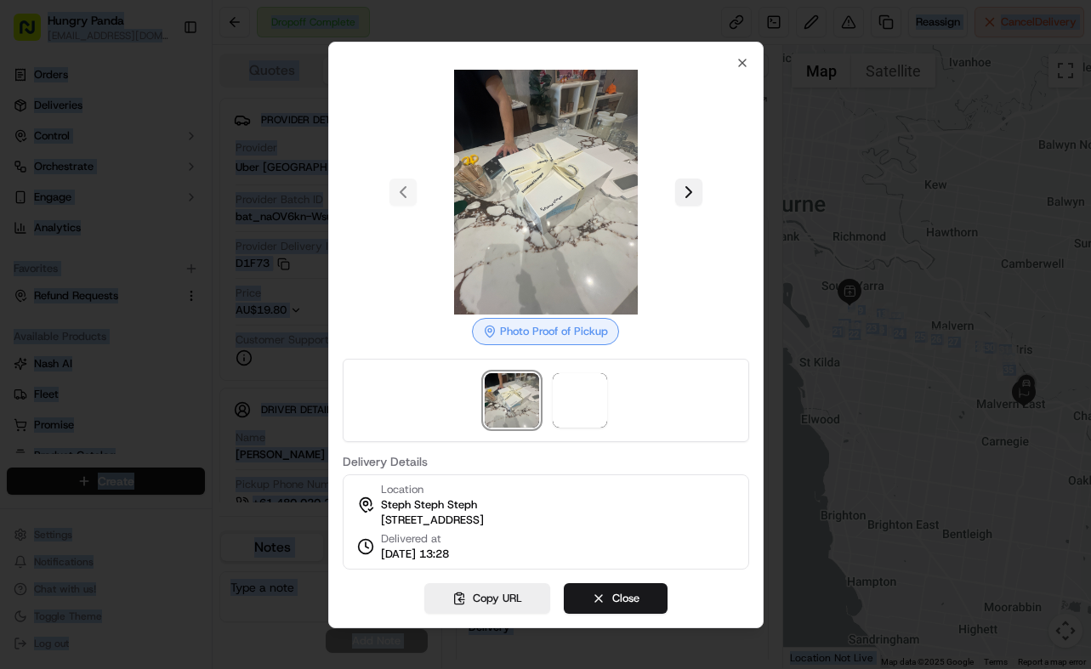
click at [693, 190] on button at bounding box center [688, 192] width 27 height 27
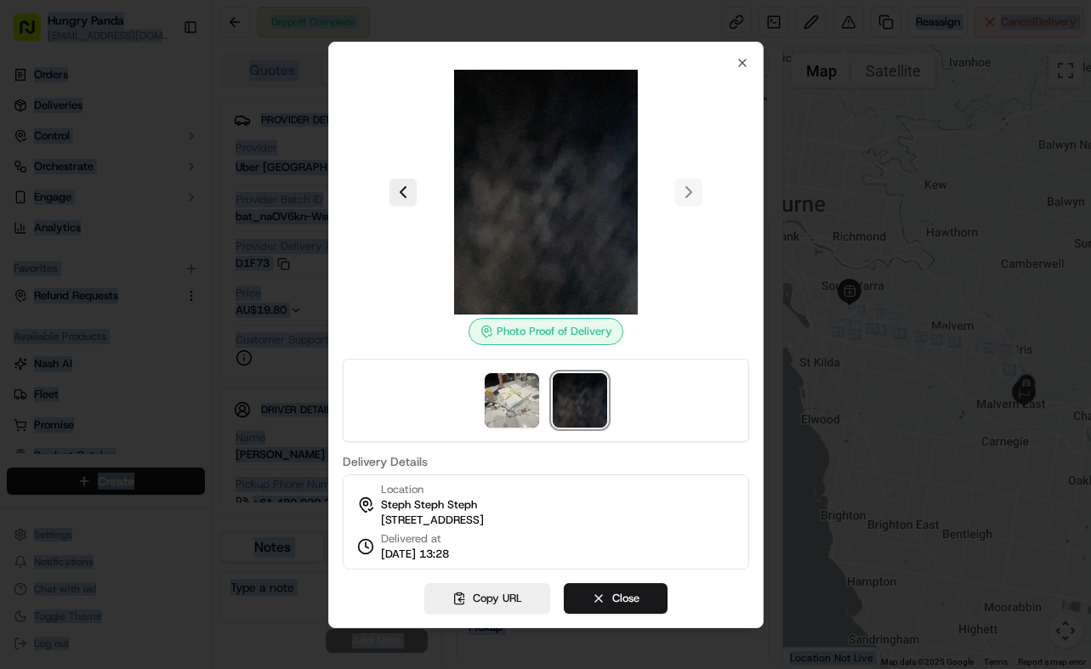
click at [785, 243] on div at bounding box center [545, 334] width 1091 height 669
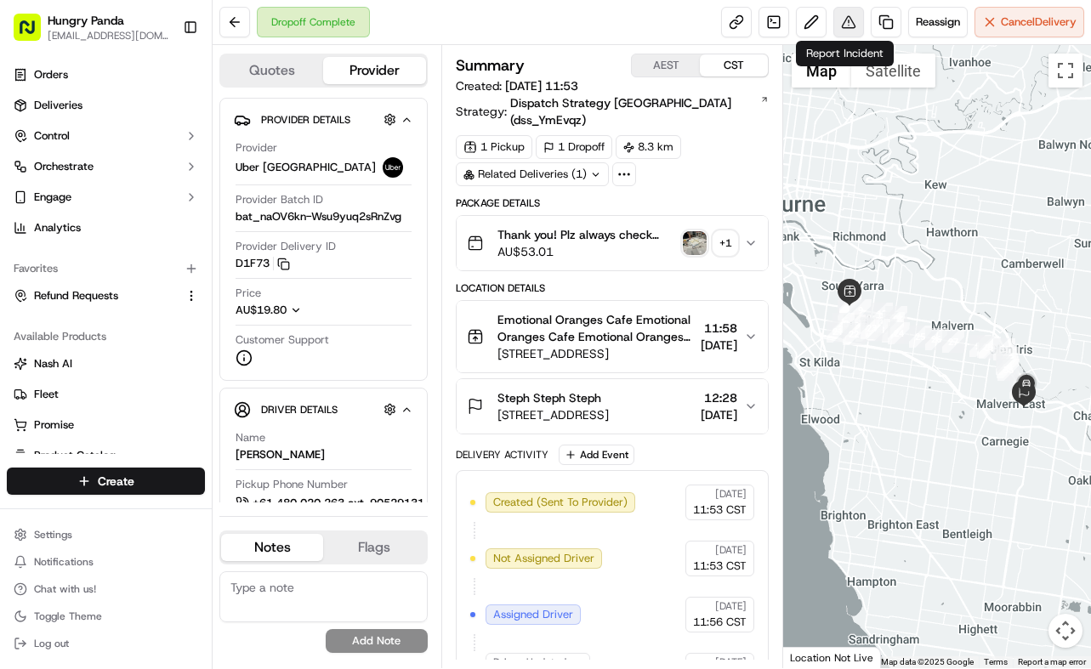
click at [853, 25] on button at bounding box center [848, 22] width 31 height 31
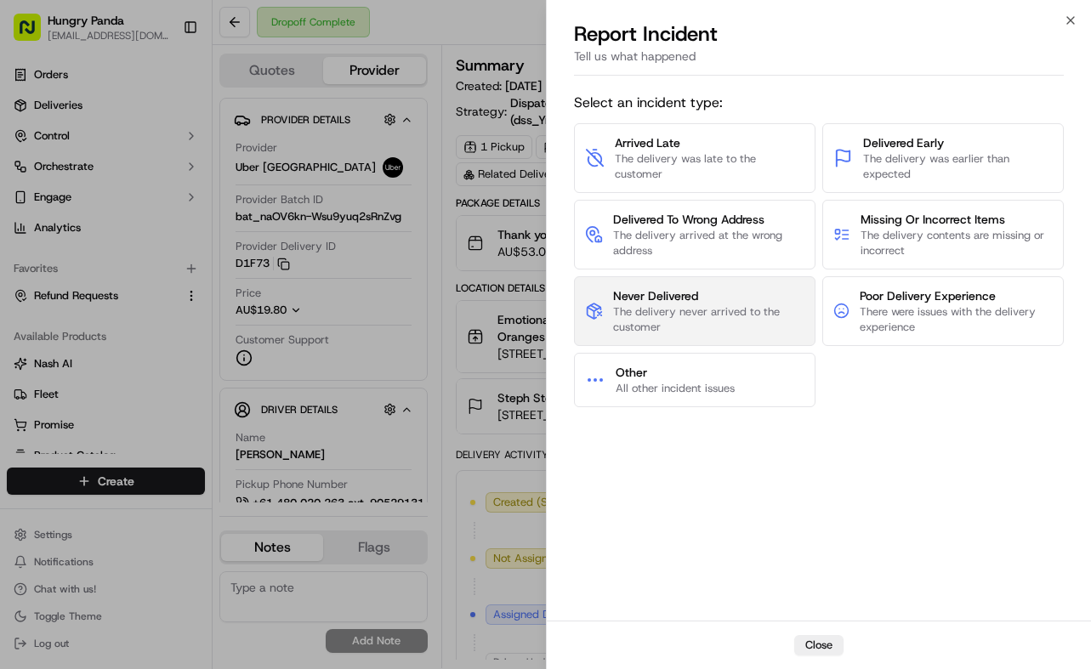
click at [700, 335] on button "Never Delivered The delivery never arrived to the customer" at bounding box center [694, 311] width 241 height 70
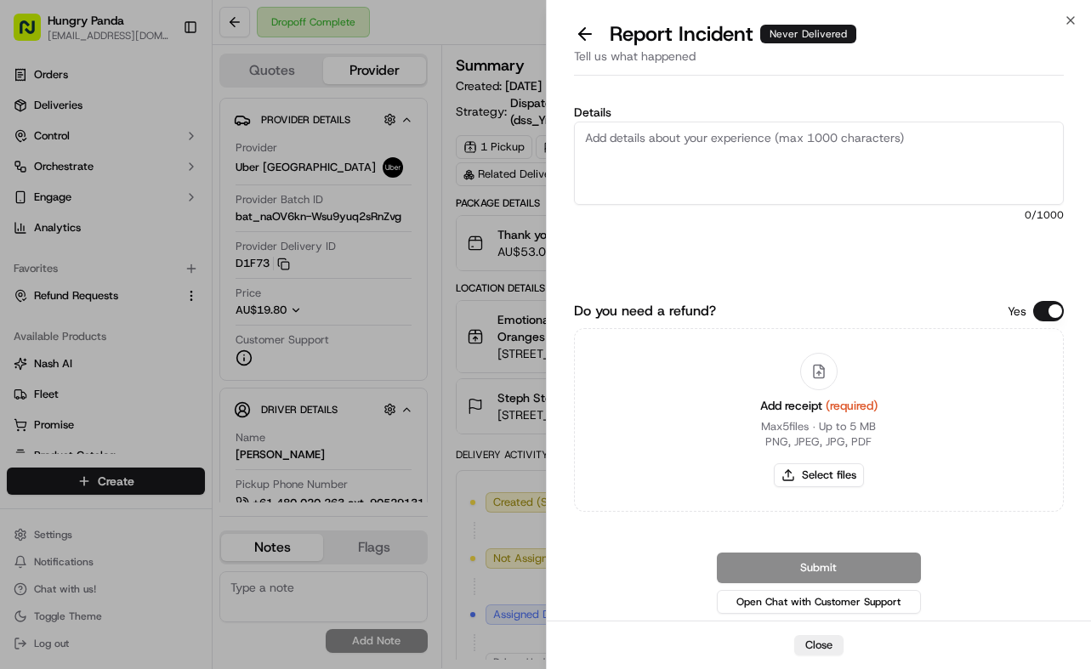
click at [792, 164] on textarea "Details" at bounding box center [819, 163] width 490 height 83
paste textarea "The customer reported that they did not receive the meal and the driver had los…"
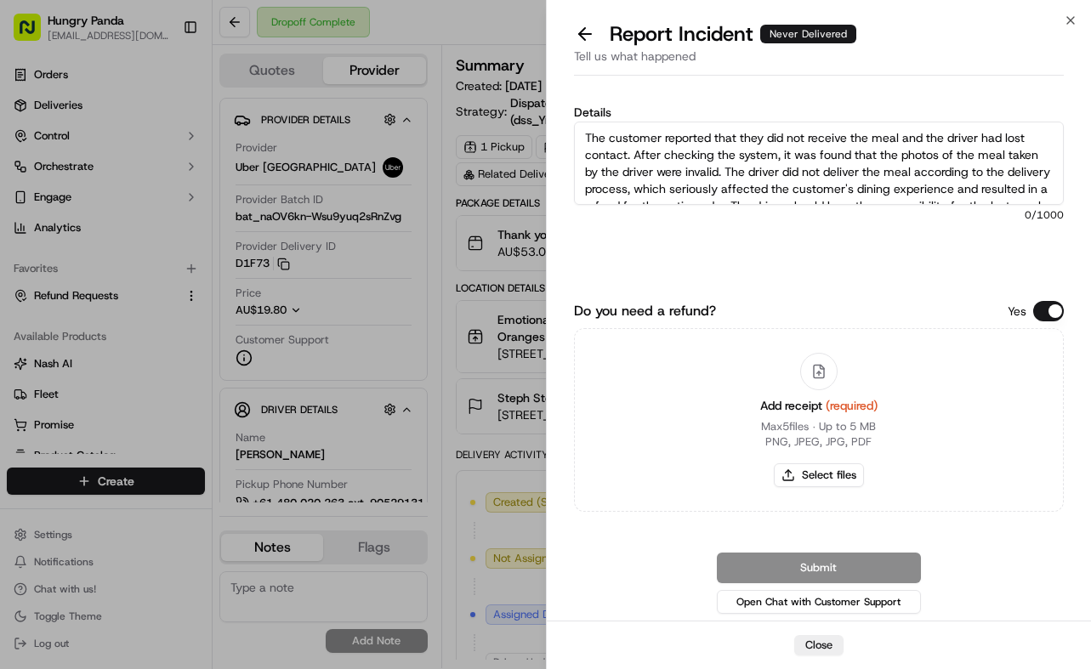
scroll to position [26, 0]
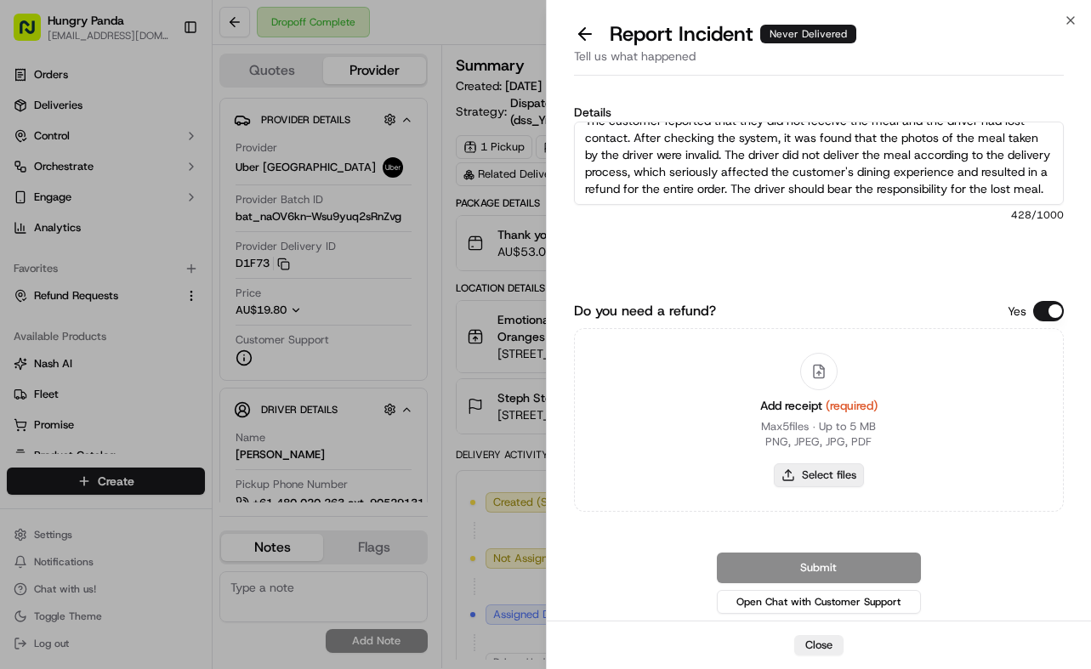
type textarea "The customer reported that they did not receive the meal and the driver had los…"
click at [836, 479] on button "Select files" at bounding box center [819, 475] width 90 height 24
type input "C:\fakepath\12.jpg"
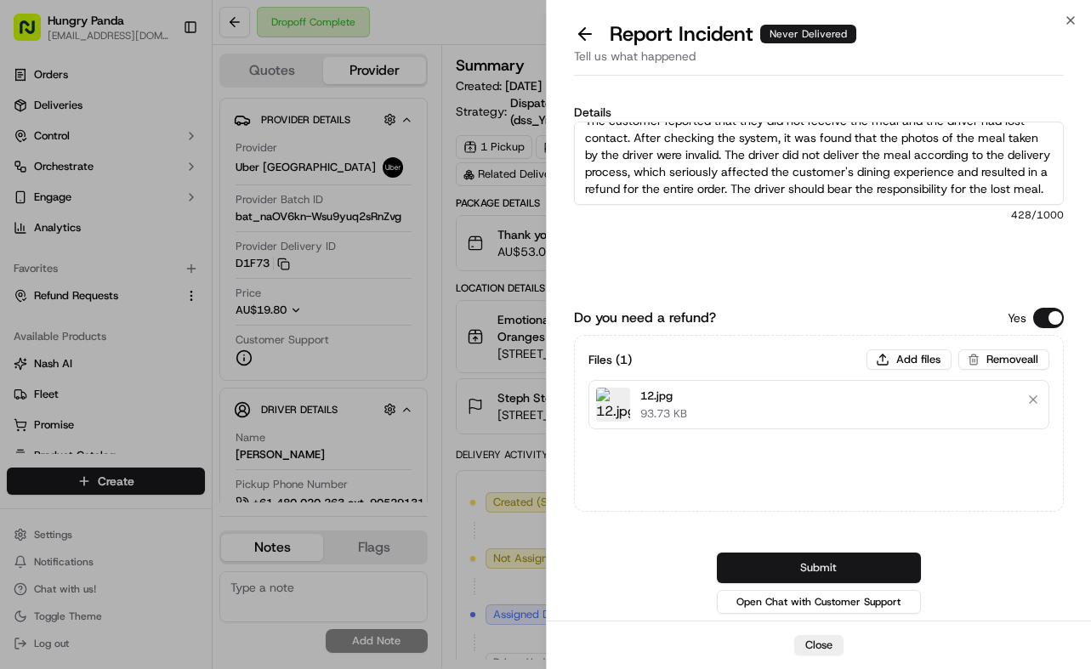
click at [894, 576] on button "Submit" at bounding box center [819, 568] width 204 height 31
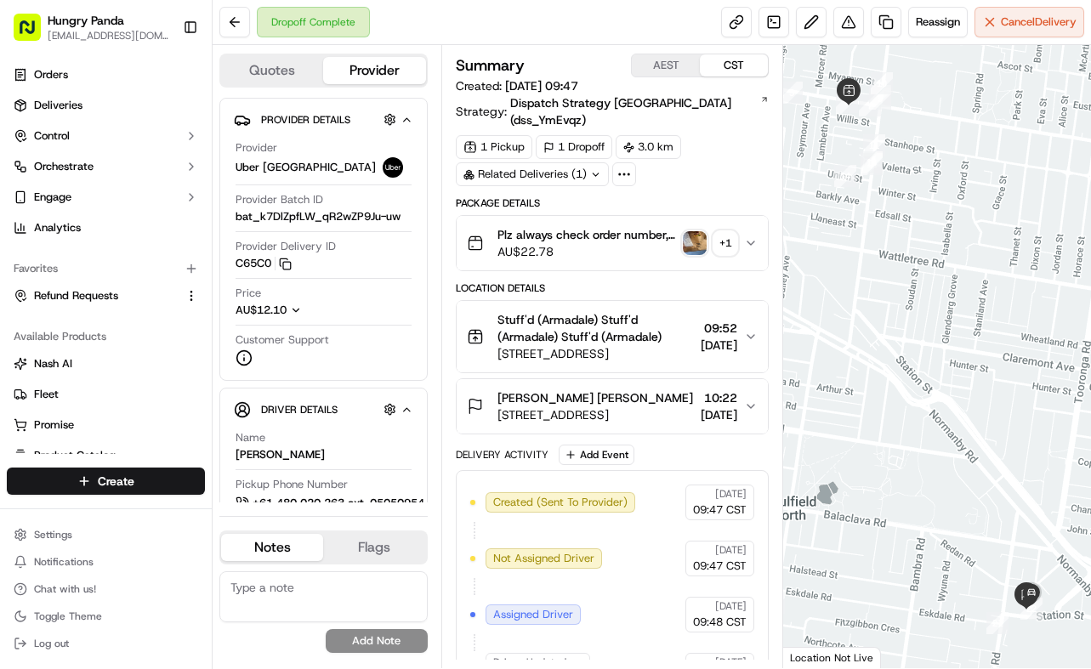
drag, startPoint x: 746, startPoint y: 235, endPoint x: 968, endPoint y: 183, distance: 228.9
click at [746, 235] on button "Plz always check order number, call customer when you arrive, any delivery issu…" at bounding box center [612, 243] width 312 height 54
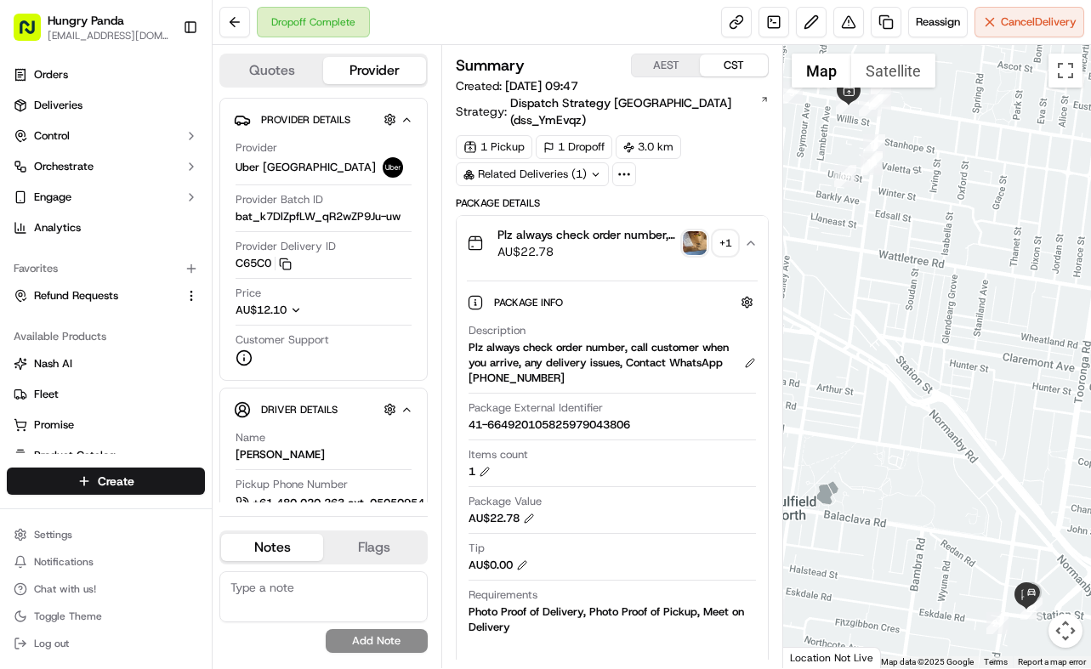
click at [703, 231] on img "button" at bounding box center [695, 243] width 24 height 24
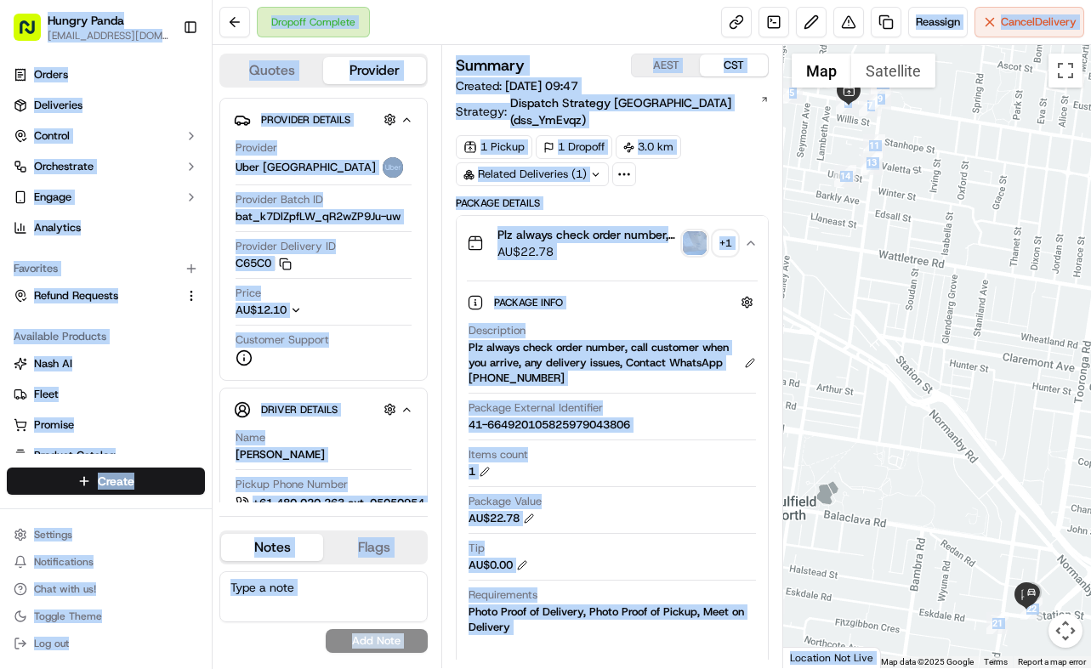
click at [703, 223] on body "Hungry Panda [EMAIL_ADDRESS][DOMAIN_NAME] Toggle Sidebar Orders Deliveries Cont…" at bounding box center [545, 334] width 1091 height 669
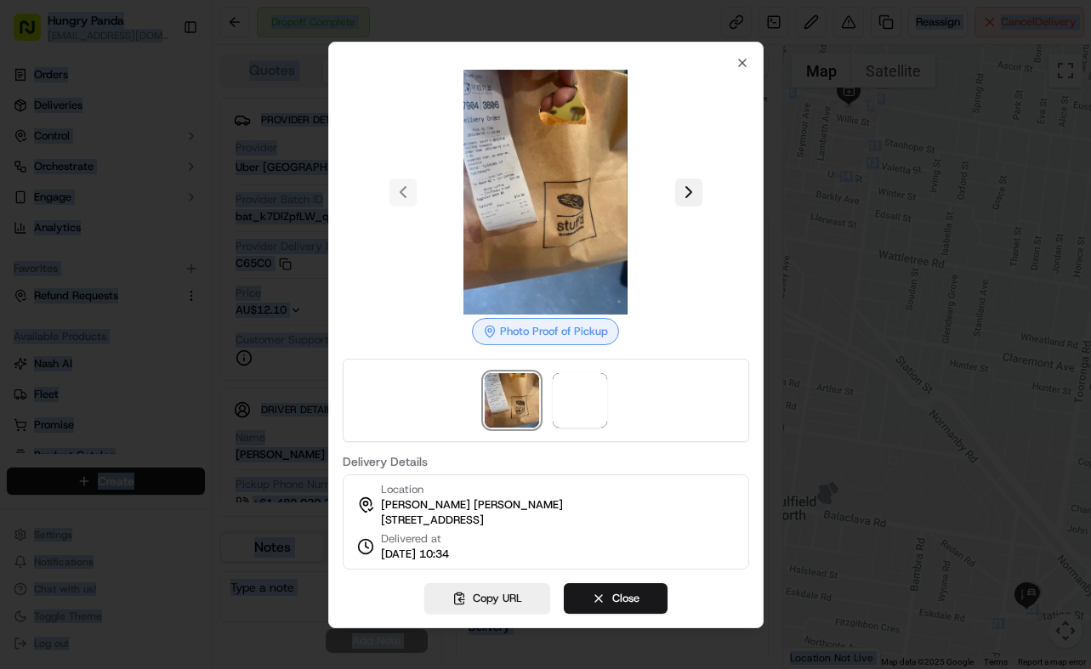
click at [694, 197] on button at bounding box center [688, 192] width 27 height 27
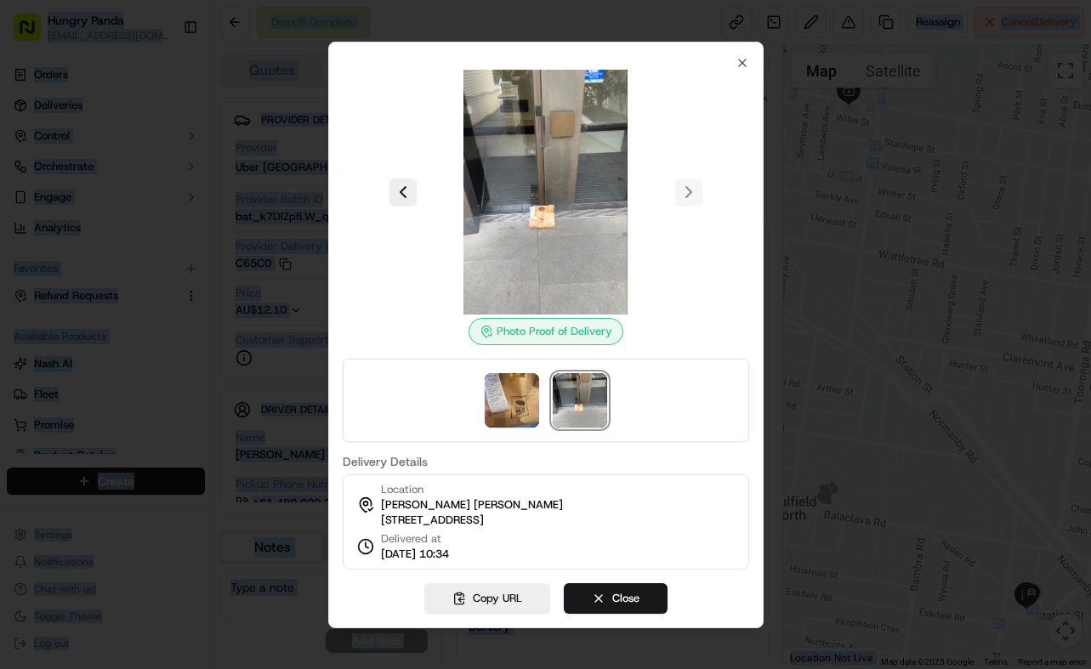
click at [852, 238] on div at bounding box center [545, 334] width 1091 height 669
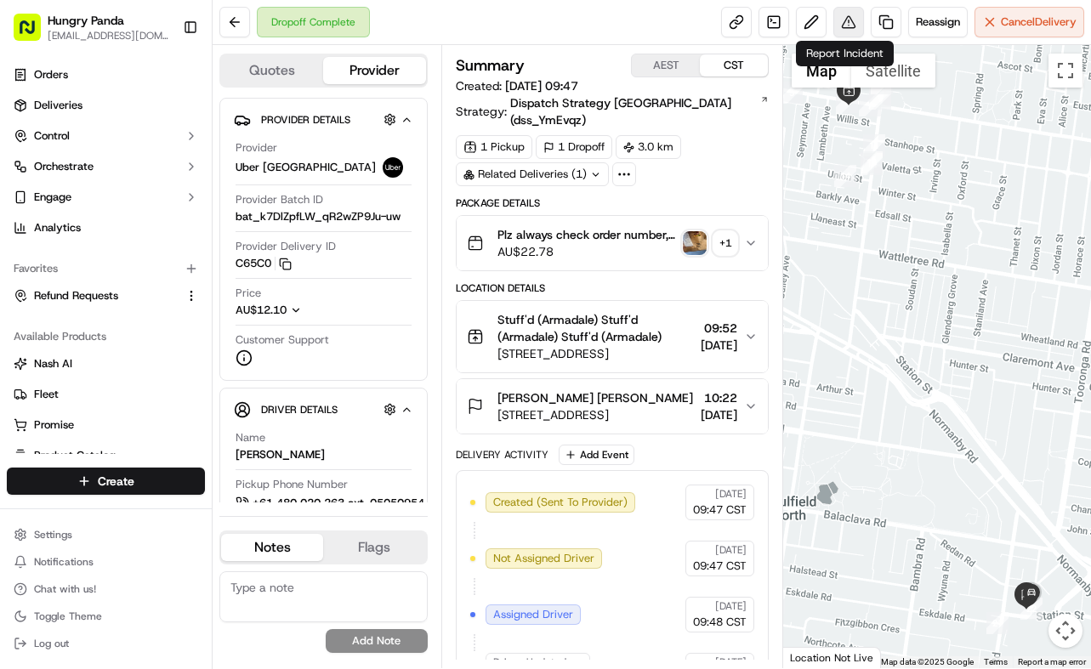
click at [853, 23] on button at bounding box center [848, 22] width 31 height 31
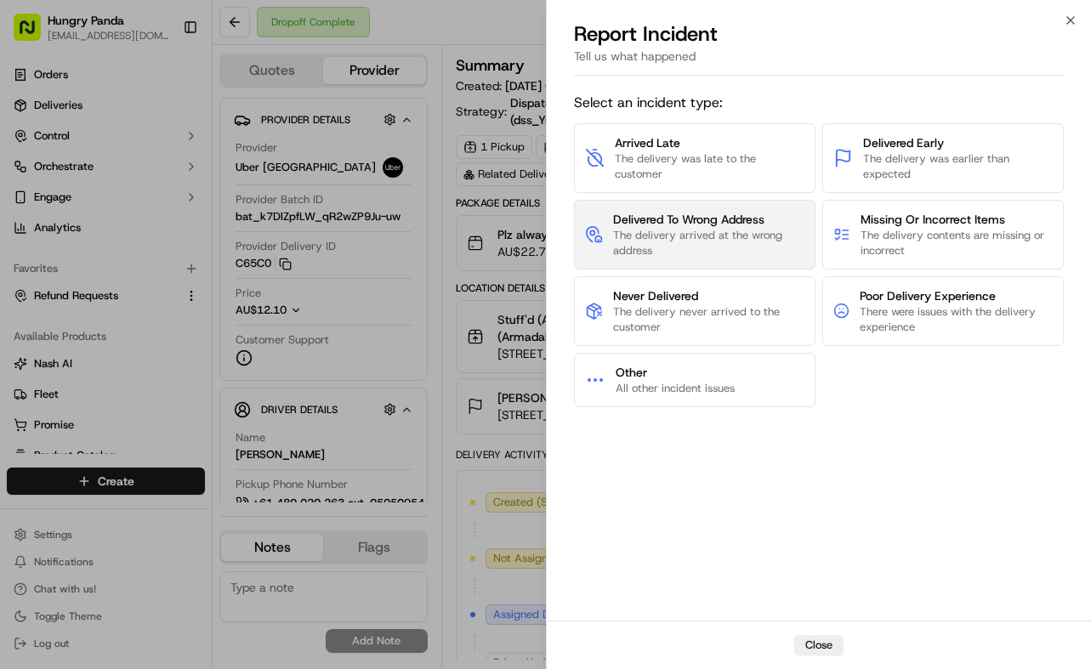
click at [783, 241] on span "The delivery arrived at the wrong address" at bounding box center [708, 243] width 191 height 31
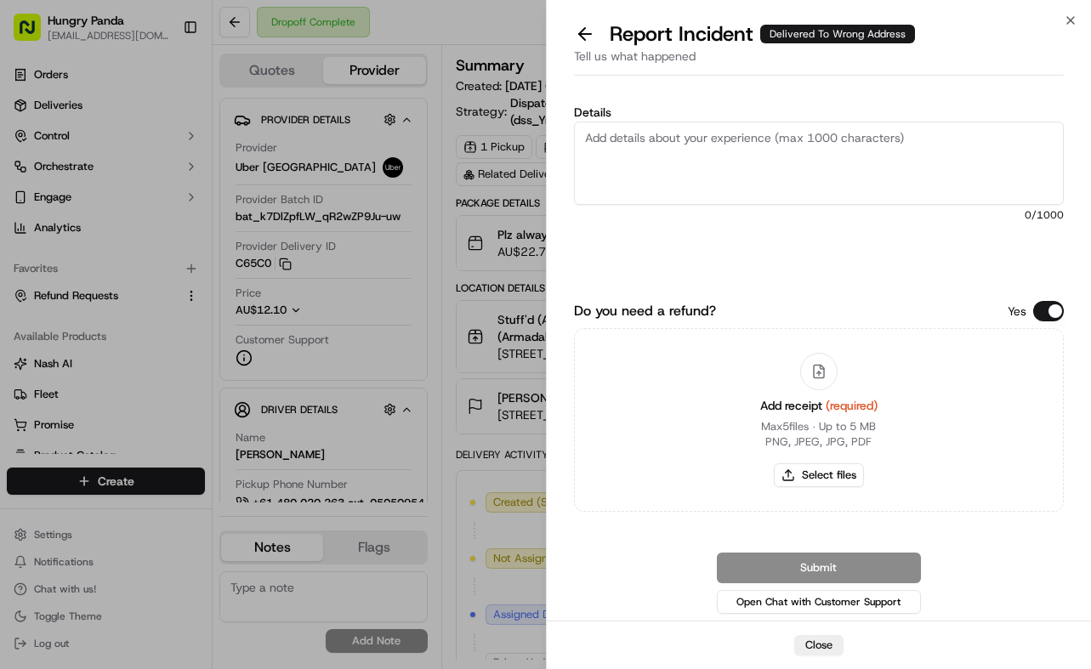
click at [827, 129] on textarea "Details" at bounding box center [819, 163] width 490 height 83
paste textarea "The customer reported that he did not receive the meal. The photos taken by the…"
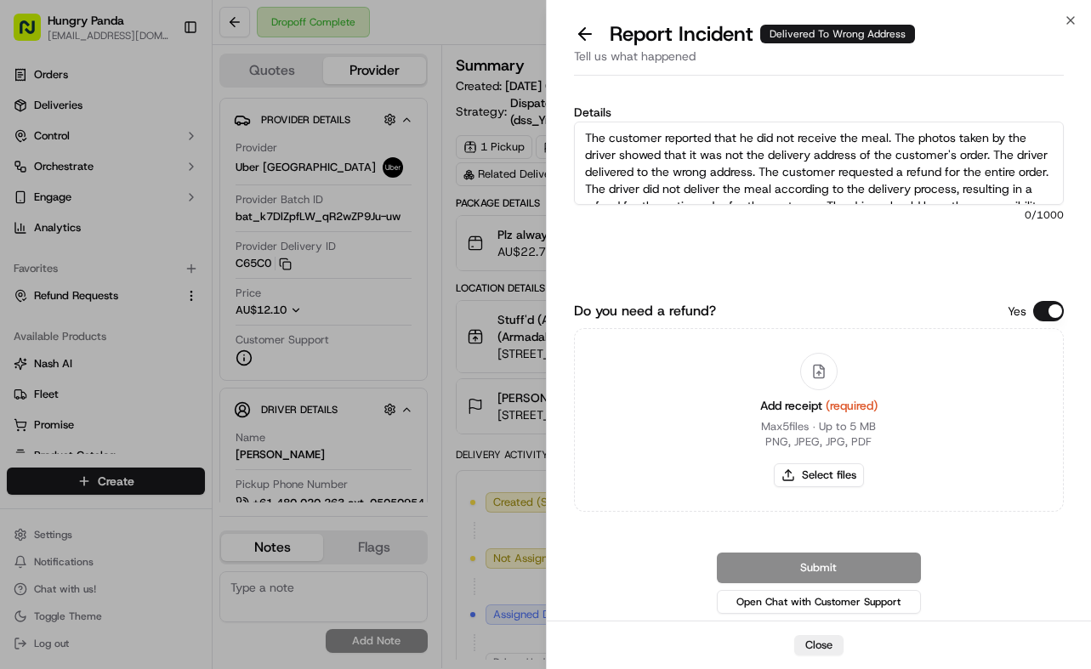
scroll to position [26, 0]
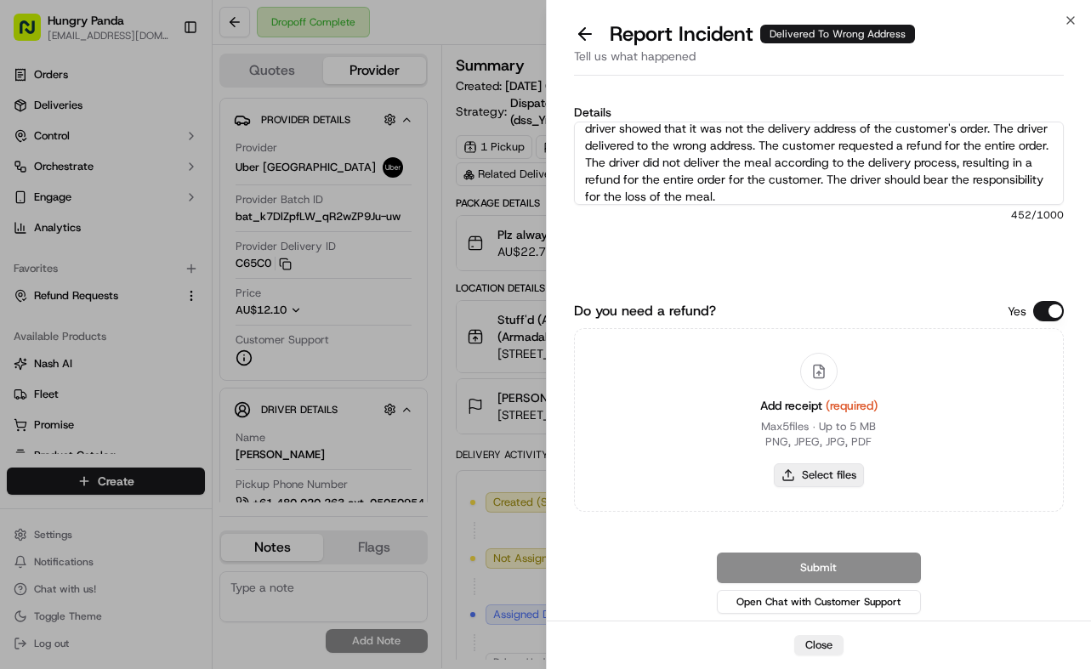
type textarea "The customer reported that he did not receive the meal. The photos taken by the…"
click at [846, 480] on button "Select files" at bounding box center [819, 475] width 90 height 24
type input "C:\fakepath\13.jpg"
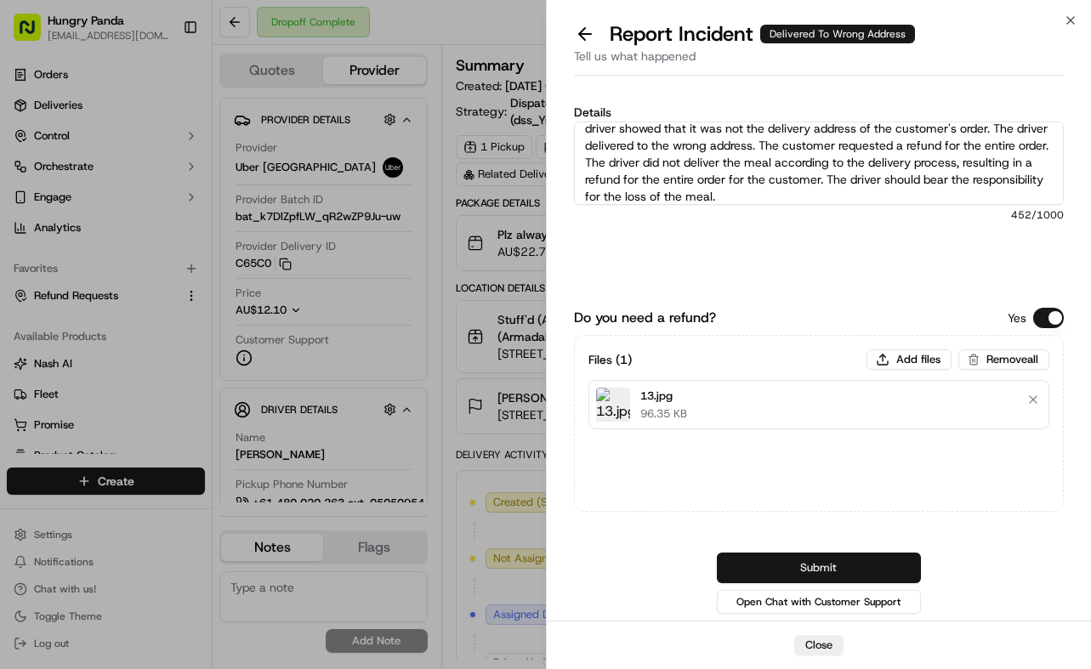
click at [825, 559] on button "Submit" at bounding box center [819, 568] width 204 height 31
